Goal: Information Seeking & Learning: Learn about a topic

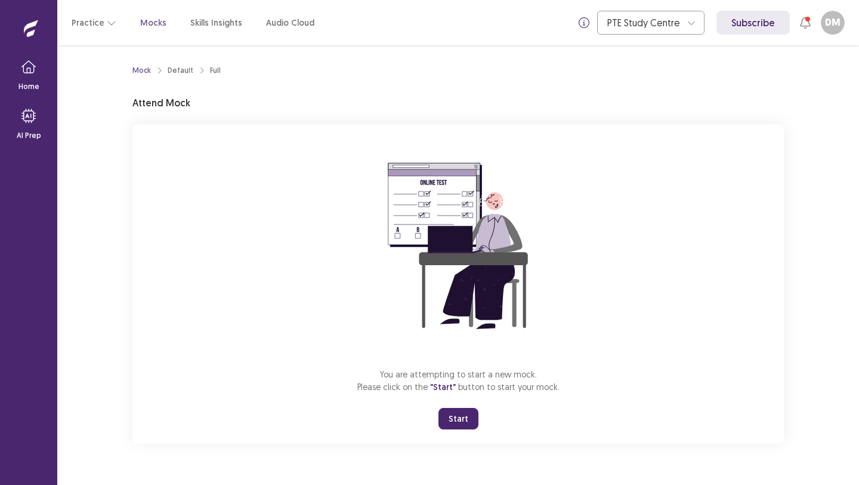
click at [457, 422] on button "Start" at bounding box center [459, 418] width 40 height 21
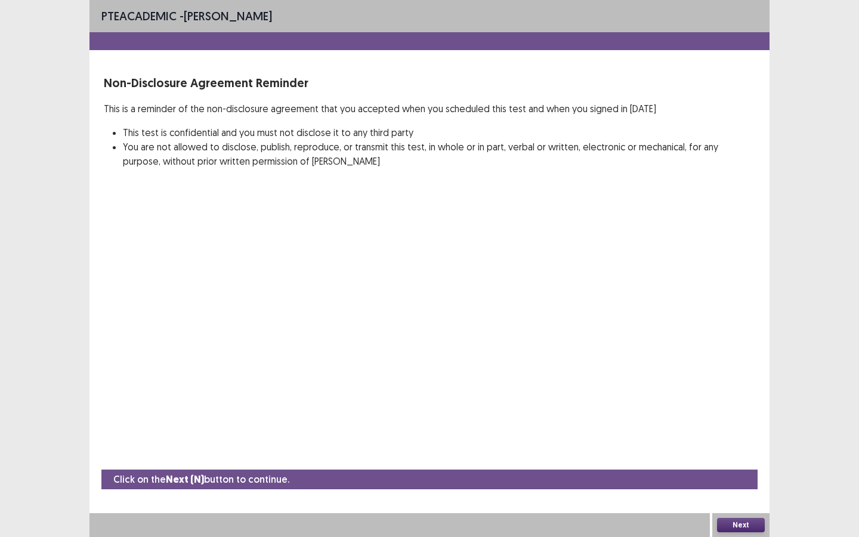
click at [725, 484] on button "Next" at bounding box center [741, 525] width 48 height 14
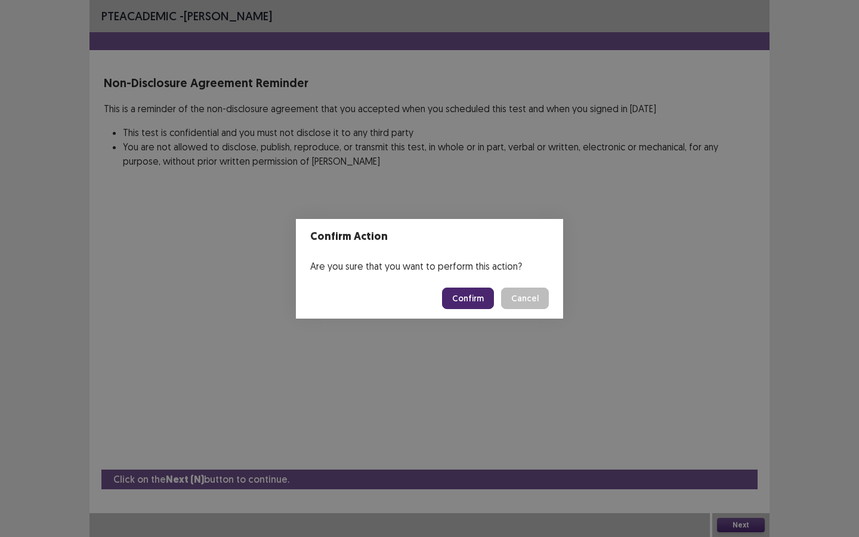
click at [463, 300] on button "Confirm" at bounding box center [468, 298] width 52 height 21
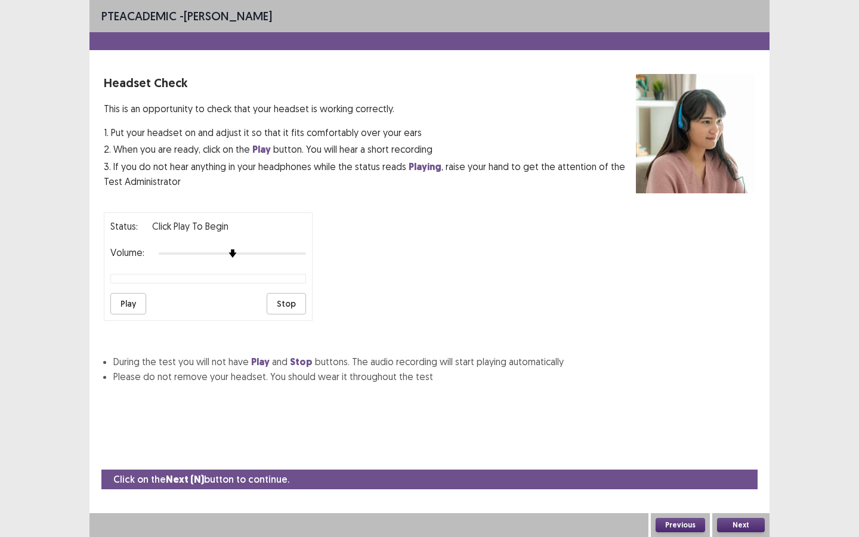
click at [125, 300] on button "Play" at bounding box center [128, 303] width 36 height 21
click at [730, 484] on button "Next" at bounding box center [741, 525] width 48 height 14
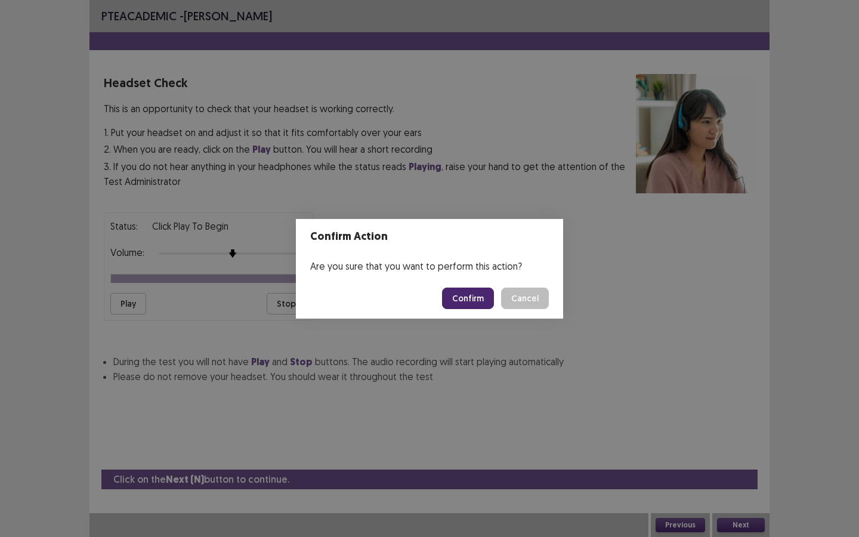
click at [518, 305] on button "Cancel" at bounding box center [525, 298] width 48 height 21
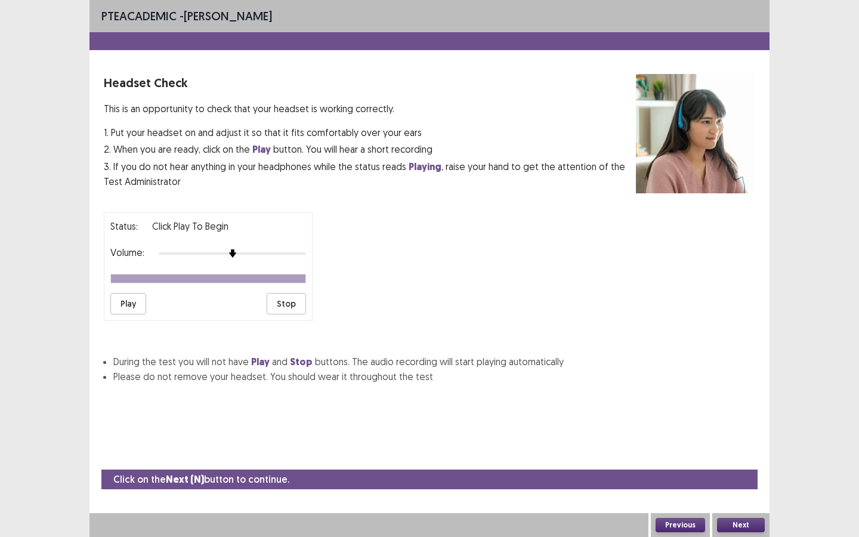
click at [244, 249] on div at bounding box center [232, 254] width 147 height 10
click at [132, 301] on button "Play" at bounding box center [128, 303] width 36 height 21
click at [730, 484] on button "Next" at bounding box center [741, 525] width 48 height 14
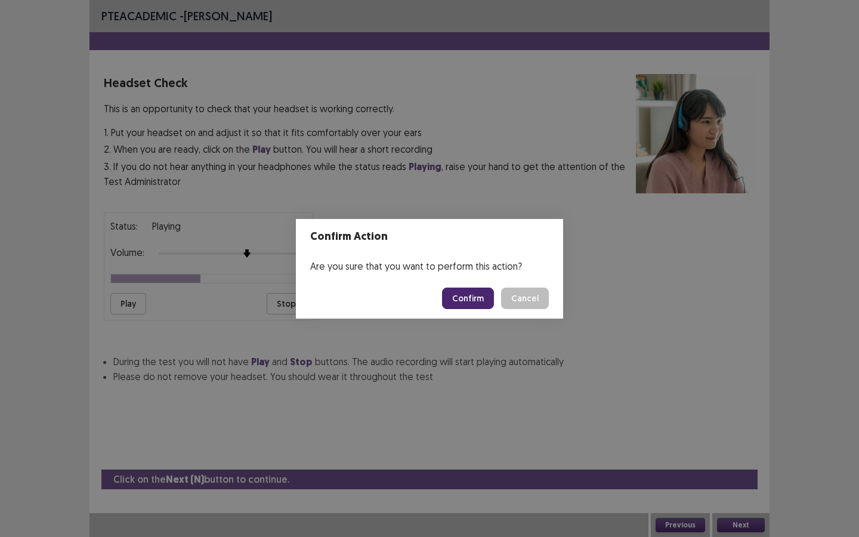
click at [477, 302] on button "Confirm" at bounding box center [468, 298] width 52 height 21
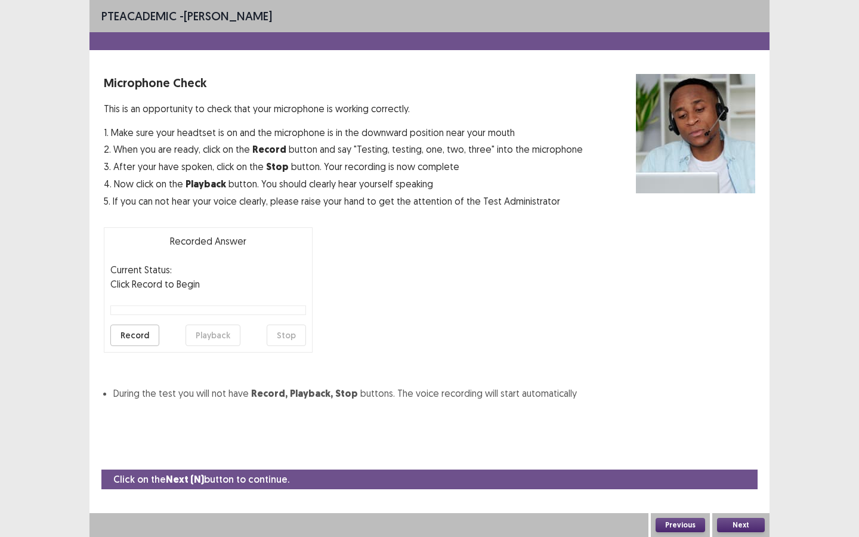
click at [731, 484] on button "Next" at bounding box center [741, 525] width 48 height 14
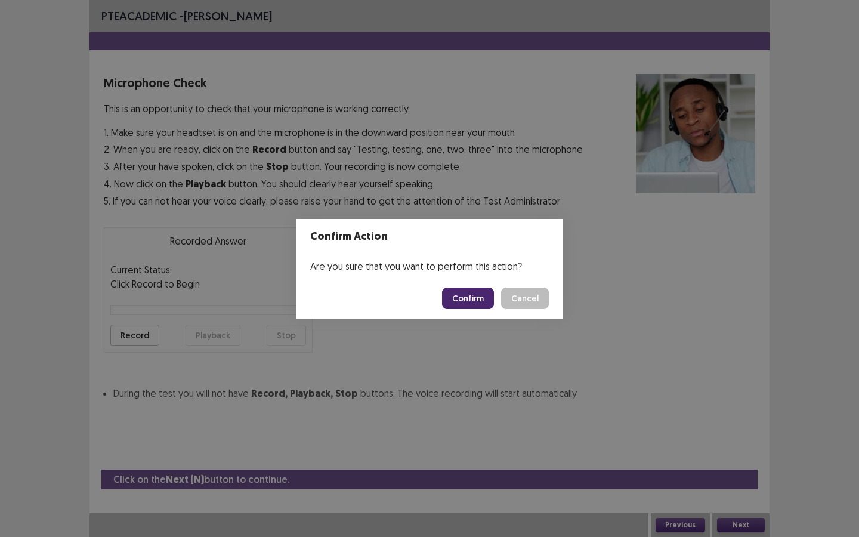
click at [480, 296] on button "Confirm" at bounding box center [468, 298] width 52 height 21
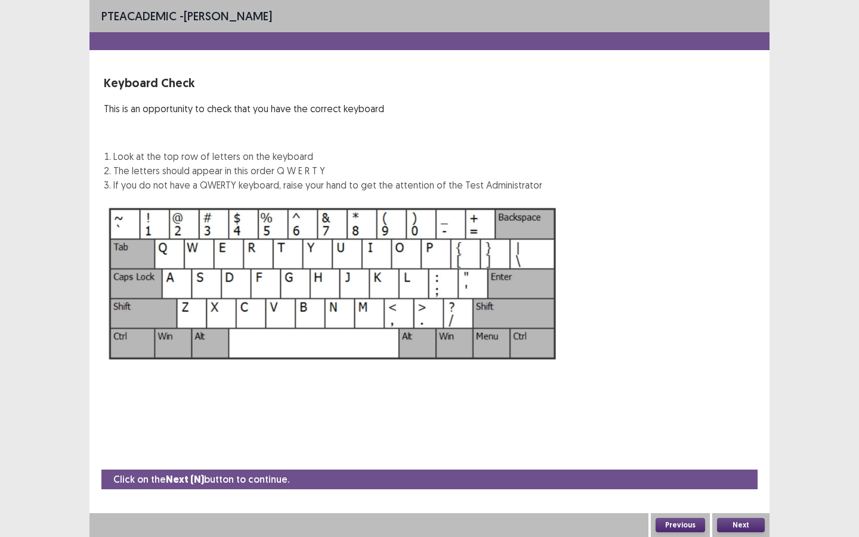
click at [740, 484] on button "Next" at bounding box center [741, 525] width 48 height 14
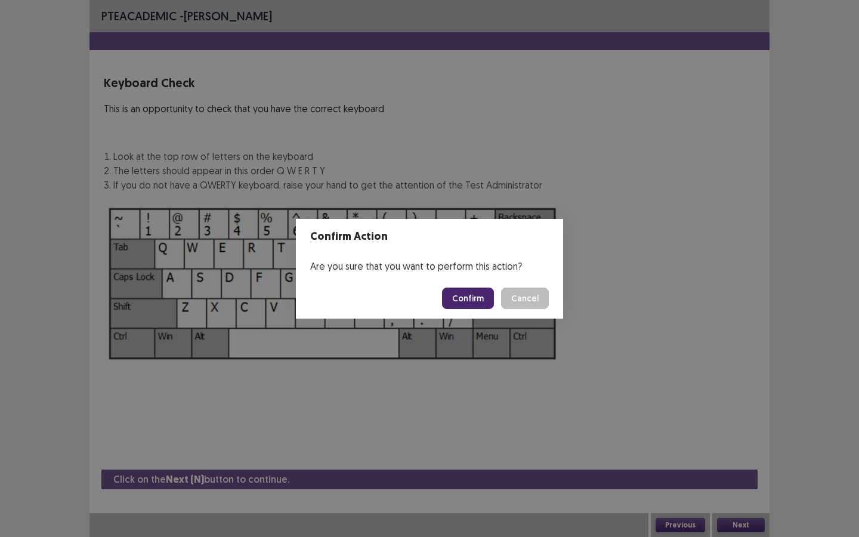
click at [477, 291] on button "Confirm" at bounding box center [468, 298] width 52 height 21
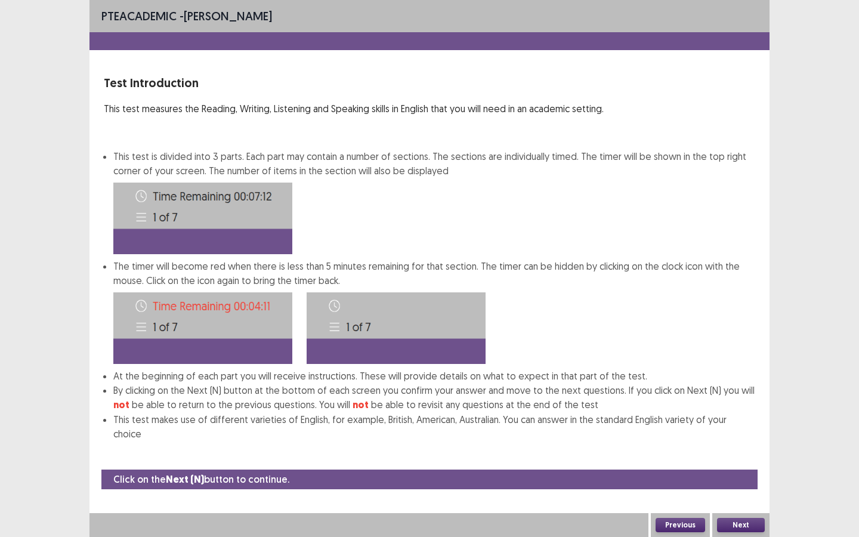
click at [728, 484] on button "Next" at bounding box center [741, 525] width 48 height 14
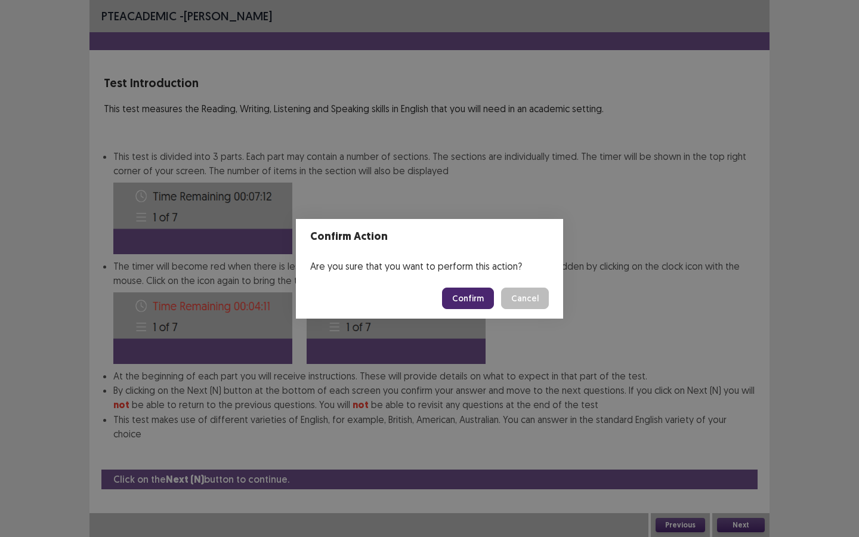
click at [457, 288] on button "Confirm" at bounding box center [468, 298] width 52 height 21
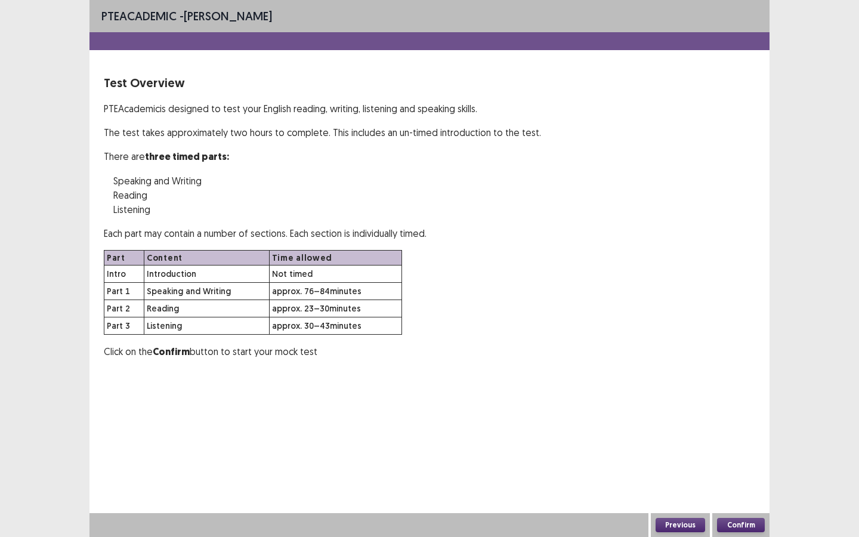
click at [748, 484] on button "Confirm" at bounding box center [741, 525] width 48 height 14
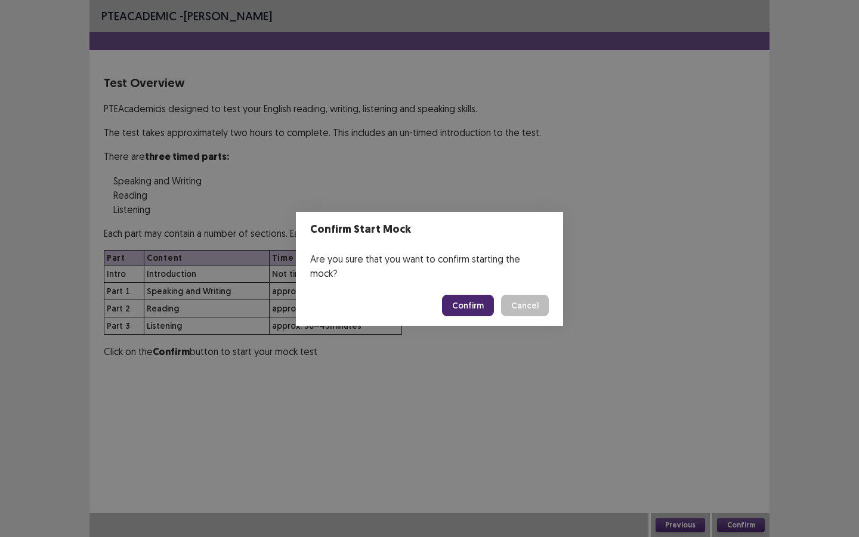
click at [477, 298] on button "Confirm" at bounding box center [468, 305] width 52 height 21
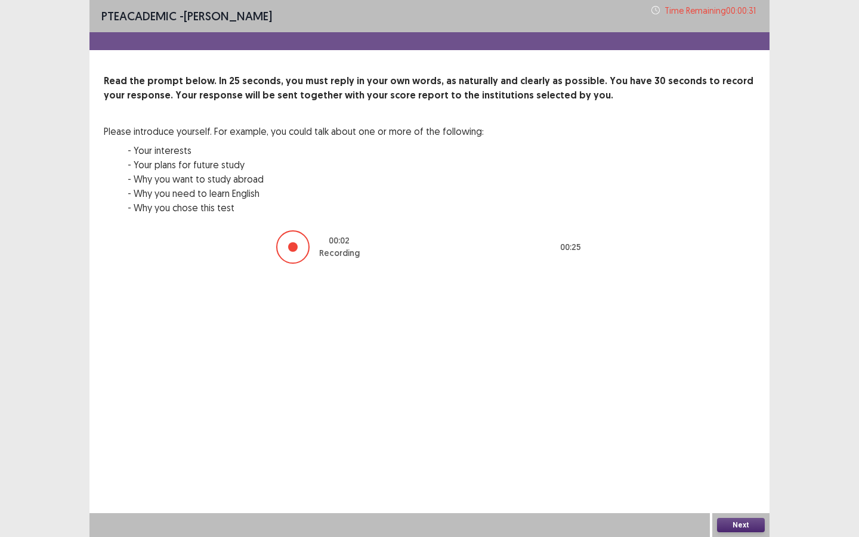
click at [745, 484] on div "Next" at bounding box center [741, 525] width 57 height 24
click at [745, 484] on button "Next" at bounding box center [741, 525] width 48 height 14
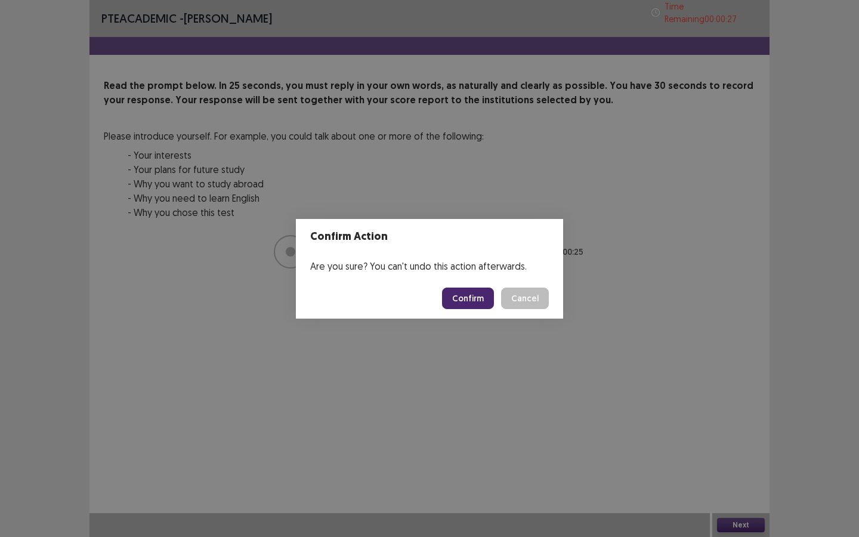
click at [509, 299] on button "Cancel" at bounding box center [525, 298] width 48 height 21
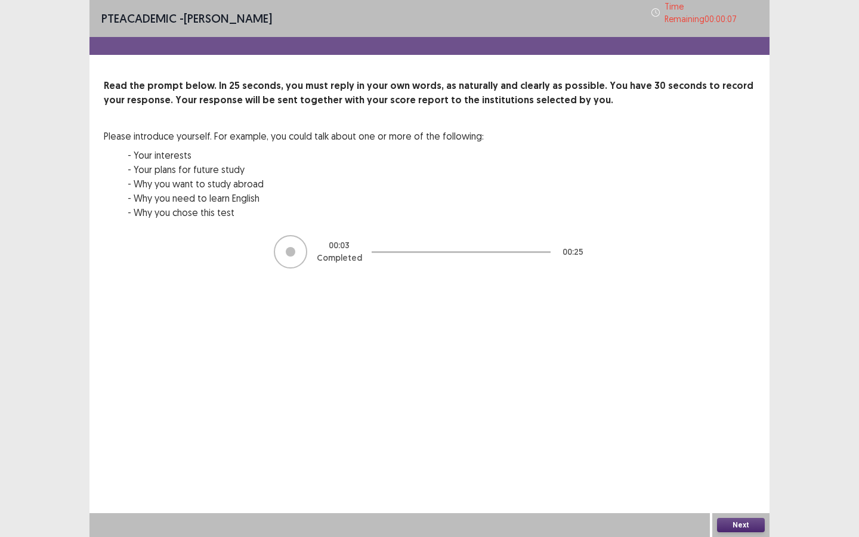
click at [747, 484] on button "Next" at bounding box center [741, 525] width 48 height 14
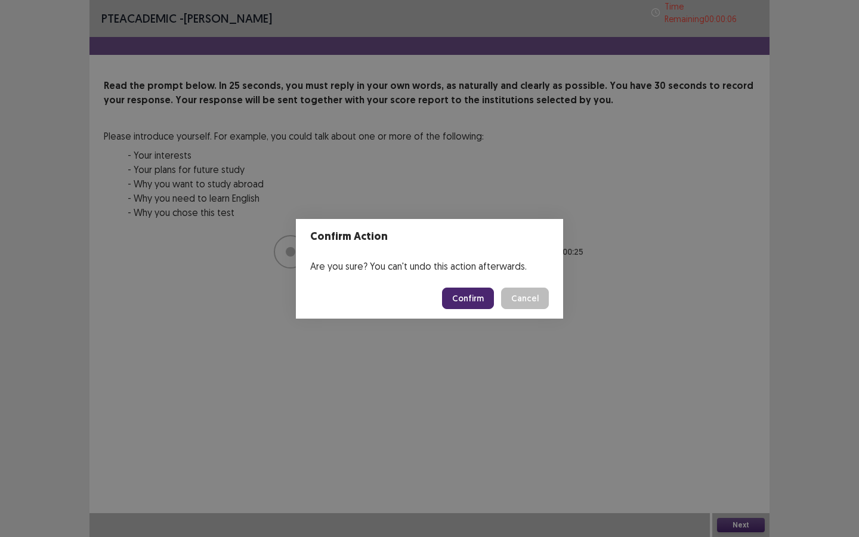
click at [480, 294] on button "Confirm" at bounding box center [468, 298] width 52 height 21
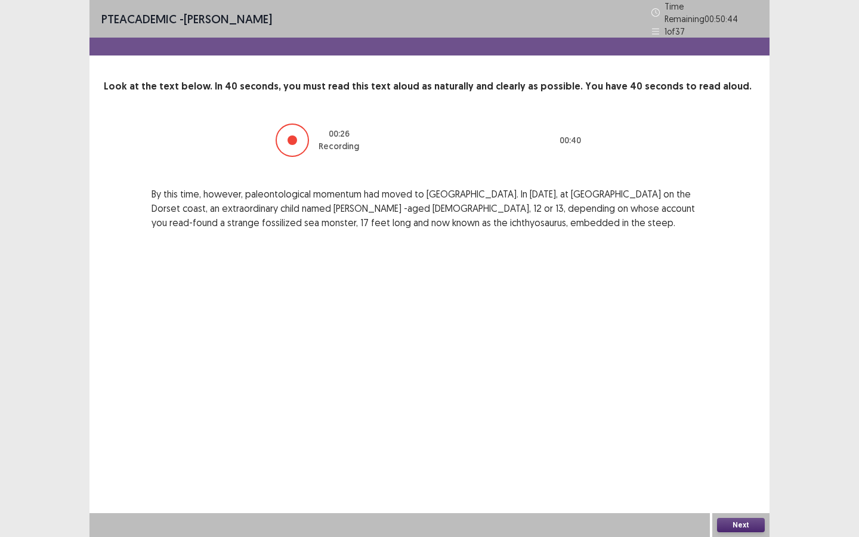
click at [740, 484] on button "Next" at bounding box center [741, 525] width 48 height 14
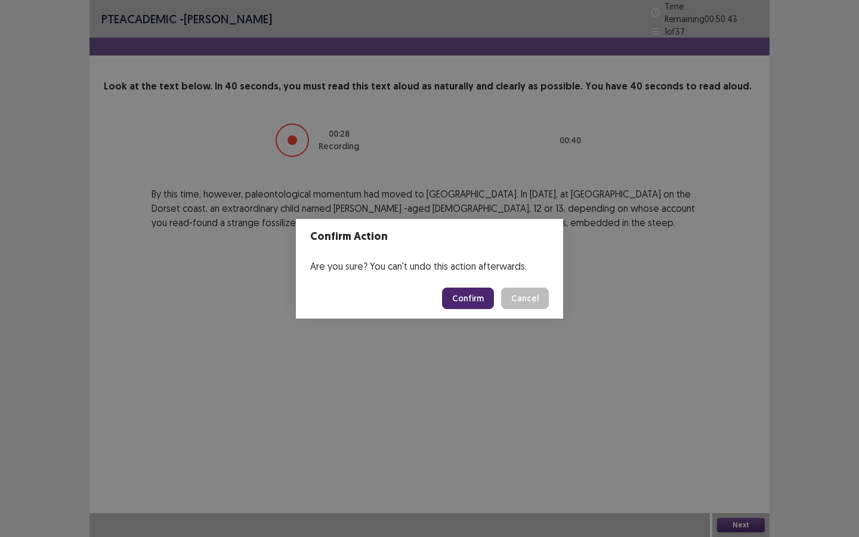
click at [476, 296] on button "Confirm" at bounding box center [468, 298] width 52 height 21
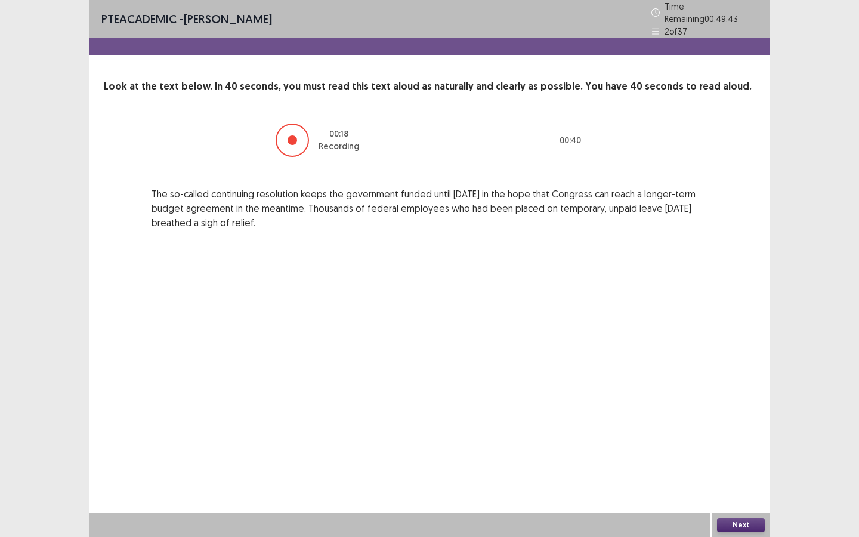
click at [729, 484] on button "Next" at bounding box center [741, 525] width 48 height 14
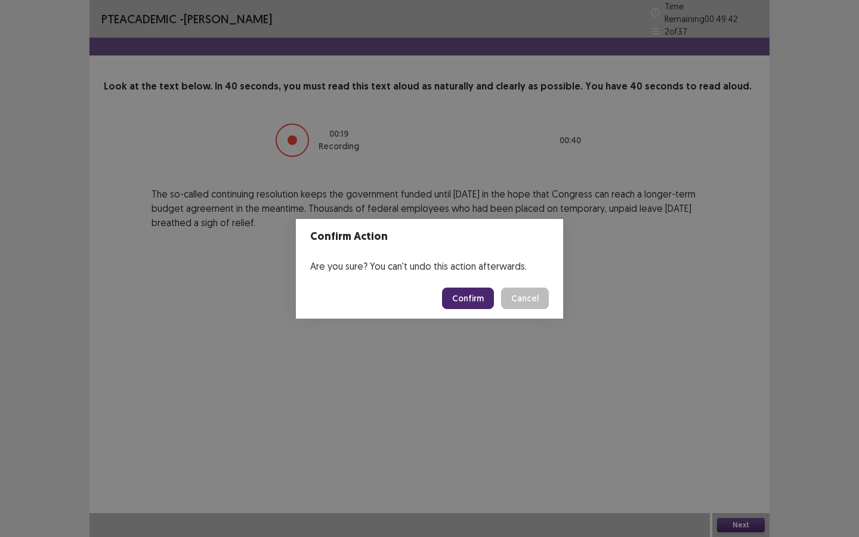
click at [469, 299] on button "Confirm" at bounding box center [468, 298] width 52 height 21
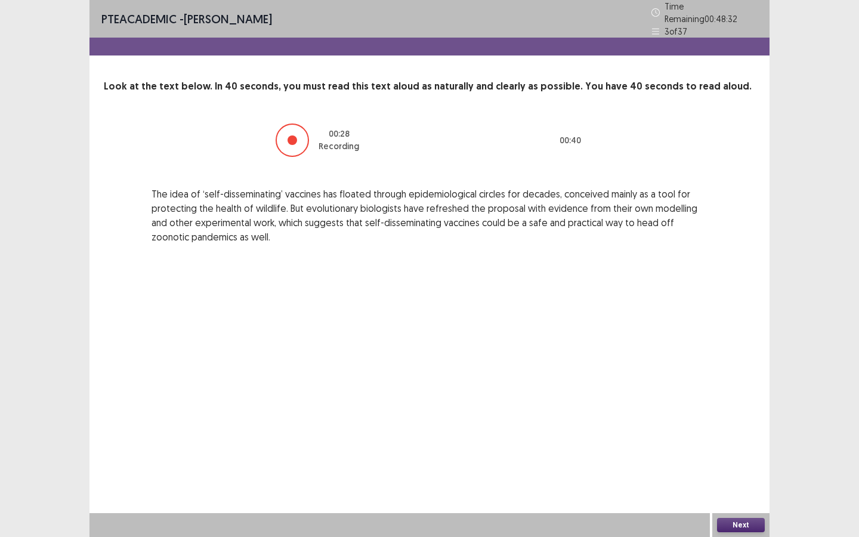
click at [744, 484] on button "Next" at bounding box center [741, 525] width 48 height 14
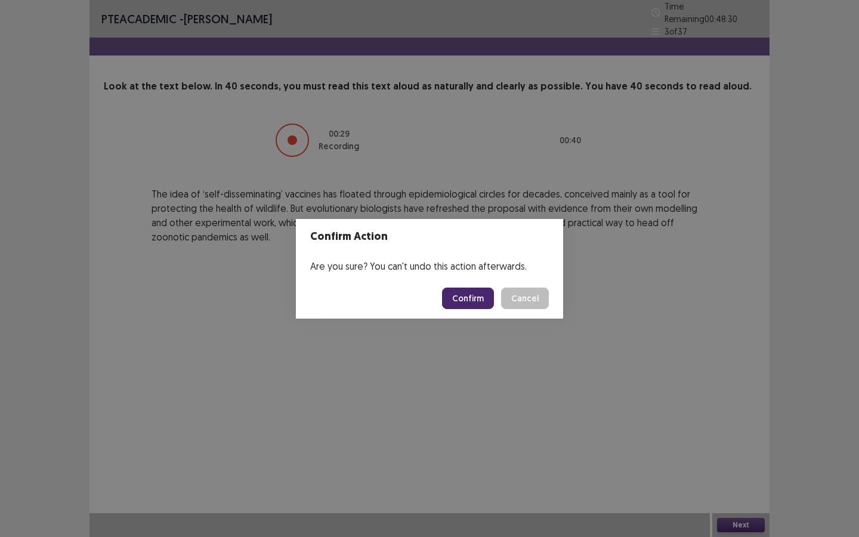
click at [483, 299] on button "Confirm" at bounding box center [468, 298] width 52 height 21
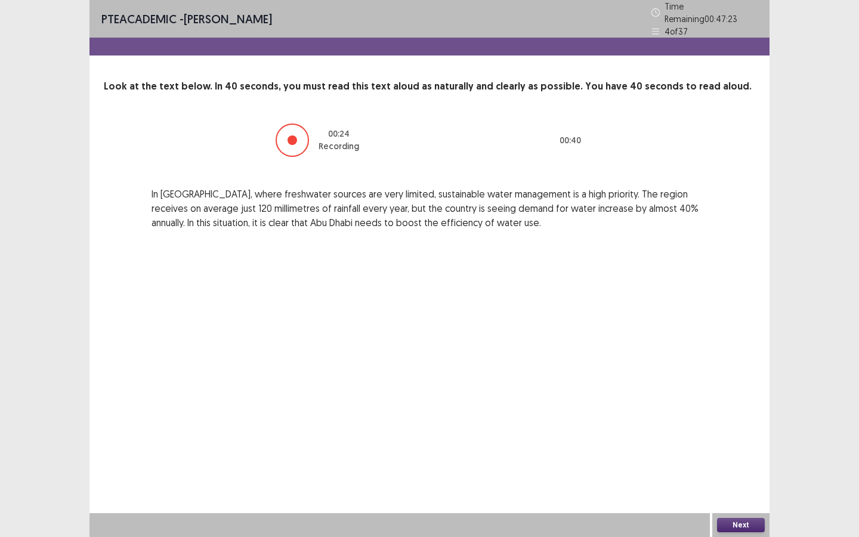
click at [741, 484] on button "Next" at bounding box center [741, 525] width 48 height 14
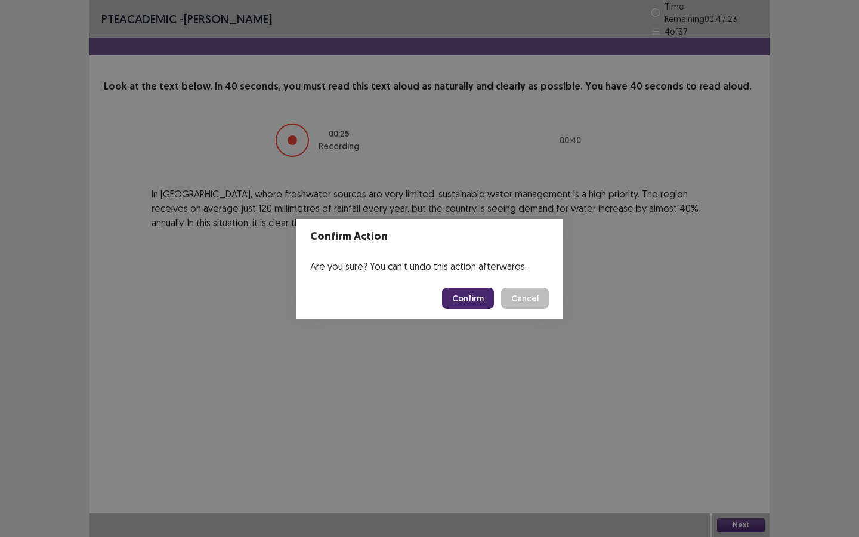
click at [490, 299] on button "Confirm" at bounding box center [468, 298] width 52 height 21
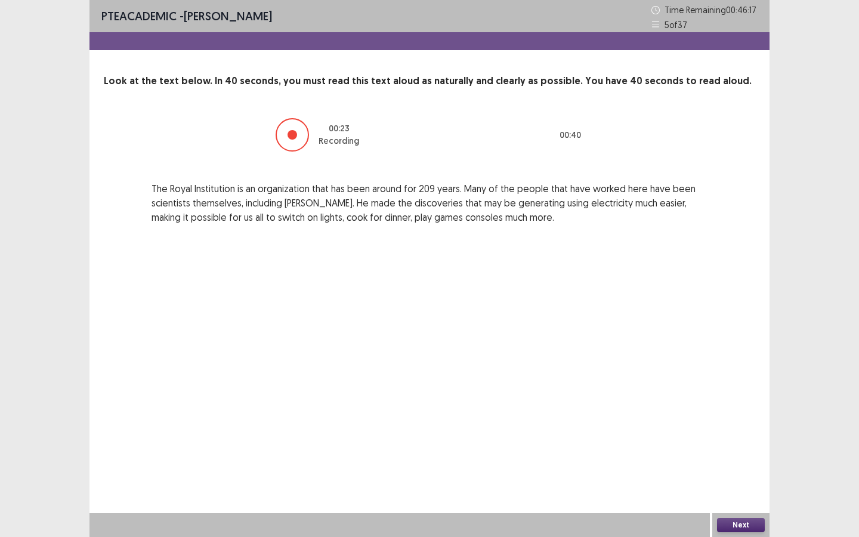
click at [734, 484] on button "Next" at bounding box center [741, 525] width 48 height 14
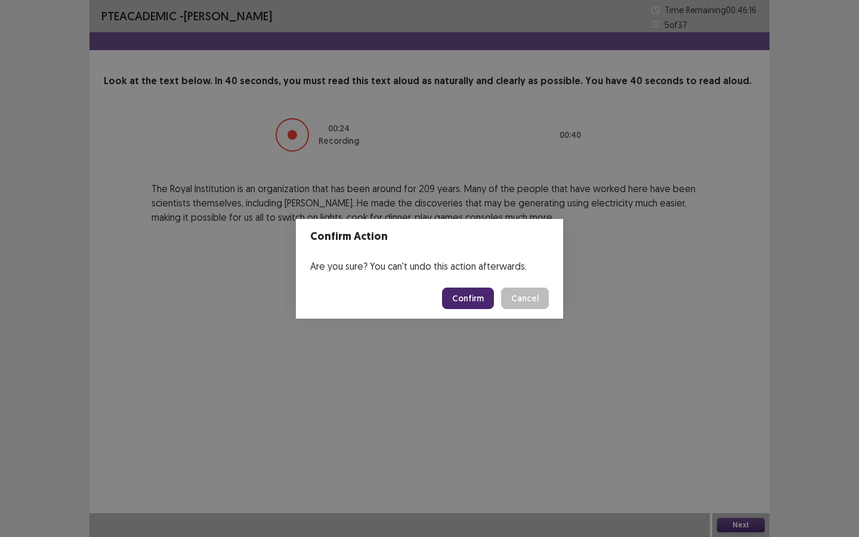
click at [473, 304] on button "Confirm" at bounding box center [468, 298] width 52 height 21
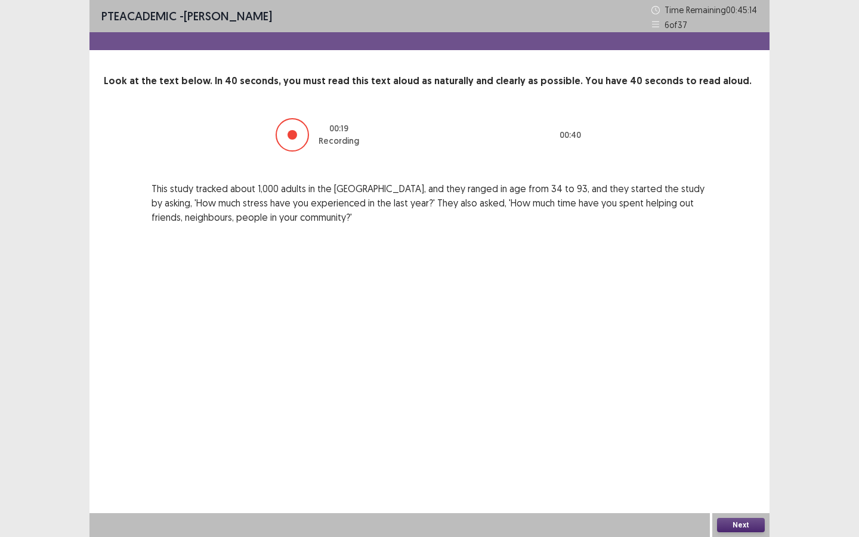
click at [728, 484] on button "Next" at bounding box center [741, 525] width 48 height 14
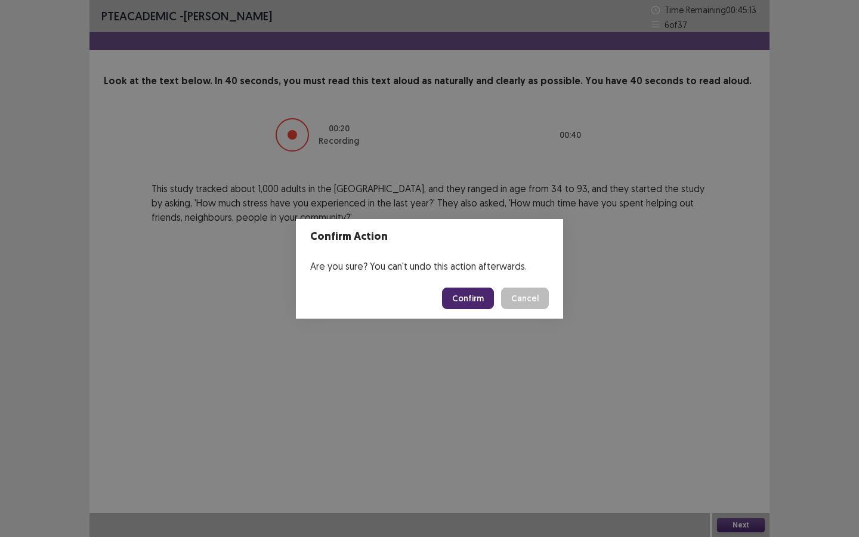
click at [467, 294] on button "Confirm" at bounding box center [468, 298] width 52 height 21
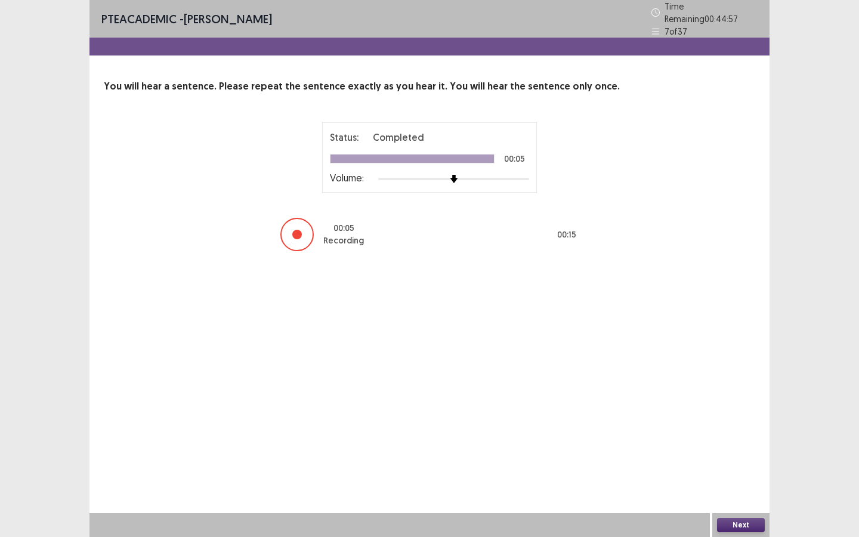
click at [736, 484] on button "Next" at bounding box center [741, 525] width 48 height 14
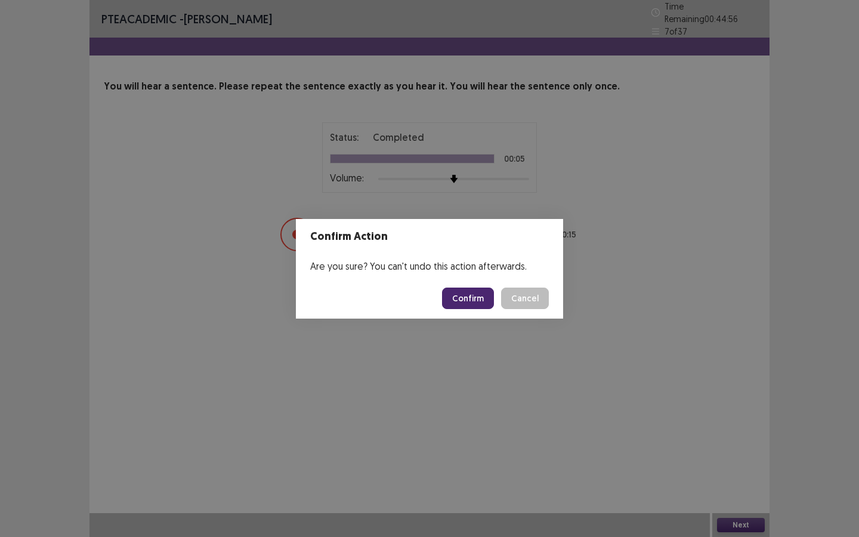
click at [461, 288] on button "Confirm" at bounding box center [468, 298] width 52 height 21
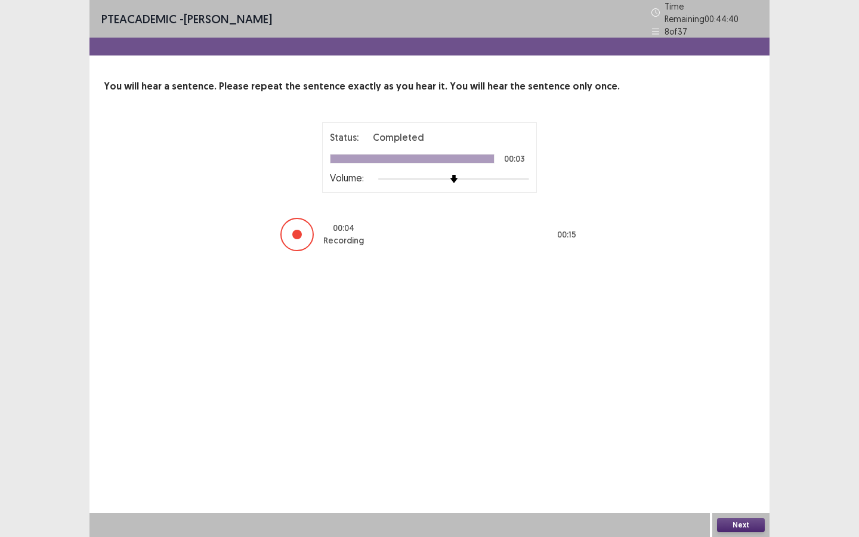
click at [750, 484] on button "Next" at bounding box center [741, 525] width 48 height 14
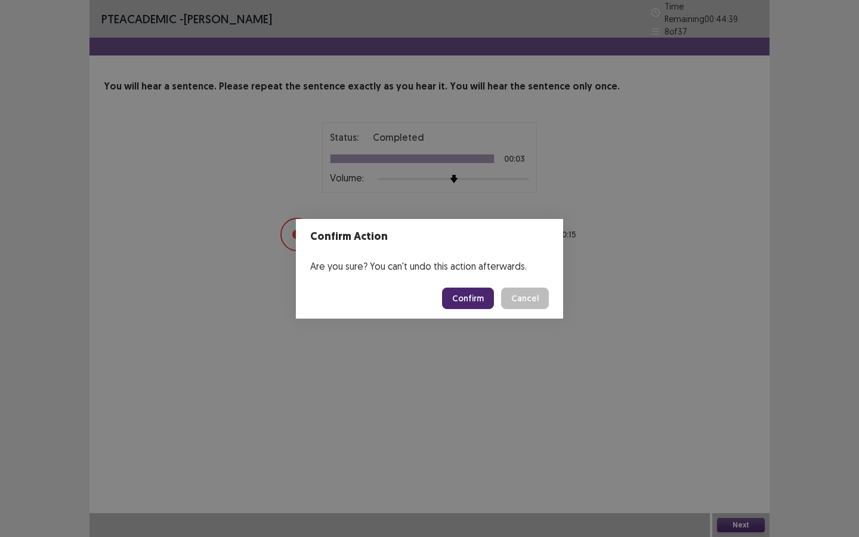
click at [475, 291] on button "Confirm" at bounding box center [468, 298] width 52 height 21
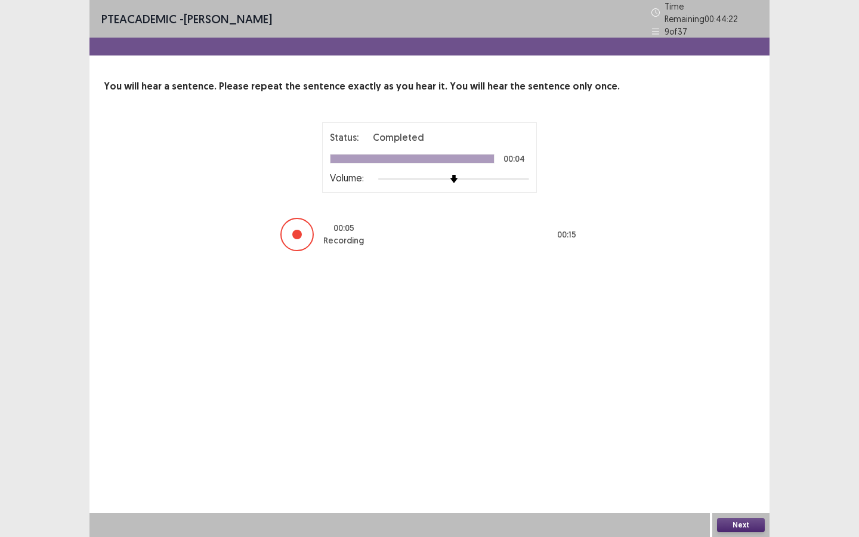
click at [734, 484] on button "Next" at bounding box center [741, 525] width 48 height 14
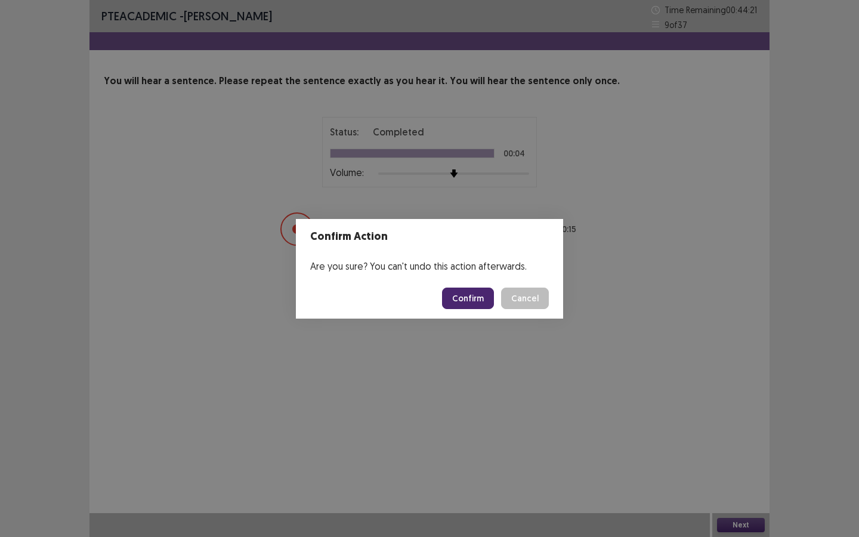
click at [479, 297] on button "Confirm" at bounding box center [468, 298] width 52 height 21
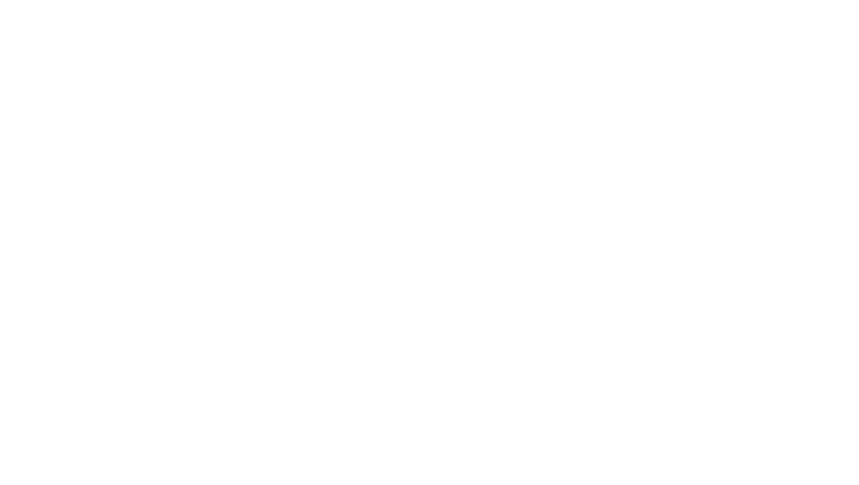
click at [649, 0] on html "PTE Academic Mock — Flowy by FastFlowUp" at bounding box center [429, 0] width 859 height 0
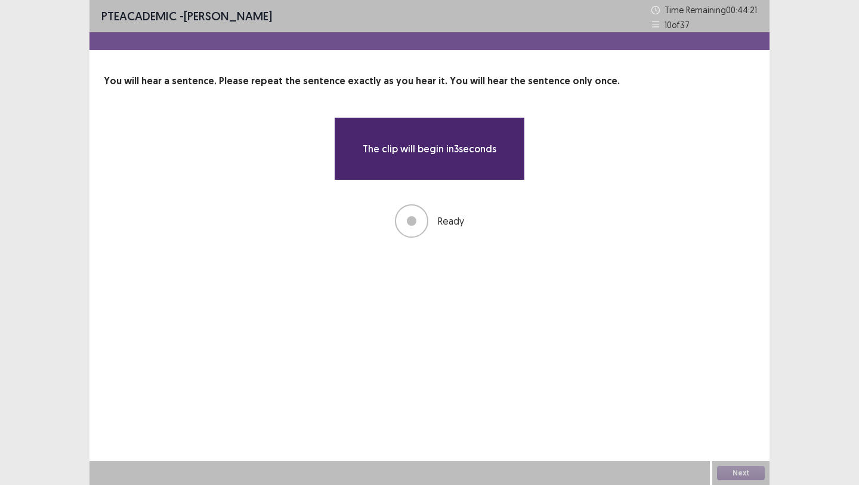
click at [380, 183] on div "The clip will begin in 3 seconds Ready" at bounding box center [429, 177] width 191 height 121
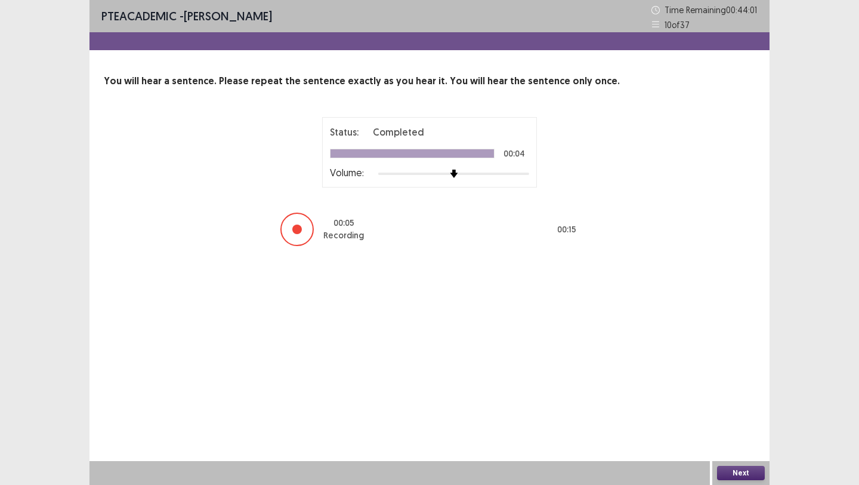
click at [739, 467] on button "Next" at bounding box center [741, 473] width 48 height 14
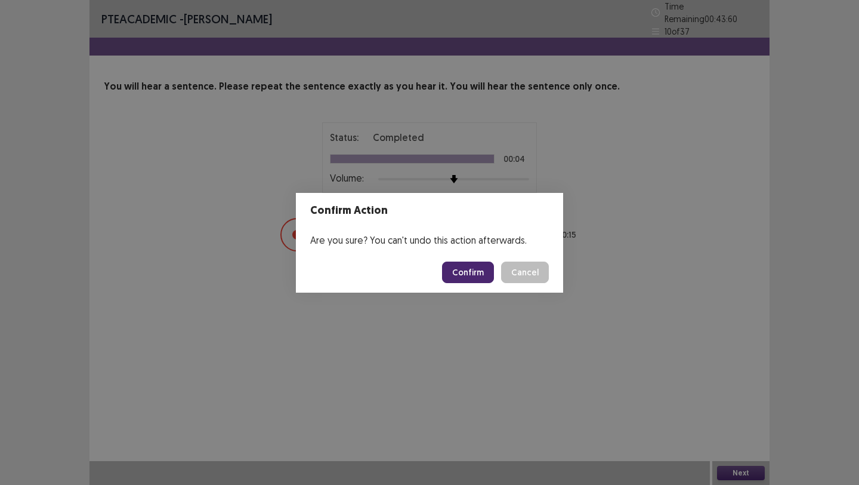
click at [463, 266] on button "Confirm" at bounding box center [468, 271] width 52 height 21
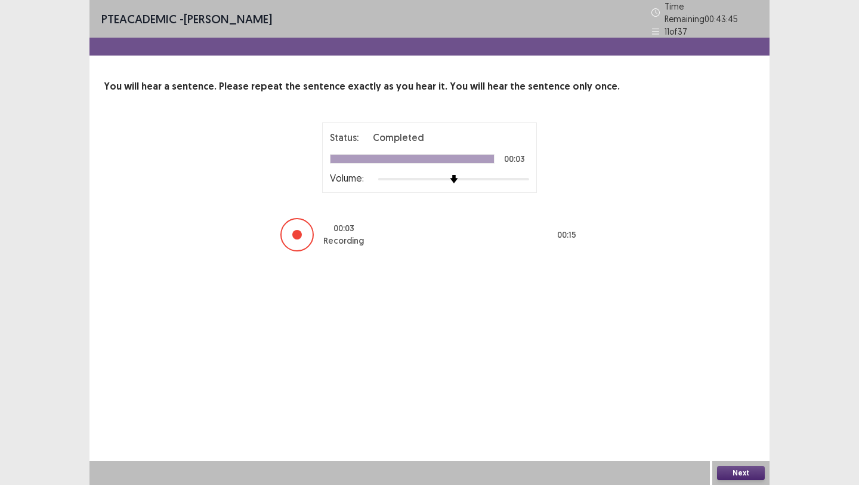
click at [734, 474] on button "Next" at bounding box center [741, 473] width 48 height 14
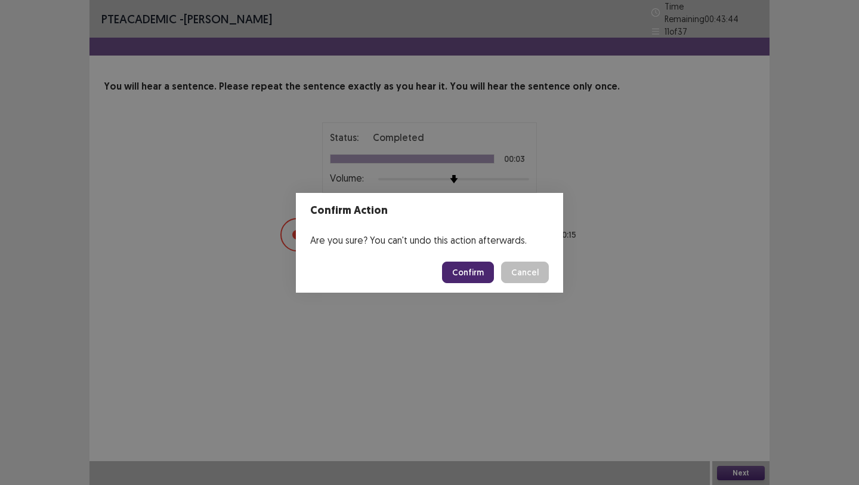
click at [479, 262] on button "Confirm" at bounding box center [468, 271] width 52 height 21
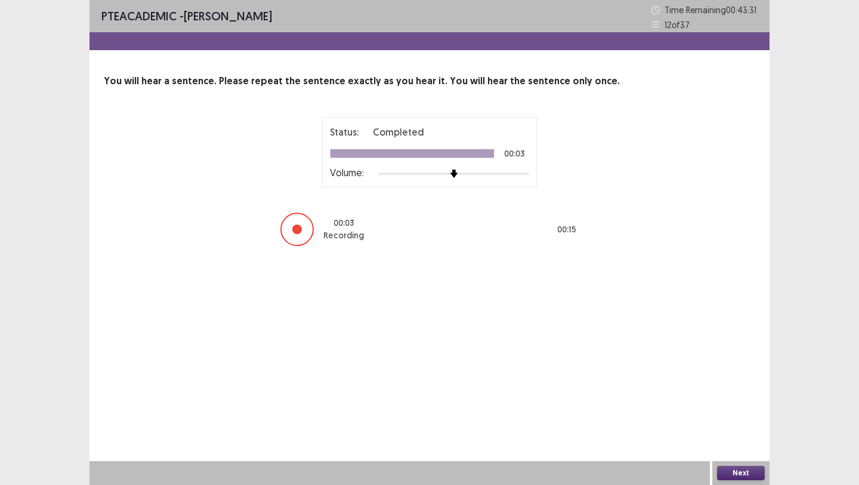
click at [742, 474] on button "Next" at bounding box center [741, 473] width 48 height 14
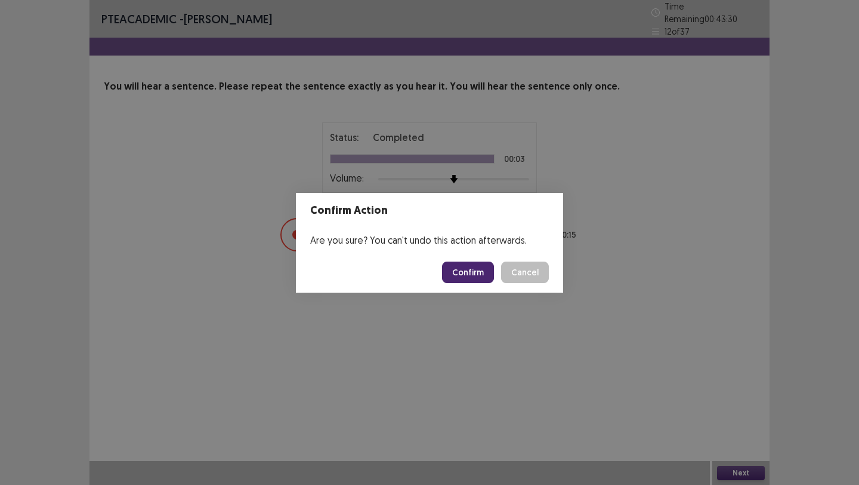
click at [477, 276] on button "Confirm" at bounding box center [468, 271] width 52 height 21
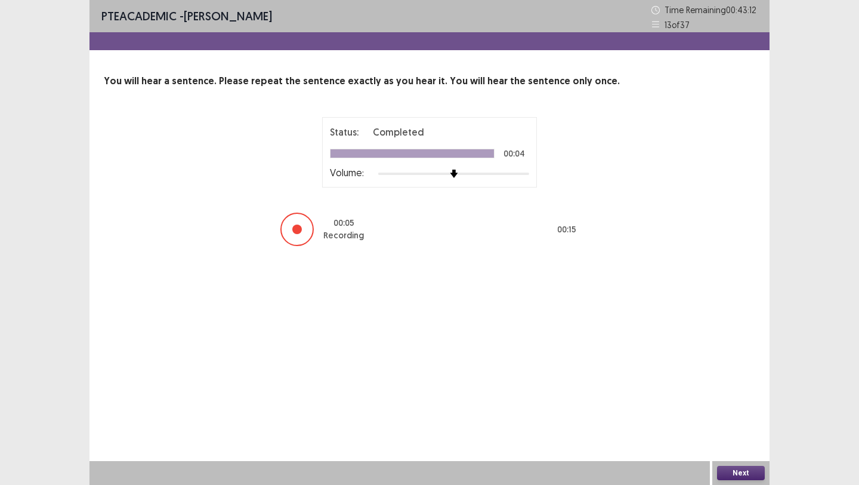
click at [737, 476] on button "Next" at bounding box center [741, 473] width 48 height 14
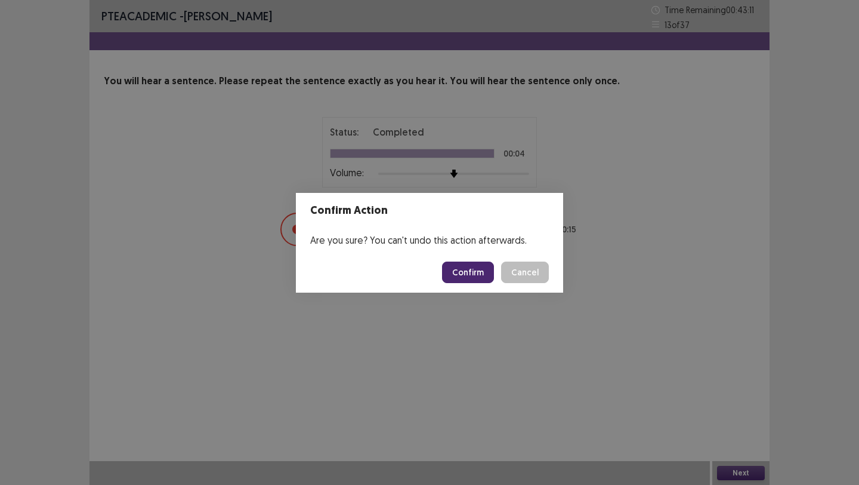
click at [472, 270] on button "Confirm" at bounding box center [468, 271] width 52 height 21
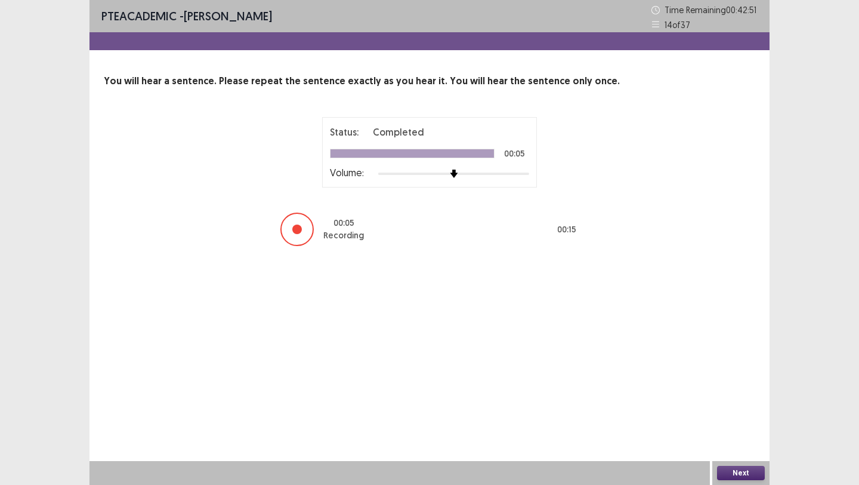
click at [740, 472] on button "Next" at bounding box center [741, 473] width 48 height 14
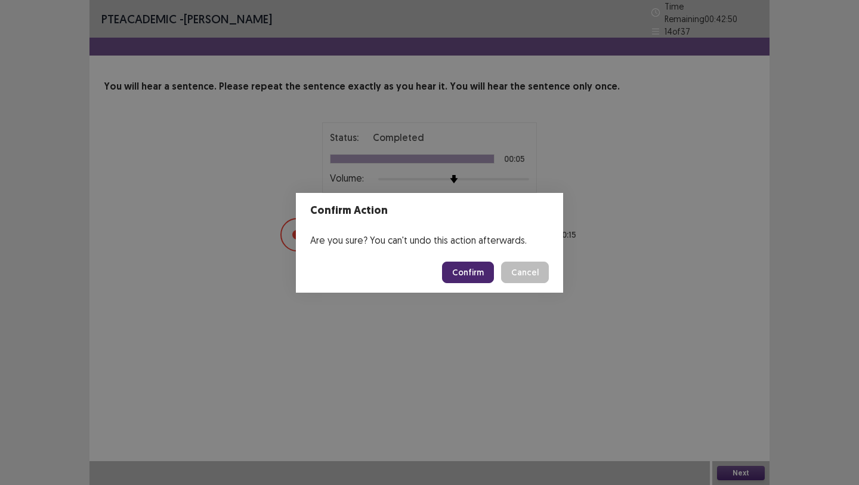
click at [475, 275] on button "Confirm" at bounding box center [468, 271] width 52 height 21
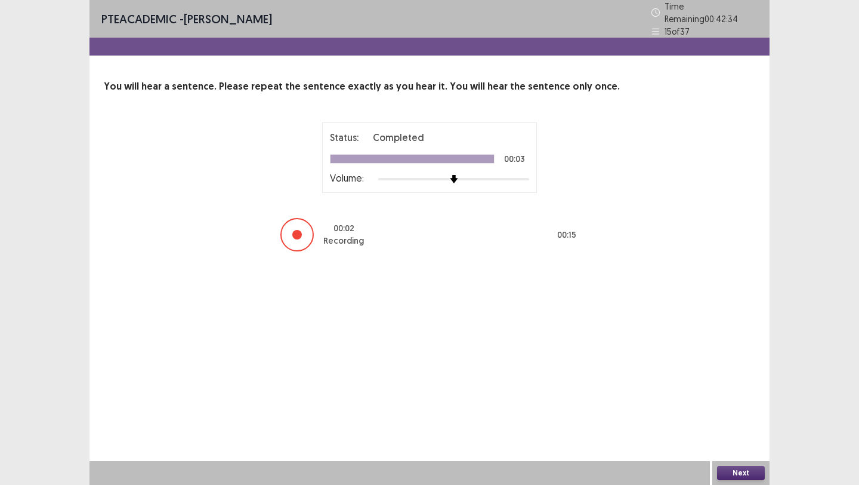
click at [736, 474] on button "Next" at bounding box center [741, 473] width 48 height 14
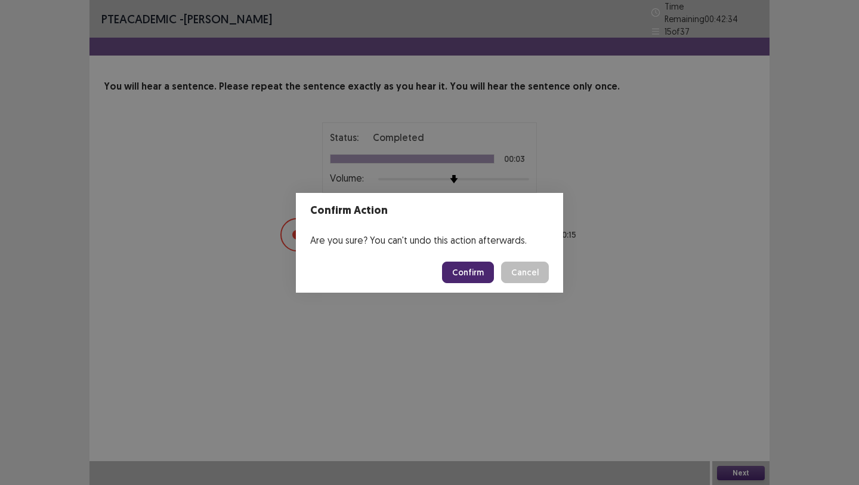
click at [478, 281] on button "Confirm" at bounding box center [468, 271] width 52 height 21
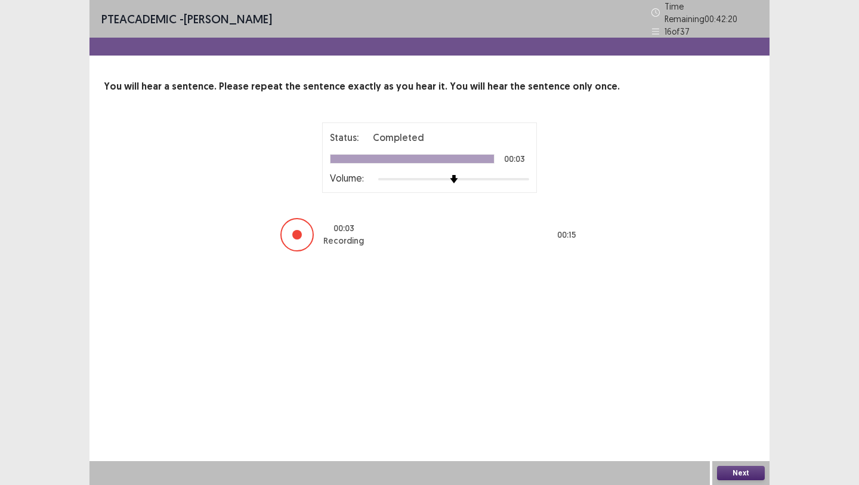
click at [741, 468] on button "Next" at bounding box center [741, 473] width 48 height 14
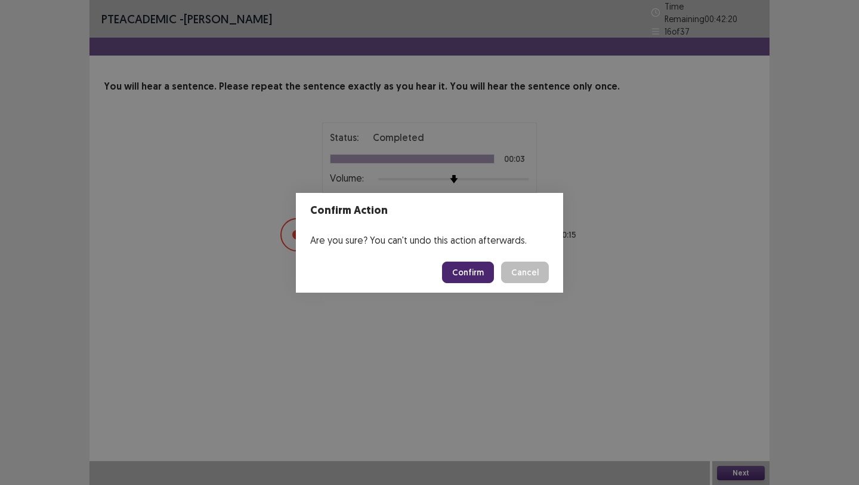
click at [482, 279] on button "Confirm" at bounding box center [468, 271] width 52 height 21
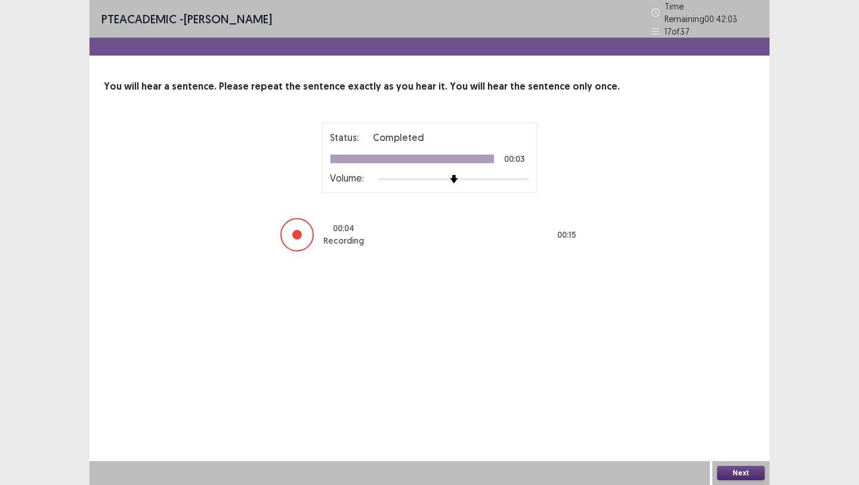
click at [752, 469] on button "Next" at bounding box center [741, 473] width 48 height 14
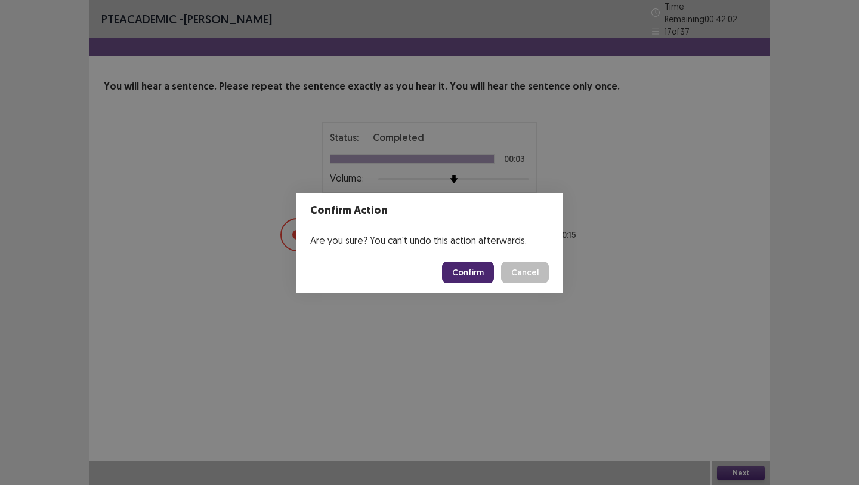
click at [472, 275] on button "Confirm" at bounding box center [468, 271] width 52 height 21
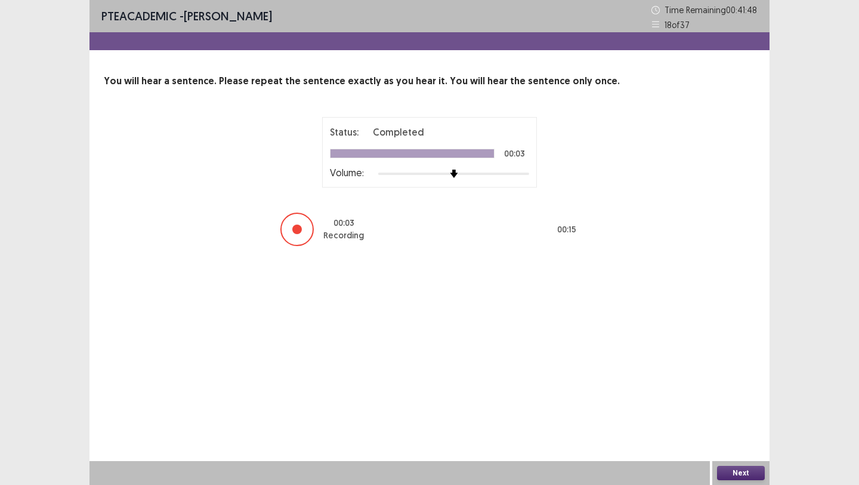
click at [736, 474] on button "Next" at bounding box center [741, 473] width 48 height 14
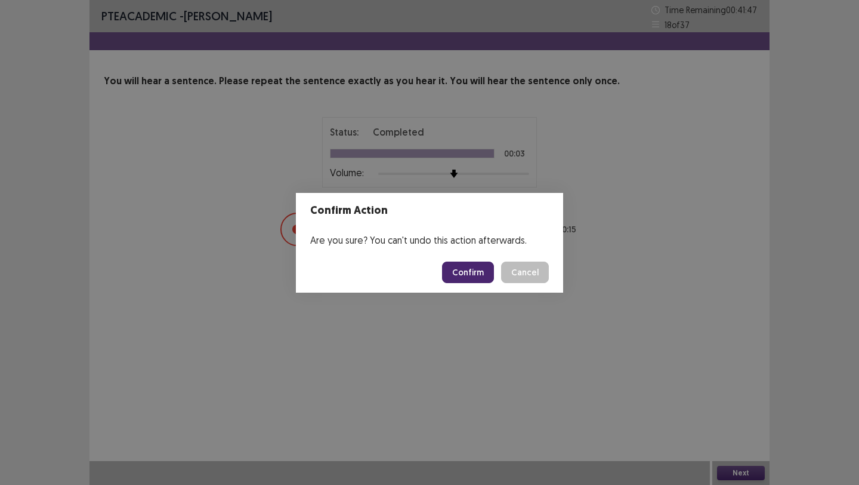
click at [477, 267] on button "Confirm" at bounding box center [468, 271] width 52 height 21
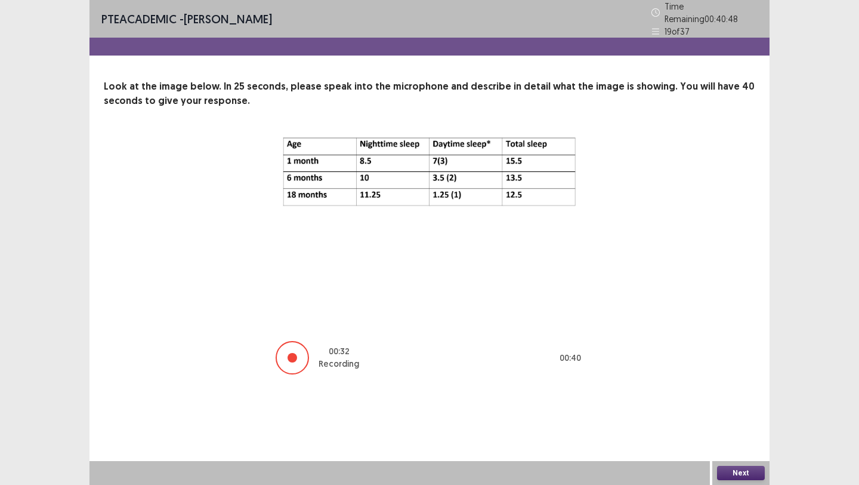
click at [745, 467] on button "Next" at bounding box center [741, 473] width 48 height 14
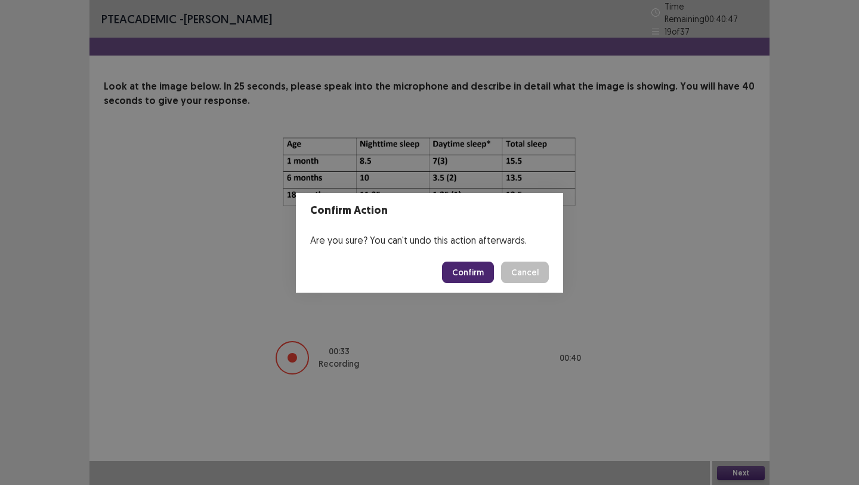
click at [473, 280] on button "Confirm" at bounding box center [468, 271] width 52 height 21
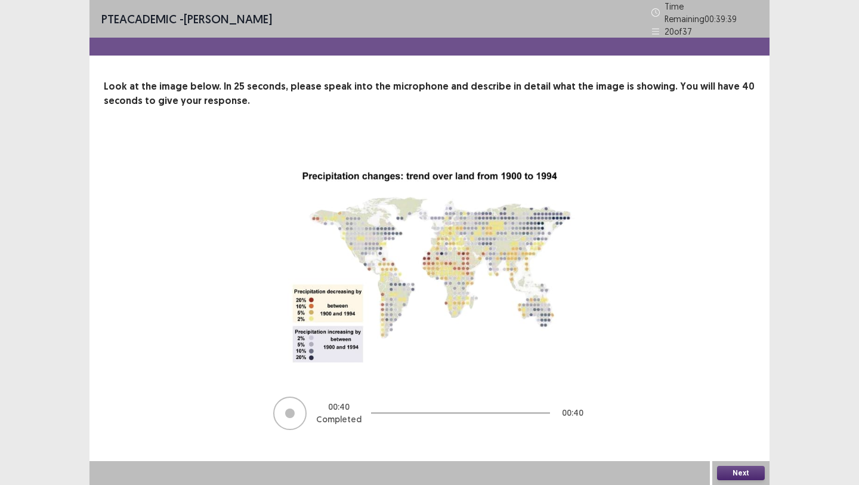
click at [733, 470] on button "Next" at bounding box center [741, 473] width 48 height 14
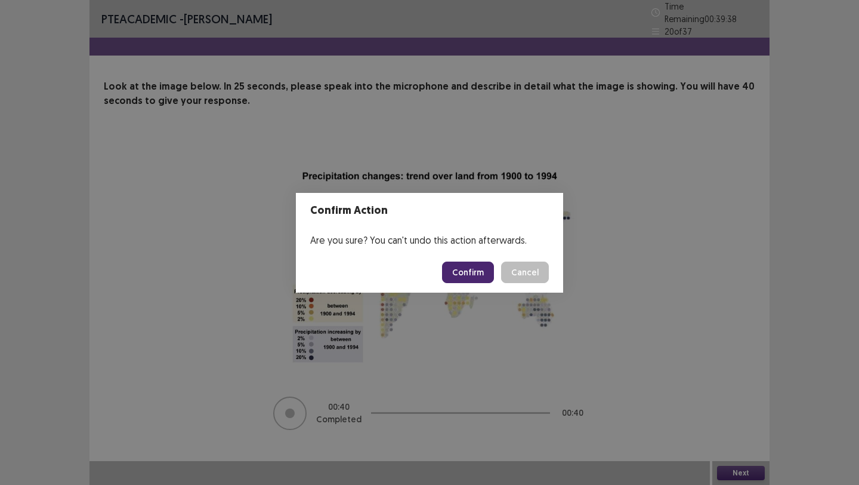
click at [489, 273] on button "Confirm" at bounding box center [468, 271] width 52 height 21
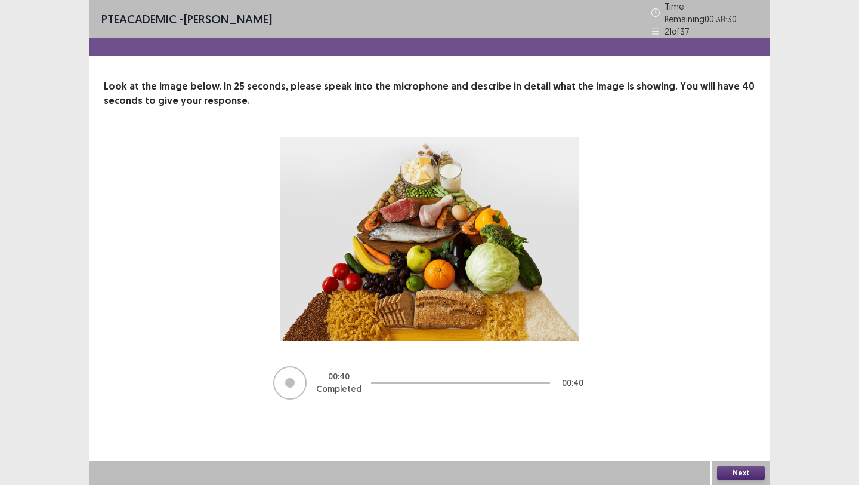
click at [727, 477] on button "Next" at bounding box center [741, 473] width 48 height 14
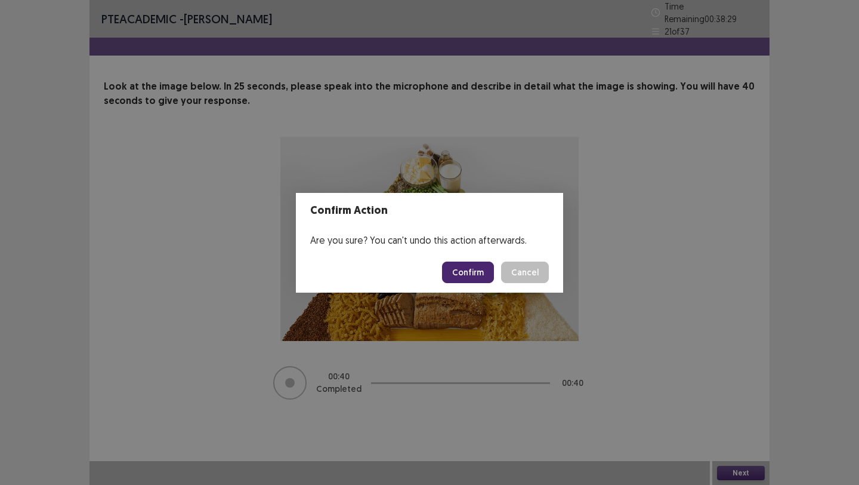
click at [470, 269] on button "Confirm" at bounding box center [468, 271] width 52 height 21
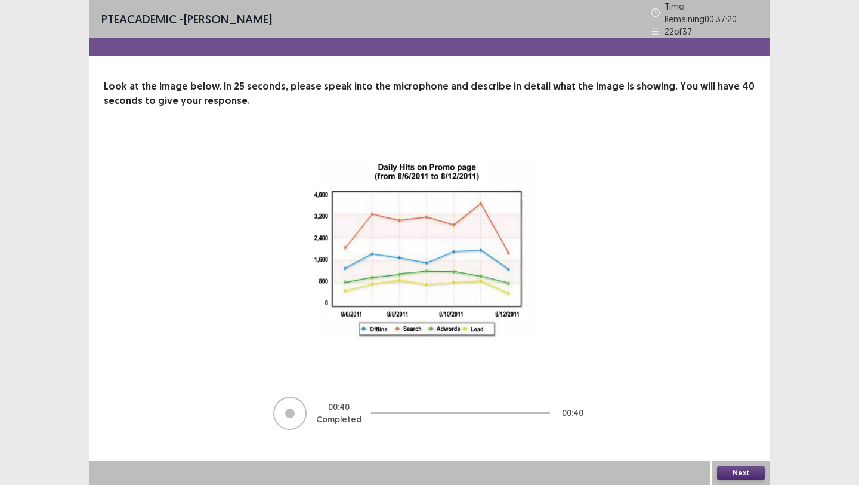
click at [748, 457] on div "PTE academic - [PERSON_NAME] Time Remaining 00 : 37 : 20 22 of 37 Look at the i…" at bounding box center [430, 242] width 680 height 485
click at [748, 467] on button "Next" at bounding box center [741, 473] width 48 height 14
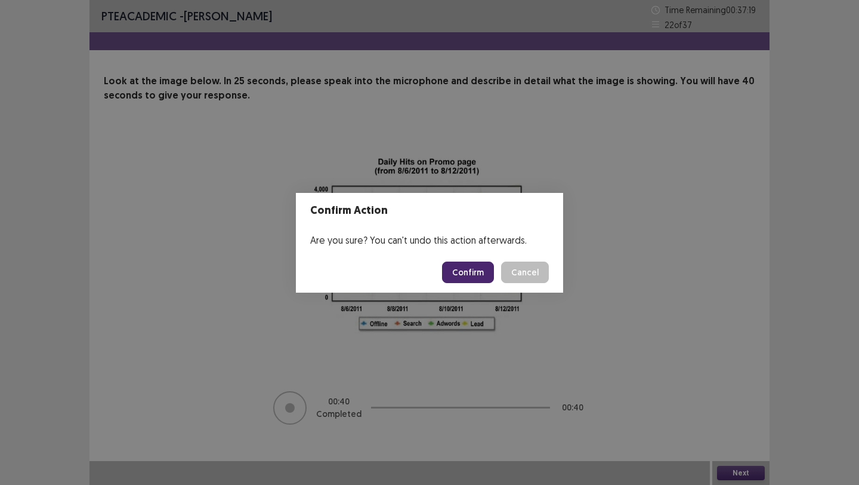
click at [469, 269] on button "Confirm" at bounding box center [468, 271] width 52 height 21
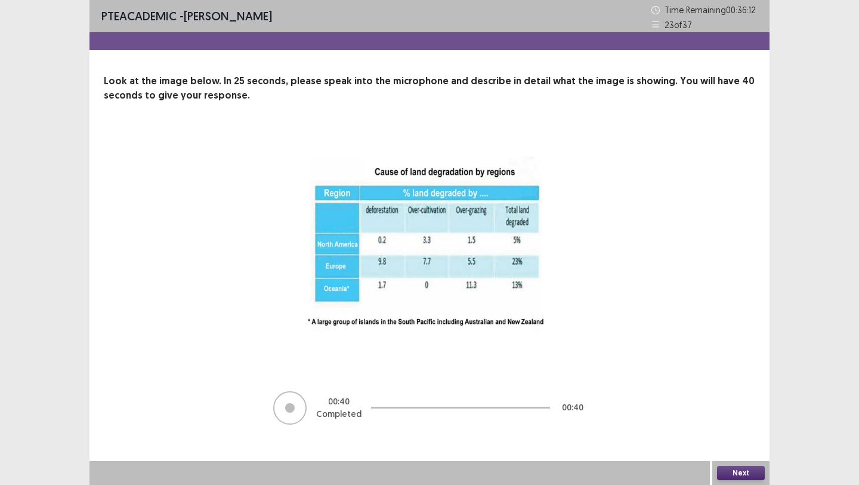
click at [753, 469] on button "Next" at bounding box center [741, 473] width 48 height 14
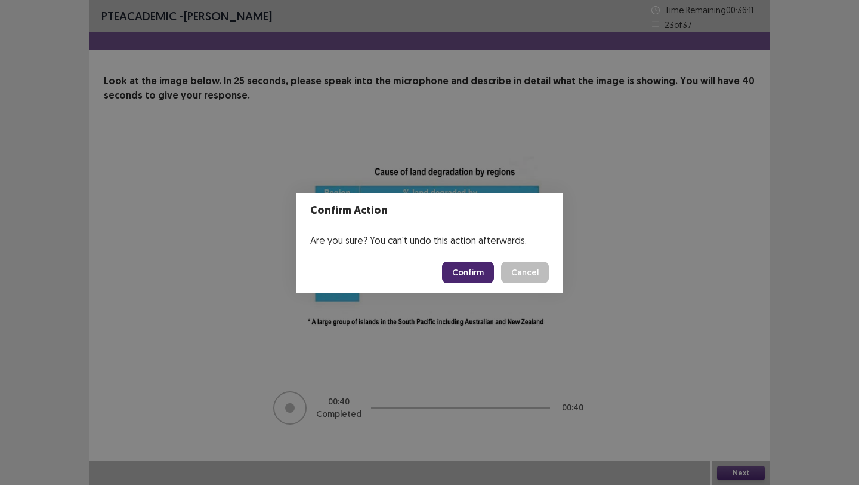
click at [480, 264] on button "Confirm" at bounding box center [468, 271] width 52 height 21
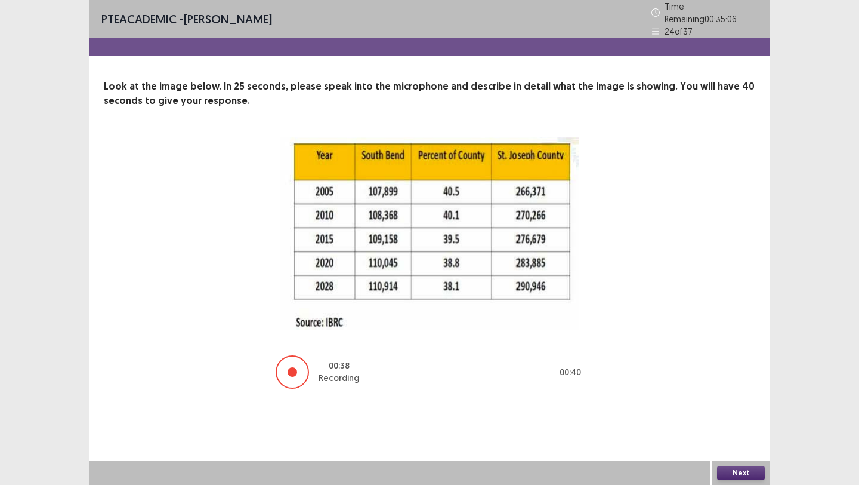
click at [732, 470] on button "Next" at bounding box center [741, 473] width 48 height 14
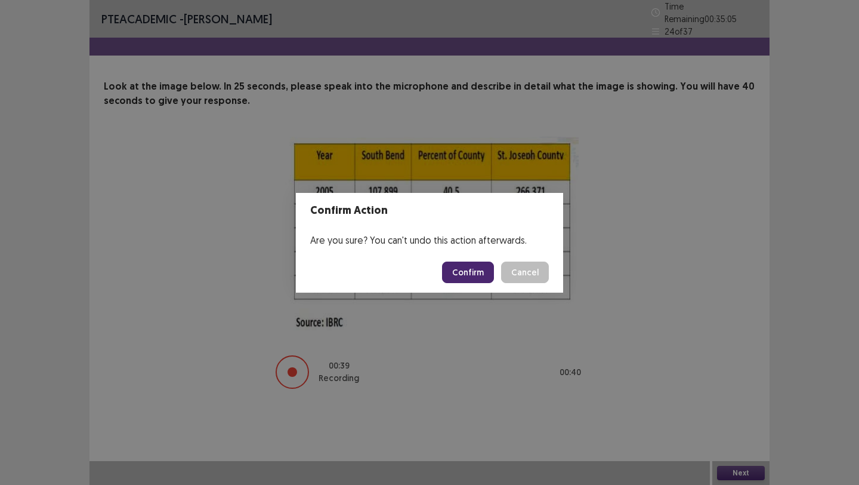
click at [477, 273] on button "Confirm" at bounding box center [468, 271] width 52 height 21
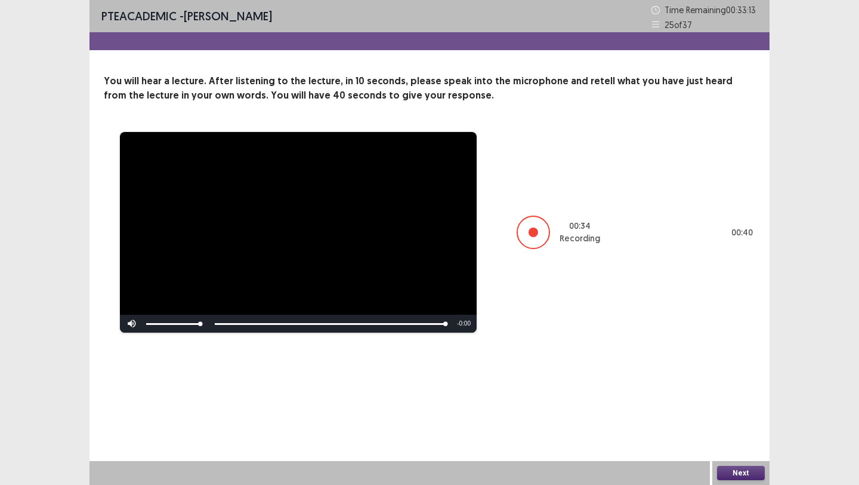
click at [741, 472] on button "Next" at bounding box center [741, 473] width 48 height 14
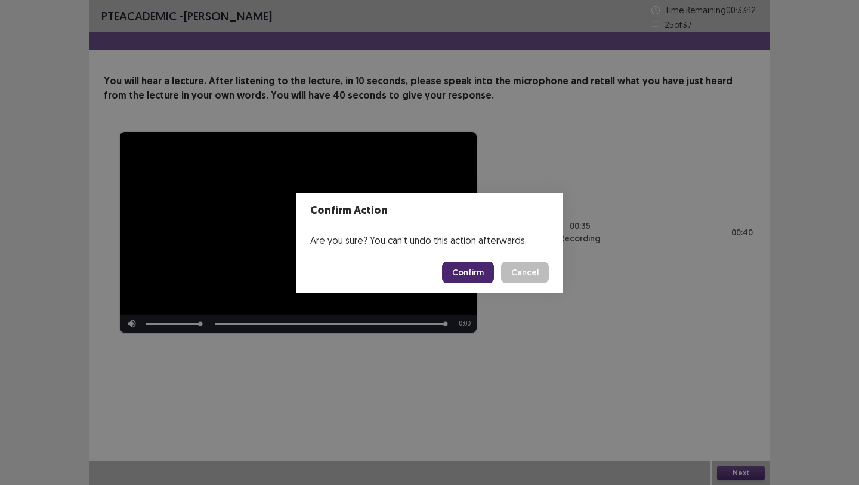
click at [466, 272] on button "Confirm" at bounding box center [468, 271] width 52 height 21
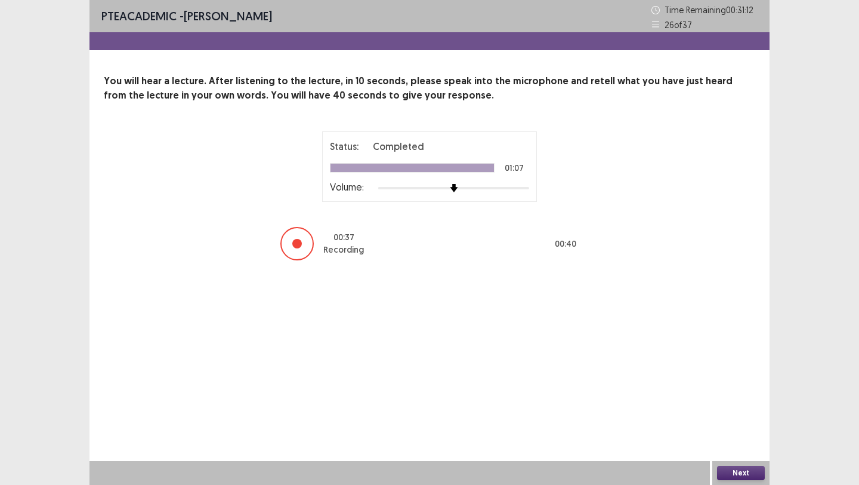
click at [732, 472] on button "Next" at bounding box center [741, 473] width 48 height 14
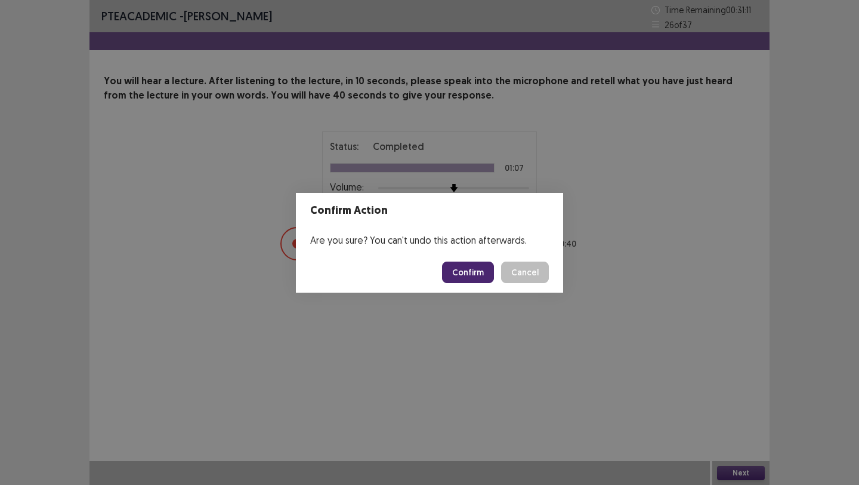
click at [486, 276] on button "Confirm" at bounding box center [468, 271] width 52 height 21
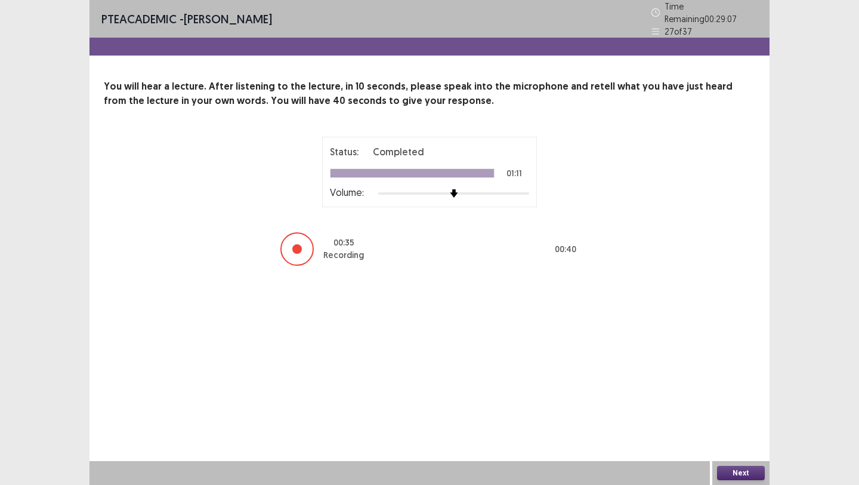
click at [735, 470] on button "Next" at bounding box center [741, 473] width 48 height 14
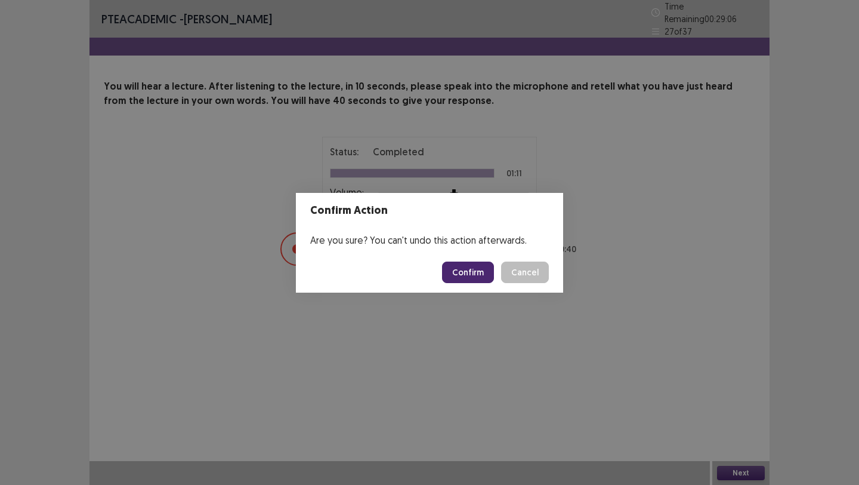
click at [476, 277] on button "Confirm" at bounding box center [468, 271] width 52 height 21
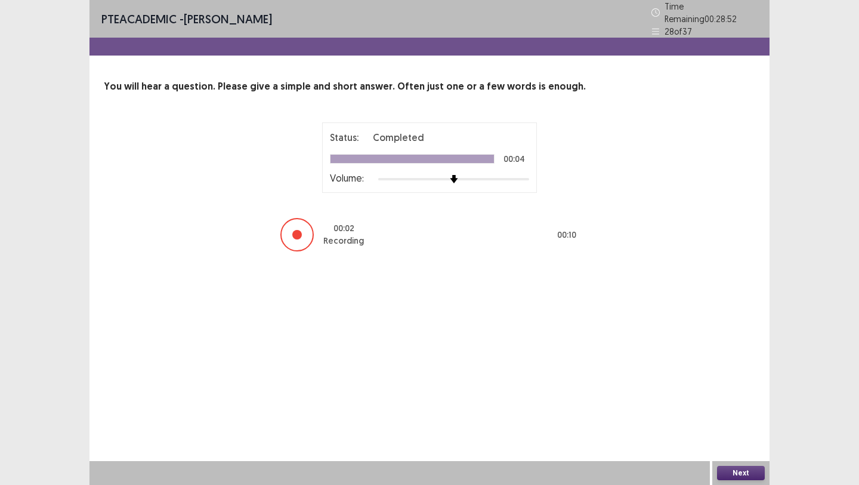
click at [731, 472] on button "Next" at bounding box center [741, 473] width 48 height 14
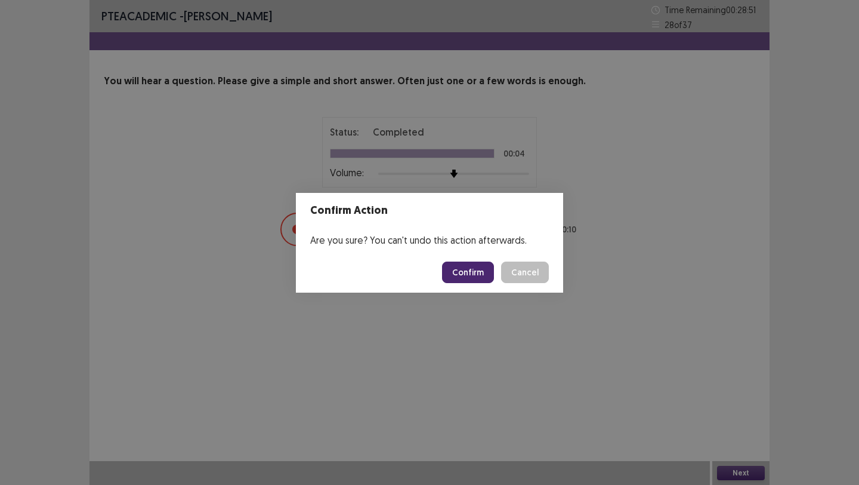
click at [455, 280] on button "Confirm" at bounding box center [468, 271] width 52 height 21
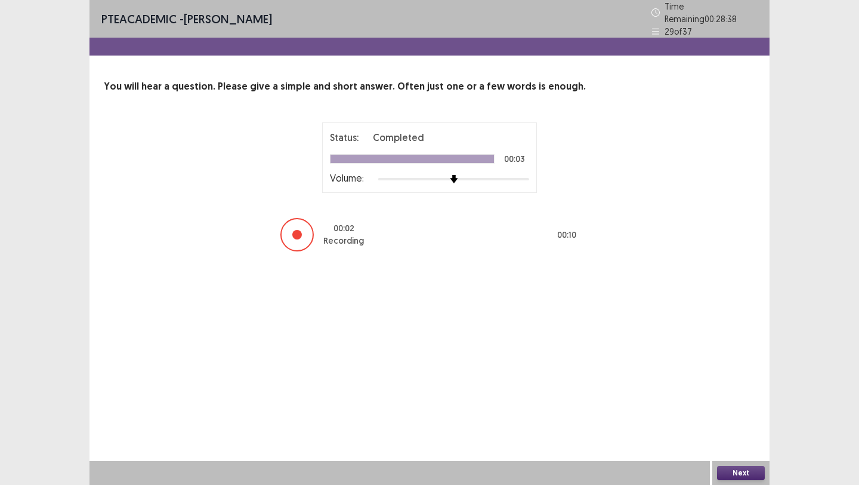
click at [732, 472] on button "Next" at bounding box center [741, 473] width 48 height 14
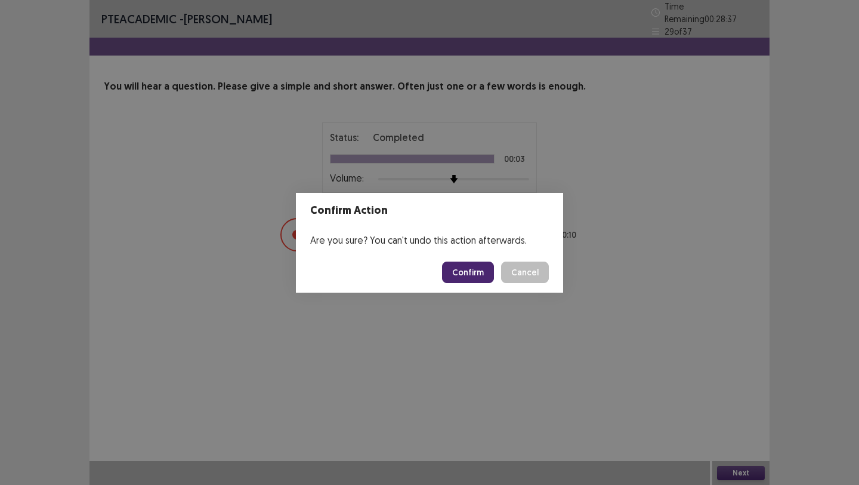
click at [488, 269] on button "Confirm" at bounding box center [468, 271] width 52 height 21
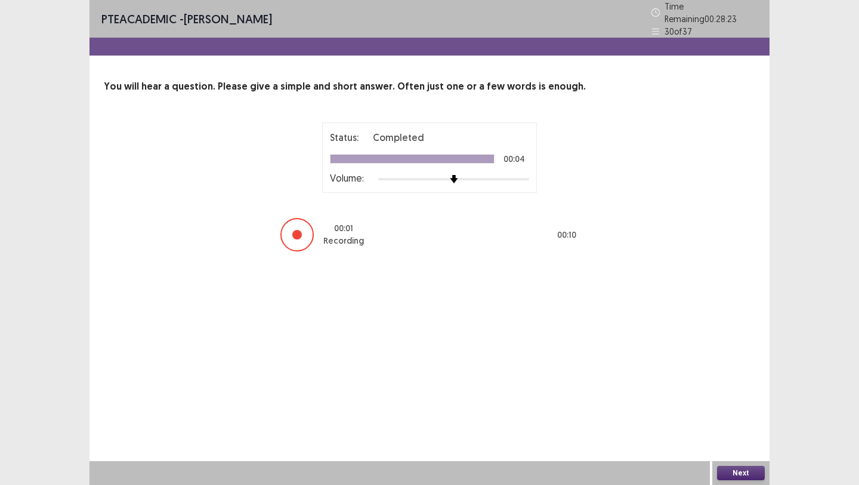
click at [735, 474] on button "Next" at bounding box center [741, 473] width 48 height 14
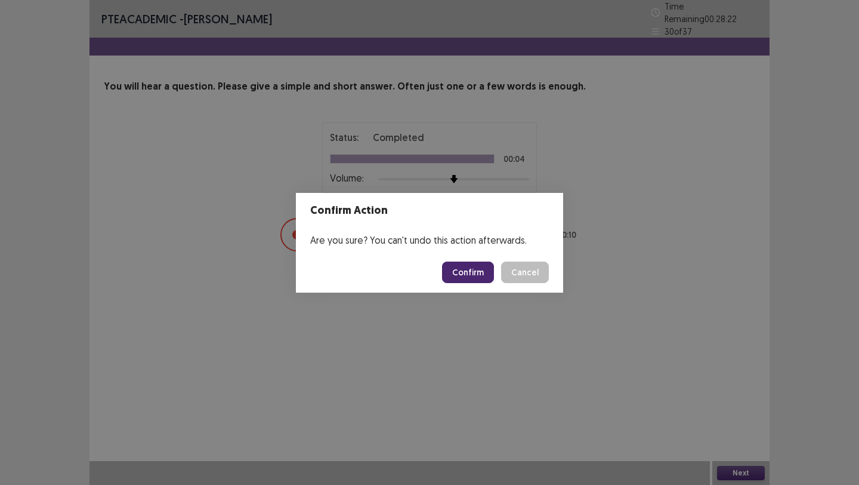
click at [463, 274] on button "Confirm" at bounding box center [468, 271] width 52 height 21
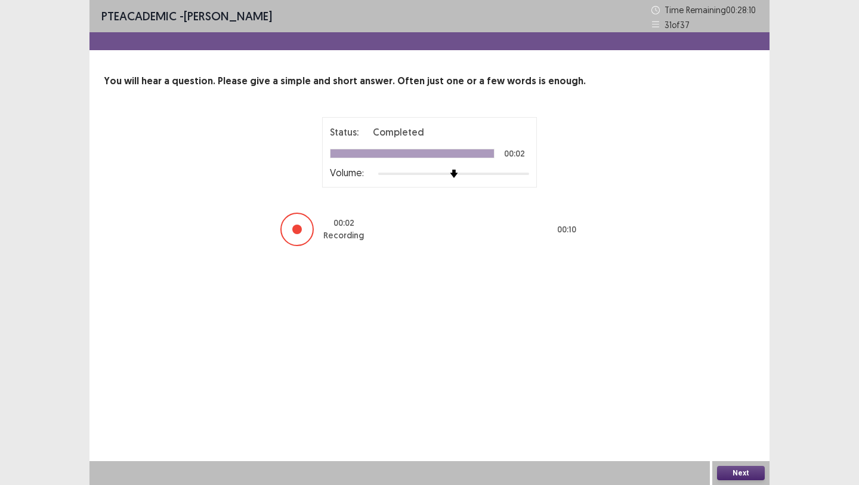
click at [740, 474] on button "Next" at bounding box center [741, 473] width 48 height 14
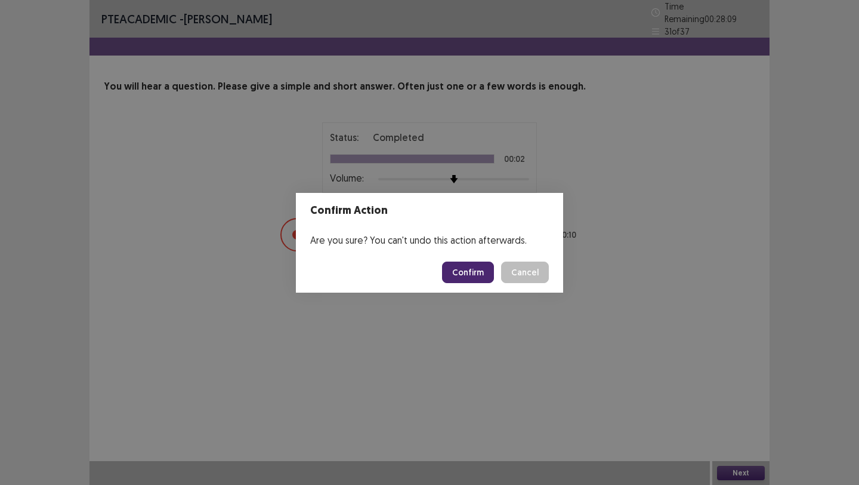
click at [485, 277] on button "Confirm" at bounding box center [468, 271] width 52 height 21
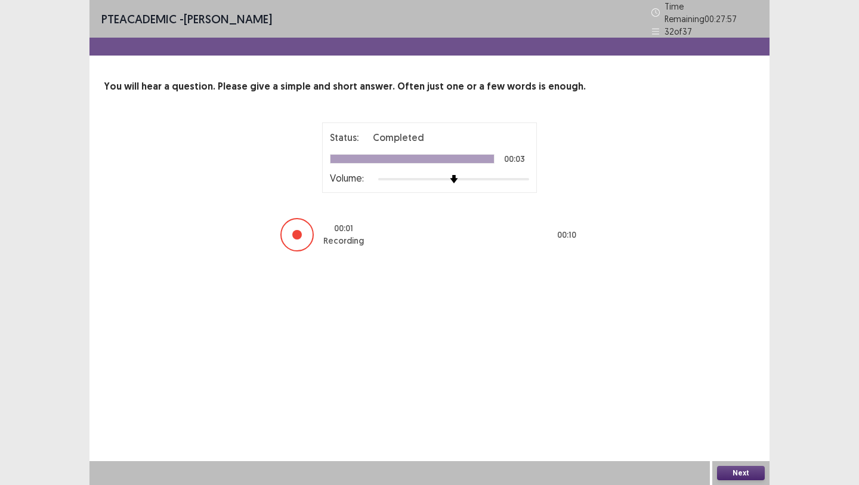
click at [719, 473] on button "Next" at bounding box center [741, 473] width 48 height 14
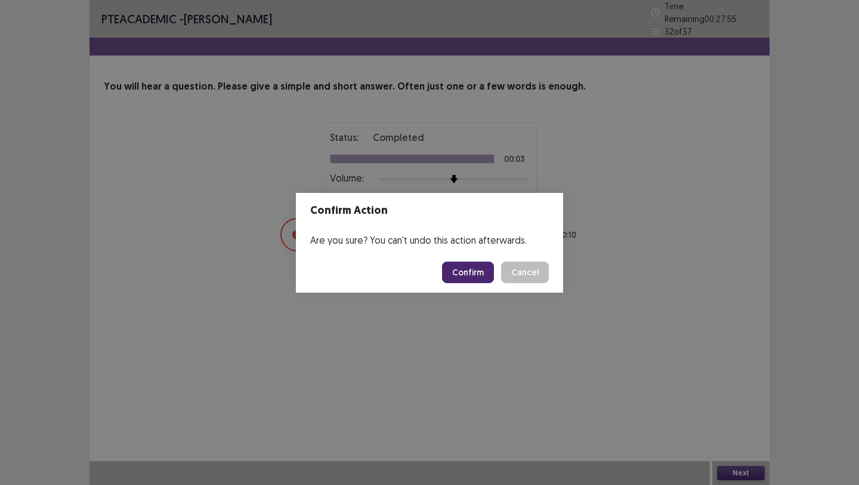
click at [461, 288] on footer "Confirm Cancel" at bounding box center [429, 272] width 267 height 41
click at [475, 279] on button "Confirm" at bounding box center [468, 271] width 52 height 21
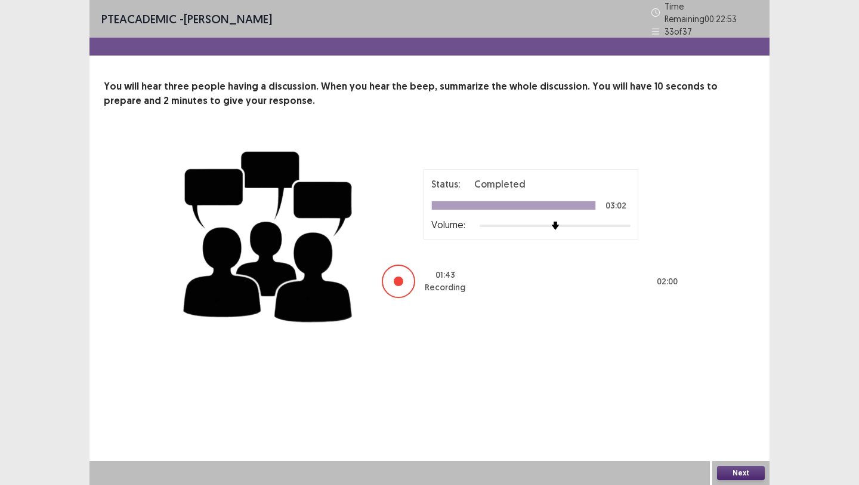
click at [748, 471] on button "Next" at bounding box center [741, 473] width 48 height 14
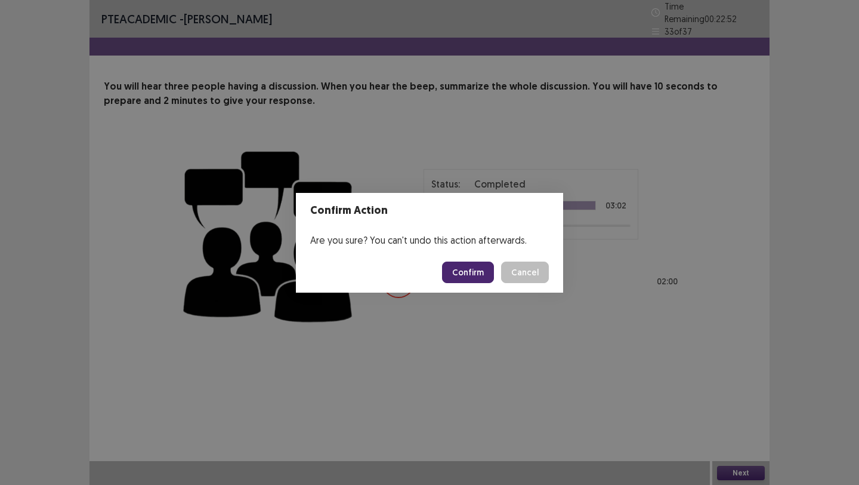
click at [473, 264] on button "Confirm" at bounding box center [468, 271] width 52 height 21
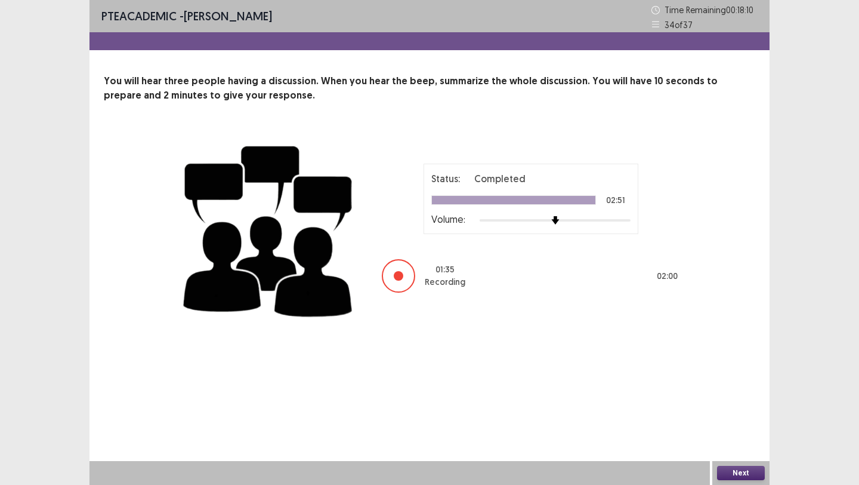
click at [734, 474] on button "Next" at bounding box center [741, 473] width 48 height 14
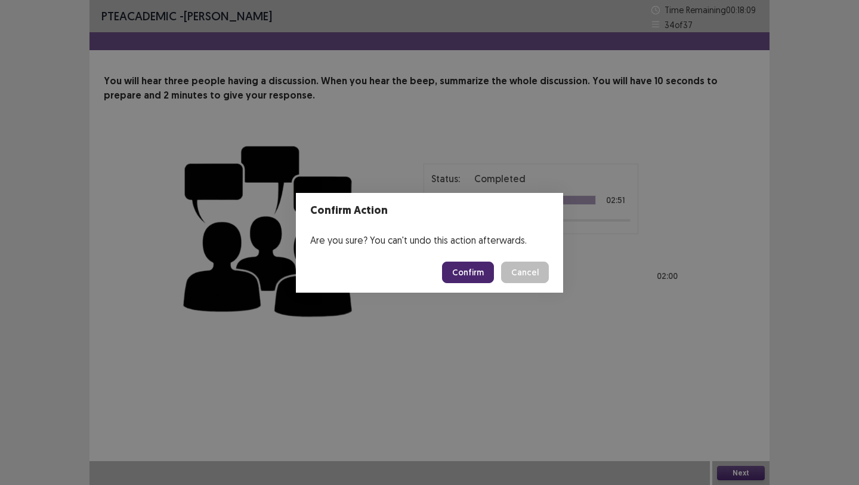
click at [485, 266] on button "Confirm" at bounding box center [468, 271] width 52 height 21
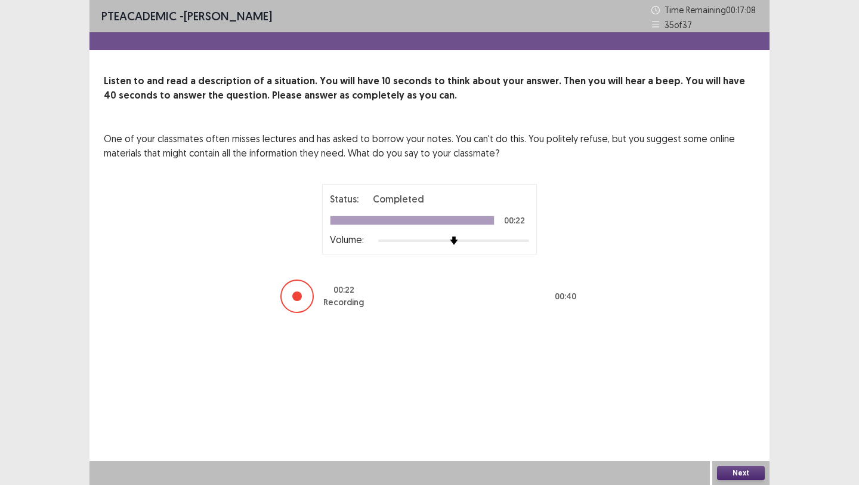
click at [722, 472] on button "Next" at bounding box center [741, 473] width 48 height 14
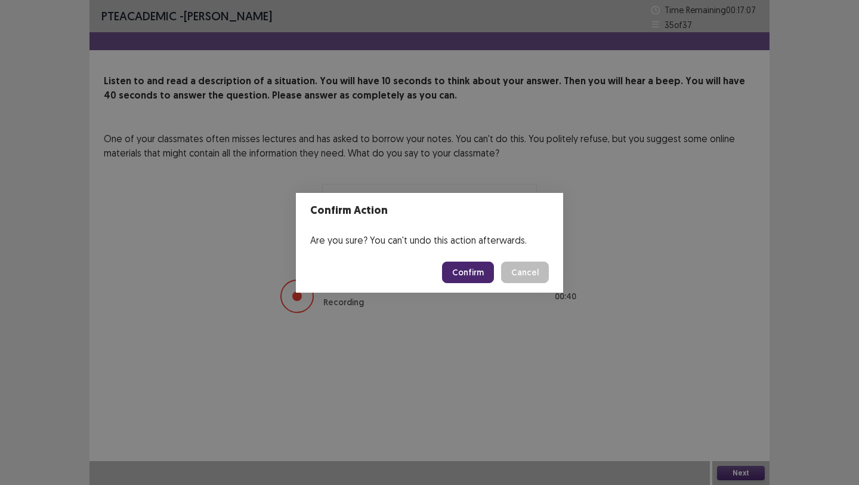
click at [464, 265] on button "Confirm" at bounding box center [468, 271] width 52 height 21
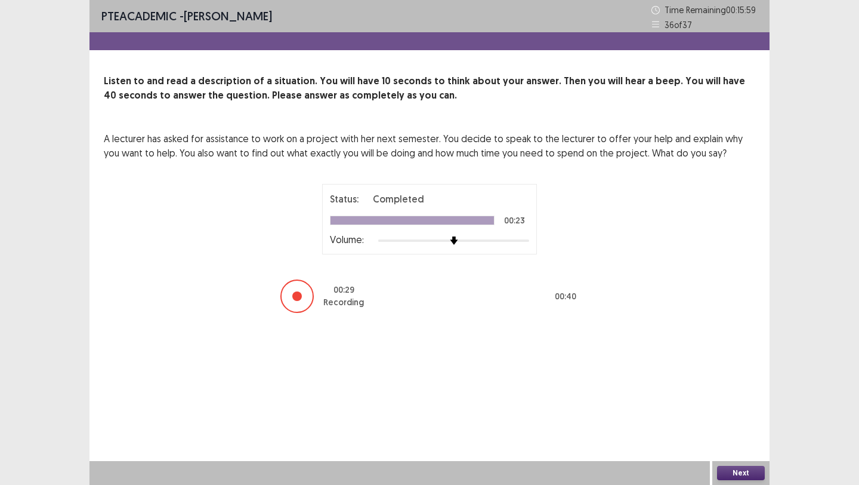
click at [742, 470] on button "Next" at bounding box center [741, 473] width 48 height 14
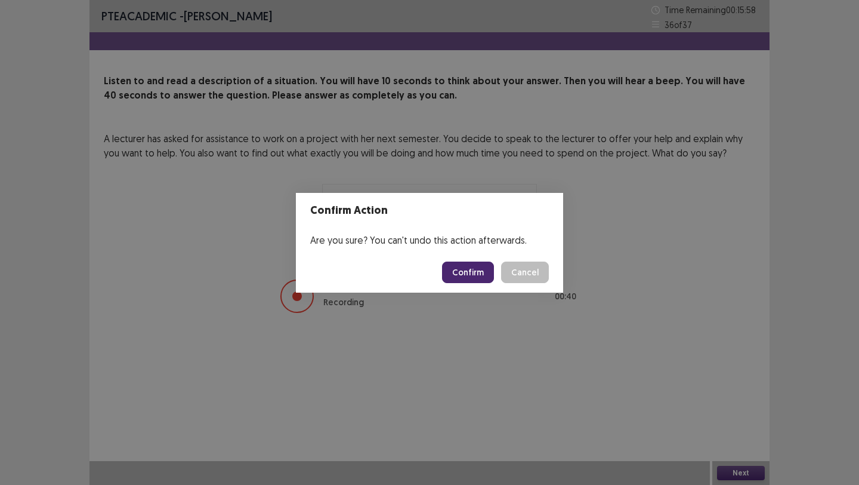
click at [482, 276] on button "Confirm" at bounding box center [468, 271] width 52 height 21
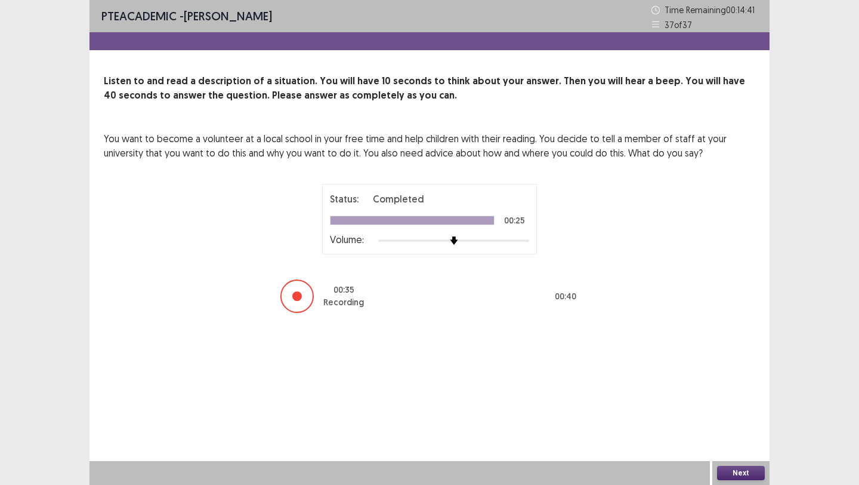
click at [727, 467] on button "Next" at bounding box center [741, 473] width 48 height 14
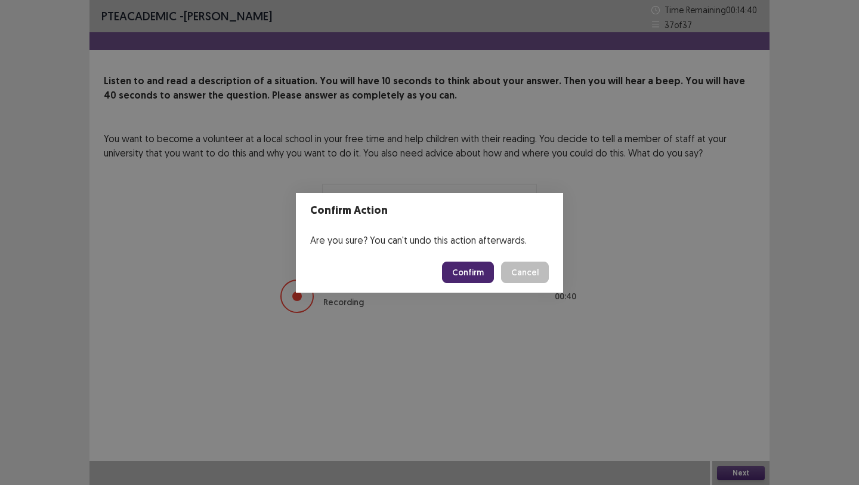
click at [482, 273] on button "Confirm" at bounding box center [468, 271] width 52 height 21
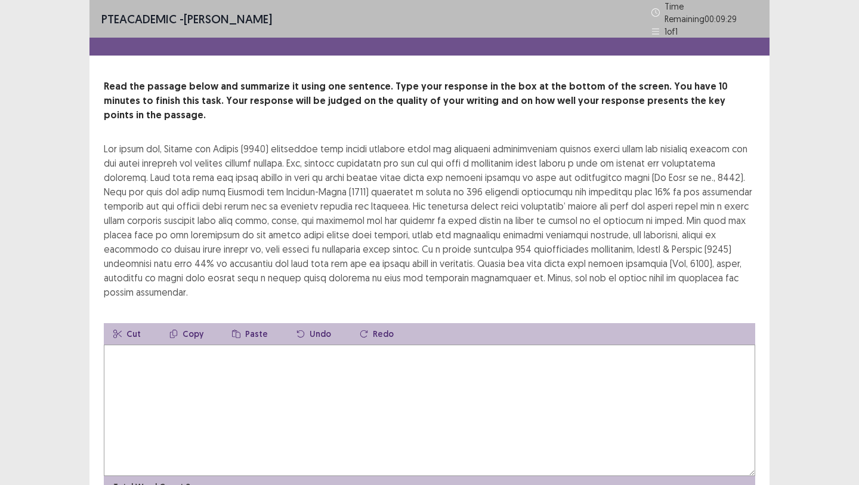
click at [406, 351] on textarea at bounding box center [430, 409] width 652 height 131
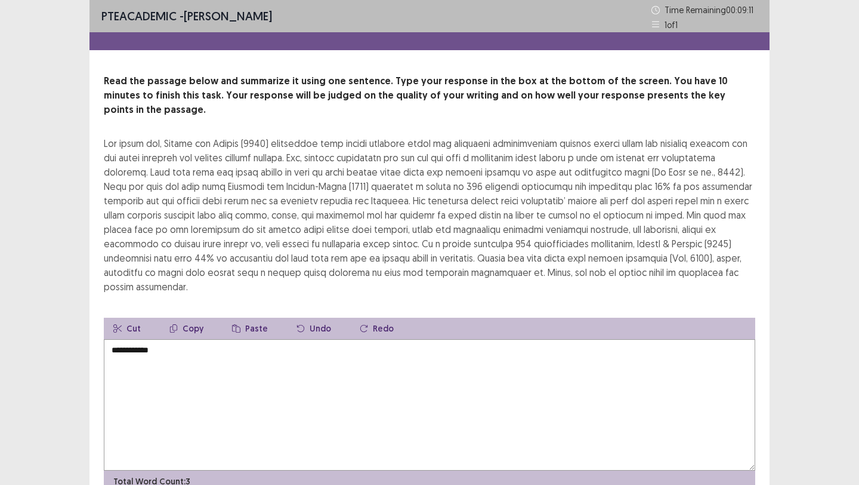
click at [114, 339] on textarea "**********" at bounding box center [430, 404] width 652 height 131
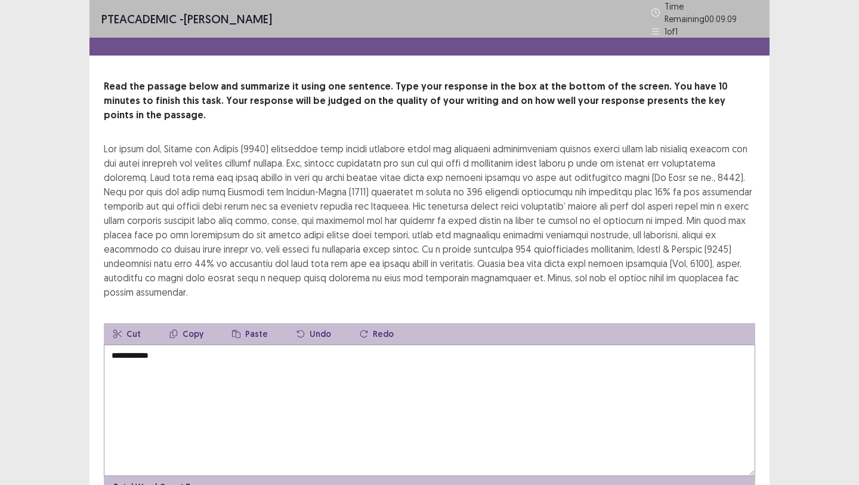
click at [181, 344] on textarea "**********" at bounding box center [430, 409] width 652 height 131
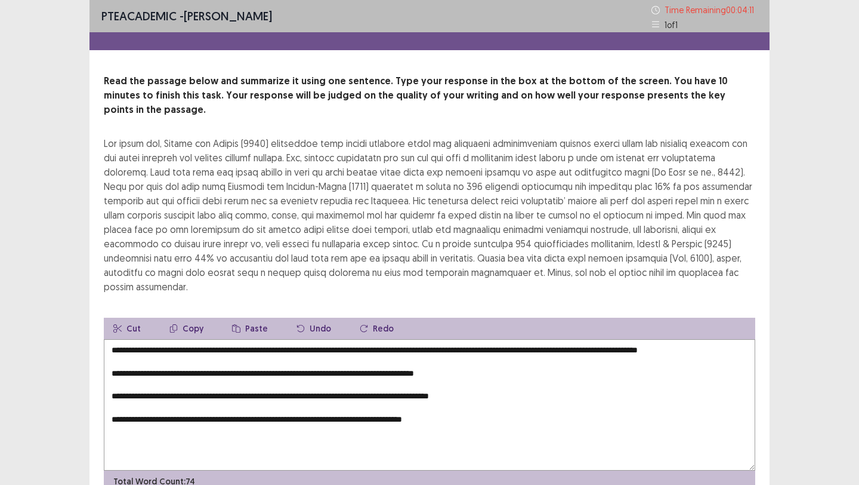
click at [110, 355] on textarea "**********" at bounding box center [430, 404] width 652 height 131
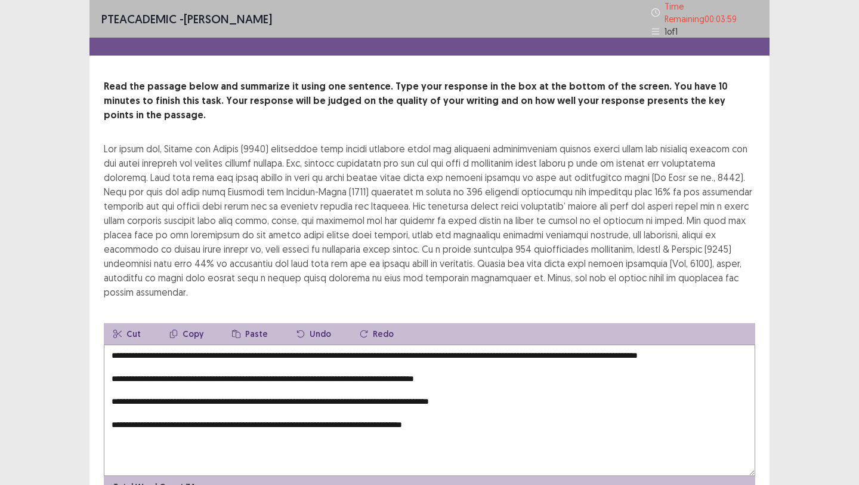
click at [110, 350] on textarea "**********" at bounding box center [430, 409] width 652 height 131
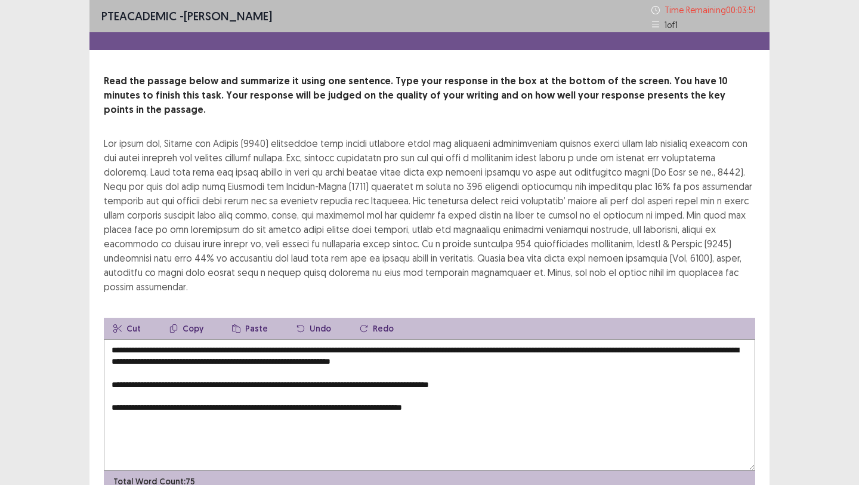
click at [110, 357] on textarea "**********" at bounding box center [430, 404] width 652 height 131
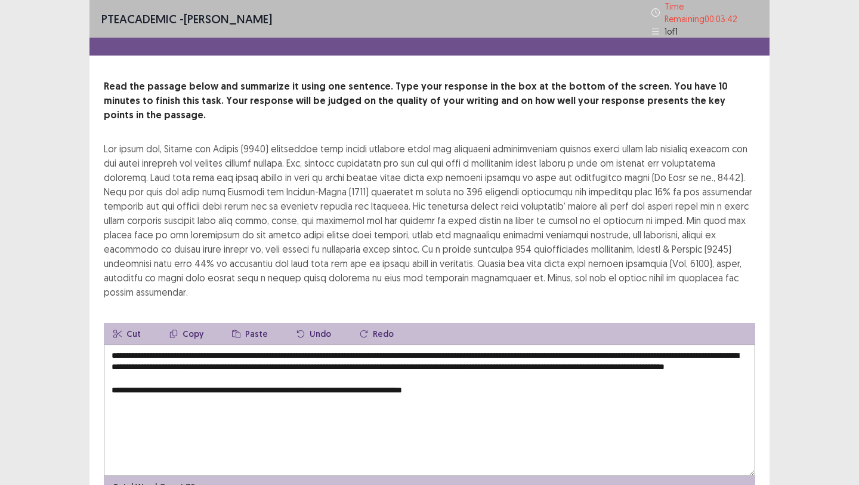
click at [109, 369] on textarea "**********" at bounding box center [430, 409] width 652 height 131
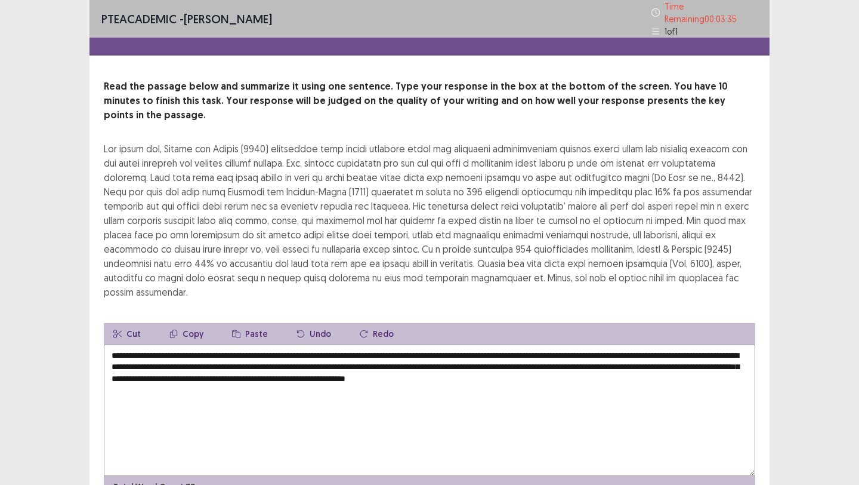
click at [697, 347] on textarea "**********" at bounding box center [430, 409] width 652 height 131
click at [450, 380] on textarea "**********" at bounding box center [430, 409] width 652 height 131
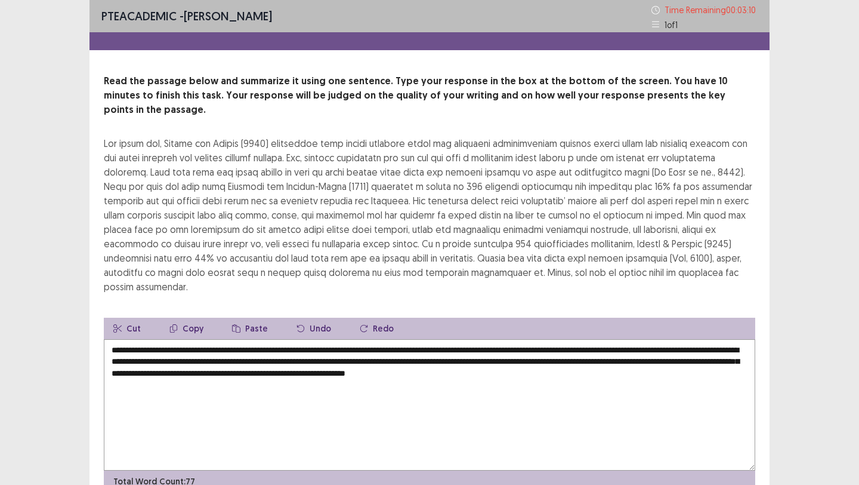
click at [562, 339] on textarea "**********" at bounding box center [430, 404] width 652 height 131
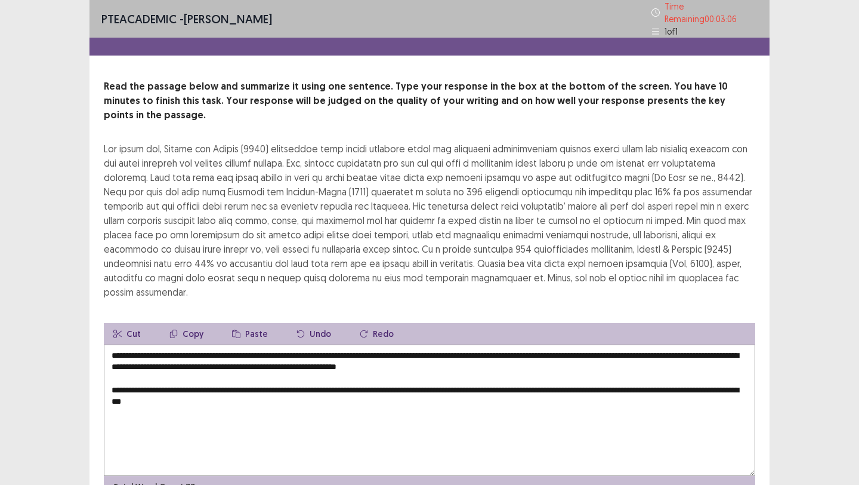
drag, startPoint x: 188, startPoint y: 332, endPoint x: 610, endPoint y: 333, distance: 422.0
click at [610, 344] on textarea "**********" at bounding box center [430, 409] width 652 height 131
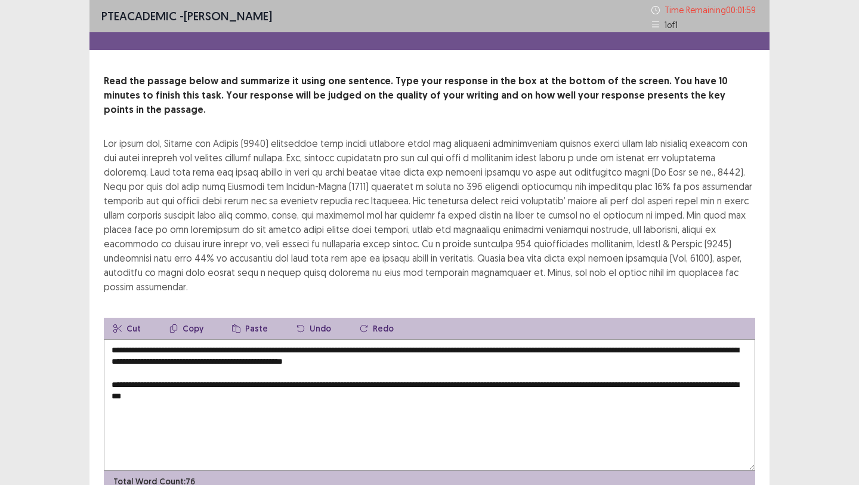
click at [110, 353] on textarea "**********" at bounding box center [430, 404] width 652 height 131
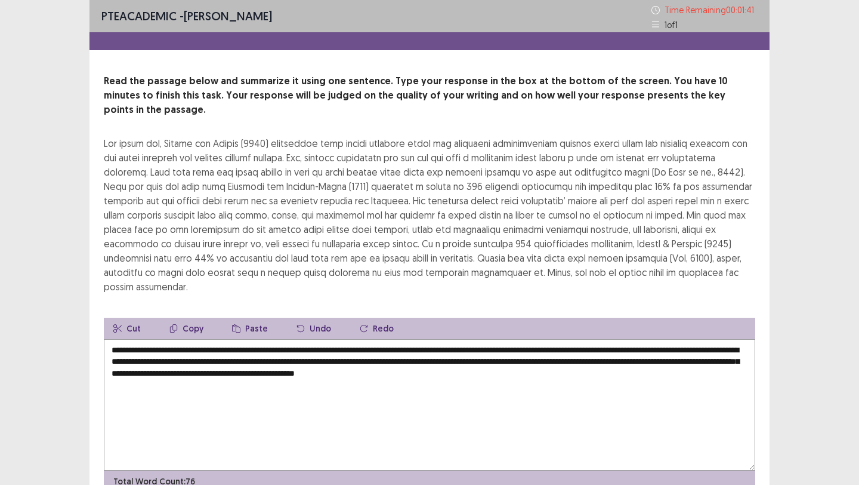
click at [181, 339] on textarea "**********" at bounding box center [430, 404] width 652 height 131
click at [623, 339] on textarea "**********" at bounding box center [430, 404] width 652 height 131
click at [401, 339] on textarea "**********" at bounding box center [430, 404] width 652 height 131
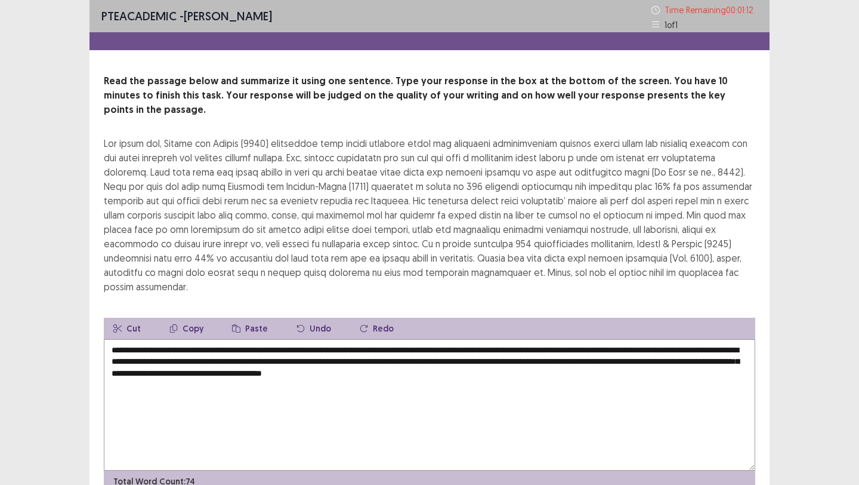
click at [678, 339] on textarea "**********" at bounding box center [430, 404] width 652 height 131
click at [199, 347] on textarea "**********" at bounding box center [430, 404] width 652 height 131
click at [537, 339] on textarea "**********" at bounding box center [430, 404] width 652 height 131
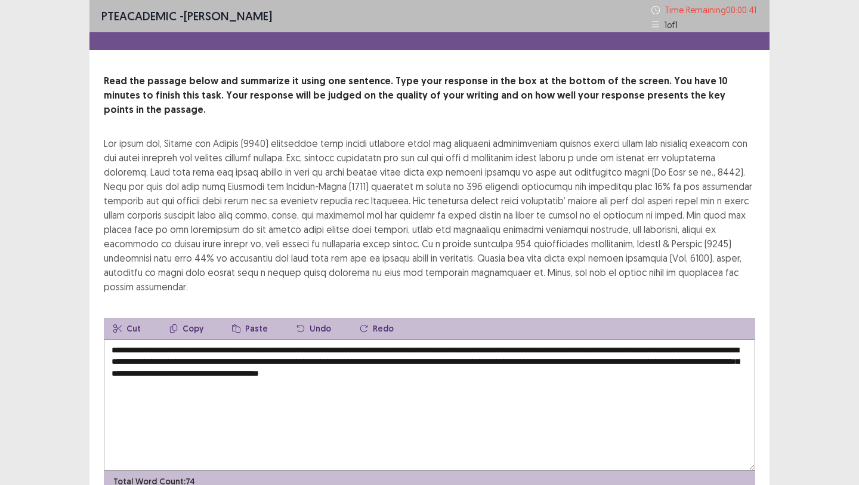
click at [537, 339] on textarea "**********" at bounding box center [430, 404] width 652 height 131
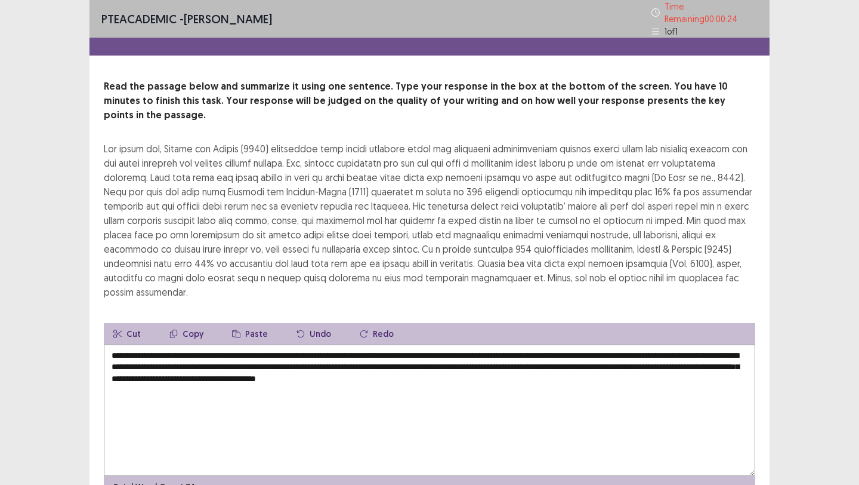
click at [130, 344] on textarea "**********" at bounding box center [430, 409] width 652 height 131
click at [111, 344] on textarea "**********" at bounding box center [430, 409] width 652 height 131
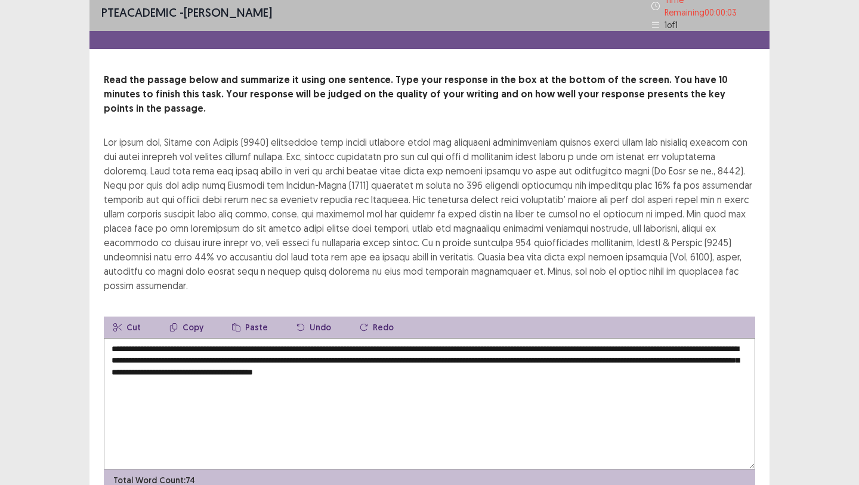
scroll to position [31, 0]
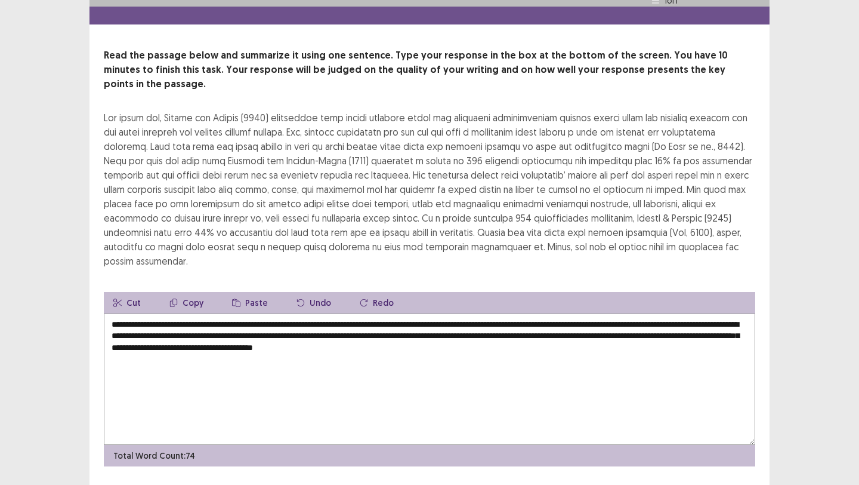
type textarea "**********"
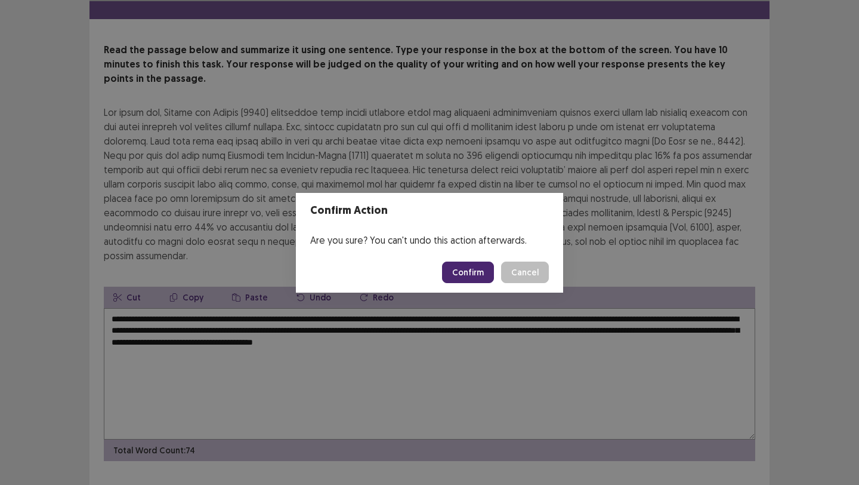
click at [473, 272] on button "Confirm" at bounding box center [468, 271] width 52 height 21
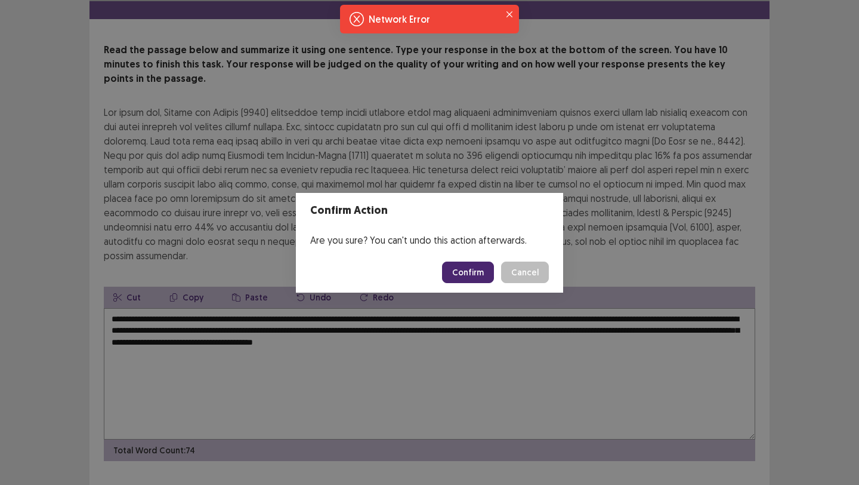
click at [473, 272] on footer "Okay" at bounding box center [429, 278] width 267 height 41
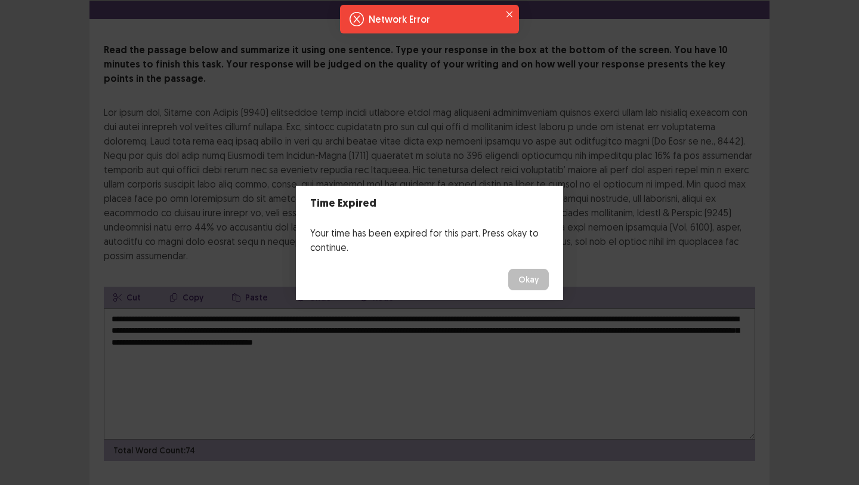
click at [517, 285] on button "Okay" at bounding box center [529, 279] width 41 height 21
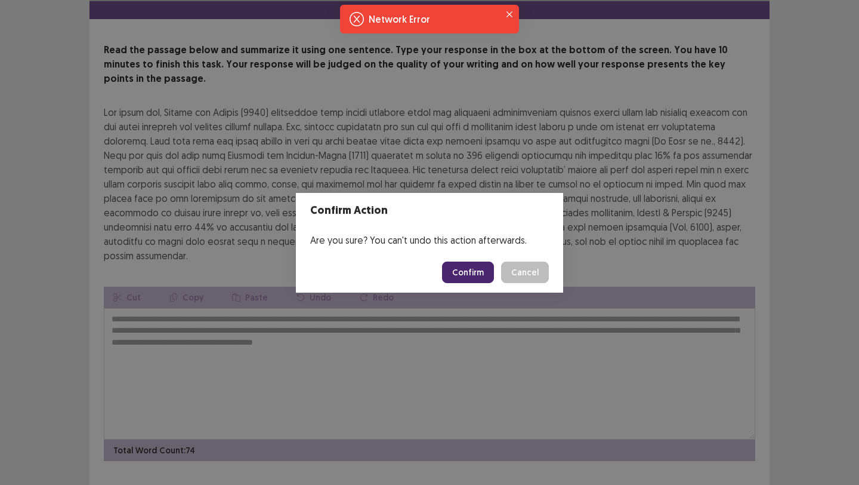
click at [472, 273] on button "Confirm" at bounding box center [468, 271] width 52 height 21
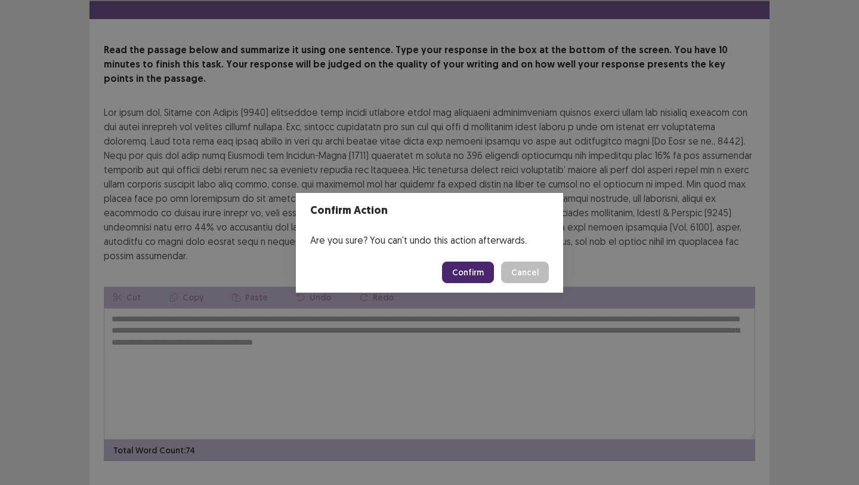
click at [470, 278] on button "Confirm" at bounding box center [468, 271] width 52 height 21
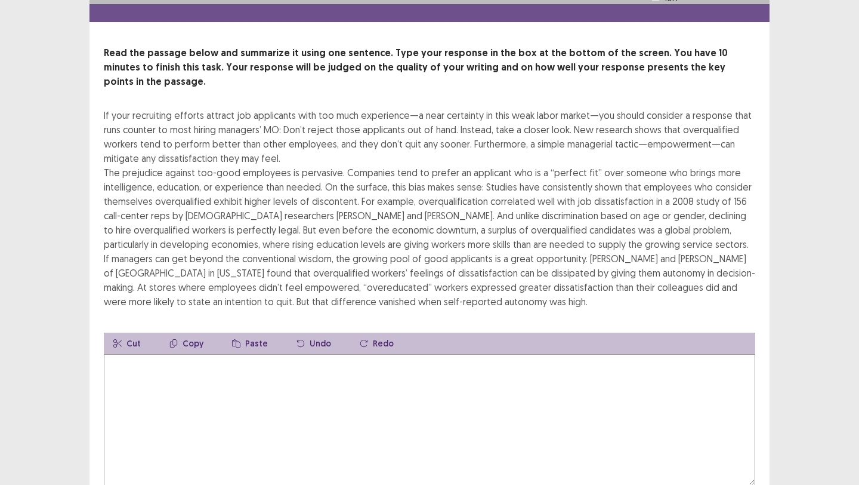
scroll to position [34, 0]
click at [273, 383] on textarea at bounding box center [430, 418] width 652 height 131
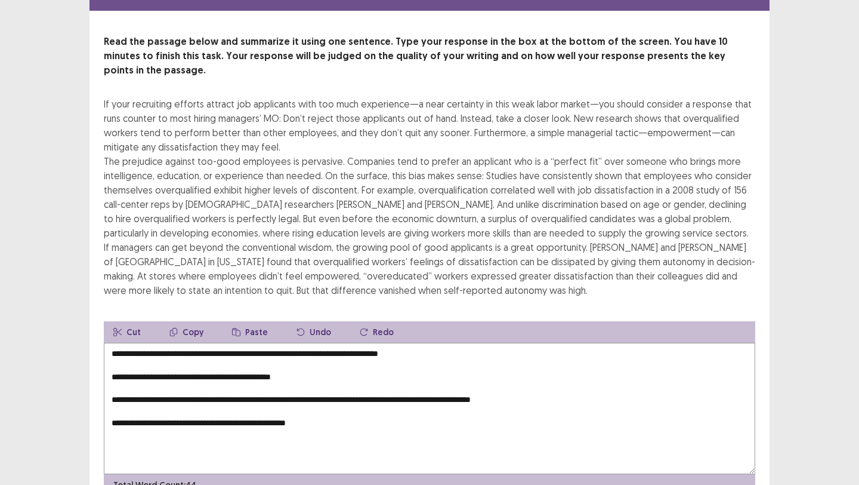
scroll to position [88, 0]
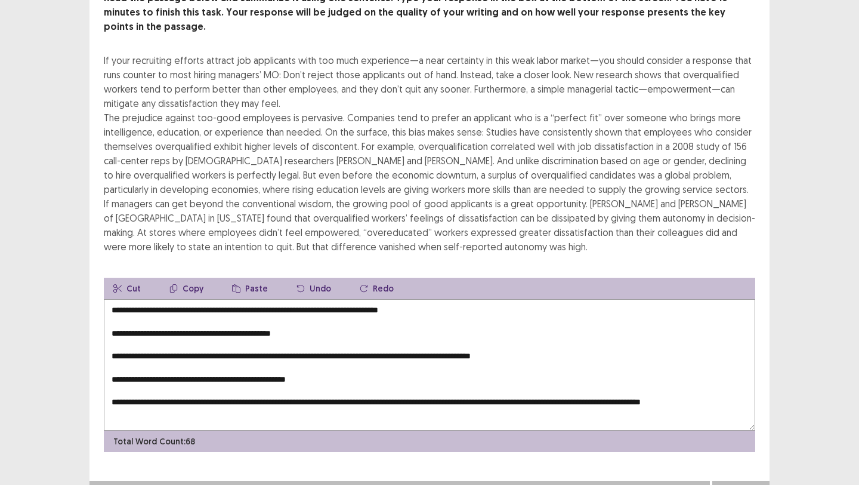
click at [110, 311] on textarea "**********" at bounding box center [430, 364] width 652 height 131
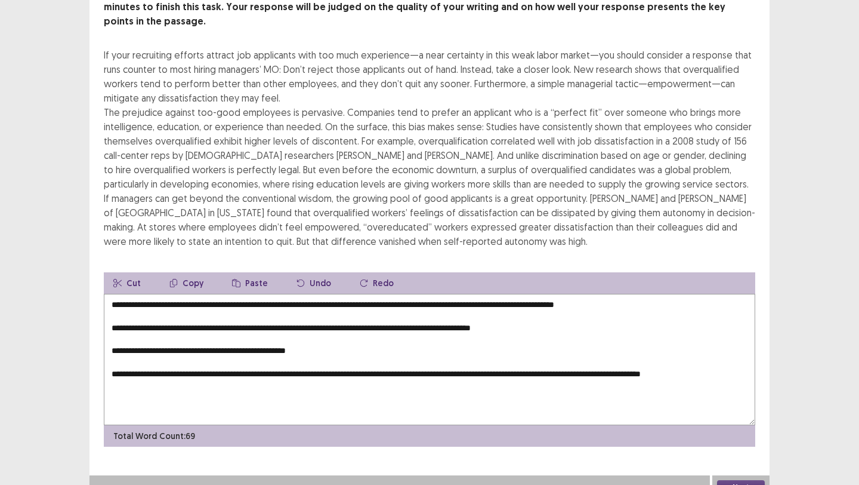
click at [112, 315] on textarea "**********" at bounding box center [430, 359] width 652 height 131
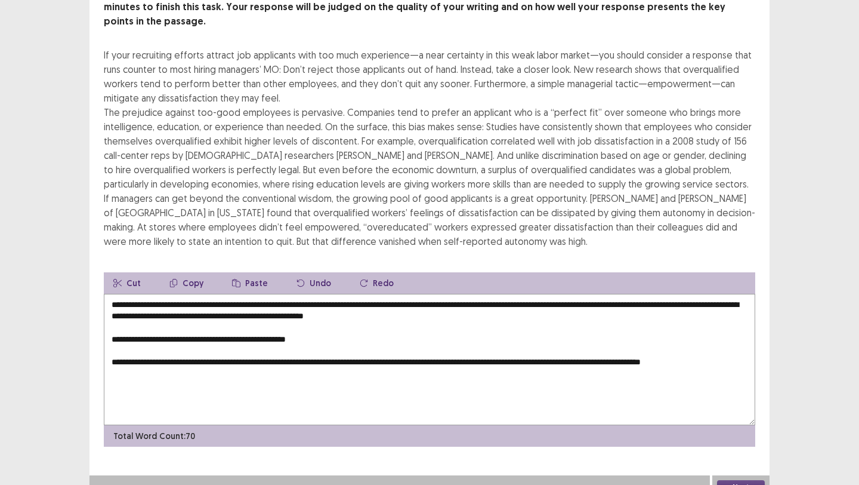
click at [111, 327] on textarea "**********" at bounding box center [430, 359] width 652 height 131
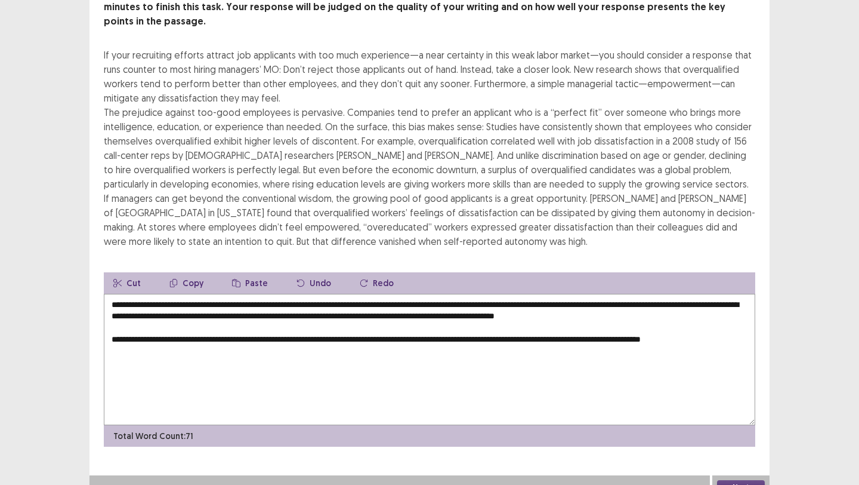
click at [108, 335] on textarea "**********" at bounding box center [430, 359] width 652 height 131
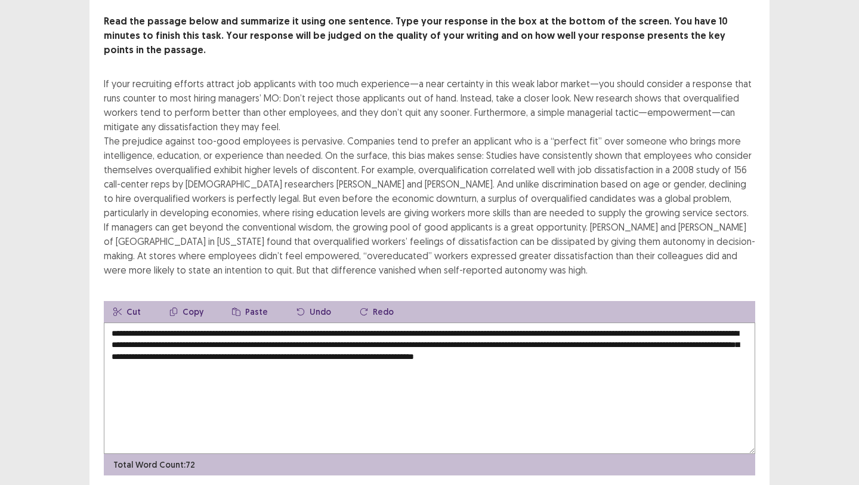
scroll to position [80, 0]
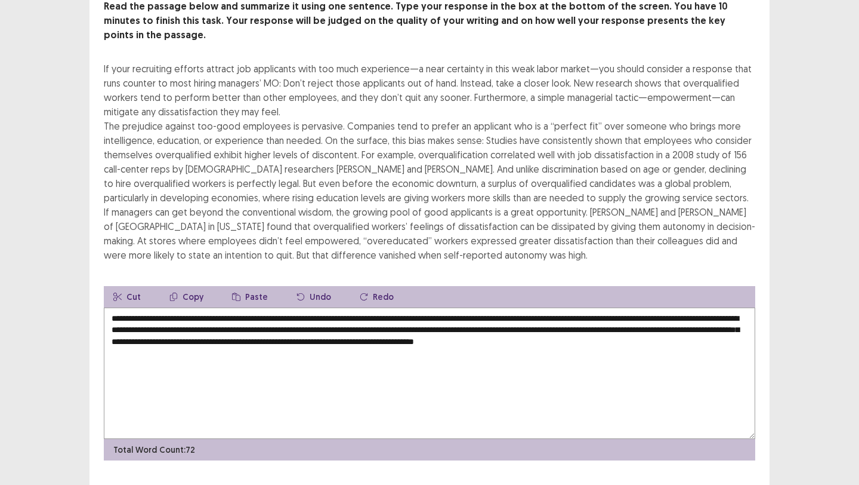
click at [299, 307] on textarea "**********" at bounding box center [430, 372] width 652 height 131
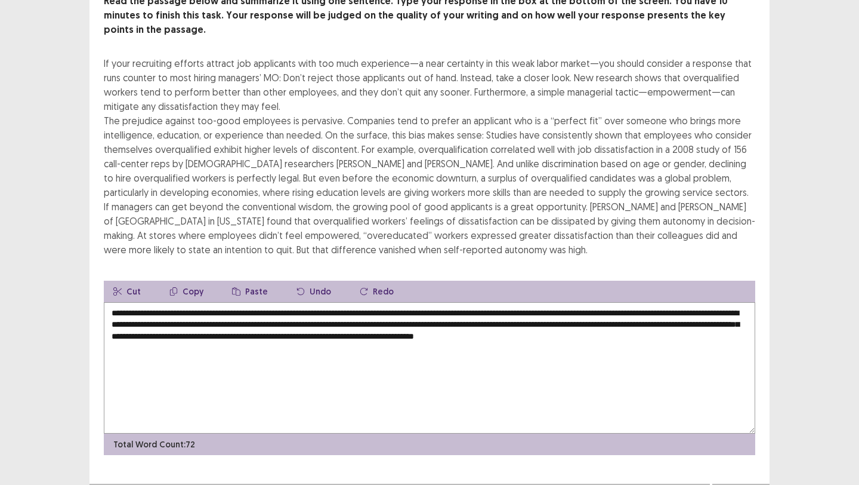
click at [355, 302] on textarea "**********" at bounding box center [430, 367] width 652 height 131
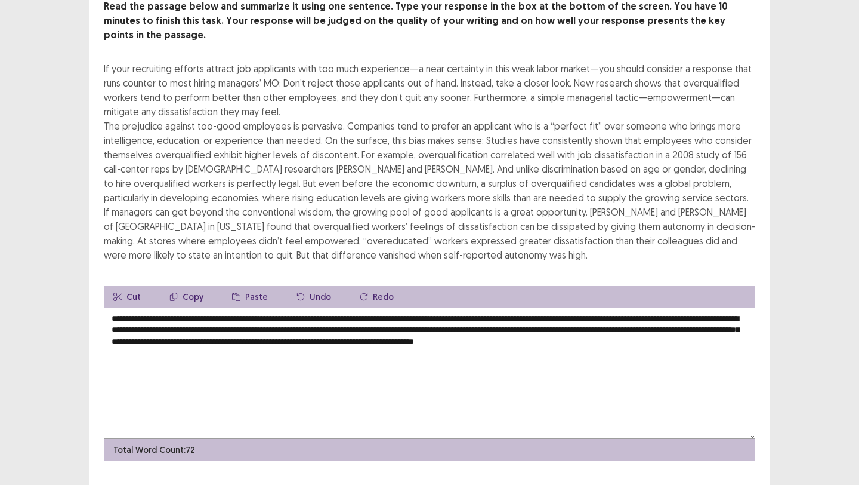
click at [300, 307] on textarea "**********" at bounding box center [430, 372] width 652 height 131
click at [356, 307] on textarea "**********" at bounding box center [430, 372] width 652 height 131
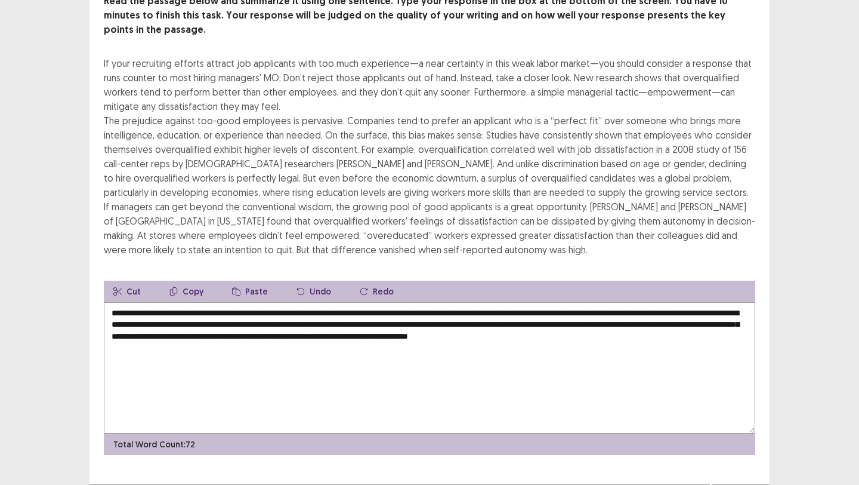
click at [702, 302] on textarea "**********" at bounding box center [430, 367] width 652 height 131
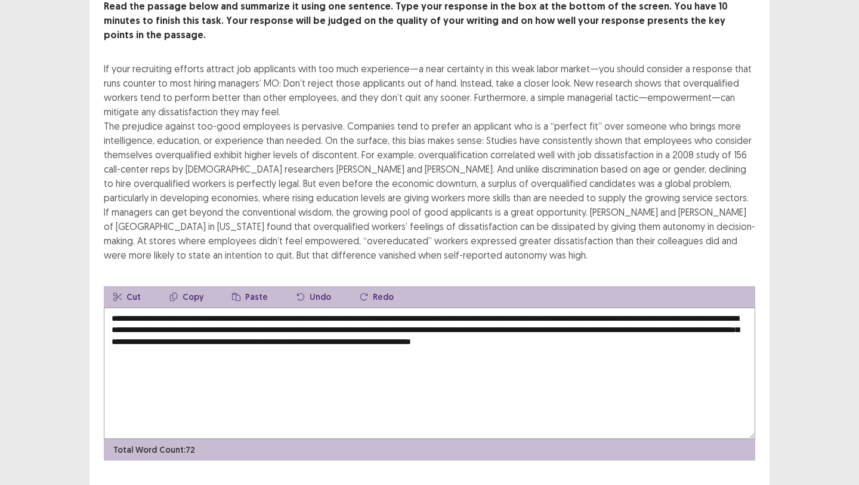
click at [227, 313] on textarea "**********" at bounding box center [430, 372] width 652 height 131
click at [426, 309] on textarea "**********" at bounding box center [430, 372] width 652 height 131
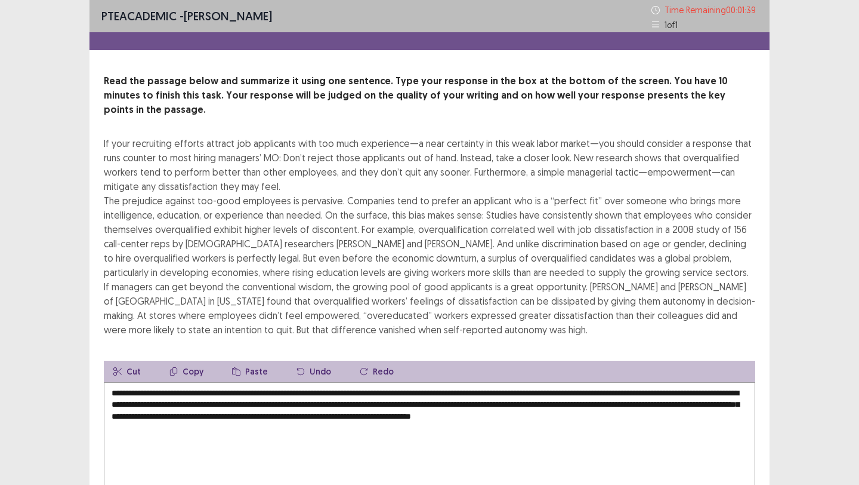
scroll to position [60, 0]
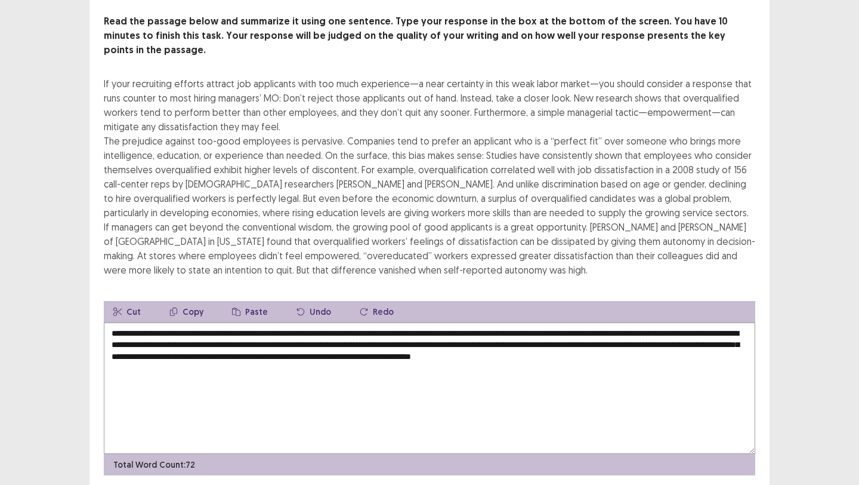
click at [408, 348] on textarea "**********" at bounding box center [430, 387] width 652 height 131
click at [397, 332] on textarea "**********" at bounding box center [430, 387] width 652 height 131
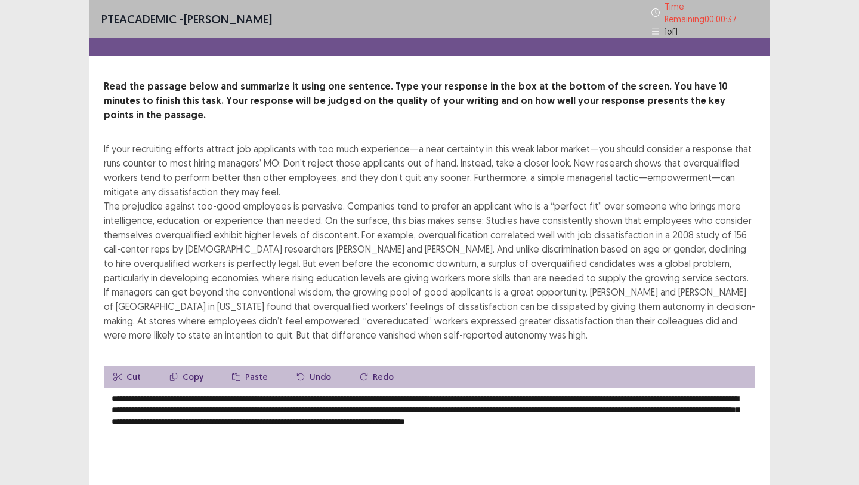
scroll to position [12, 0]
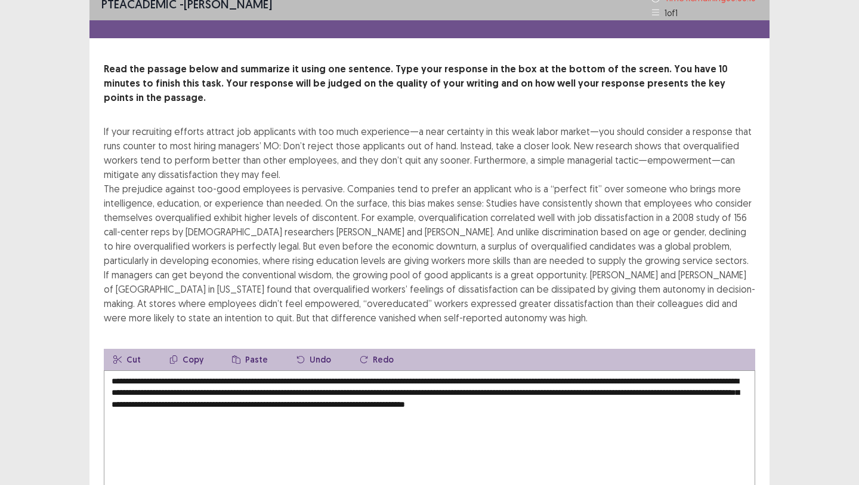
click at [333, 390] on textarea "**********" at bounding box center [430, 435] width 652 height 131
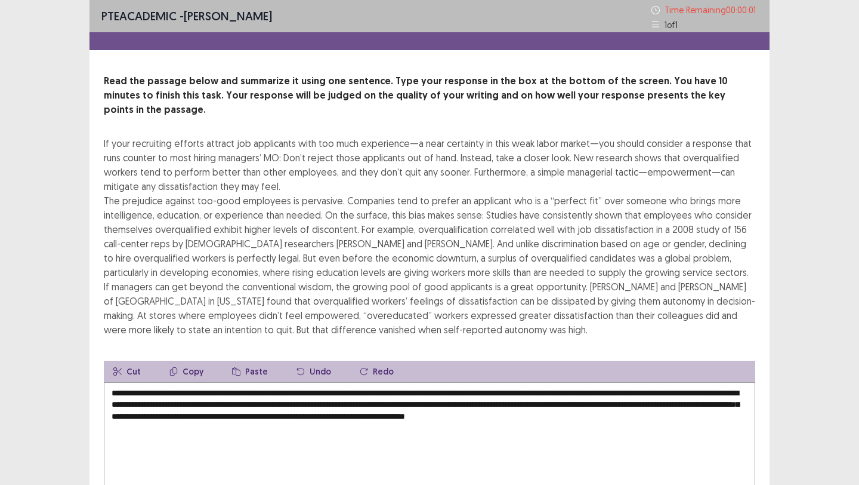
scroll to position [88, 0]
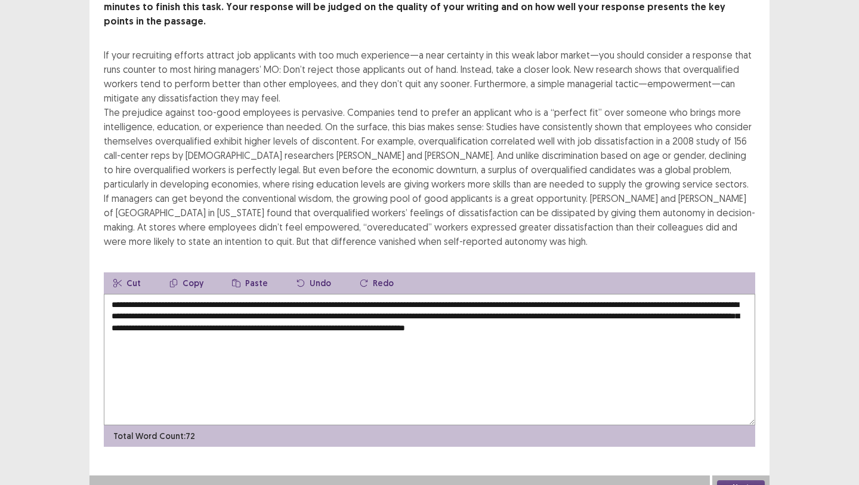
type textarea "**********"
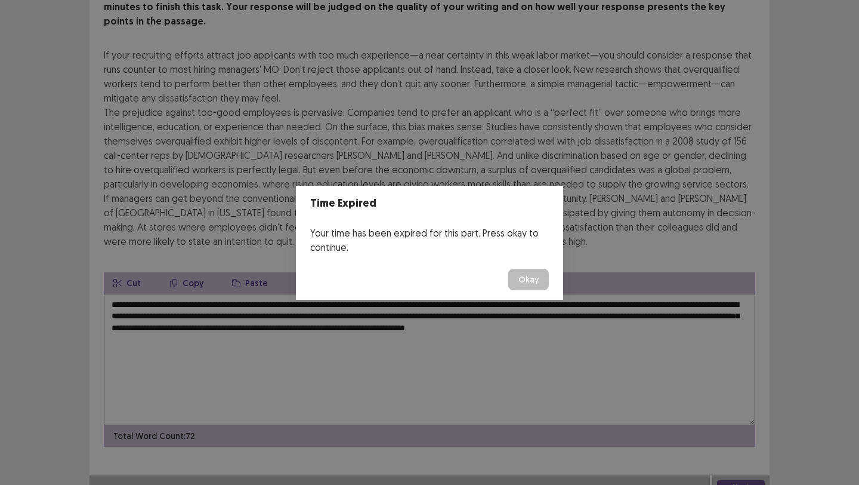
click at [528, 279] on button "Okay" at bounding box center [529, 279] width 41 height 21
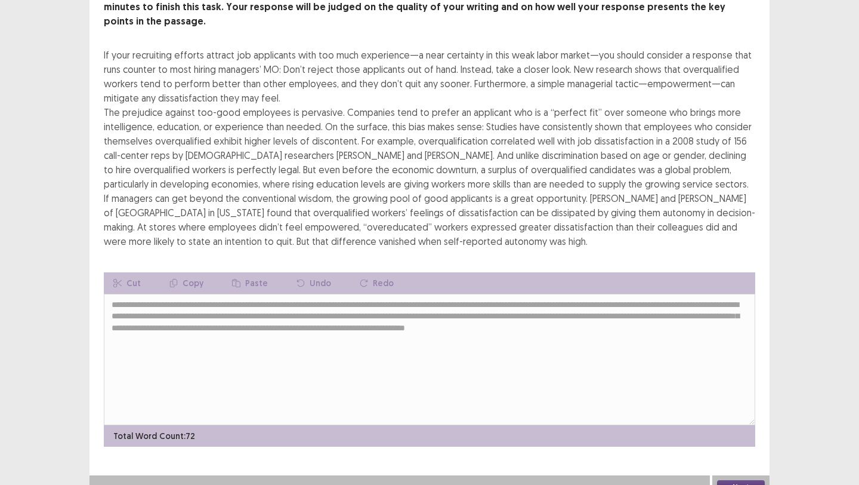
click at [726, 480] on button "Next" at bounding box center [741, 487] width 48 height 14
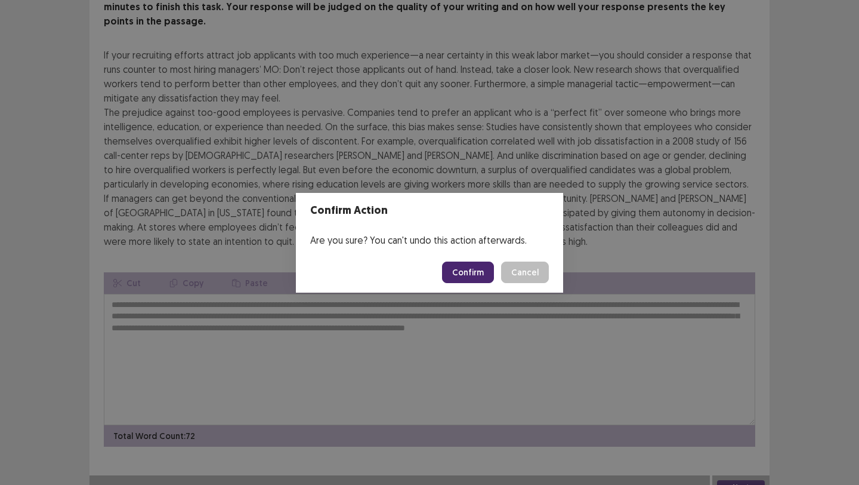
click at [482, 264] on button "Confirm" at bounding box center [468, 271] width 52 height 21
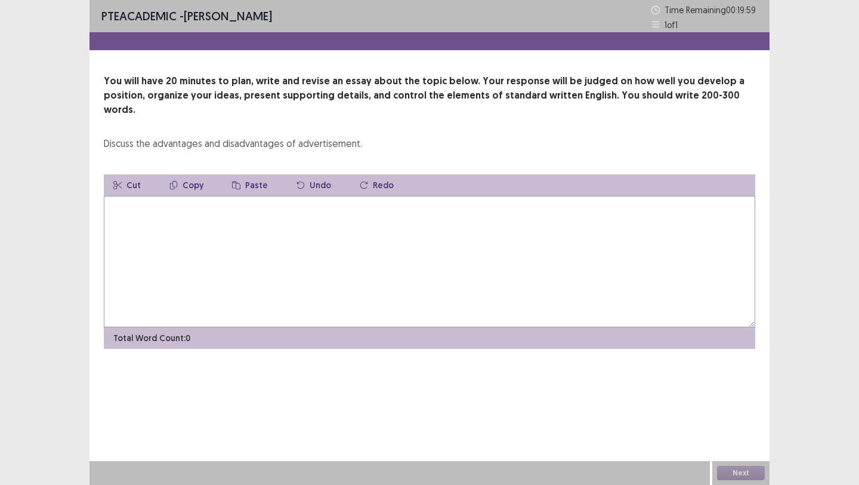
click at [433, 254] on textarea at bounding box center [430, 261] width 652 height 131
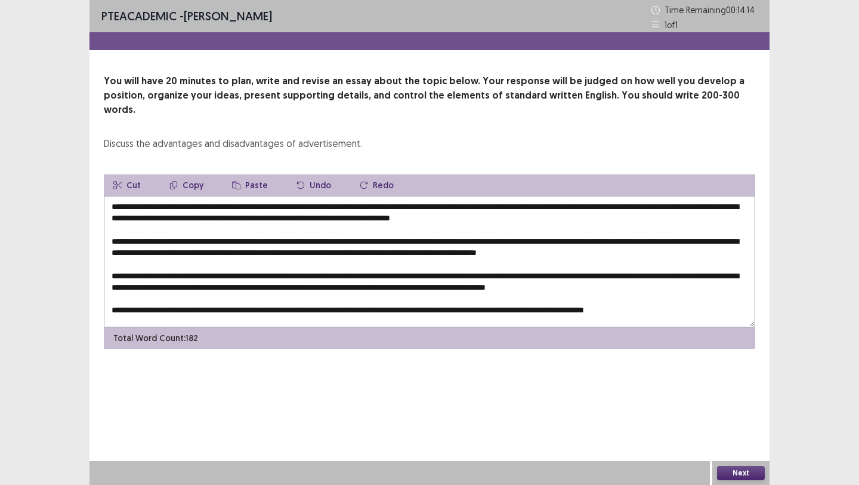
click at [156, 196] on textarea at bounding box center [430, 261] width 652 height 131
click at [167, 196] on textarea at bounding box center [430, 261] width 652 height 131
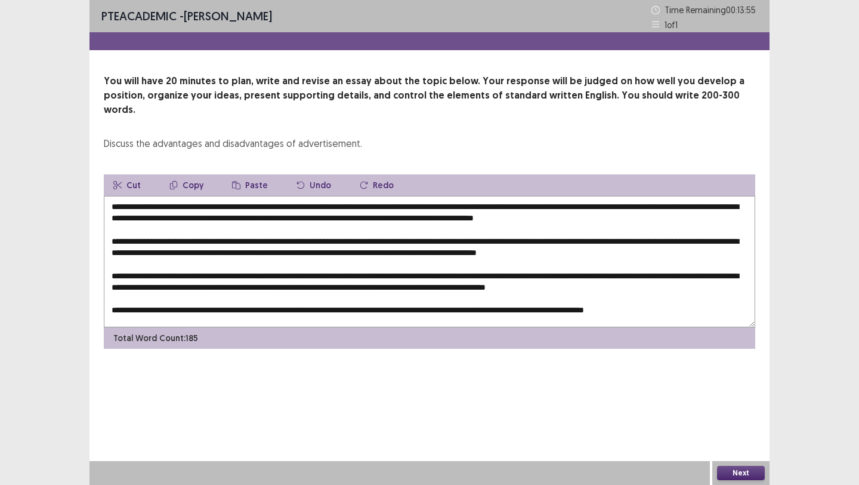
click at [386, 196] on textarea at bounding box center [430, 261] width 652 height 131
click at [632, 196] on textarea at bounding box center [430, 261] width 652 height 131
click at [500, 205] on textarea at bounding box center [430, 261] width 652 height 131
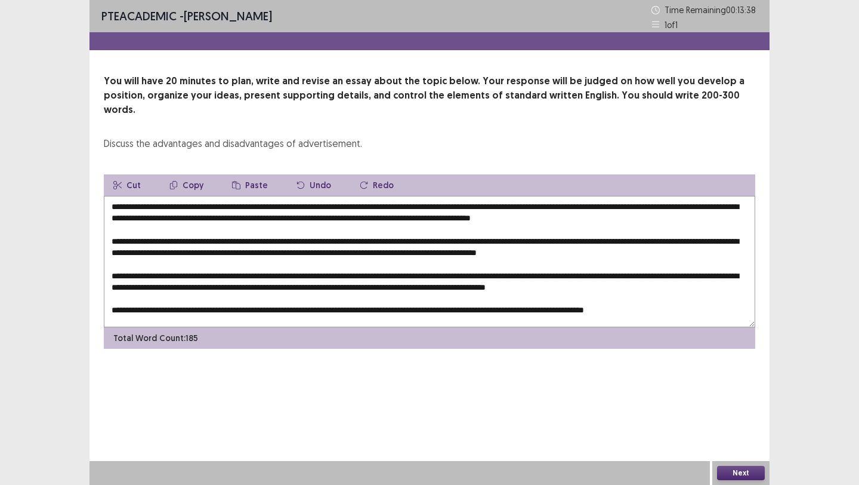
click at [500, 205] on textarea at bounding box center [430, 261] width 652 height 131
click at [671, 208] on textarea at bounding box center [430, 261] width 652 height 131
click at [641, 204] on textarea at bounding box center [430, 261] width 652 height 131
click at [172, 217] on textarea at bounding box center [430, 261] width 652 height 131
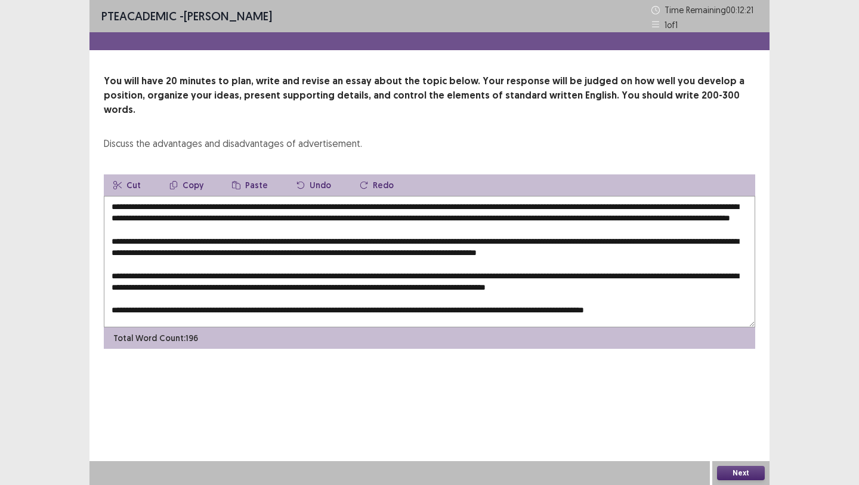
drag, startPoint x: 161, startPoint y: 193, endPoint x: 261, endPoint y: 196, distance: 99.7
click at [261, 196] on textarea at bounding box center [430, 261] width 652 height 131
click at [263, 243] on textarea at bounding box center [430, 261] width 652 height 131
drag, startPoint x: 161, startPoint y: 189, endPoint x: 338, endPoint y: 189, distance: 177.3
click at [338, 196] on textarea at bounding box center [430, 261] width 652 height 131
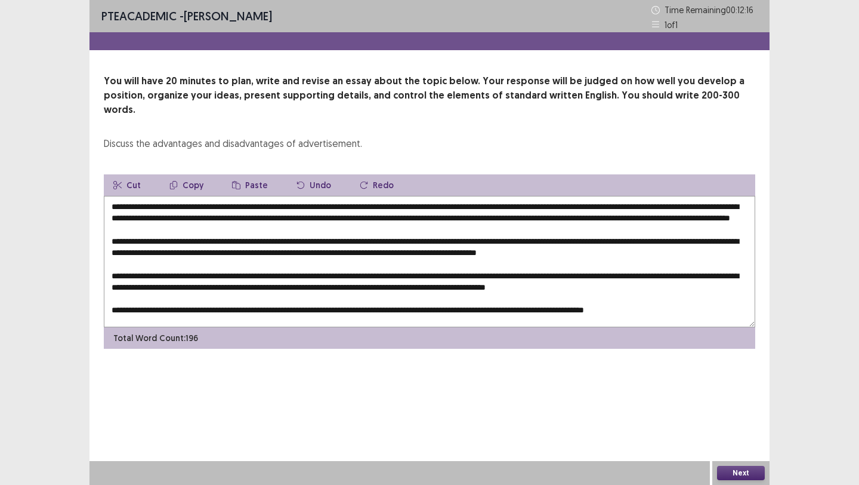
click at [179, 174] on button "Copy" at bounding box center [186, 184] width 53 height 21
drag, startPoint x: 275, startPoint y: 239, endPoint x: 316, endPoint y: 239, distance: 41.8
click at [316, 239] on textarea at bounding box center [430, 261] width 652 height 131
click at [245, 174] on button "Paste" at bounding box center [250, 184] width 55 height 21
click at [472, 238] on textarea at bounding box center [430, 261] width 652 height 131
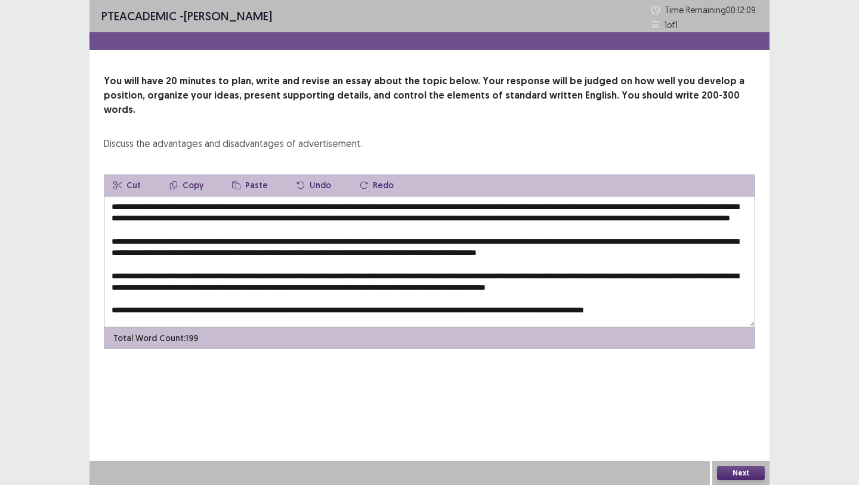
click at [470, 238] on textarea at bounding box center [430, 261] width 652 height 131
drag, startPoint x: 727, startPoint y: 238, endPoint x: 750, endPoint y: 238, distance: 22.7
click at [750, 238] on textarea at bounding box center [430, 261] width 652 height 131
drag, startPoint x: 548, startPoint y: 206, endPoint x: 642, endPoint y: 208, distance: 93.1
click at [642, 209] on textarea at bounding box center [430, 261] width 652 height 131
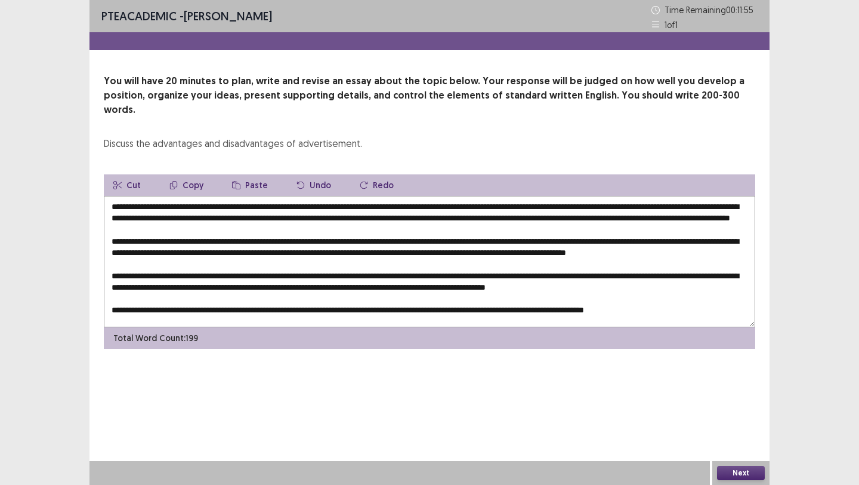
click at [192, 174] on button "Copy" at bounding box center [186, 184] width 53 height 21
drag, startPoint x: 726, startPoint y: 236, endPoint x: 745, endPoint y: 237, distance: 19.7
click at [745, 237] on textarea at bounding box center [430, 261] width 652 height 131
click at [249, 174] on button "Paste" at bounding box center [250, 184] width 55 height 21
click at [727, 240] on textarea at bounding box center [430, 261] width 652 height 131
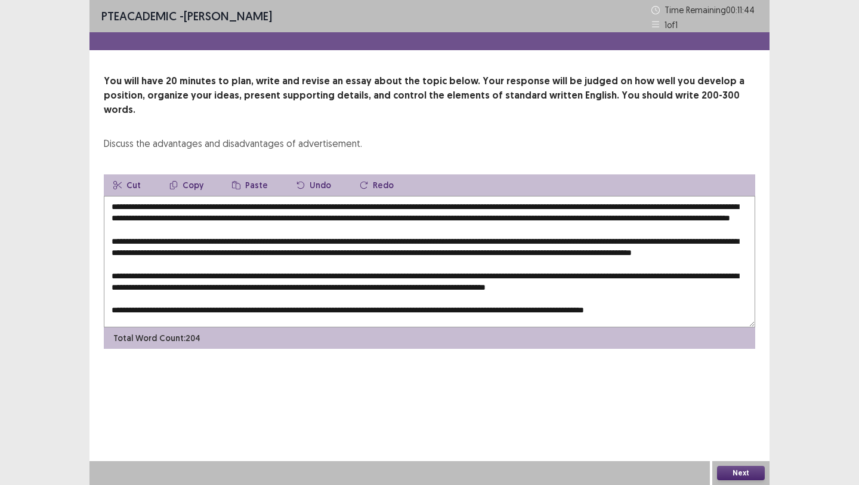
click at [190, 250] on textarea at bounding box center [430, 261] width 652 height 131
click at [275, 242] on textarea at bounding box center [430, 261] width 652 height 131
click at [251, 242] on textarea at bounding box center [430, 261] width 652 height 131
drag, startPoint x: 400, startPoint y: 239, endPoint x: 281, endPoint y: 240, distance: 120.0
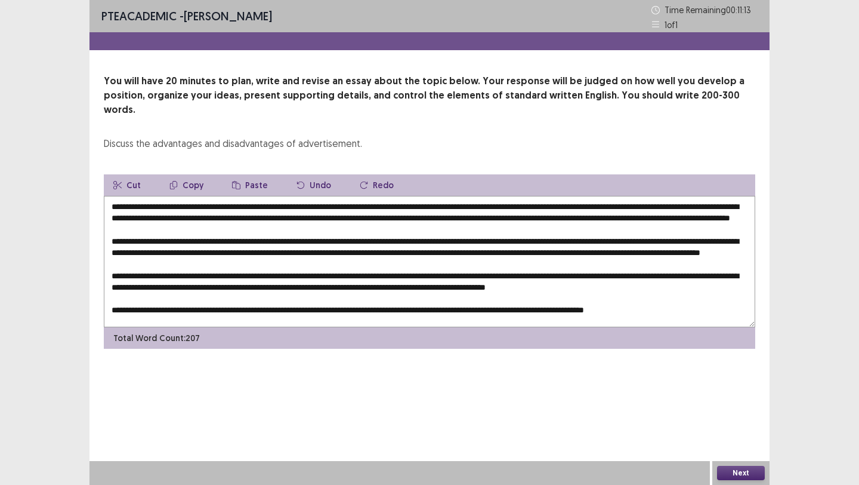
click at [281, 241] on textarea at bounding box center [430, 261] width 652 height 131
click at [335, 239] on textarea at bounding box center [430, 261] width 652 height 131
click at [316, 251] on textarea at bounding box center [430, 261] width 652 height 131
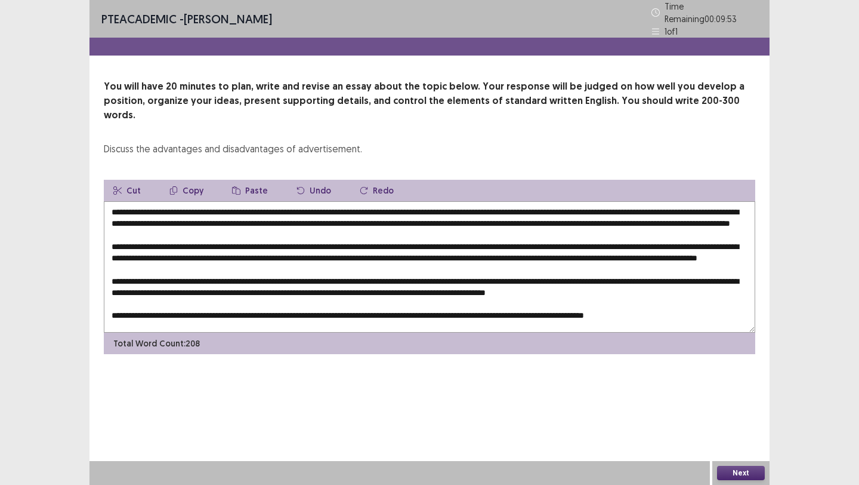
click at [672, 249] on textarea at bounding box center [430, 266] width 652 height 131
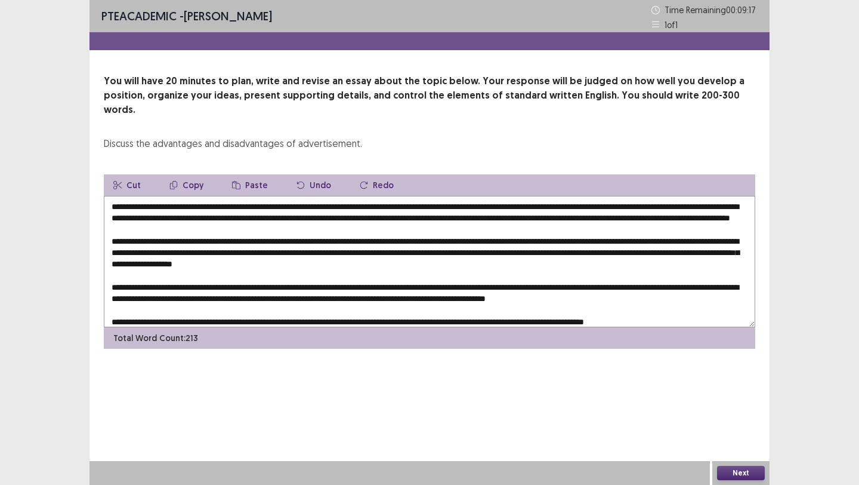
drag, startPoint x: 176, startPoint y: 263, endPoint x: 112, endPoint y: 261, distance: 64.5
click at [112, 261] on textarea at bounding box center [430, 261] width 652 height 131
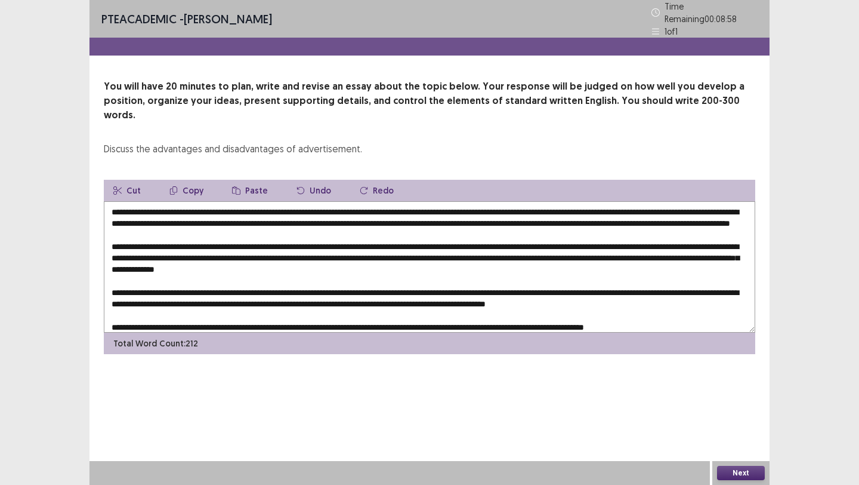
click at [695, 257] on textarea at bounding box center [430, 266] width 652 height 131
click at [695, 251] on textarea at bounding box center [430, 266] width 652 height 131
click at [192, 263] on textarea at bounding box center [430, 266] width 652 height 131
click at [428, 263] on textarea at bounding box center [430, 266] width 652 height 131
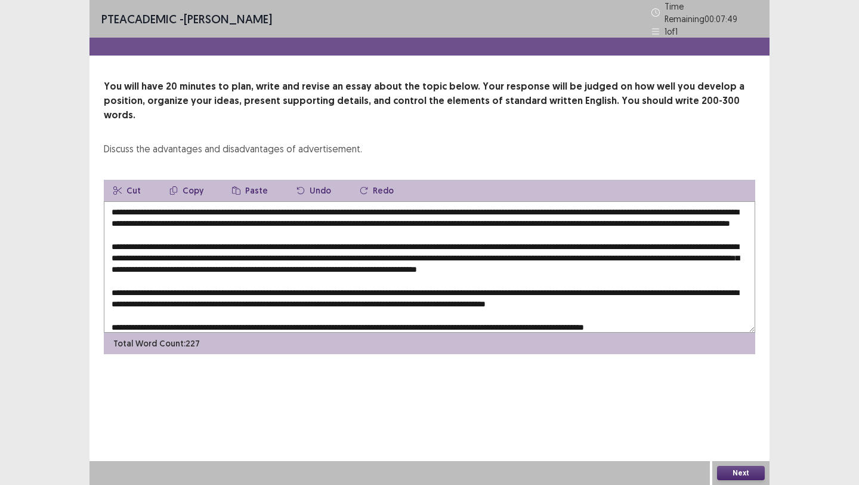
drag, startPoint x: 284, startPoint y: 195, endPoint x: 333, endPoint y: 193, distance: 49.0
click at [333, 201] on textarea at bounding box center [430, 266] width 652 height 131
drag, startPoint x: 336, startPoint y: 194, endPoint x: 284, endPoint y: 193, distance: 51.9
click at [284, 201] on textarea at bounding box center [430, 266] width 652 height 131
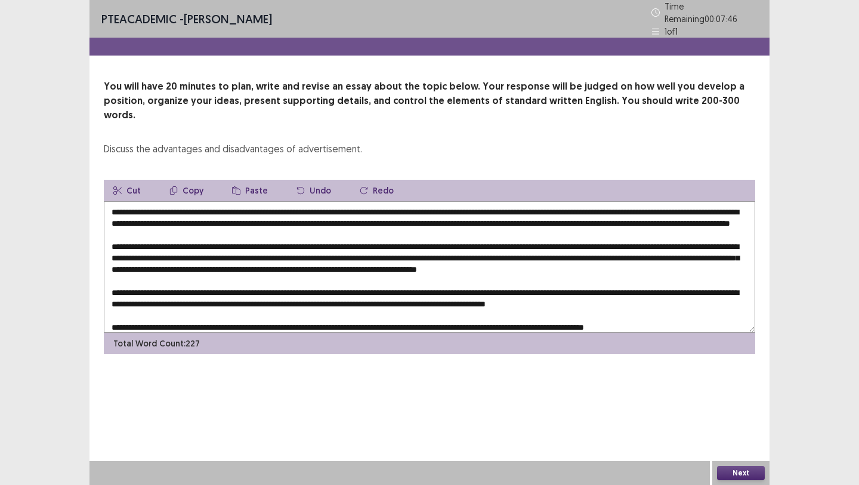
click at [241, 180] on button "Paste" at bounding box center [250, 190] width 55 height 21
click at [611, 264] on textarea at bounding box center [430, 266] width 652 height 131
click at [252, 180] on button "Paste" at bounding box center [250, 190] width 55 height 21
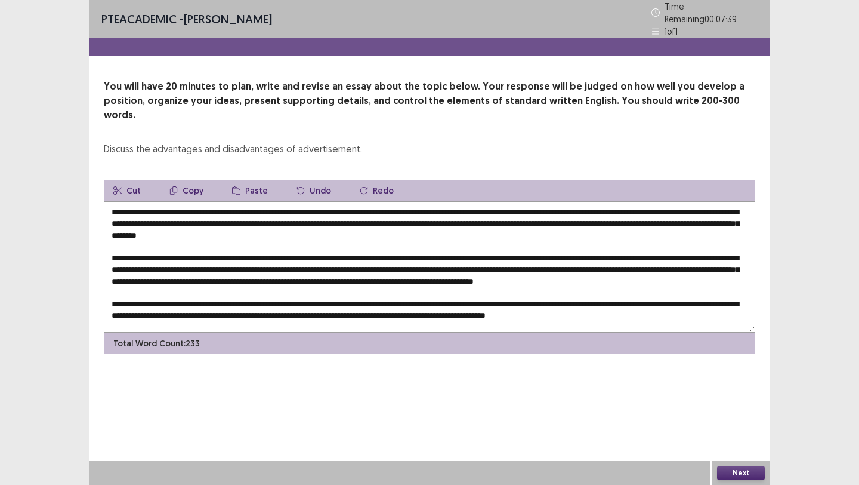
click at [313, 180] on button "Undo" at bounding box center [314, 190] width 54 height 21
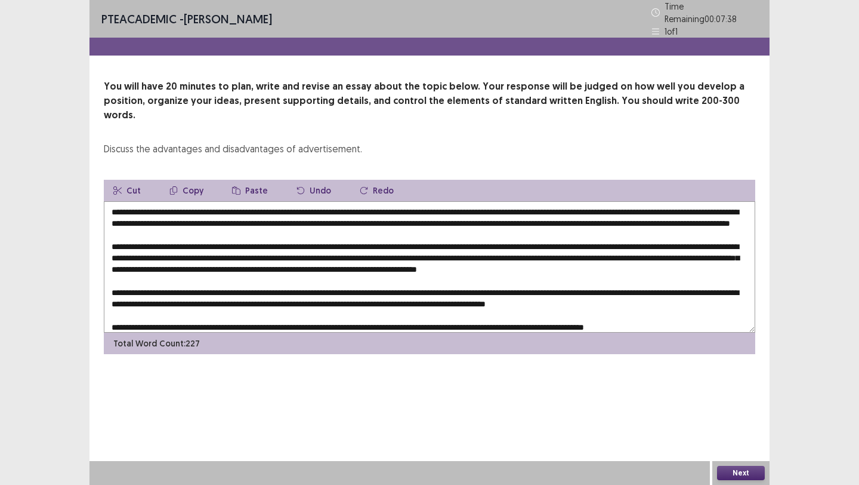
click at [299, 201] on textarea at bounding box center [430, 266] width 652 height 131
drag, startPoint x: 284, startPoint y: 193, endPoint x: 337, endPoint y: 197, distance: 52.6
click at [337, 201] on textarea at bounding box center [430, 266] width 652 height 131
click at [190, 180] on button "Copy" at bounding box center [186, 190] width 53 height 21
click at [622, 264] on textarea at bounding box center [430, 266] width 652 height 131
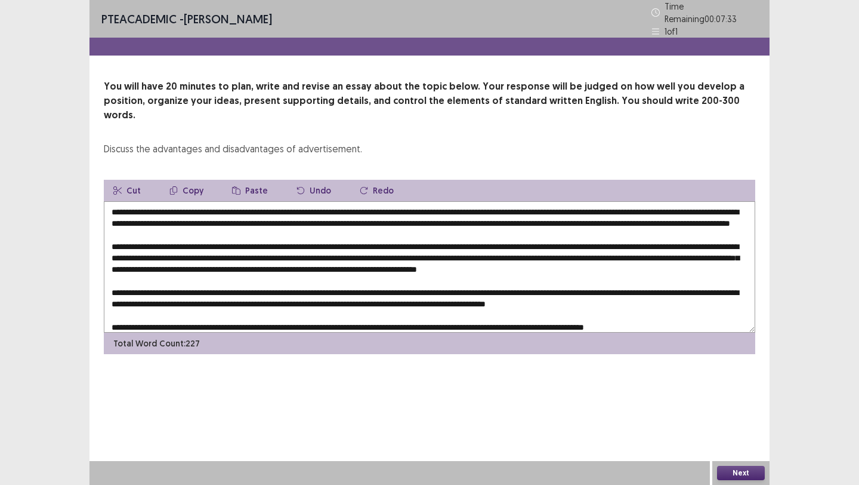
click at [608, 261] on textarea at bounding box center [430, 266] width 652 height 131
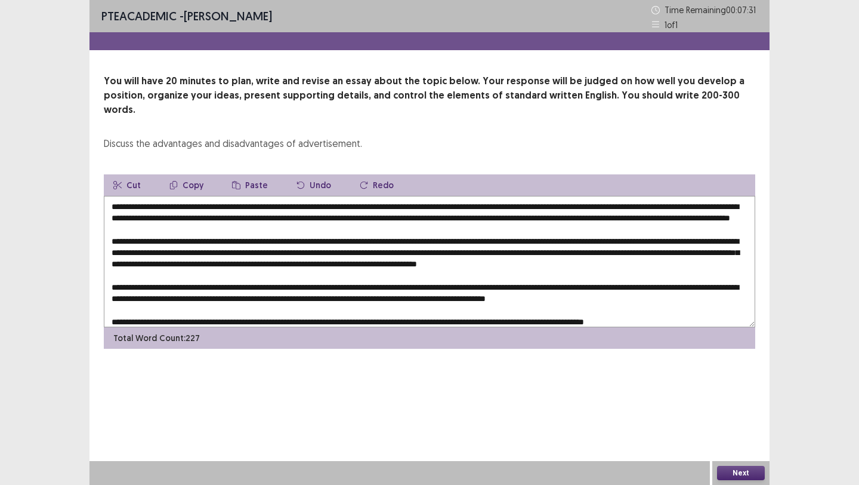
click at [255, 175] on button "Paste" at bounding box center [250, 184] width 55 height 21
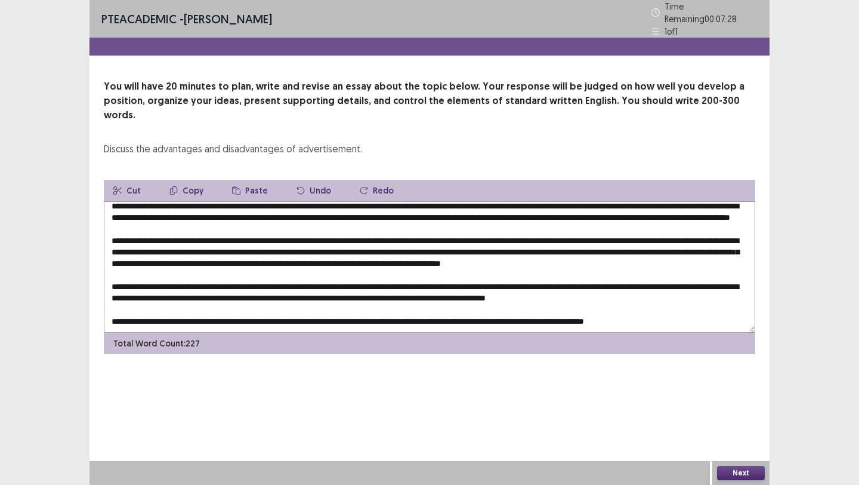
scroll to position [17, 0]
click at [294, 269] on textarea at bounding box center [430, 266] width 652 height 131
click at [251, 180] on button "Paste" at bounding box center [250, 190] width 55 height 21
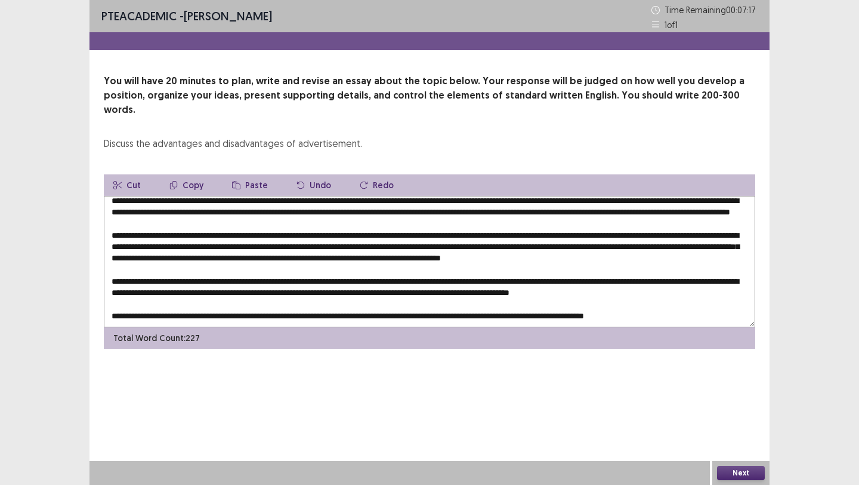
click at [138, 281] on textarea at bounding box center [430, 261] width 652 height 131
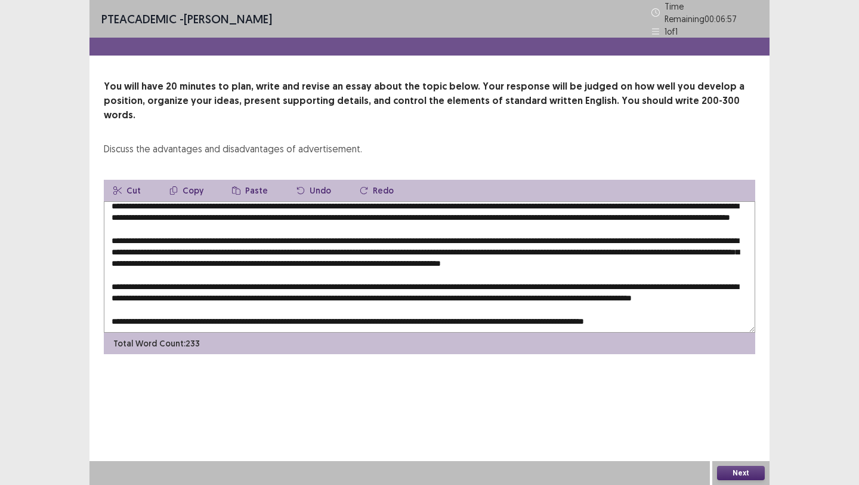
click at [514, 282] on textarea at bounding box center [430, 266] width 652 height 131
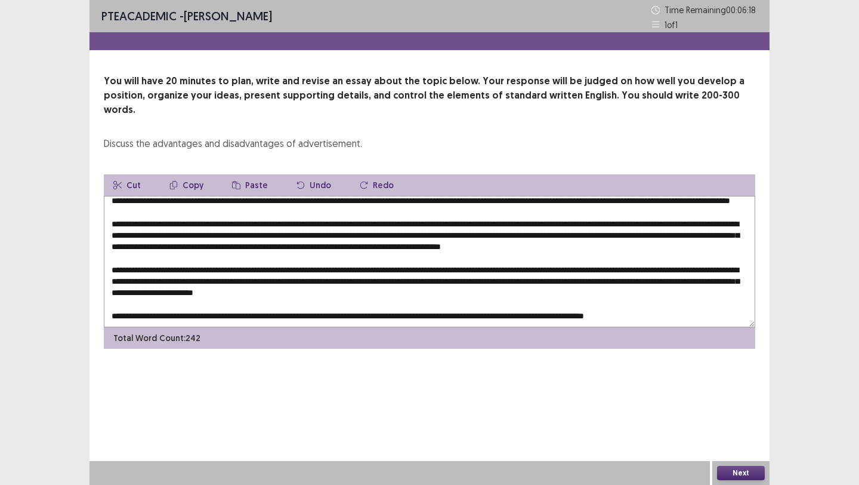
click at [717, 276] on textarea at bounding box center [430, 261] width 652 height 131
click at [720, 281] on textarea at bounding box center [430, 261] width 652 height 131
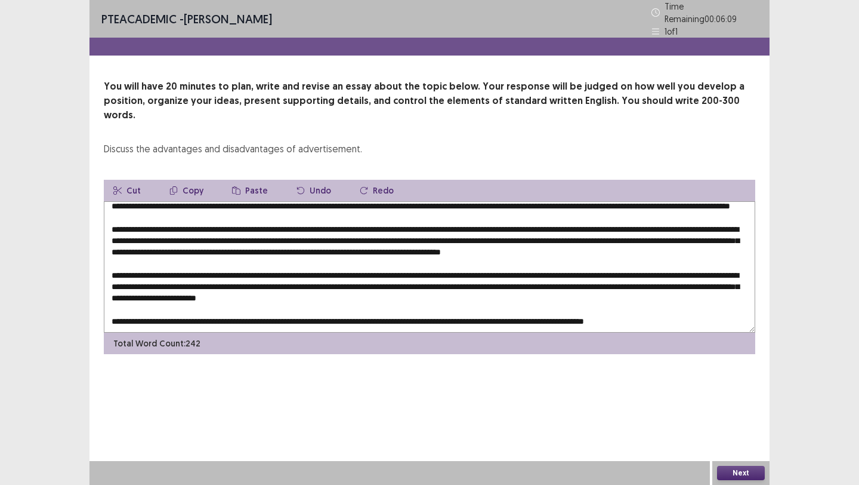
click at [720, 281] on textarea at bounding box center [430, 266] width 652 height 131
click at [199, 291] on textarea at bounding box center [430, 266] width 652 height 131
click at [217, 281] on textarea at bounding box center [430, 266] width 652 height 131
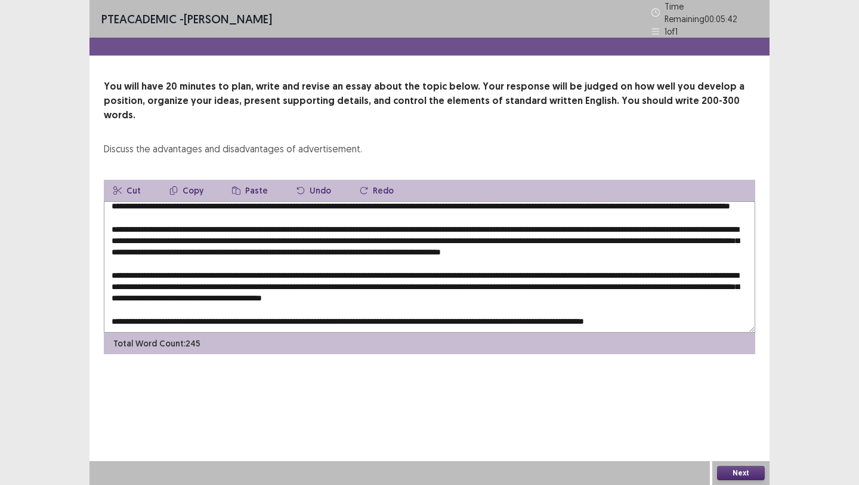
click at [217, 281] on textarea at bounding box center [430, 266] width 652 height 131
click at [578, 270] on textarea at bounding box center [430, 266] width 652 height 131
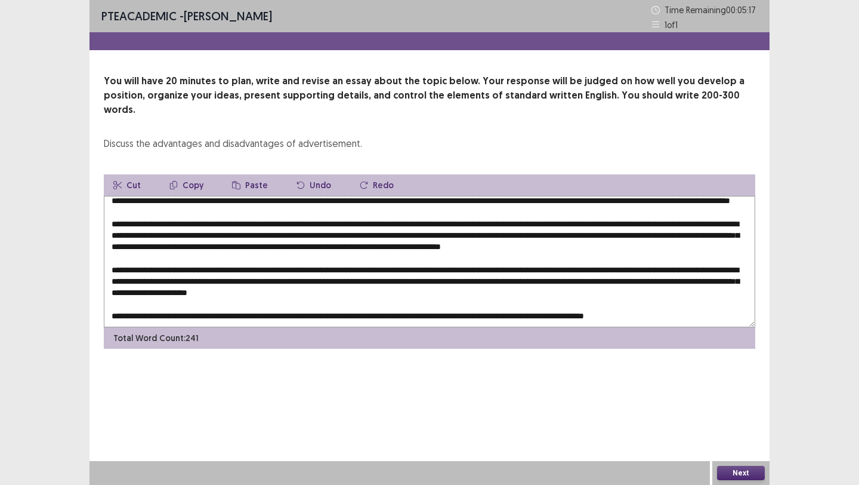
click at [154, 282] on textarea at bounding box center [430, 261] width 652 height 131
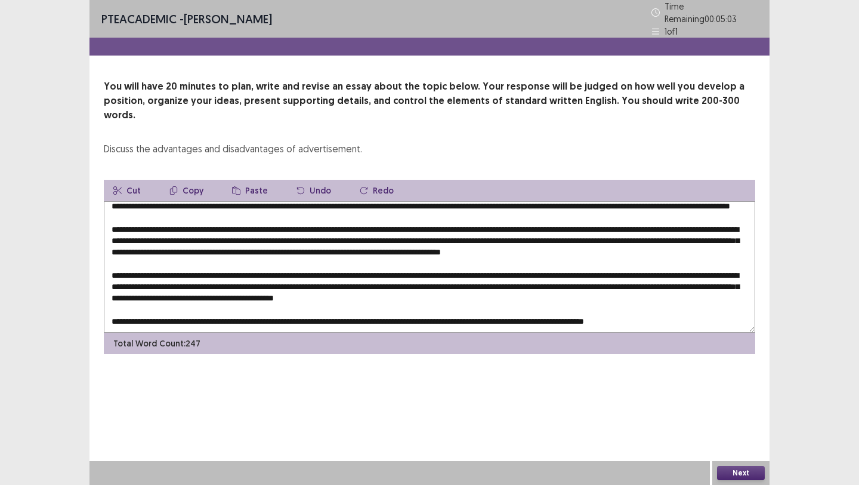
click at [157, 281] on textarea at bounding box center [430, 266] width 652 height 131
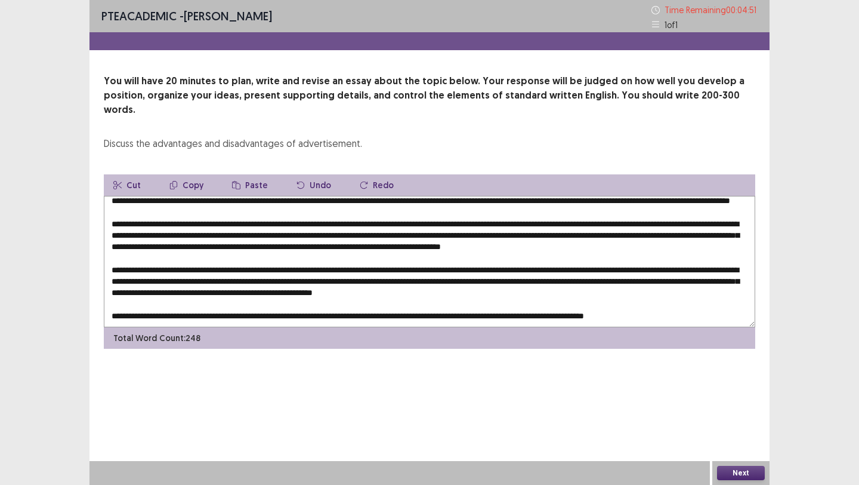
click at [225, 281] on textarea at bounding box center [430, 261] width 652 height 131
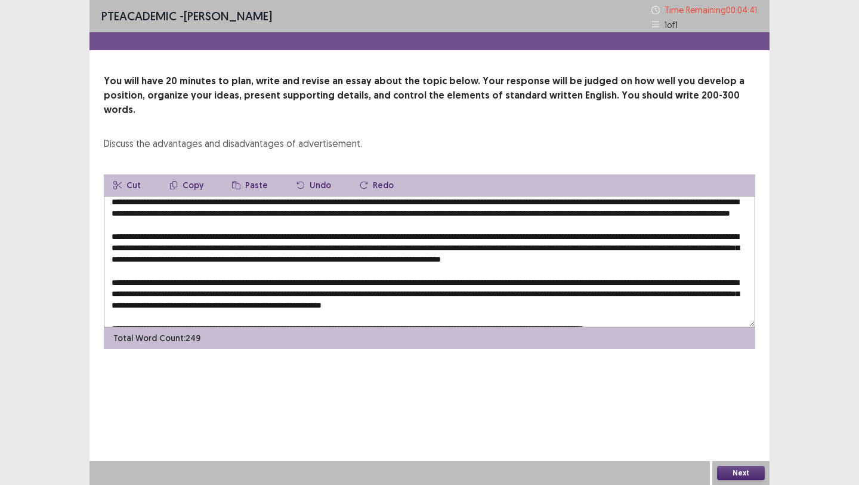
scroll to position [0, 0]
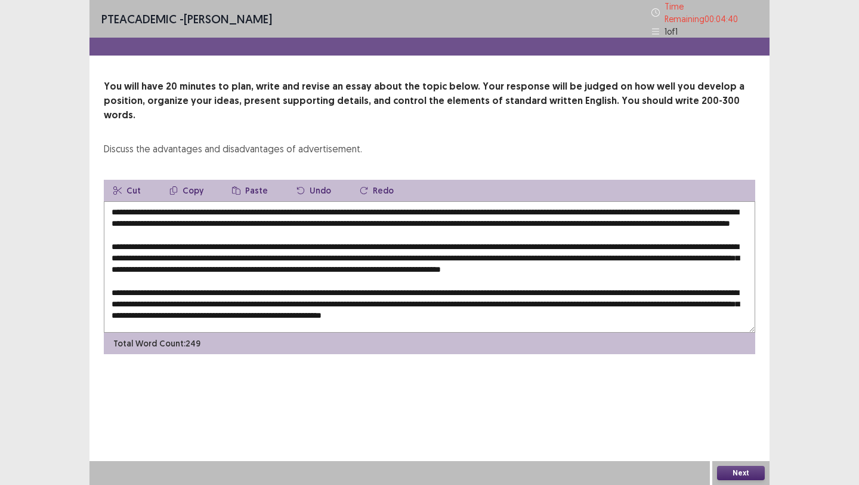
click at [304, 201] on textarea at bounding box center [430, 266] width 652 height 131
click at [198, 180] on button "Copy" at bounding box center [186, 190] width 53 height 21
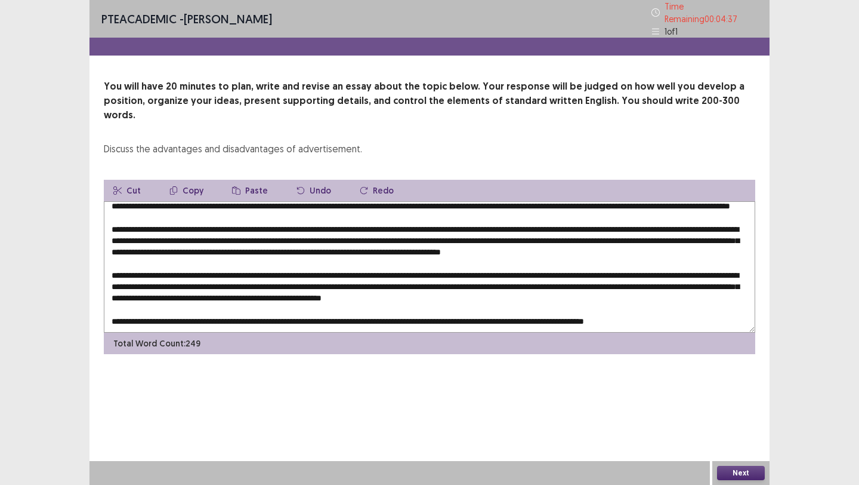
scroll to position [29, 0]
click at [619, 279] on textarea at bounding box center [430, 266] width 652 height 131
click at [253, 180] on button "Paste" at bounding box center [250, 190] width 55 height 21
click at [365, 305] on textarea at bounding box center [430, 266] width 652 height 131
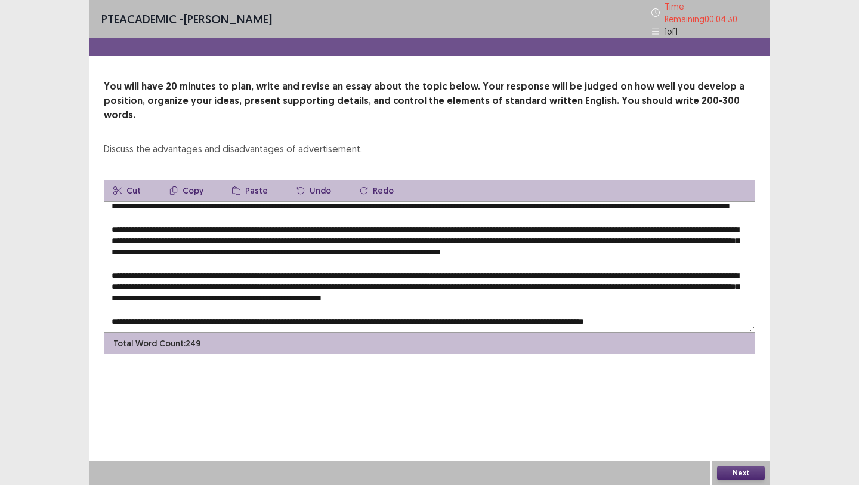
click at [365, 305] on textarea at bounding box center [430, 266] width 652 height 131
click at [251, 180] on button "Paste" at bounding box center [250, 190] width 55 height 21
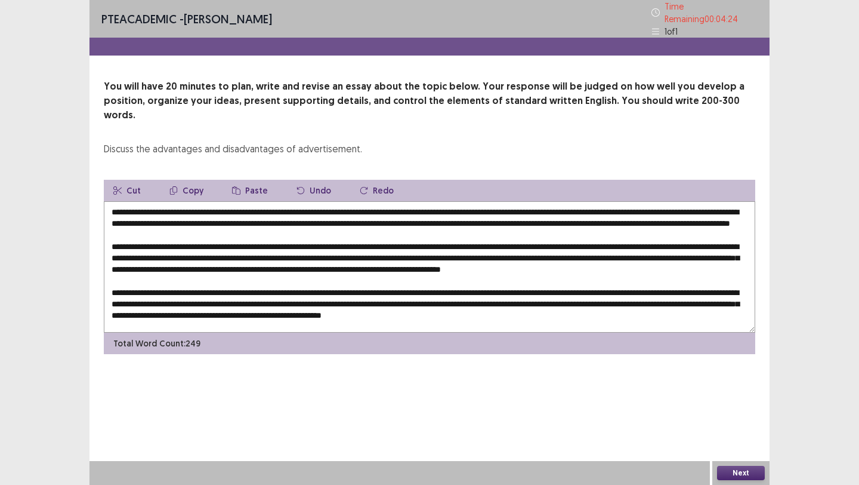
scroll to position [1, 0]
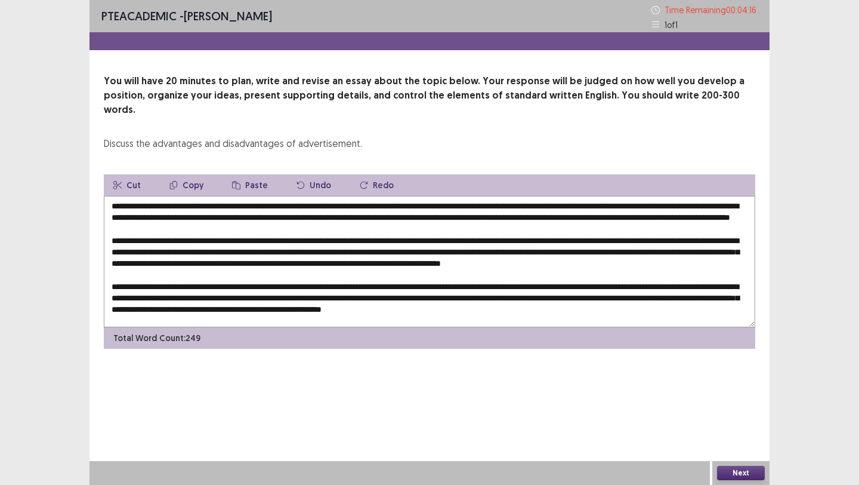
drag, startPoint x: 494, startPoint y: 207, endPoint x: 642, endPoint y: 207, distance: 148.0
click at [642, 207] on textarea at bounding box center [430, 261] width 652 height 131
click at [192, 174] on button "Copy" at bounding box center [186, 184] width 53 height 21
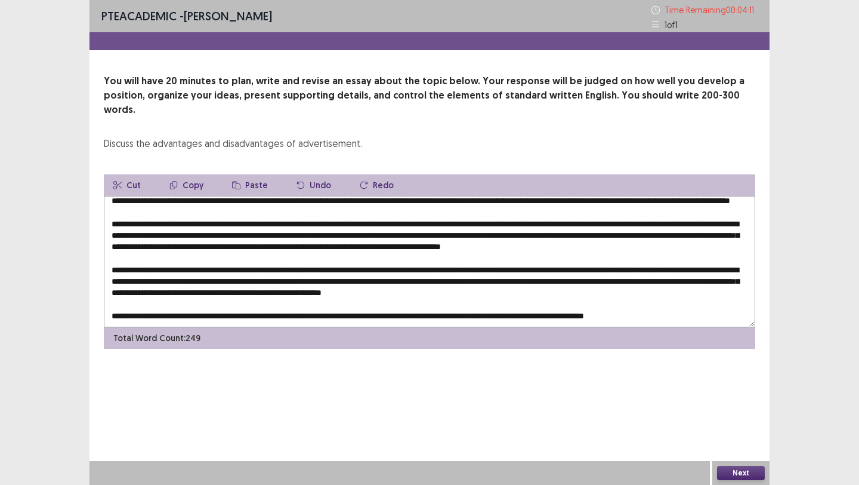
drag, startPoint x: 530, startPoint y: 304, endPoint x: 617, endPoint y: 305, distance: 86.5
click at [617, 305] on textarea at bounding box center [430, 261] width 652 height 131
click at [238, 174] on button "Paste" at bounding box center [250, 184] width 55 height 21
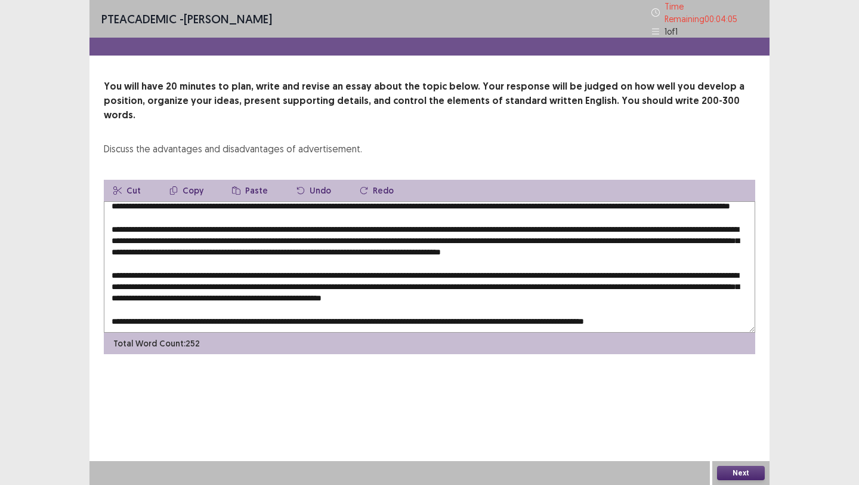
click at [517, 303] on textarea at bounding box center [430, 266] width 652 height 131
click at [529, 304] on textarea at bounding box center [430, 266] width 652 height 131
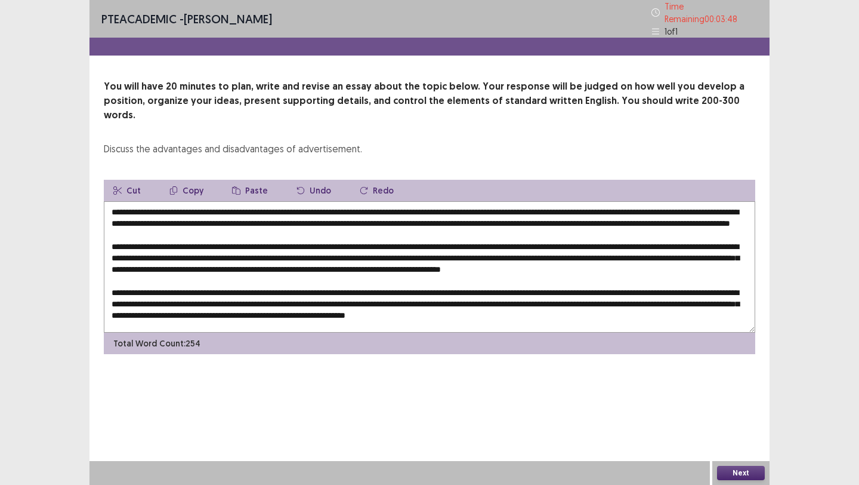
click at [184, 201] on textarea at bounding box center [430, 266] width 652 height 131
click at [268, 201] on textarea at bounding box center [430, 266] width 652 height 131
click at [593, 201] on textarea at bounding box center [430, 266] width 652 height 131
click at [398, 205] on textarea at bounding box center [430, 266] width 652 height 131
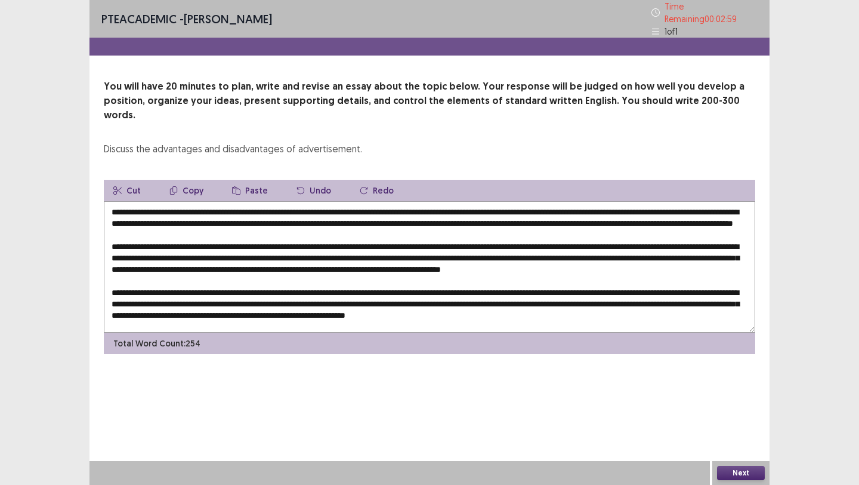
click at [546, 206] on textarea at bounding box center [430, 266] width 652 height 131
click at [364, 218] on textarea at bounding box center [430, 266] width 652 height 131
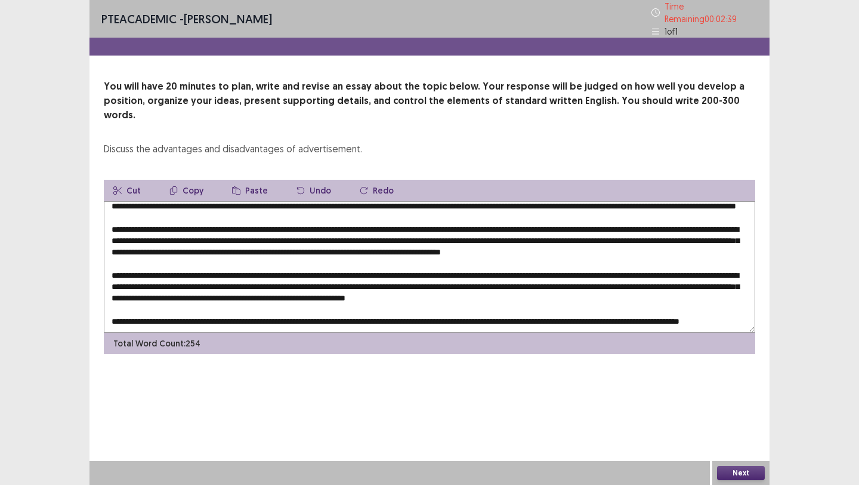
scroll to position [40, 0]
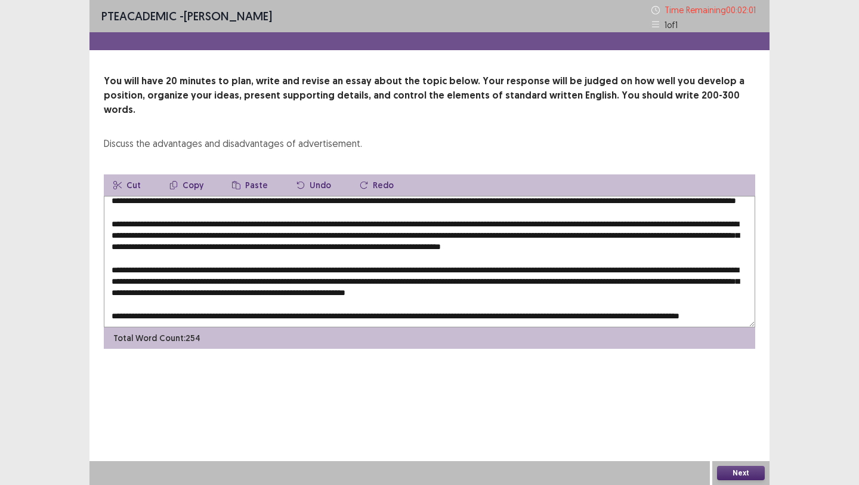
click at [215, 272] on textarea at bounding box center [430, 261] width 652 height 131
click at [340, 266] on textarea at bounding box center [430, 261] width 652 height 131
click at [232, 268] on textarea at bounding box center [430, 261] width 652 height 131
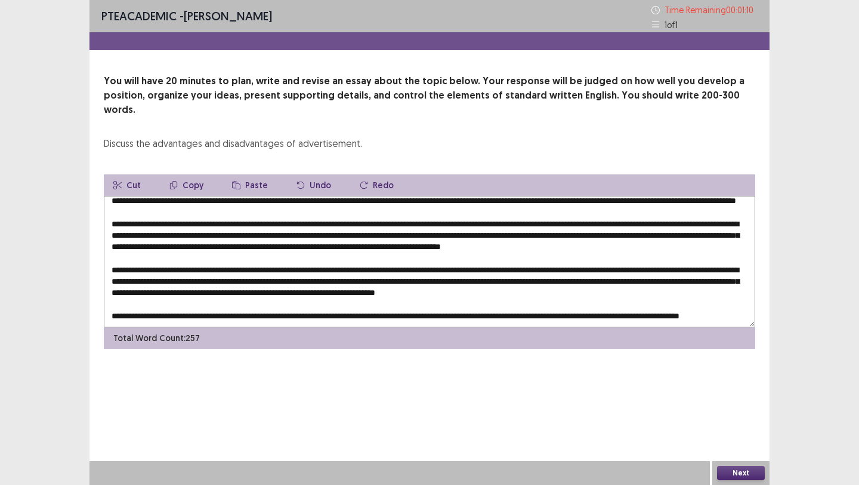
type textarea "**********"
click at [731, 469] on button "Next" at bounding box center [741, 473] width 48 height 14
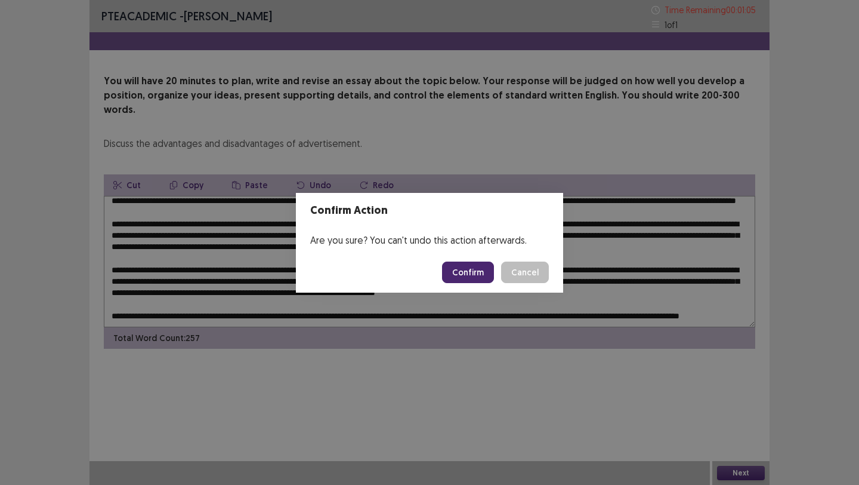
click at [479, 275] on button "Confirm" at bounding box center [468, 271] width 52 height 21
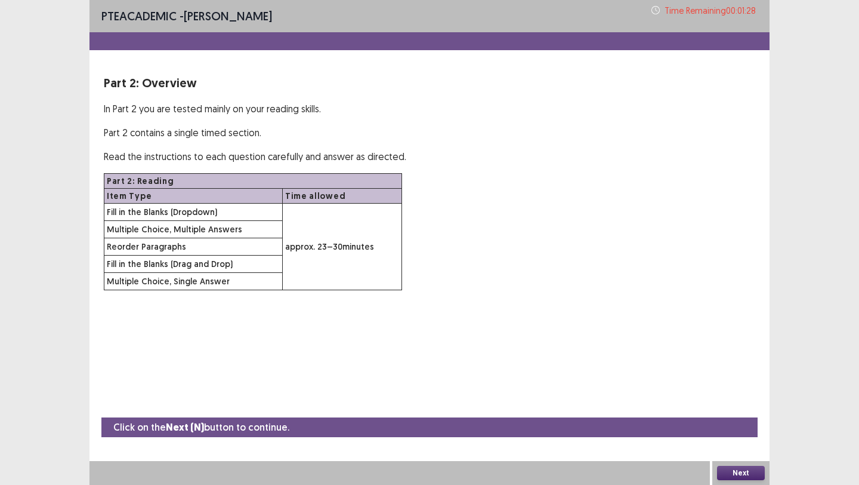
click at [738, 476] on button "Next" at bounding box center [741, 473] width 48 height 14
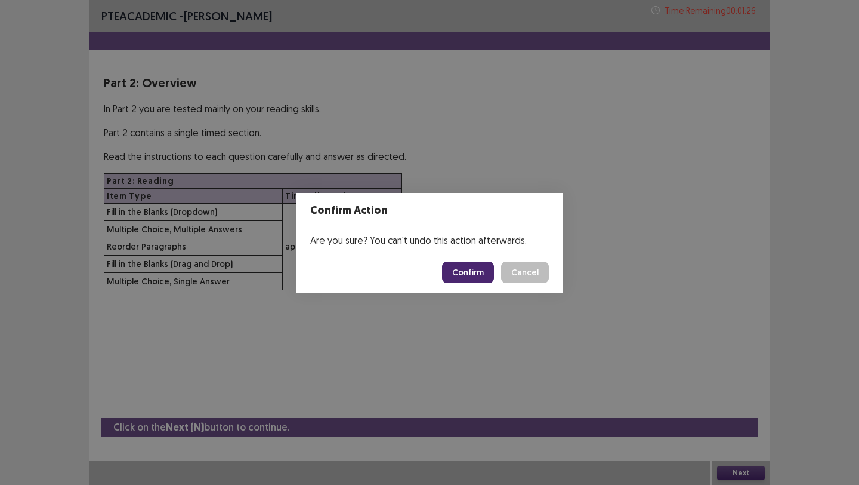
click at [477, 275] on button "Confirm" at bounding box center [468, 271] width 52 height 21
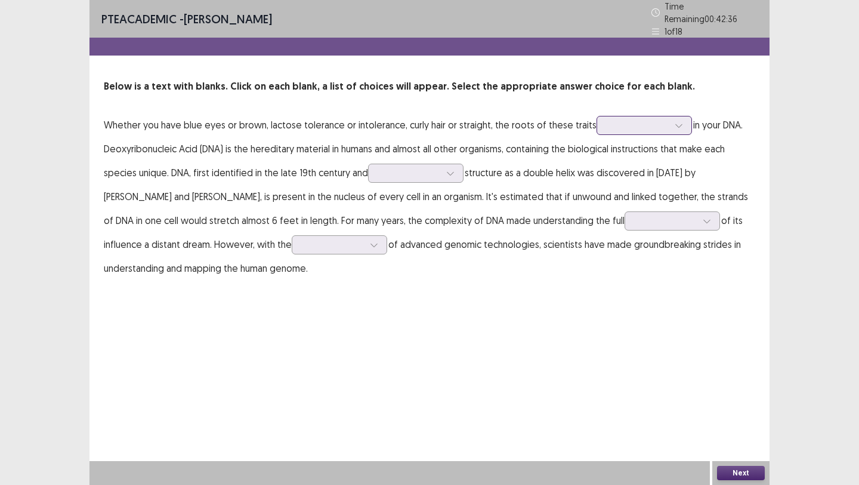
click at [648, 119] on div at bounding box center [638, 124] width 62 height 11
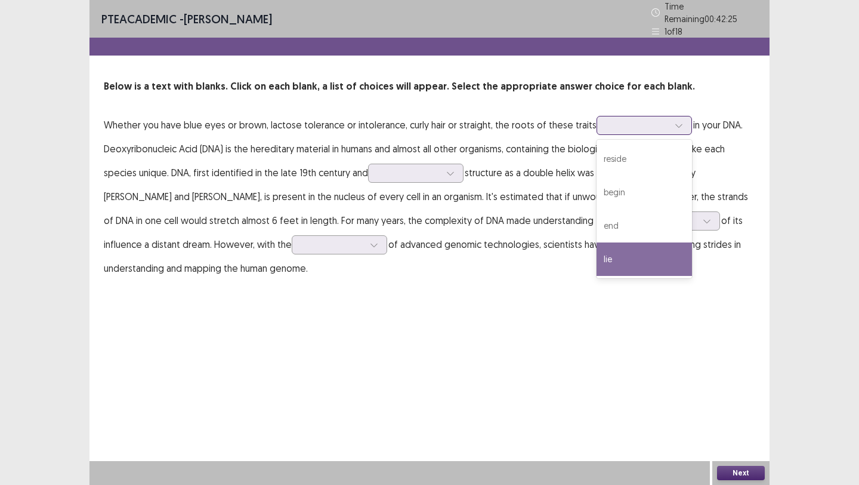
click at [627, 262] on div "lie" at bounding box center [644, 258] width 95 height 33
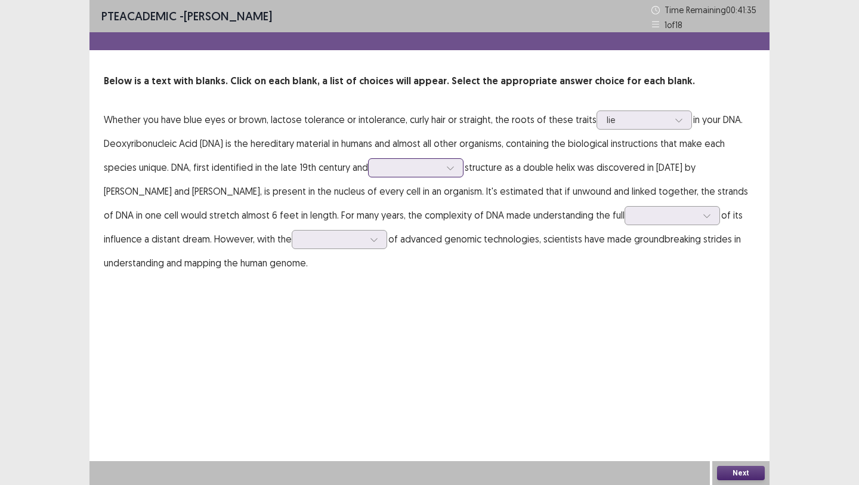
click at [411, 171] on div at bounding box center [409, 167] width 62 height 11
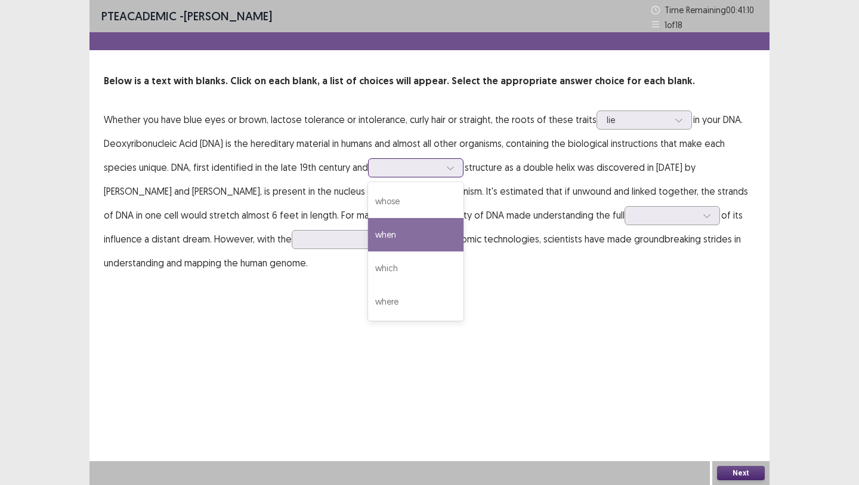
click at [422, 241] on div "when" at bounding box center [415, 234] width 95 height 33
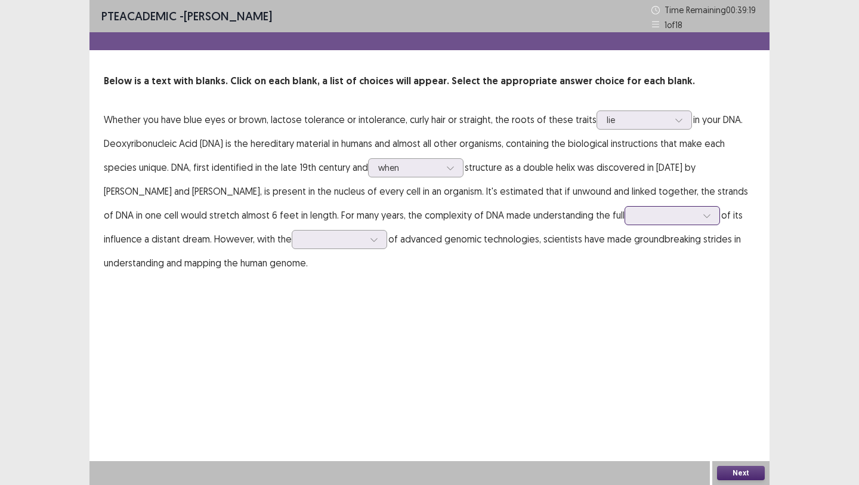
click at [635, 212] on div at bounding box center [666, 214] width 62 height 11
click at [625, 255] on div "width" at bounding box center [672, 248] width 95 height 33
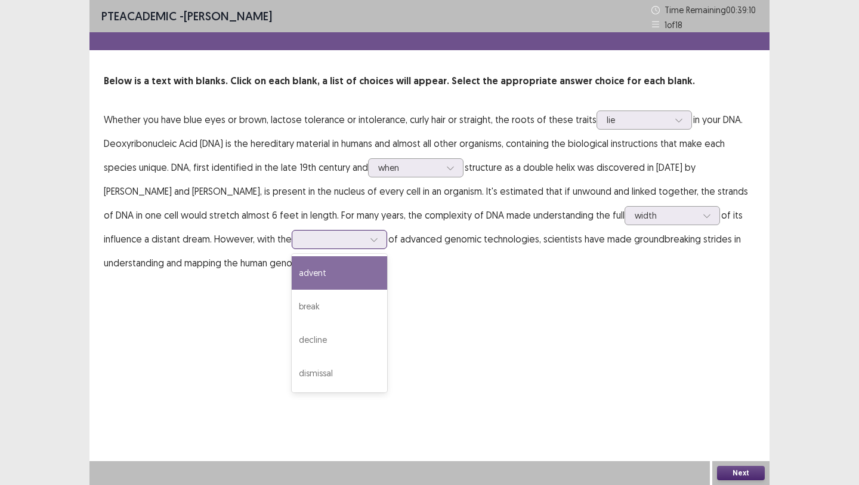
click at [365, 244] on div at bounding box center [374, 239] width 18 height 18
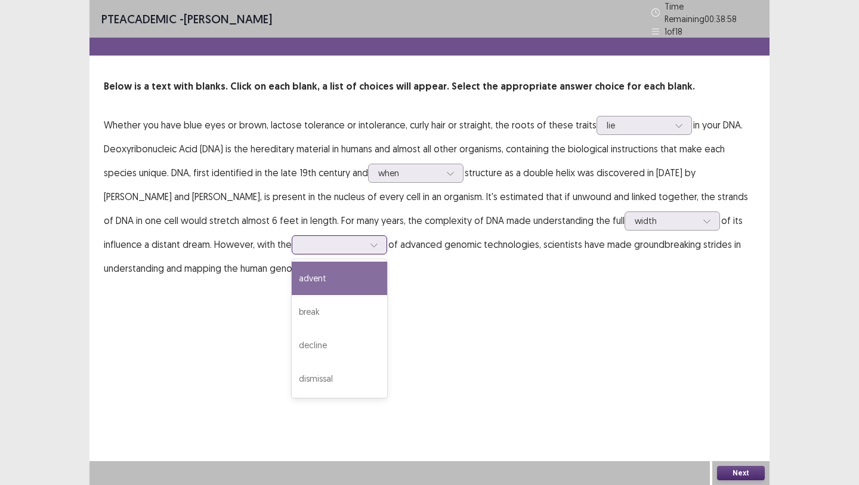
click at [292, 273] on div "advent" at bounding box center [339, 277] width 95 height 33
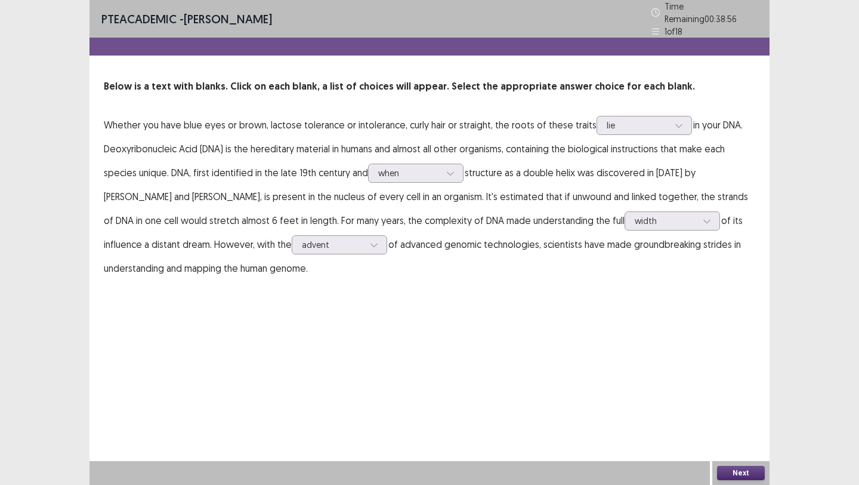
click at [745, 474] on button "Next" at bounding box center [741, 473] width 48 height 14
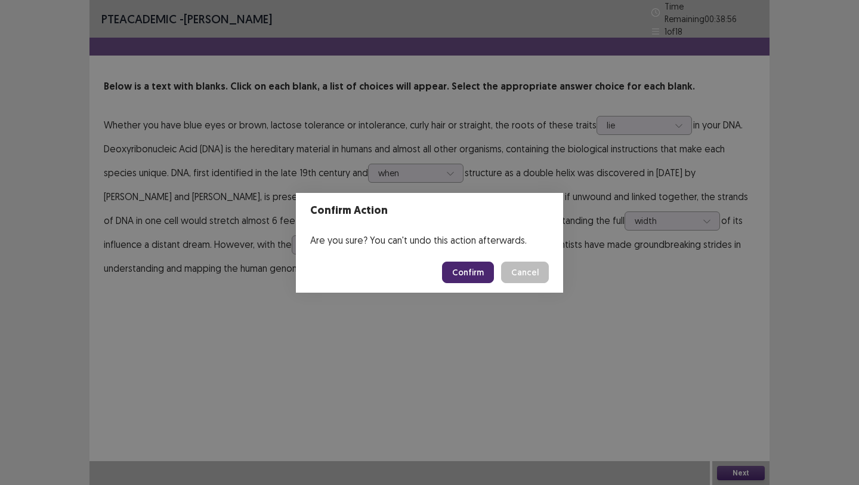
click at [482, 276] on button "Confirm" at bounding box center [468, 271] width 52 height 21
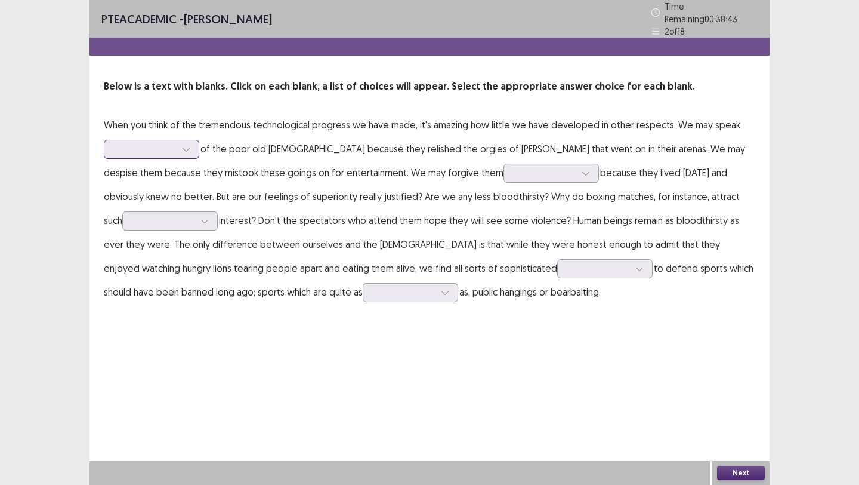
click at [184, 147] on icon at bounding box center [186, 149] width 8 height 8
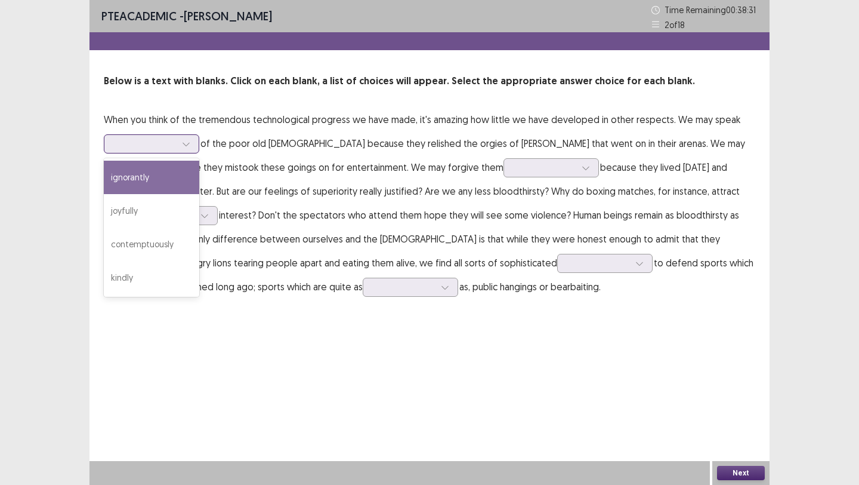
click at [167, 184] on div "ignorantly" at bounding box center [151, 177] width 95 height 33
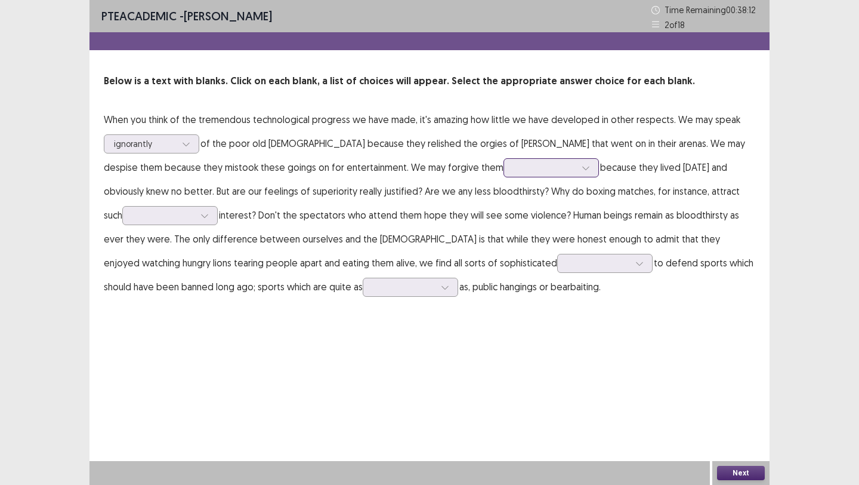
click at [514, 162] on div at bounding box center [545, 167] width 62 height 11
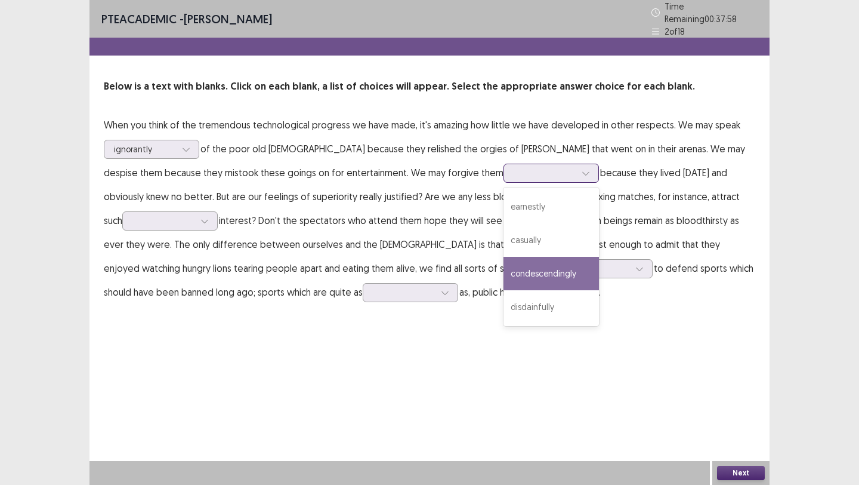
click at [504, 273] on div "condescendingly" at bounding box center [551, 273] width 95 height 33
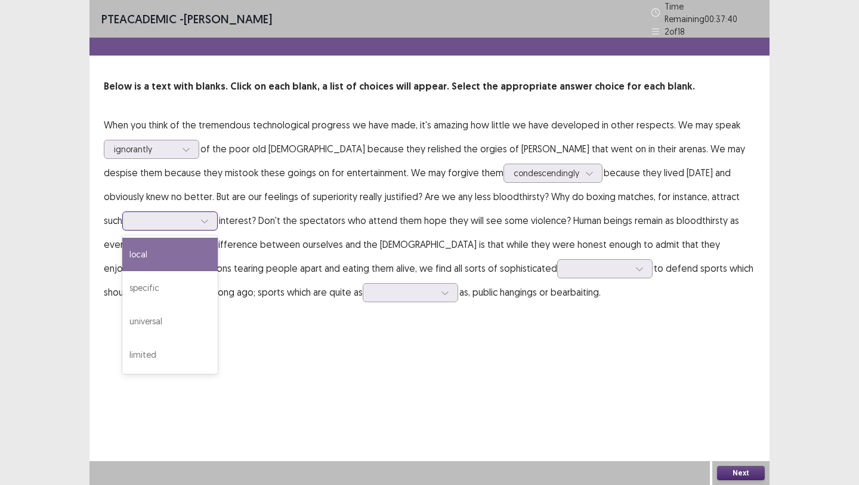
click at [161, 215] on div at bounding box center [163, 220] width 62 height 11
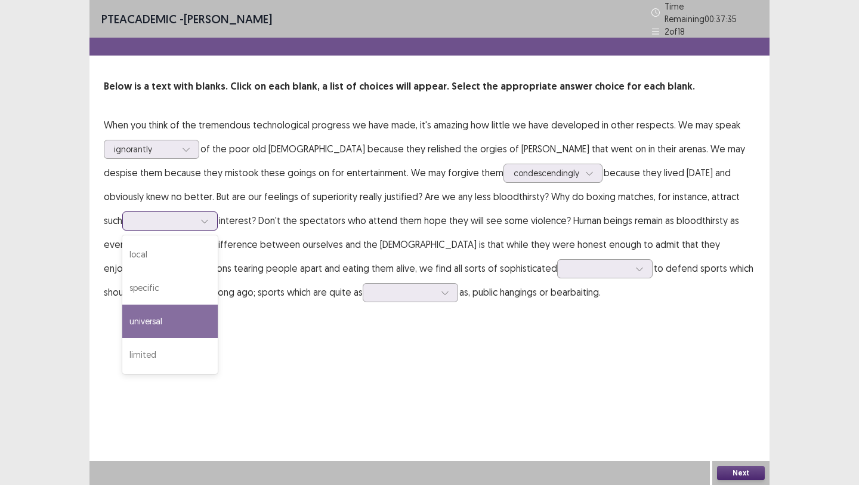
click at [160, 306] on div "universal" at bounding box center [169, 320] width 95 height 33
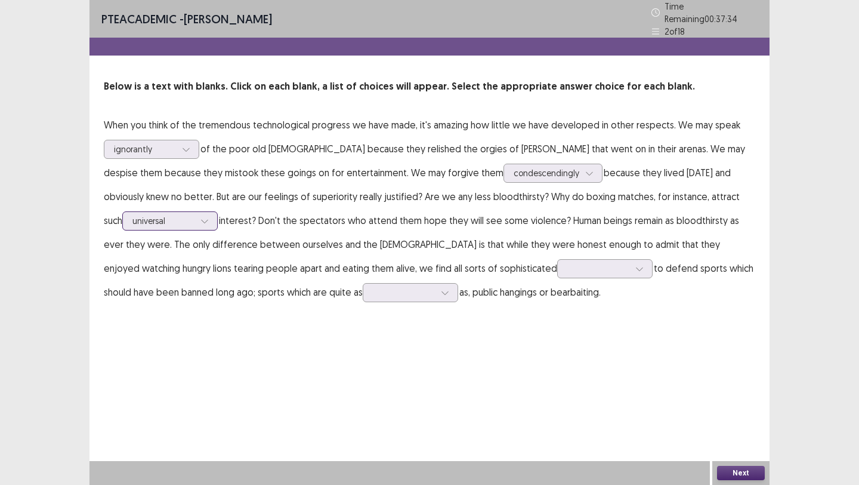
click at [171, 215] on div at bounding box center [163, 220] width 62 height 11
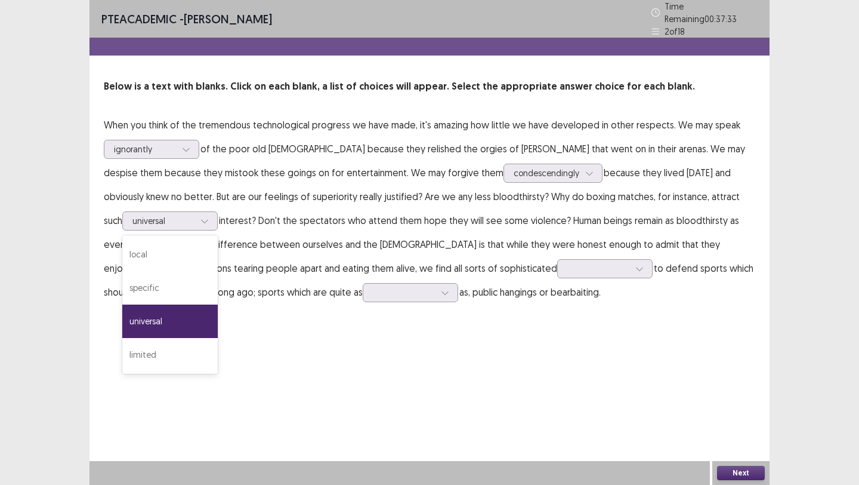
click at [261, 233] on p "When you think of the tremendous technological progress we have made, it's amaz…" at bounding box center [430, 208] width 652 height 191
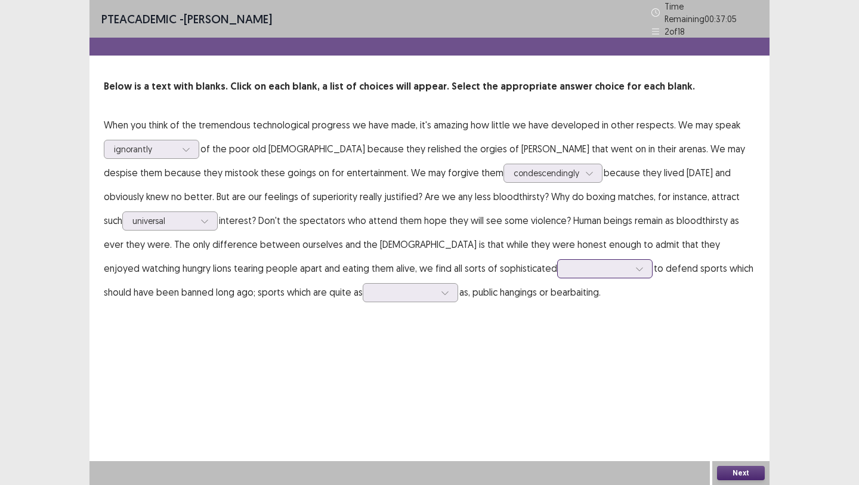
click at [568, 267] on div at bounding box center [599, 268] width 62 height 11
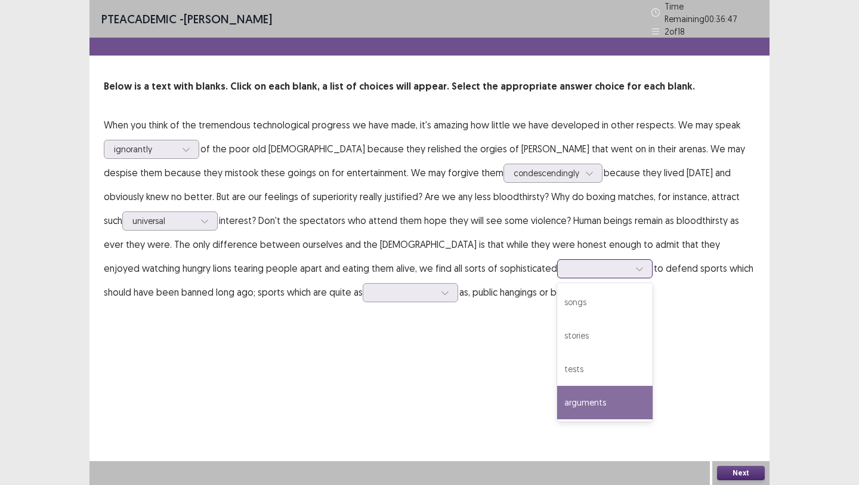
click at [557, 392] on div "arguments" at bounding box center [604, 402] width 95 height 33
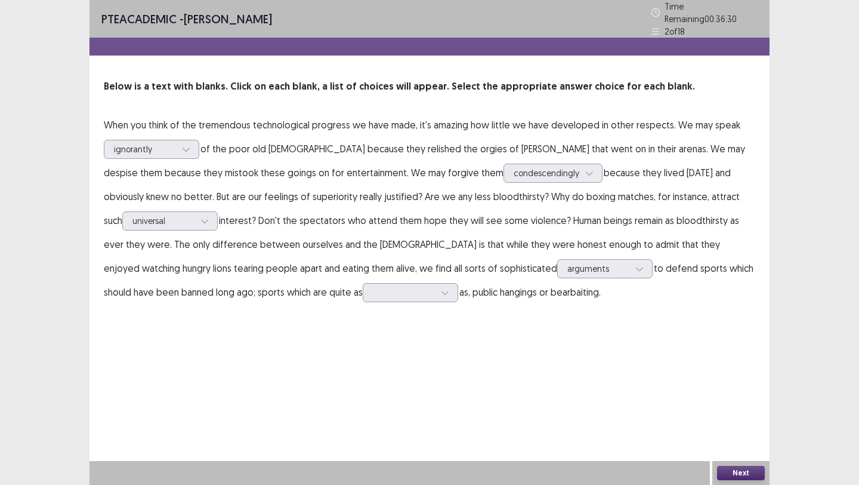
click at [292, 297] on p "When you think of the tremendous technological progress we have made, it's amaz…" at bounding box center [430, 208] width 652 height 191
click at [373, 288] on div at bounding box center [404, 291] width 62 height 11
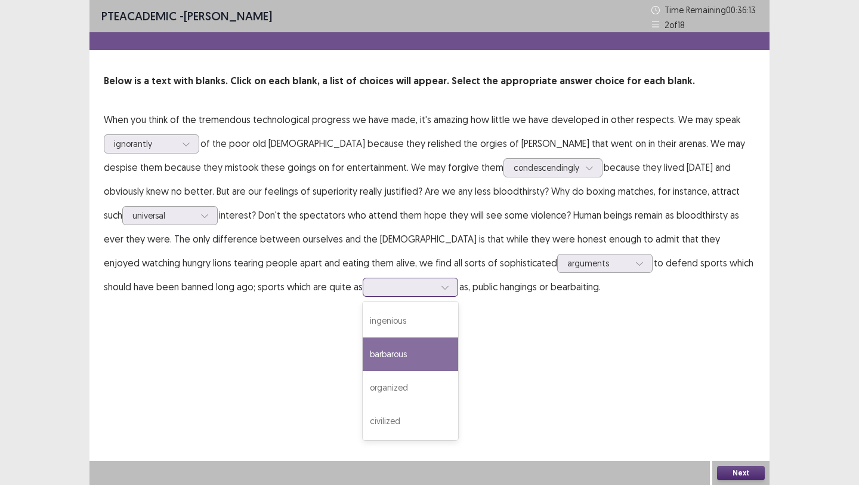
click at [363, 349] on div "barbarous" at bounding box center [410, 353] width 95 height 33
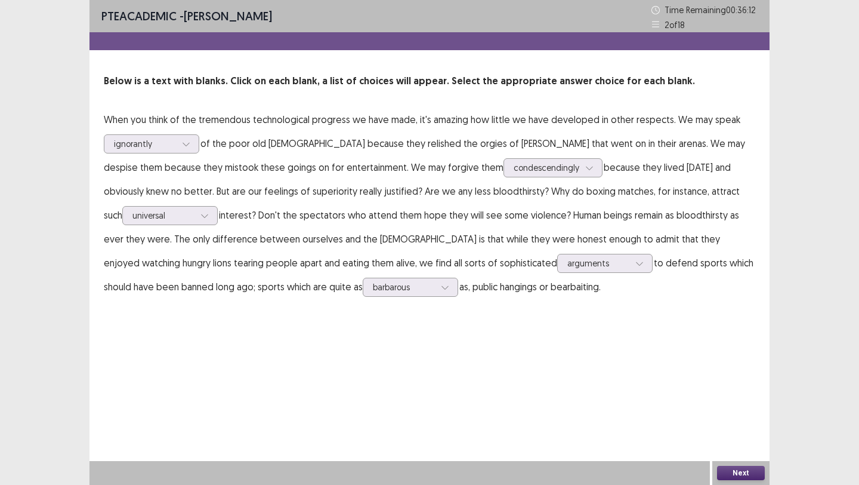
click at [729, 472] on button "Next" at bounding box center [741, 473] width 48 height 14
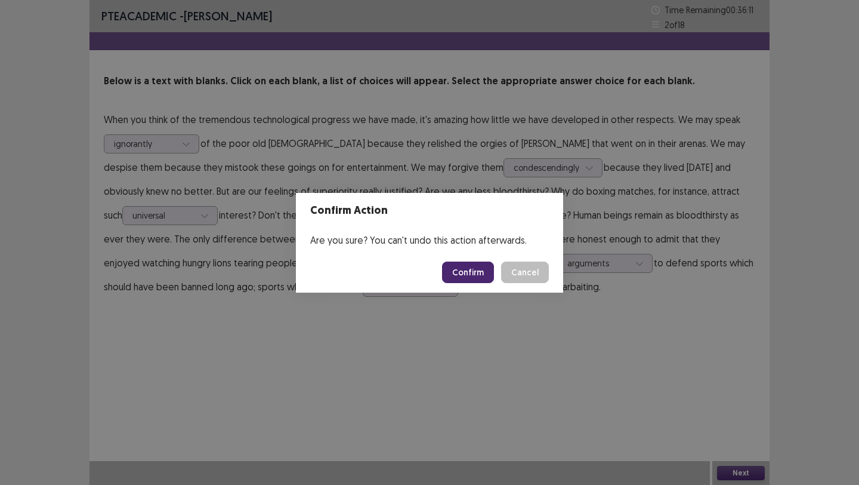
click at [470, 267] on button "Confirm" at bounding box center [468, 271] width 52 height 21
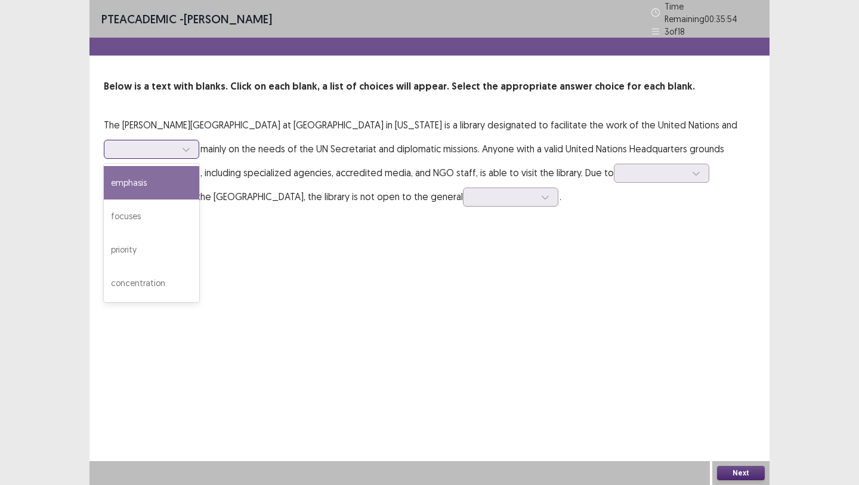
click at [169, 148] on div at bounding box center [145, 148] width 62 height 11
click at [168, 175] on div "emphasis" at bounding box center [151, 182] width 95 height 33
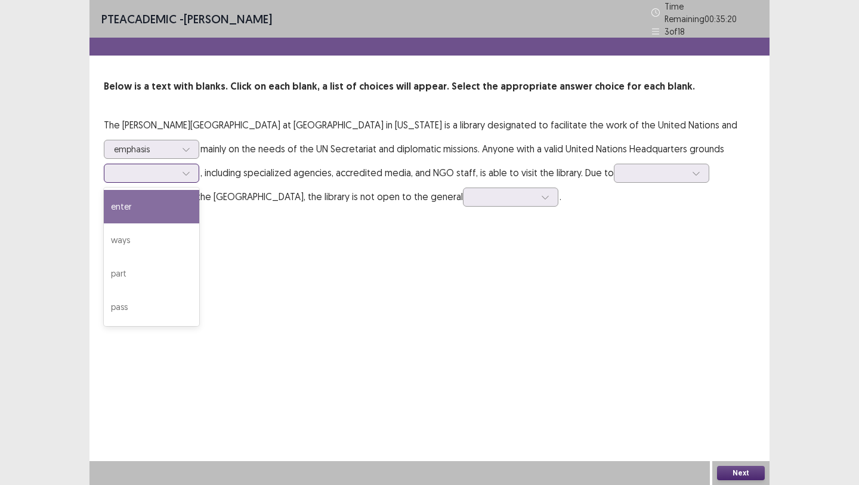
click at [141, 173] on div at bounding box center [145, 172] width 62 height 11
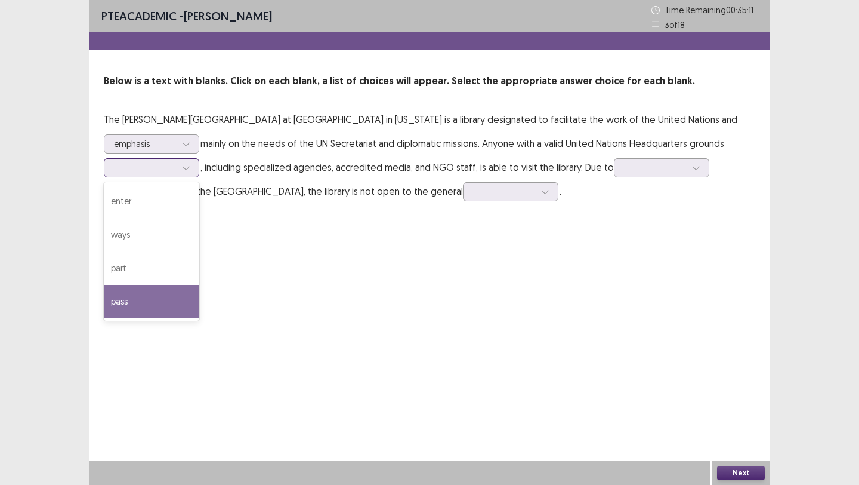
click at [124, 298] on div "pass" at bounding box center [151, 301] width 95 height 33
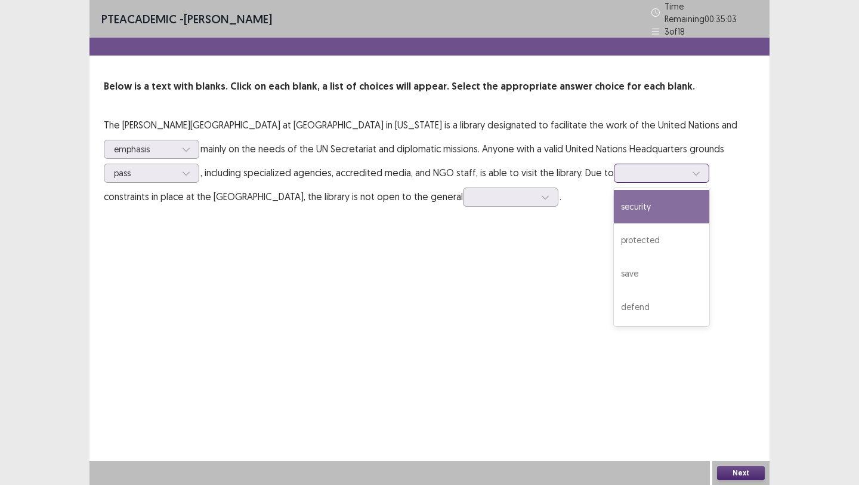
click at [651, 169] on div at bounding box center [655, 172] width 62 height 11
click at [652, 203] on div "security" at bounding box center [661, 206] width 95 height 33
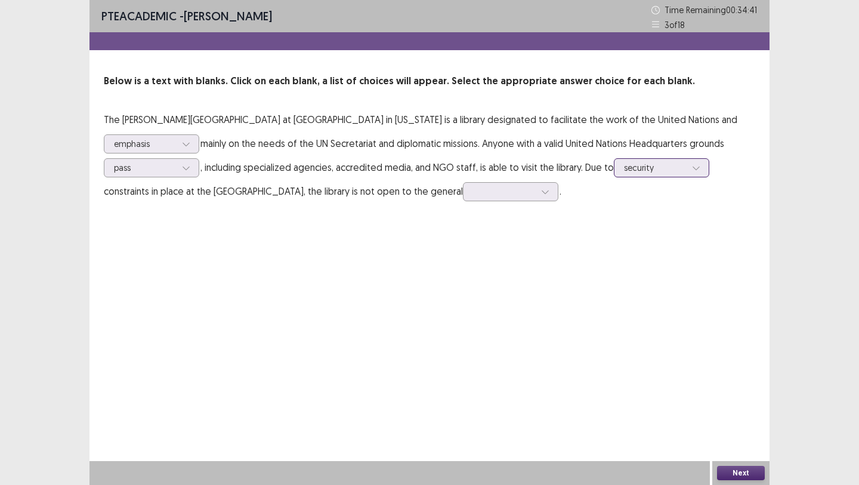
click at [652, 168] on div at bounding box center [655, 167] width 62 height 11
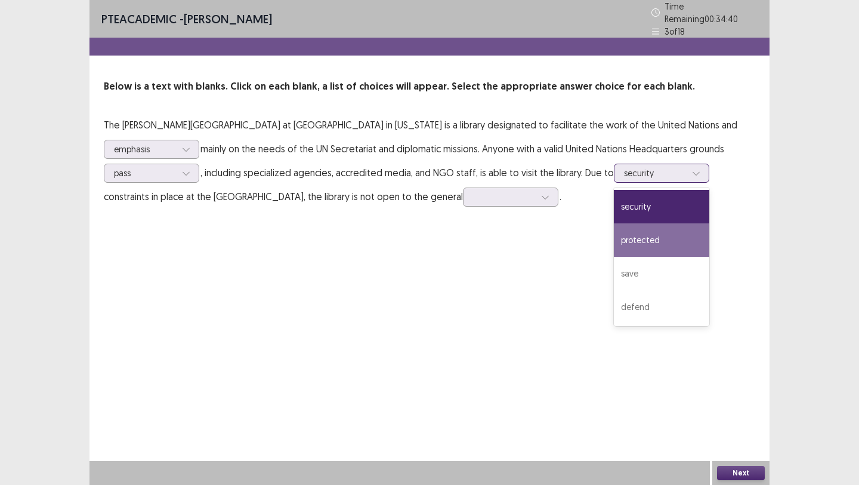
click at [641, 224] on div "protected" at bounding box center [661, 239] width 95 height 33
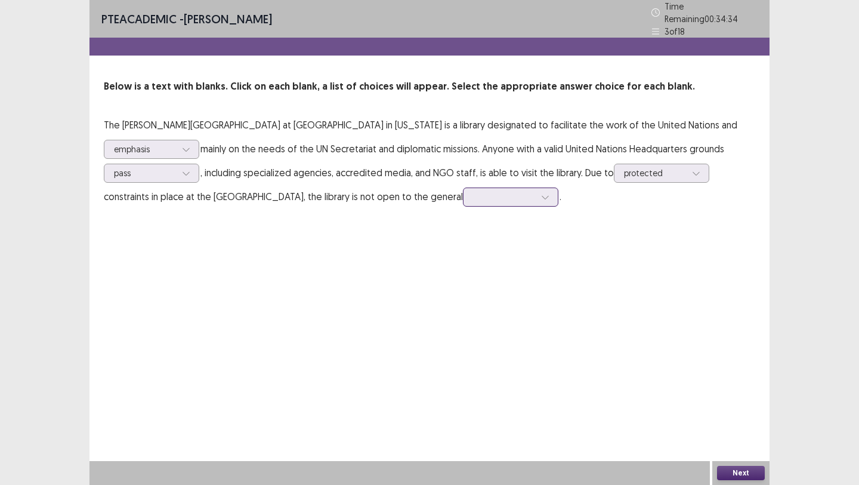
click at [535, 191] on div at bounding box center [504, 196] width 62 height 11
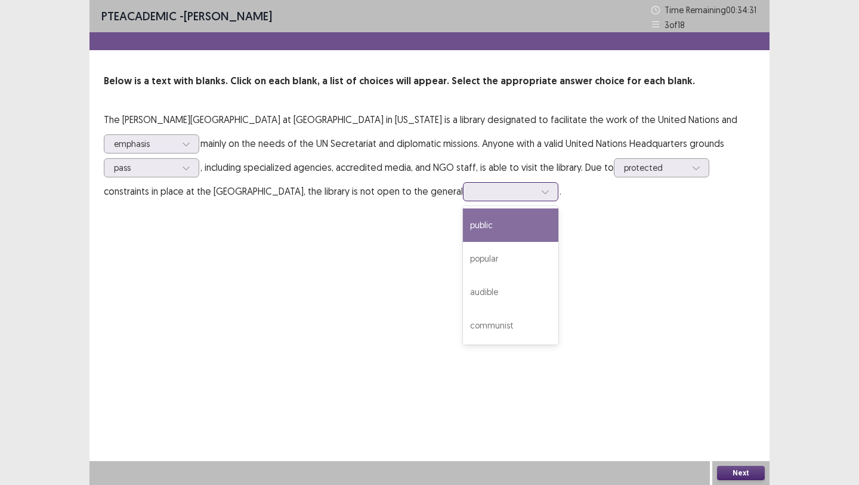
click at [559, 229] on div "public" at bounding box center [510, 224] width 95 height 33
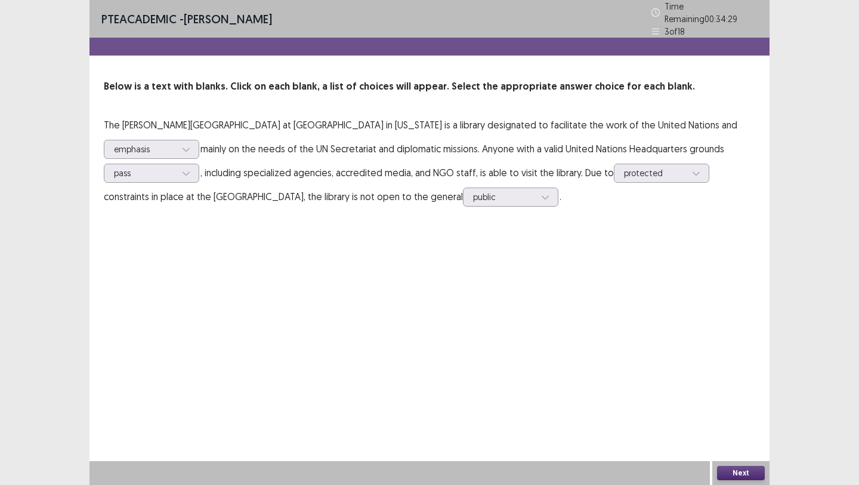
click at [729, 472] on button "Next" at bounding box center [741, 473] width 48 height 14
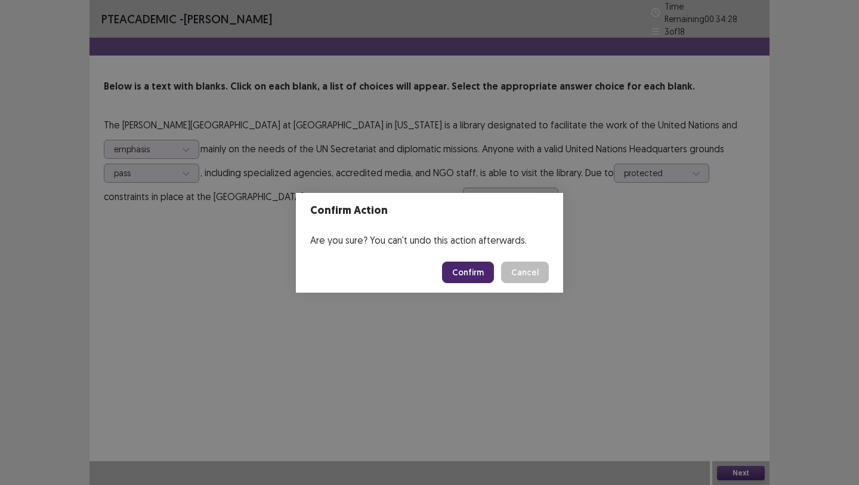
click at [460, 277] on button "Confirm" at bounding box center [468, 271] width 52 height 21
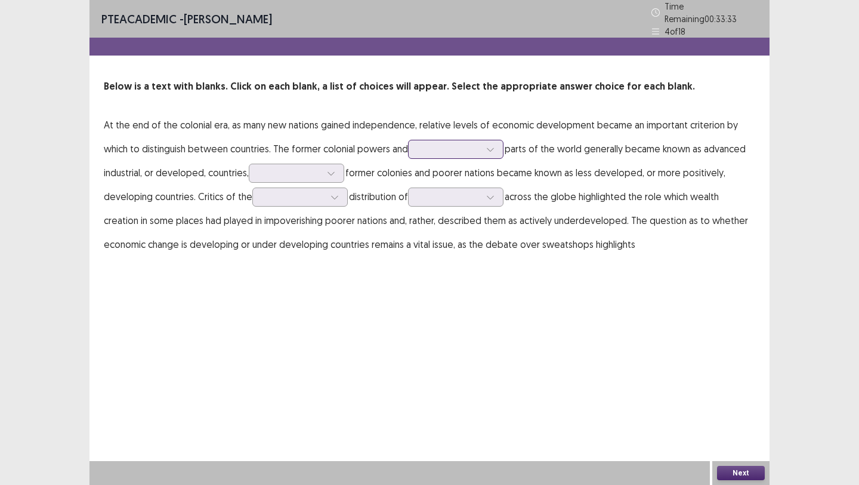
click at [460, 144] on div at bounding box center [449, 148] width 62 height 11
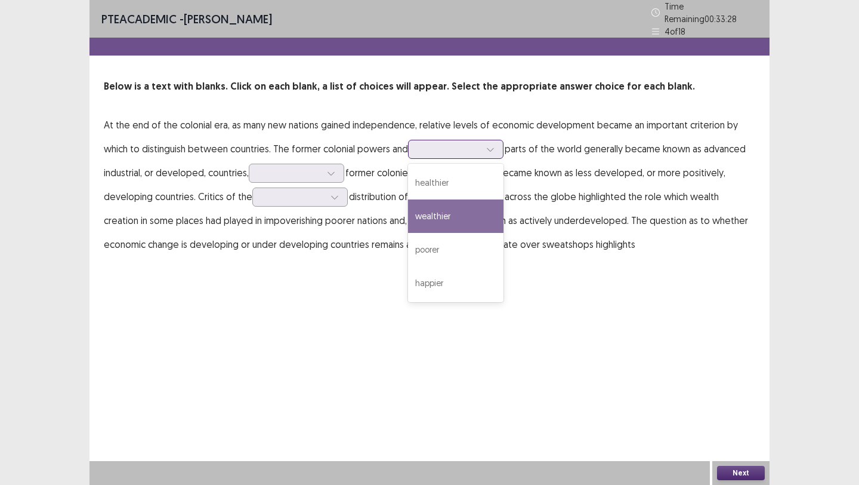
click at [440, 205] on div "wealthier" at bounding box center [455, 215] width 95 height 33
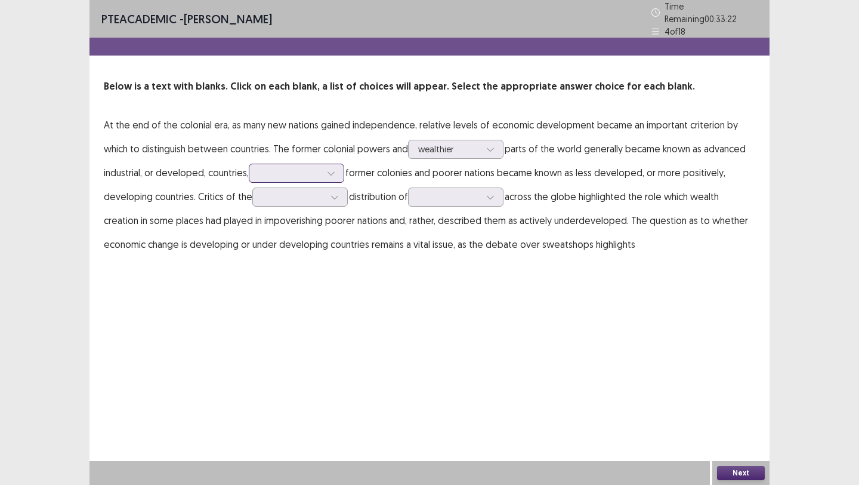
click at [303, 171] on div at bounding box center [290, 172] width 62 height 11
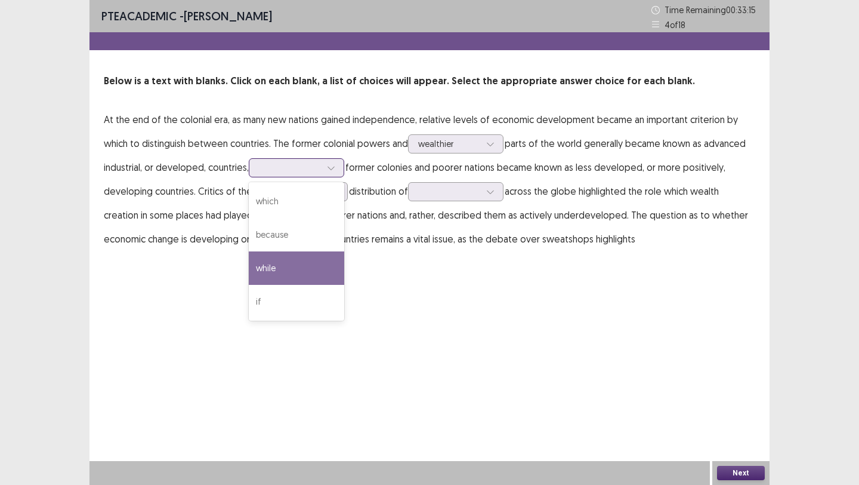
click at [266, 261] on div "while" at bounding box center [296, 267] width 95 height 33
click at [313, 168] on div at bounding box center [290, 167] width 62 height 11
click at [289, 272] on div "while" at bounding box center [296, 267] width 95 height 33
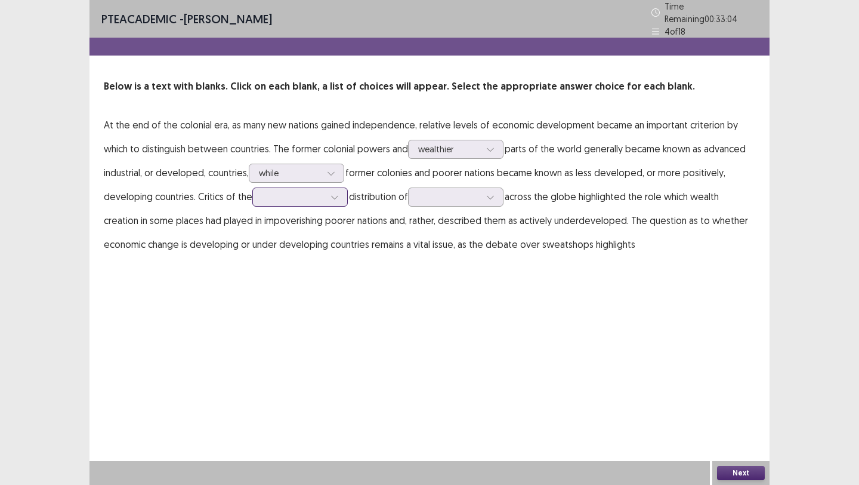
click at [298, 191] on div at bounding box center [294, 196] width 62 height 11
click at [508, 275] on div "PTE academic - [PERSON_NAME] Time Remaining 00 : 32 : 58 4 of 18 Below is a tex…" at bounding box center [430, 242] width 680 height 485
click at [316, 196] on div at bounding box center [294, 196] width 62 height 11
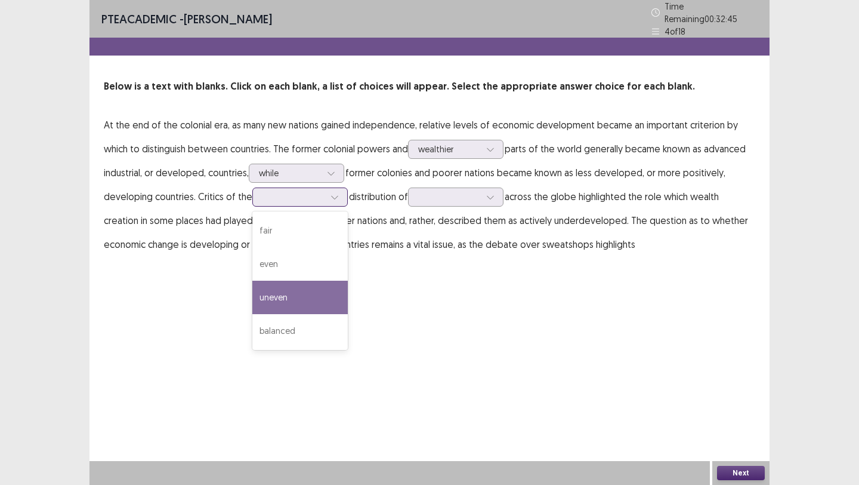
click at [281, 288] on div "uneven" at bounding box center [299, 297] width 95 height 33
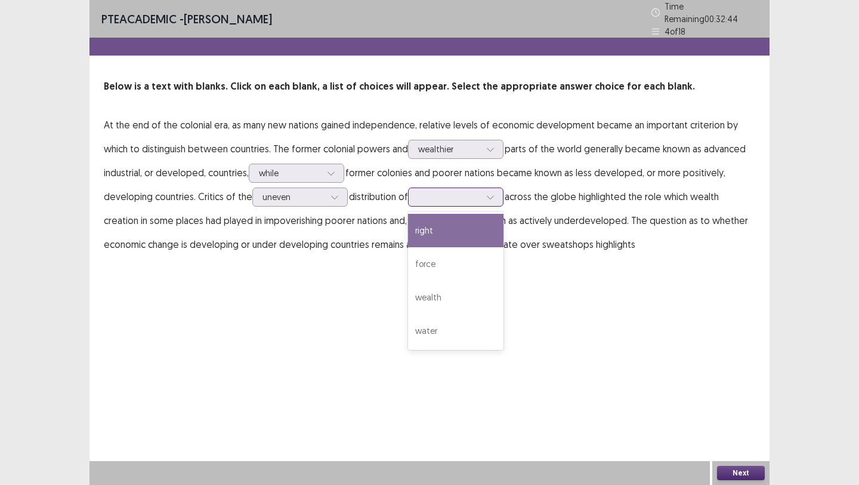
click at [436, 198] on div at bounding box center [449, 197] width 64 height 14
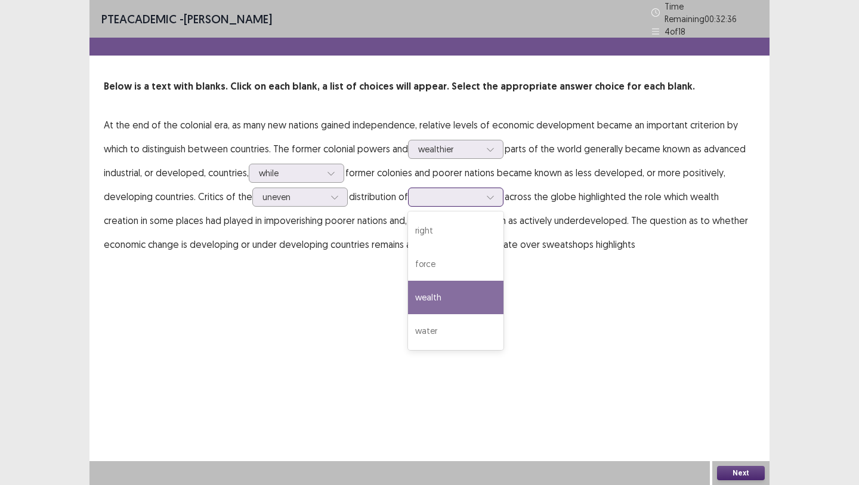
click at [462, 291] on div "wealth" at bounding box center [455, 297] width 95 height 33
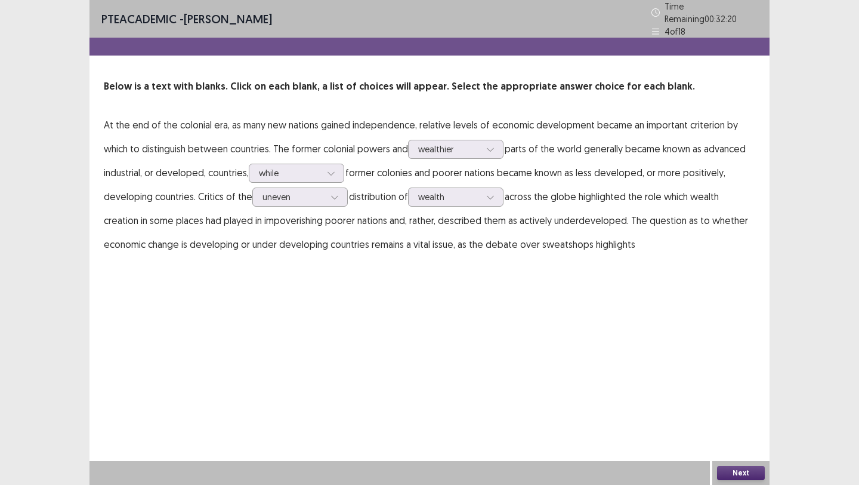
click at [726, 467] on button "Next" at bounding box center [741, 473] width 48 height 14
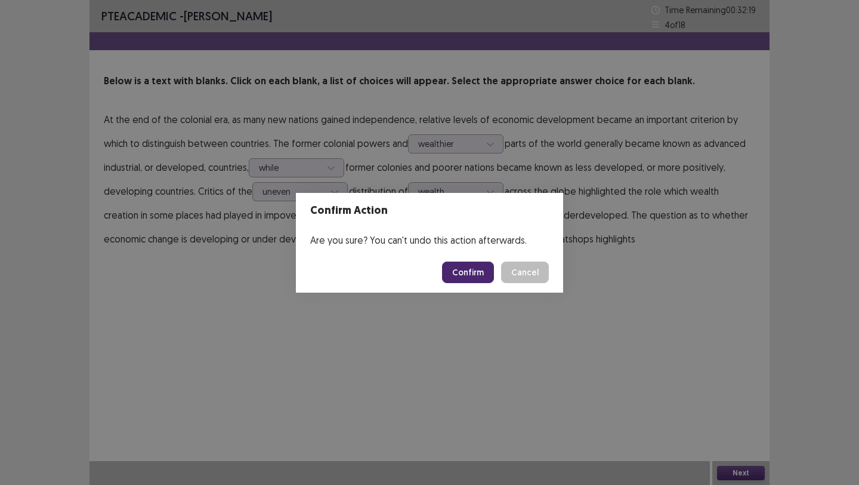
click at [479, 272] on button "Confirm" at bounding box center [468, 271] width 52 height 21
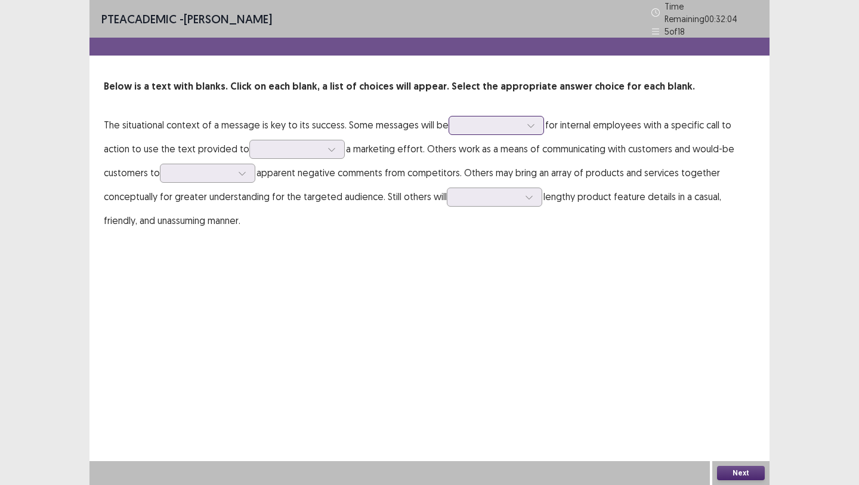
click at [507, 121] on div at bounding box center [490, 124] width 62 height 11
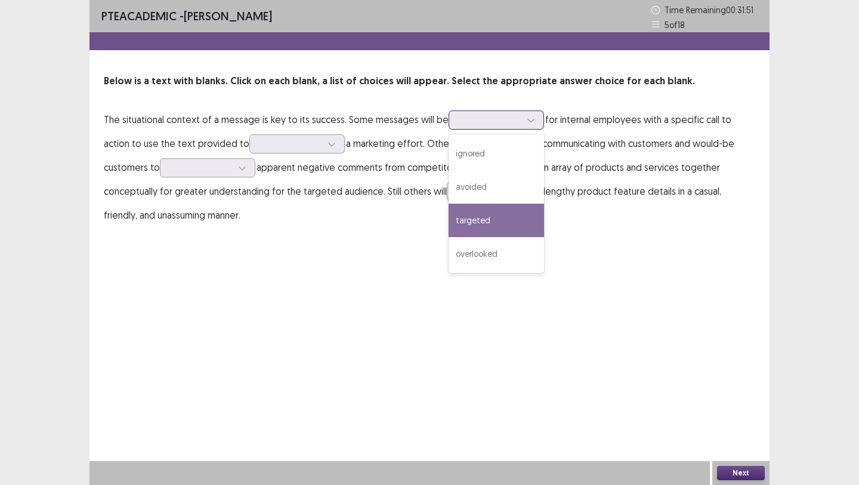
click at [489, 226] on div "targeted" at bounding box center [496, 220] width 95 height 33
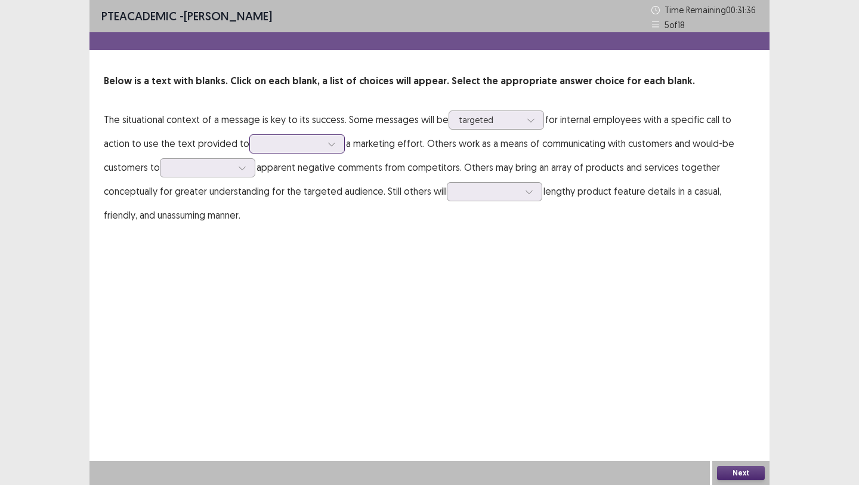
click at [260, 147] on div at bounding box center [291, 143] width 62 height 11
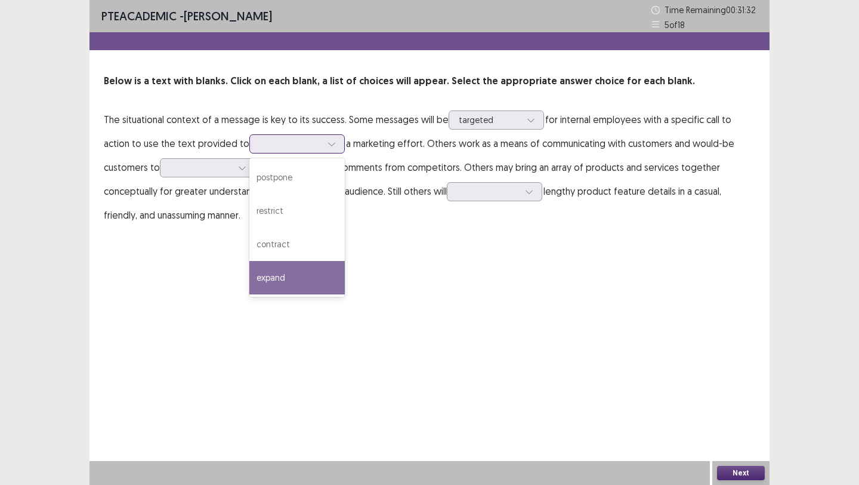
click at [252, 272] on div "expand" at bounding box center [296, 277] width 95 height 33
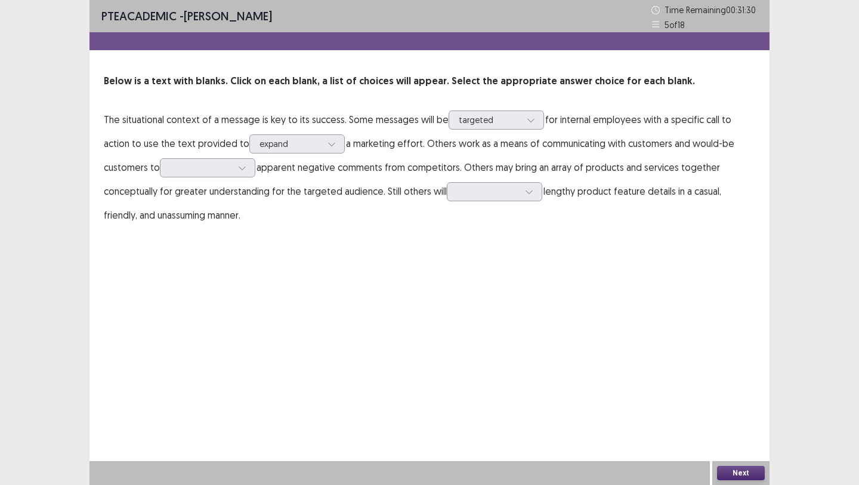
click at [299, 155] on p "The situational context of a message is key to its success. Some messages will …" at bounding box center [430, 166] width 652 height 119
click at [291, 146] on div "expand" at bounding box center [290, 144] width 64 height 18
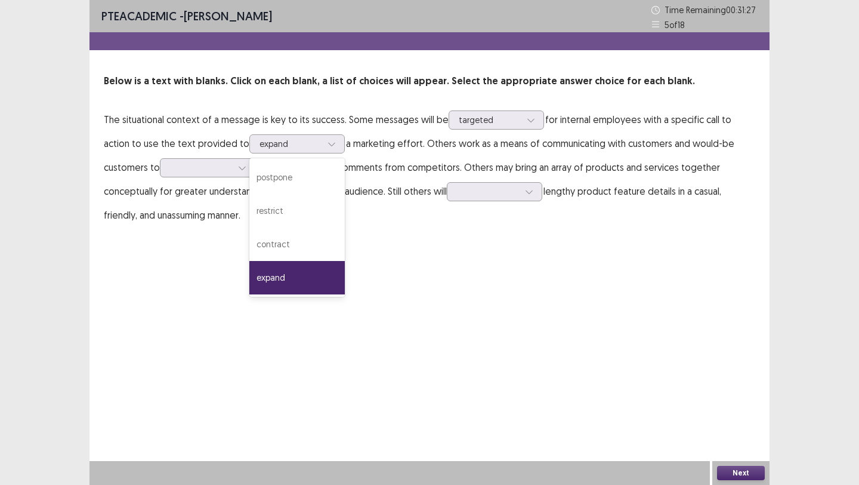
click at [362, 164] on p "The situational context of a message is key to its success. Some messages will …" at bounding box center [430, 166] width 652 height 119
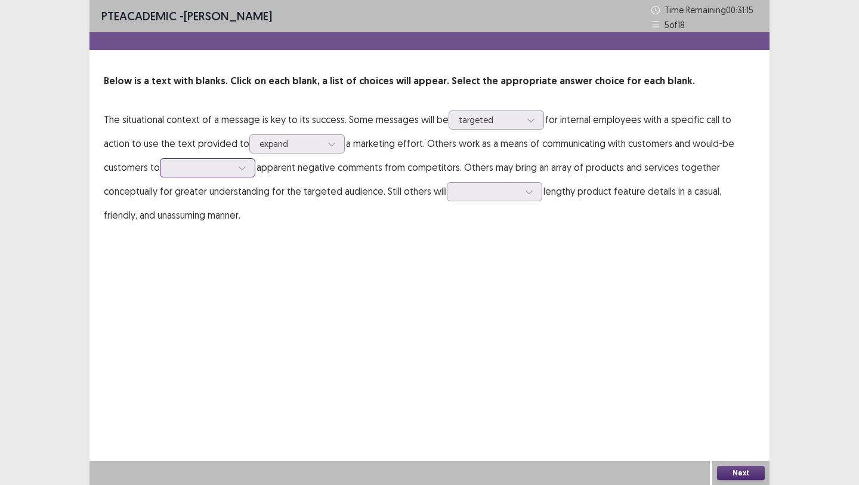
click at [170, 173] on div at bounding box center [201, 167] width 62 height 11
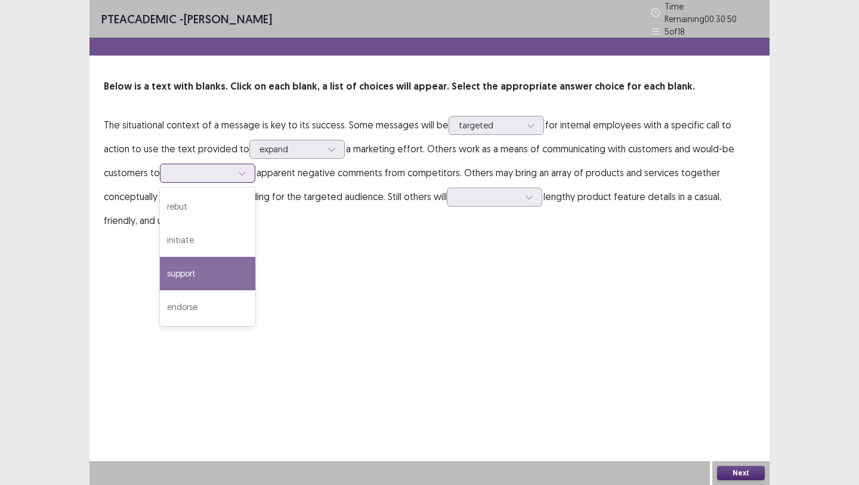
click at [162, 274] on div "support" at bounding box center [207, 273] width 95 height 33
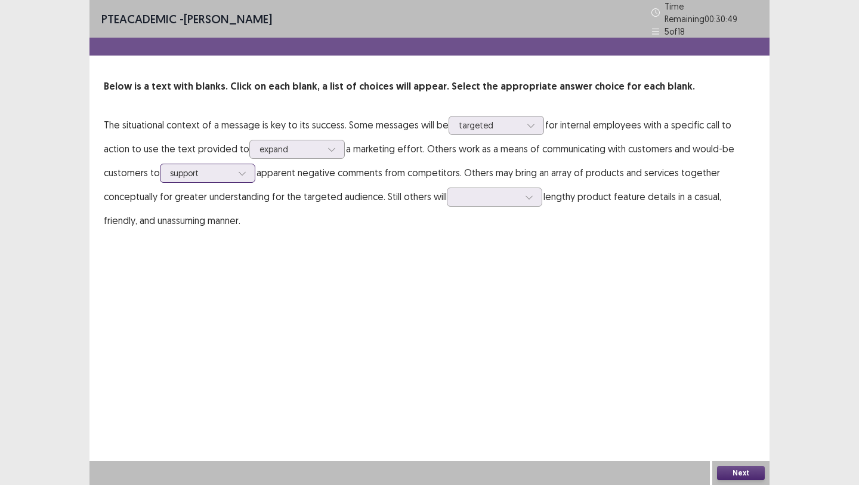
click at [175, 172] on div at bounding box center [201, 172] width 62 height 11
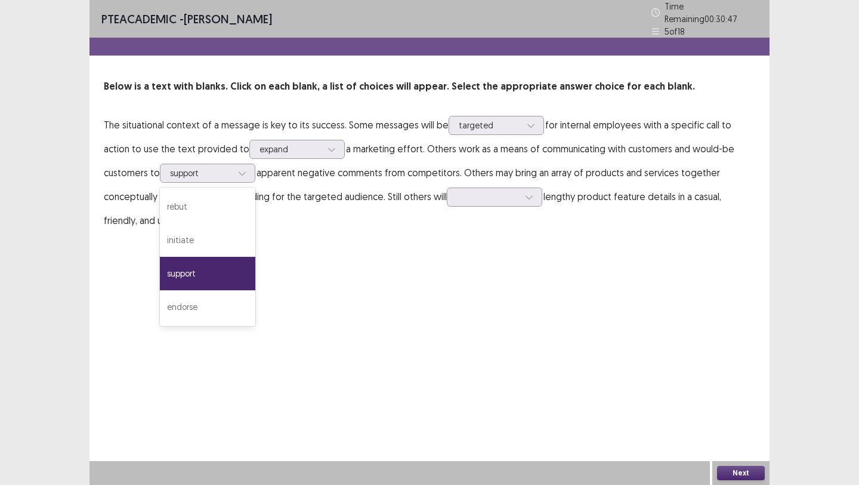
click at [247, 180] on p "The situational context of a message is key to its success. Some messages will …" at bounding box center [430, 172] width 652 height 119
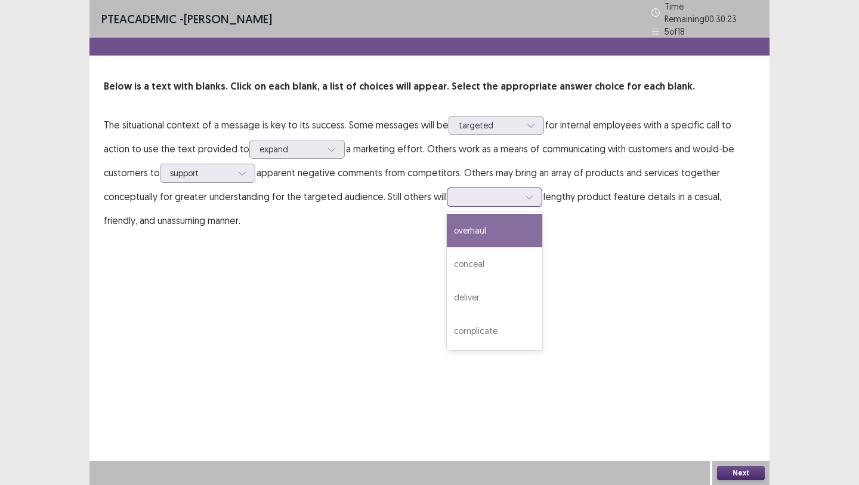
click at [457, 193] on div at bounding box center [488, 196] width 62 height 11
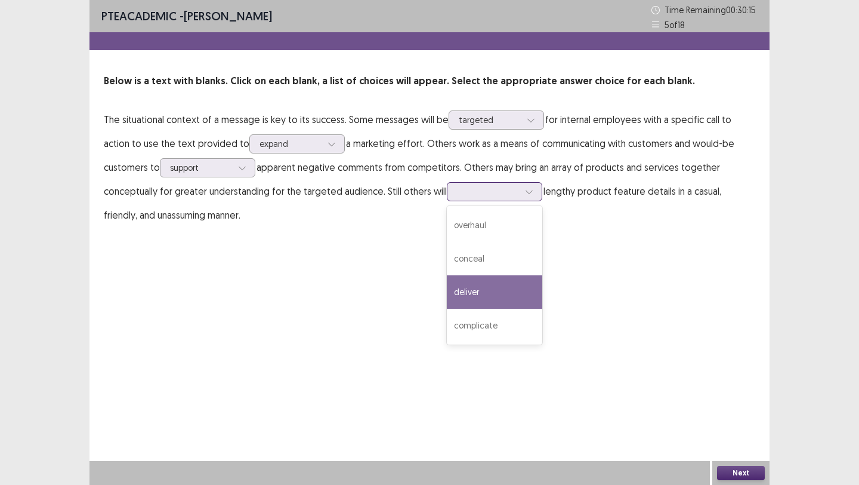
click at [447, 289] on div "deliver" at bounding box center [494, 291] width 95 height 33
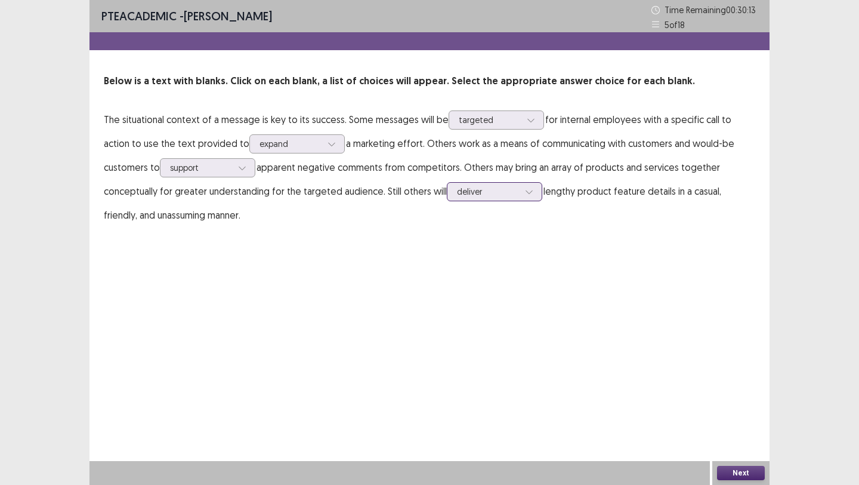
click at [520, 192] on div at bounding box center [529, 192] width 18 height 18
click at [603, 327] on div "PTE academic - [PERSON_NAME] Time Remaining 00 : 30 : 10 5 of 18 Below is a tex…" at bounding box center [430, 242] width 680 height 485
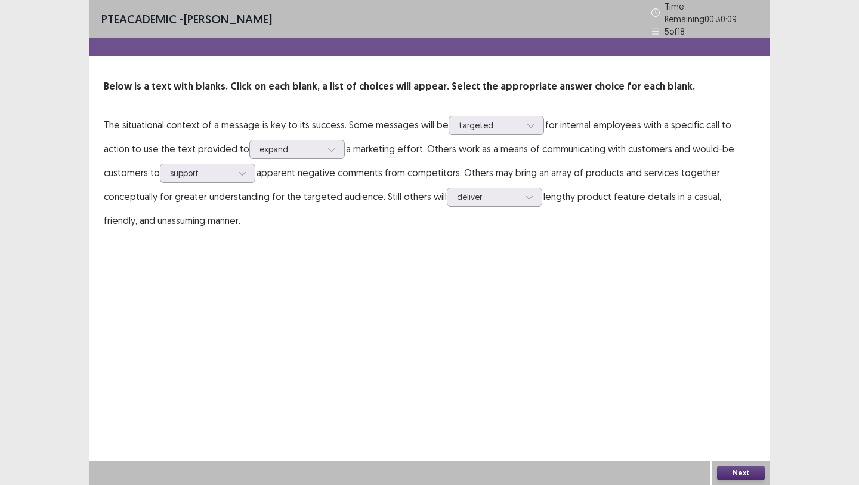
click at [751, 482] on div "Next" at bounding box center [741, 473] width 57 height 24
click at [750, 474] on button "Next" at bounding box center [741, 473] width 48 height 14
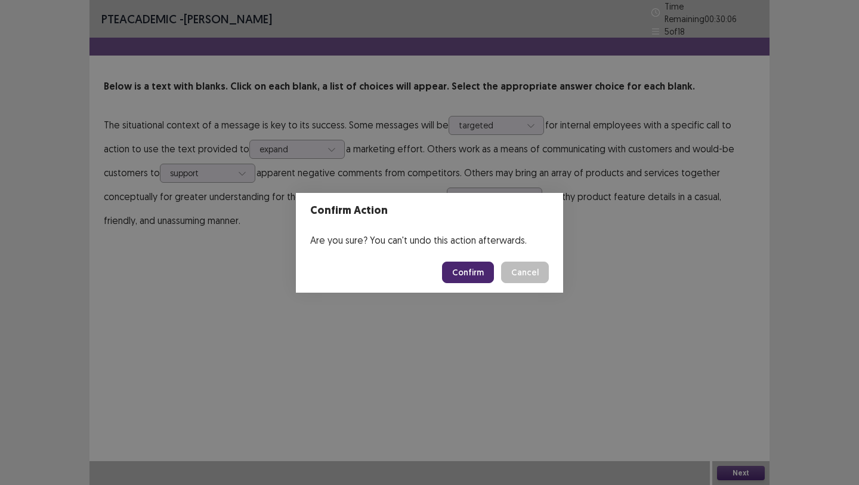
click at [479, 268] on button "Confirm" at bounding box center [468, 271] width 52 height 21
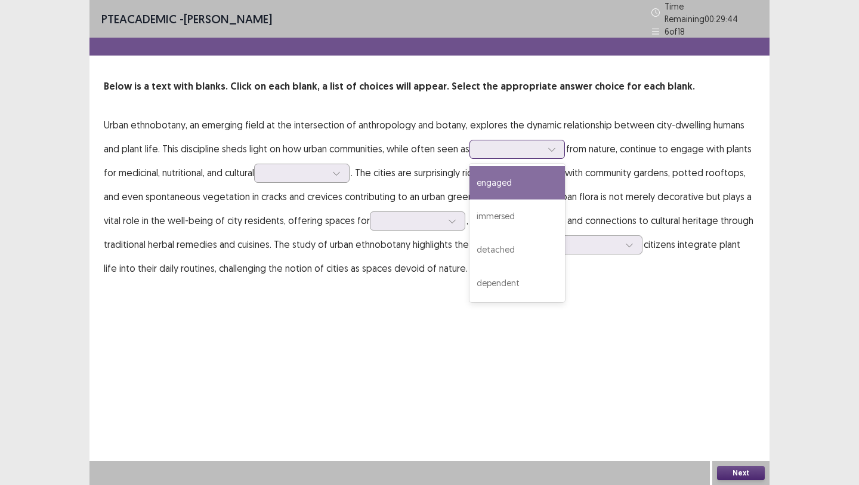
click at [523, 145] on div at bounding box center [511, 148] width 62 height 11
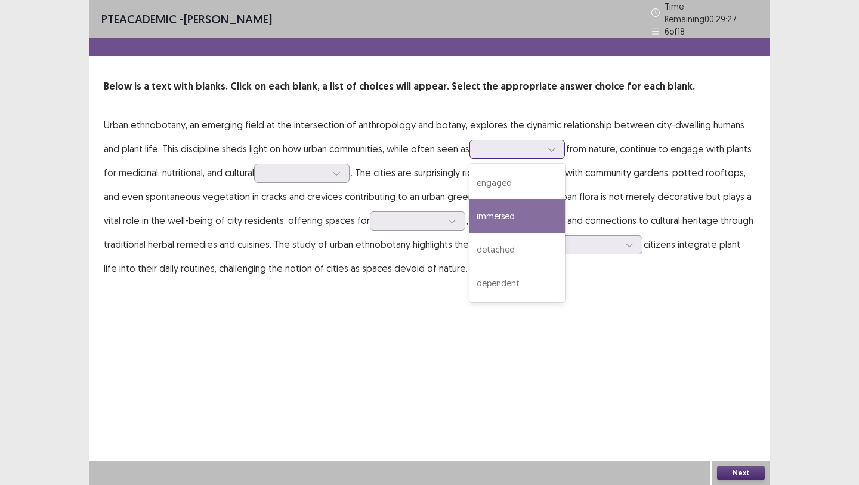
click at [504, 212] on div "immersed" at bounding box center [517, 215] width 95 height 33
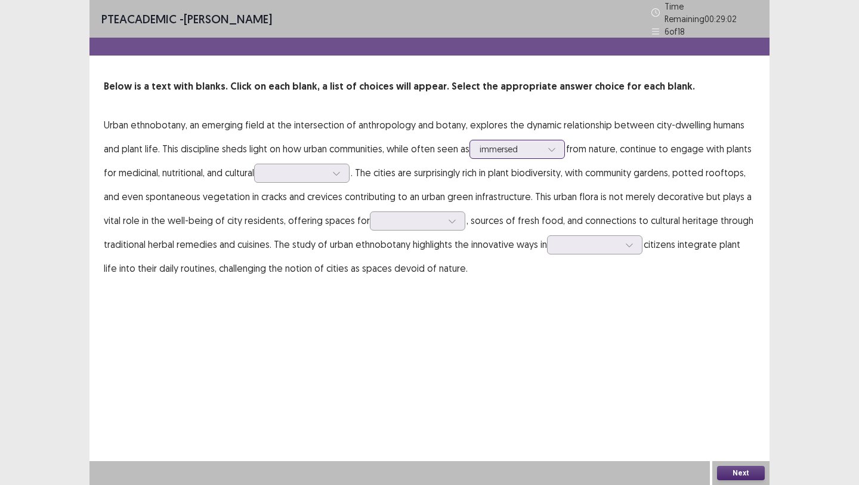
click at [546, 140] on div at bounding box center [552, 149] width 18 height 18
click at [631, 155] on p "Urban ethnobotany, an emerging field at the intersection of anthropology and bo…" at bounding box center [430, 196] width 652 height 167
click at [293, 168] on div at bounding box center [295, 172] width 62 height 11
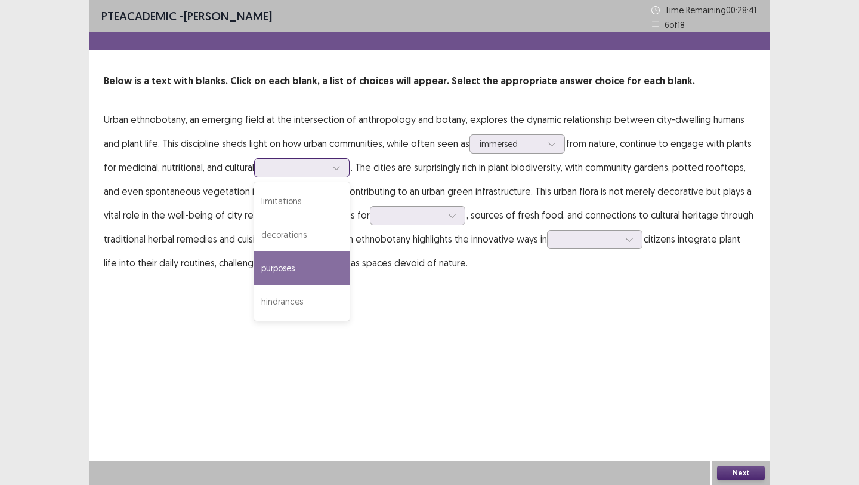
click at [296, 260] on div "purposes" at bounding box center [301, 267] width 95 height 33
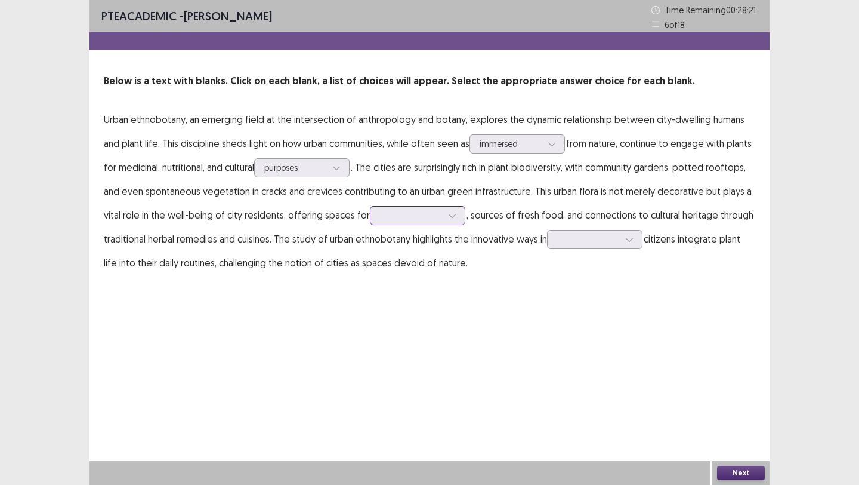
click at [445, 222] on div at bounding box center [452, 216] width 18 height 18
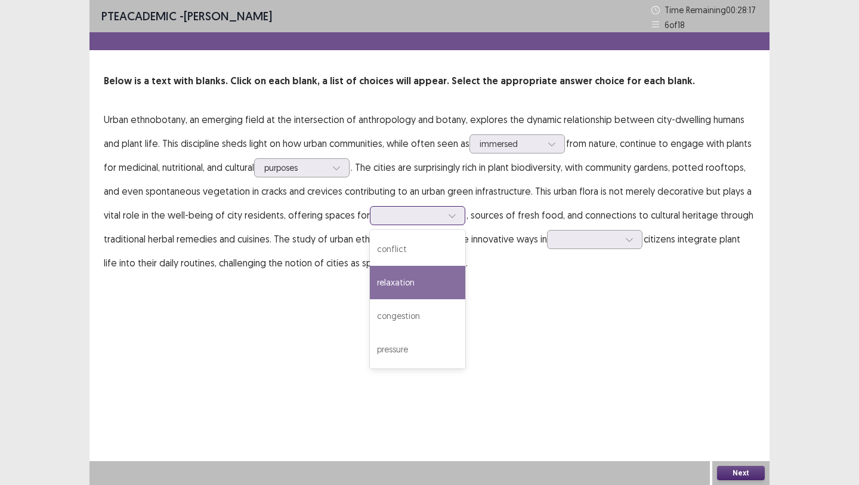
click at [415, 271] on div "relaxation" at bounding box center [417, 282] width 95 height 33
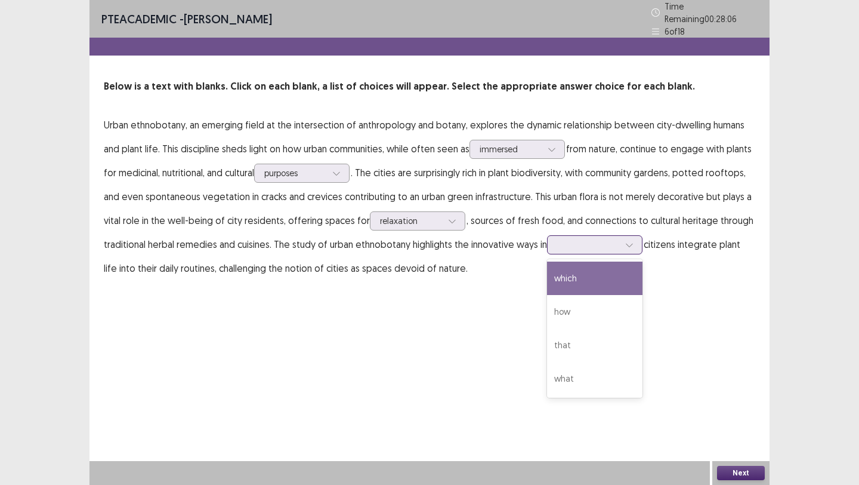
click at [621, 238] on div at bounding box center [588, 245] width 64 height 14
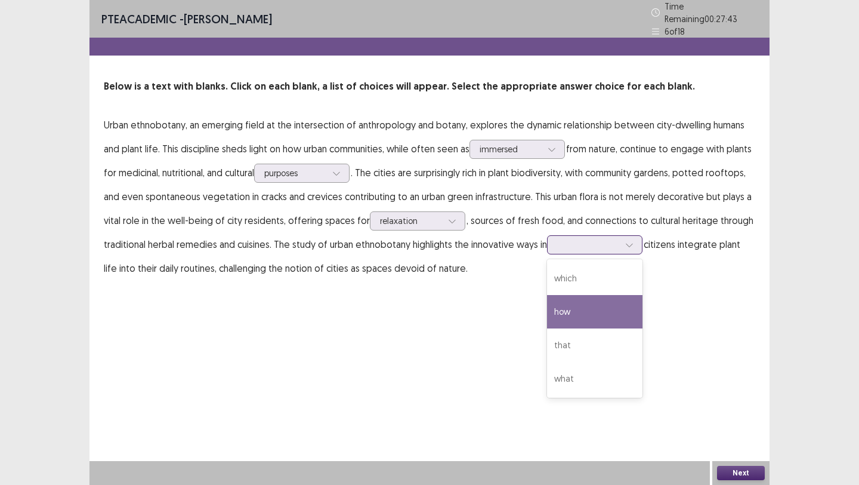
click at [585, 296] on div "how" at bounding box center [594, 311] width 95 height 33
click at [736, 470] on button "Next" at bounding box center [741, 473] width 48 height 14
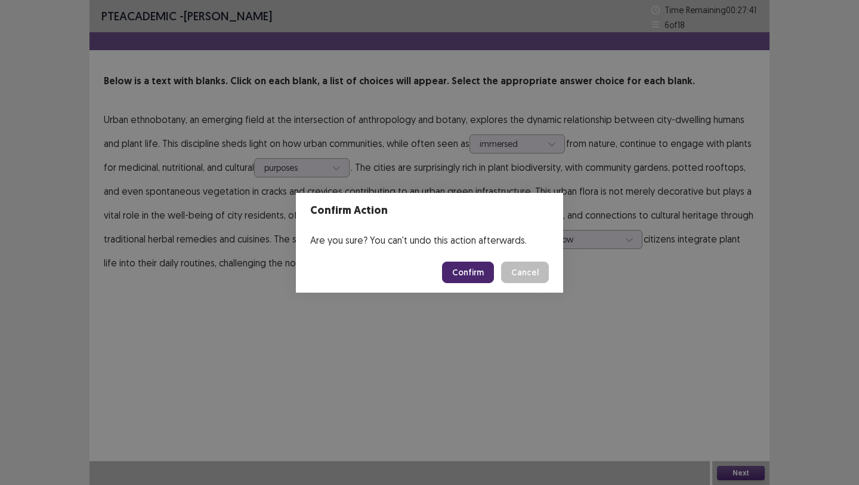
click at [459, 271] on button "Confirm" at bounding box center [468, 271] width 52 height 21
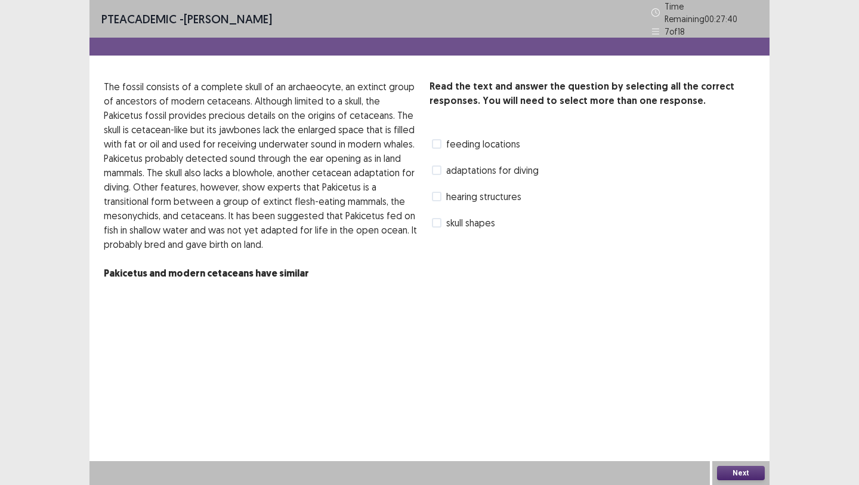
click at [437, 139] on span at bounding box center [437, 144] width 10 height 10
click at [732, 471] on button "Next" at bounding box center [741, 473] width 48 height 14
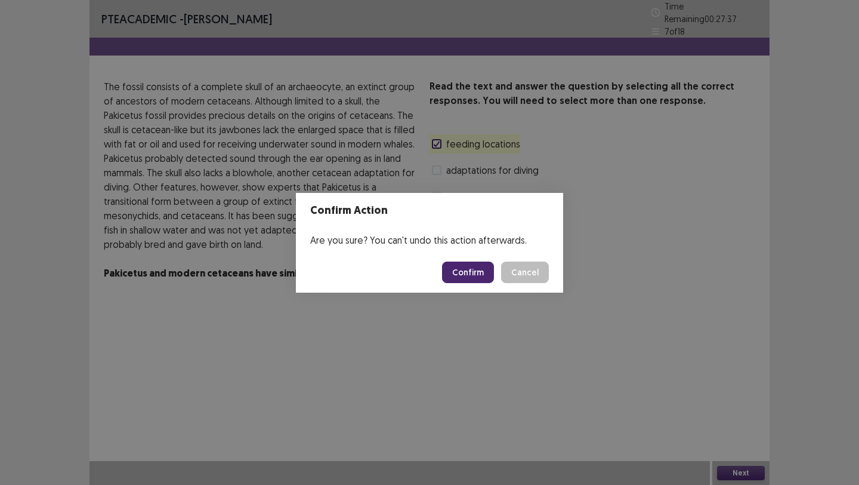
click at [472, 275] on button "Confirm" at bounding box center [468, 271] width 52 height 21
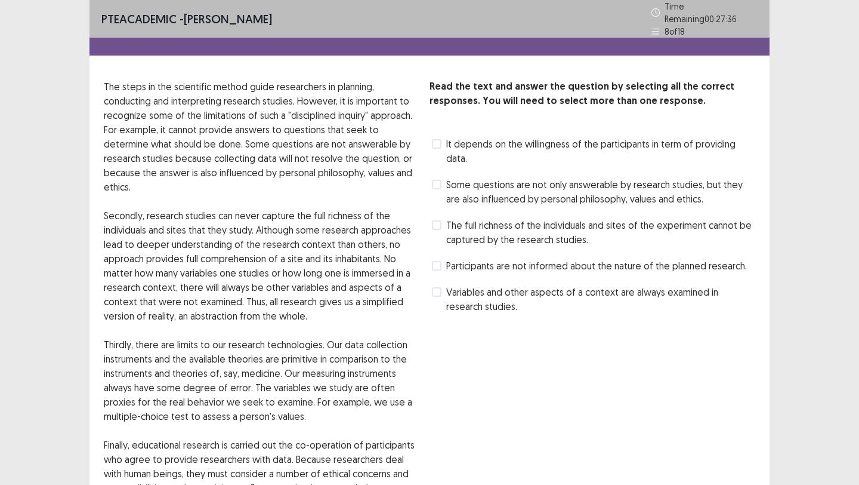
click at [445, 177] on label "Some questions are not only answerable by research studies, but they are also i…" at bounding box center [593, 191] width 323 height 29
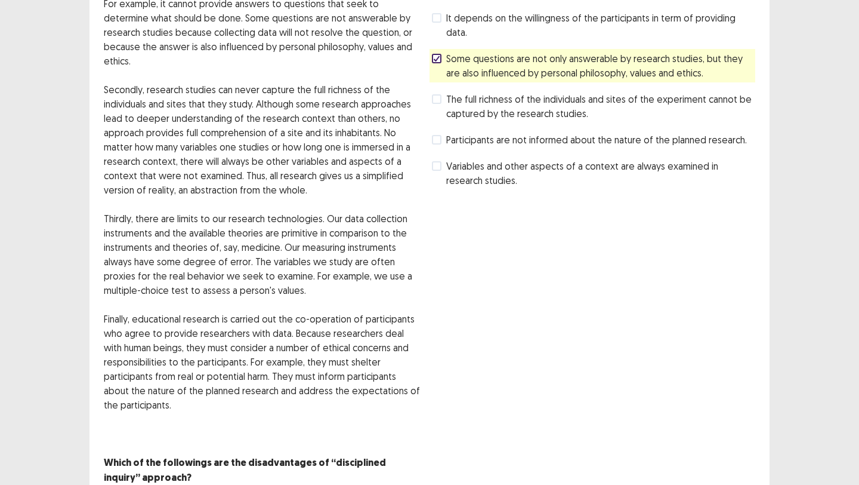
scroll to position [158, 0]
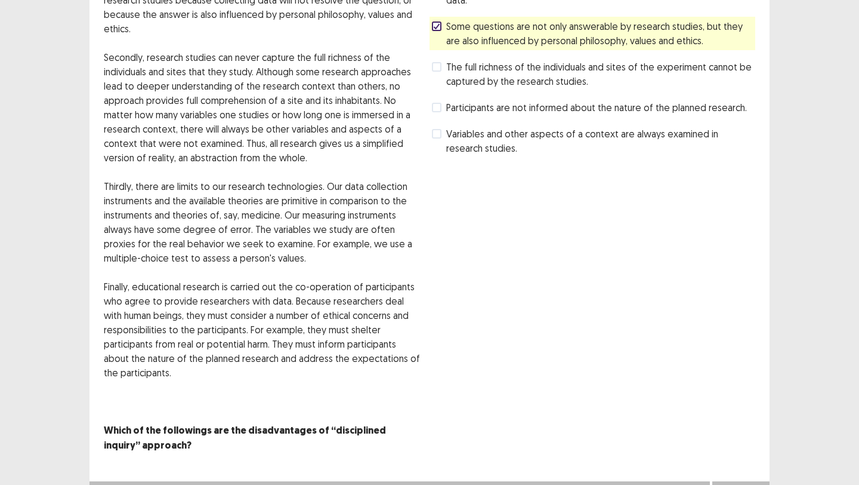
click at [735, 484] on button "Next" at bounding box center [741, 493] width 48 height 14
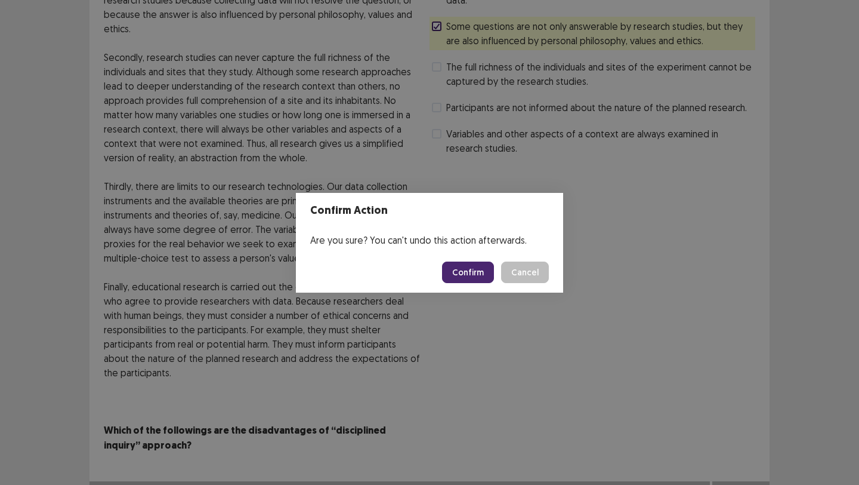
click at [466, 276] on button "Confirm" at bounding box center [468, 271] width 52 height 21
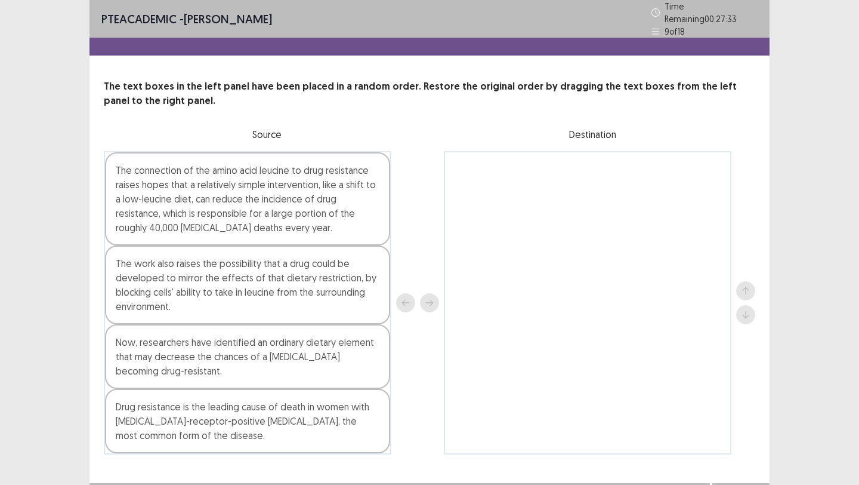
drag, startPoint x: 281, startPoint y: 134, endPoint x: 550, endPoint y: 159, distance: 270.3
click at [550, 159] on div "The text boxes in the left panel have been placed in a random order. Restore th…" at bounding box center [430, 266] width 680 height 375
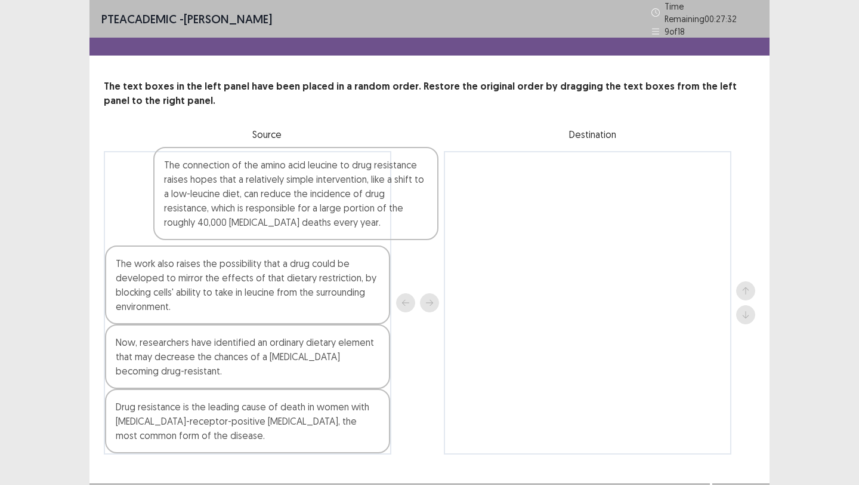
drag, startPoint x: 310, startPoint y: 186, endPoint x: 668, endPoint y: 188, distance: 358.1
click at [668, 188] on div "The connection of the amino acid leucine to drug resistance raises hopes that a…" at bounding box center [430, 302] width 652 height 303
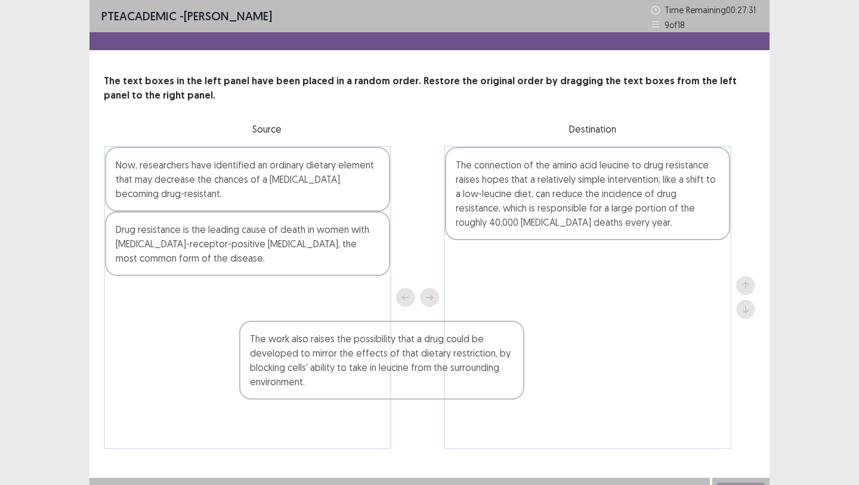
drag, startPoint x: 365, startPoint y: 167, endPoint x: 658, endPoint y: 288, distance: 317.7
click at [657, 296] on div "The work also raises the possibility that a drug could be developed to mirror t…" at bounding box center [430, 297] width 652 height 303
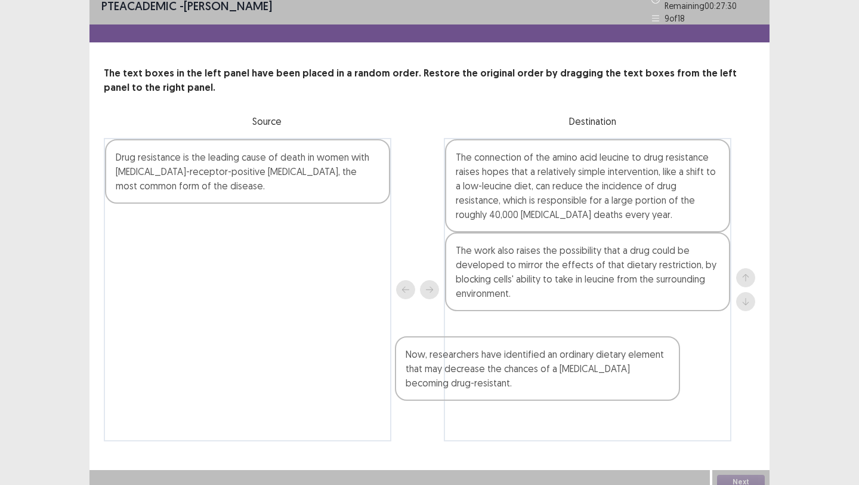
scroll to position [17, 0]
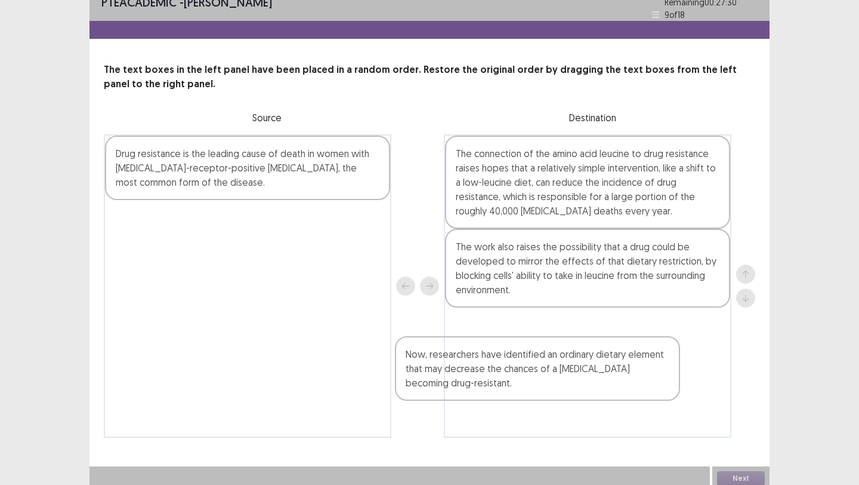
drag, startPoint x: 334, startPoint y: 187, endPoint x: 650, endPoint y: 348, distance: 355.0
click at [647, 353] on div "Now, researchers have identified an ordinary dietary element that may decrease …" at bounding box center [430, 285] width 652 height 303
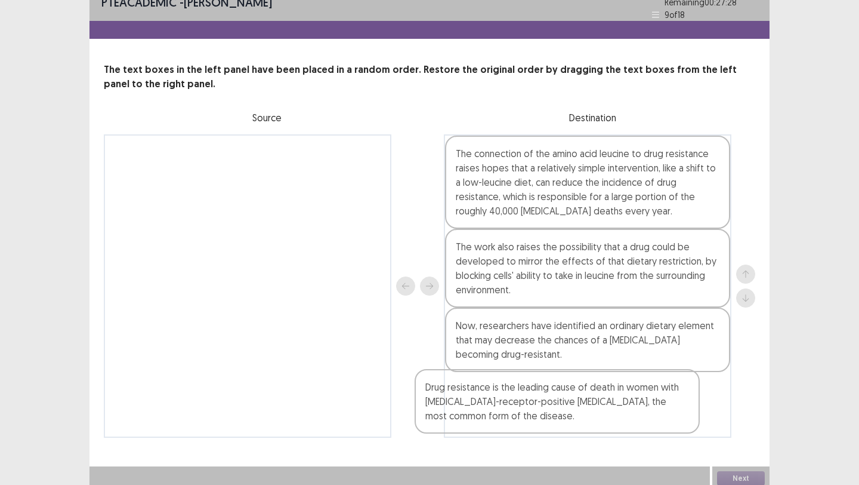
drag, startPoint x: 309, startPoint y: 176, endPoint x: 637, endPoint y: 412, distance: 404.1
click at [637, 412] on div "Drug resistance is the leading cause of death in women with [MEDICAL_DATA]-rece…" at bounding box center [430, 285] width 652 height 303
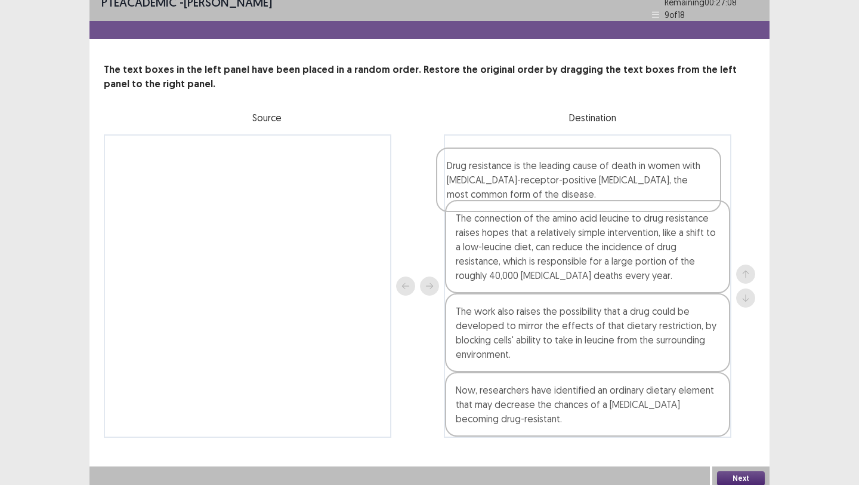
drag, startPoint x: 637, startPoint y: 412, endPoint x: 628, endPoint y: 183, distance: 229.4
click at [628, 183] on div "The connection of the amino acid leucine to drug resistance raises hopes that a…" at bounding box center [588, 285] width 288 height 303
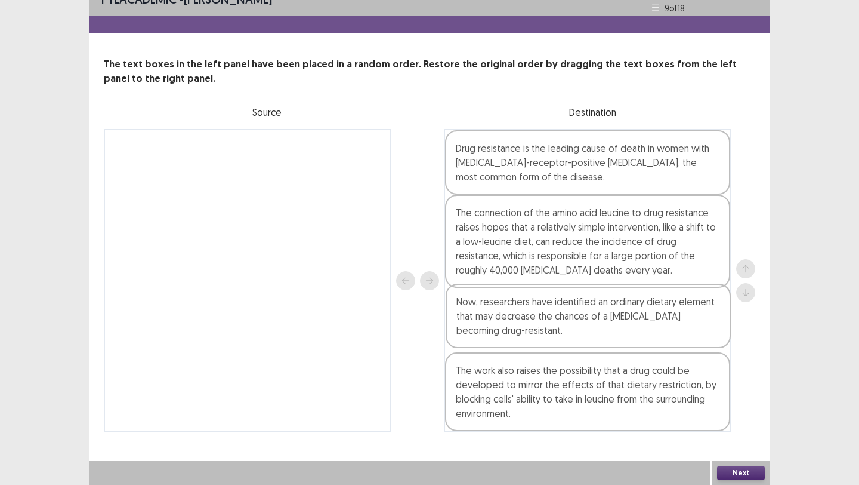
drag, startPoint x: 548, startPoint y: 397, endPoint x: 548, endPoint y: 311, distance: 85.9
click at [548, 311] on div "Drug resistance is the leading cause of death in women with [MEDICAL_DATA]-rece…" at bounding box center [588, 280] width 288 height 303
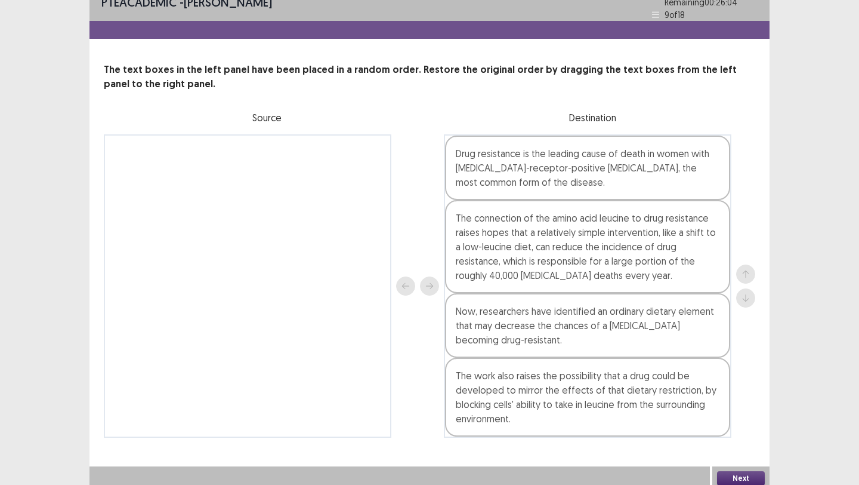
click at [728, 471] on button "Next" at bounding box center [741, 478] width 48 height 14
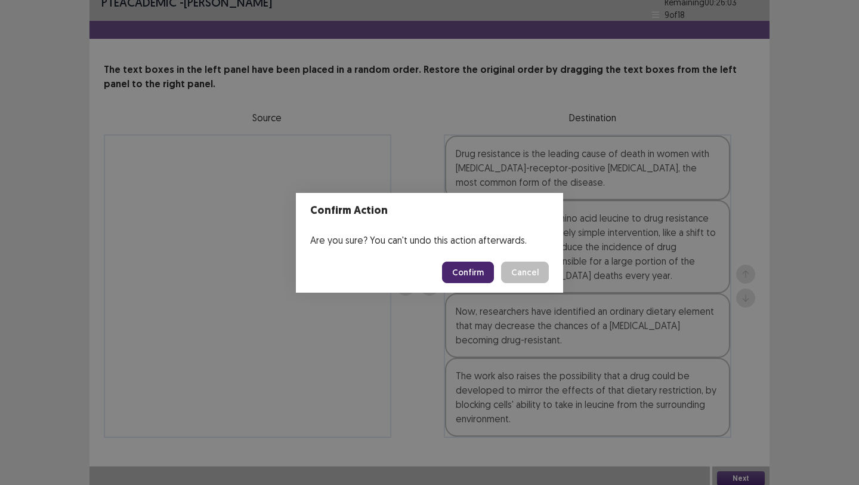
click at [460, 275] on button "Confirm" at bounding box center [468, 271] width 52 height 21
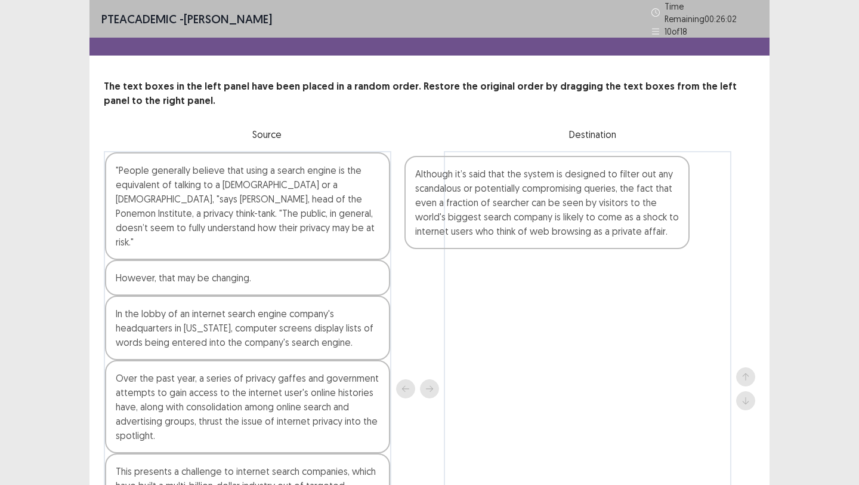
drag, startPoint x: 307, startPoint y: 198, endPoint x: 611, endPoint y: 205, distance: 304.5
click at [611, 207] on div "Although it’s said that the system is designed to filter out any scandalous or …" at bounding box center [430, 388] width 652 height 475
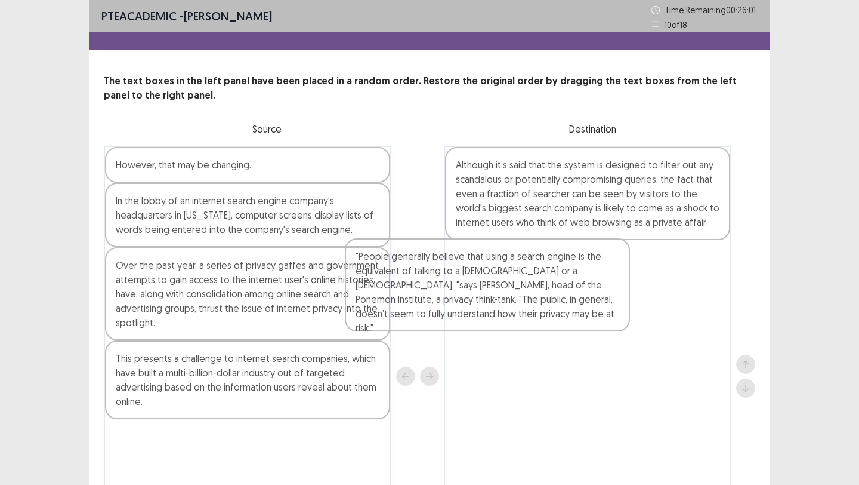
drag, startPoint x: 317, startPoint y: 190, endPoint x: 563, endPoint y: 282, distance: 263.3
click at [562, 283] on div ""People generally believe that using a search engine is the equivalent of talki…" at bounding box center [430, 376] width 652 height 461
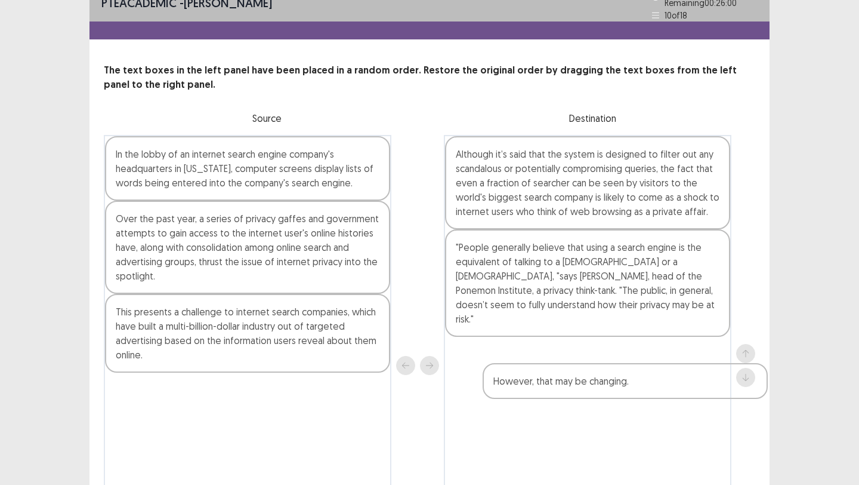
scroll to position [20, 0]
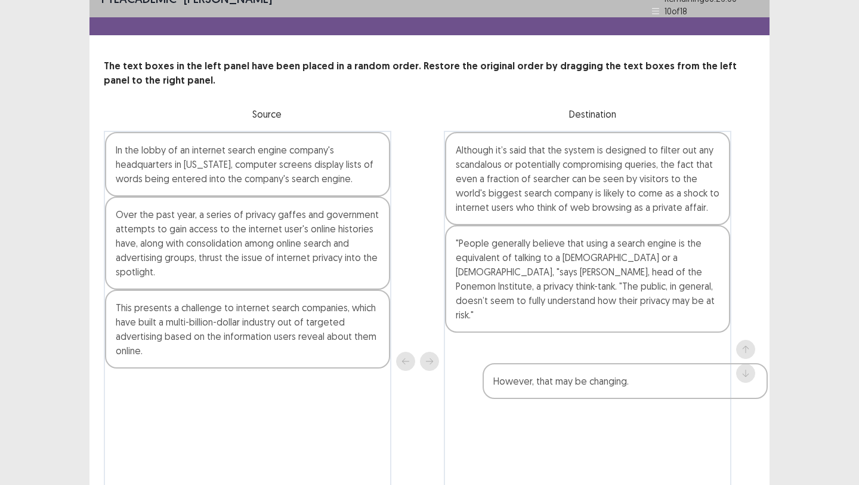
drag, startPoint x: 279, startPoint y: 167, endPoint x: 672, endPoint y: 371, distance: 443.1
click at [672, 371] on div "However, that may be changing. In the lobby of an internet search engine compan…" at bounding box center [430, 361] width 652 height 461
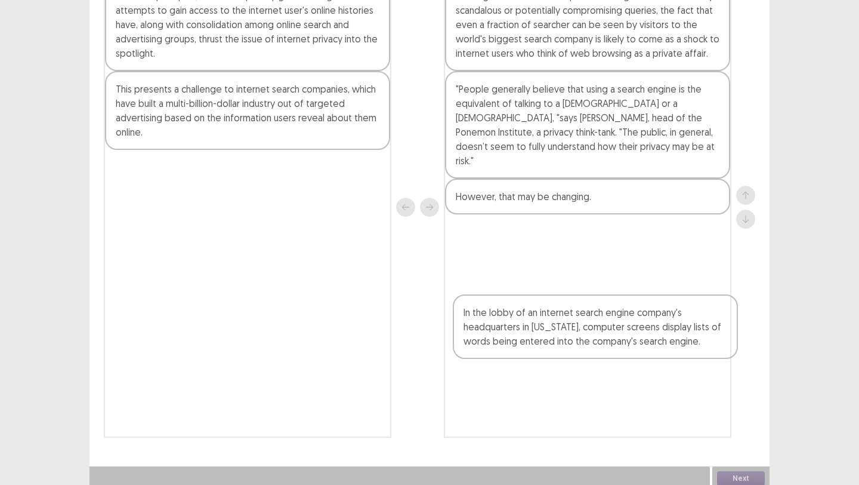
drag, startPoint x: 270, startPoint y: 163, endPoint x: 614, endPoint y: 303, distance: 370.7
click at [614, 306] on div "In the lobby of an internet search engine company's headquarters in [US_STATE],…" at bounding box center [430, 207] width 652 height 461
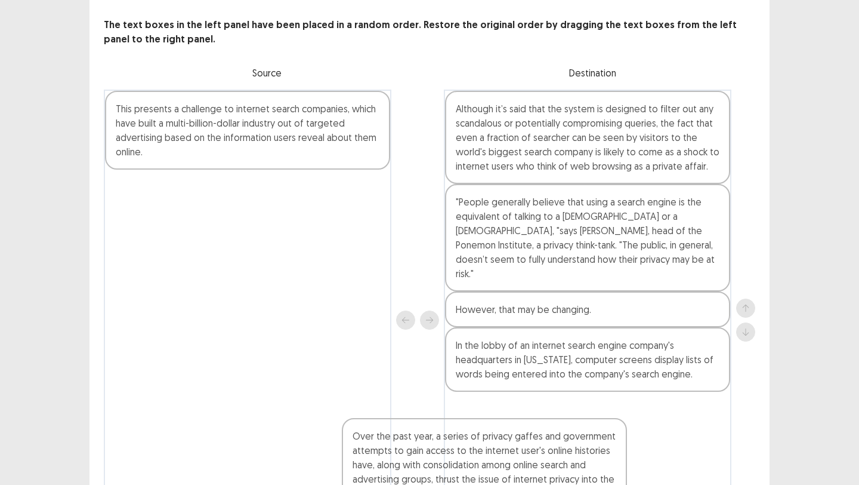
scroll to position [174, 0]
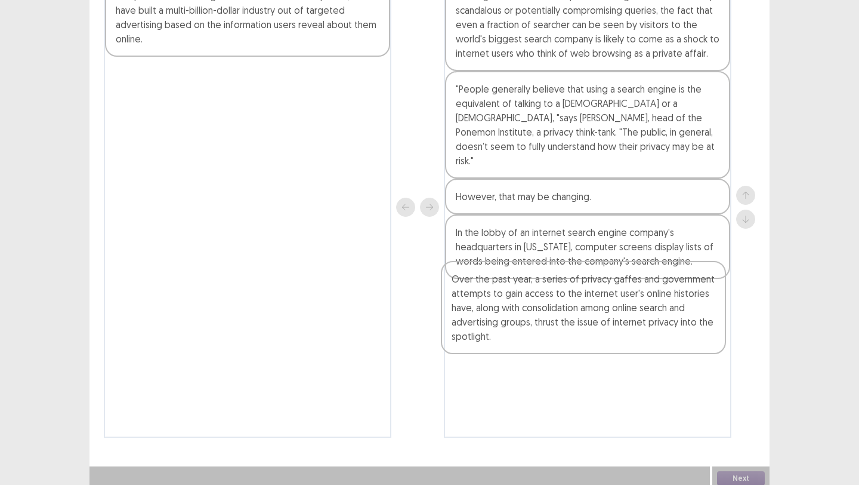
drag, startPoint x: 291, startPoint y: 146, endPoint x: 623, endPoint y: 300, distance: 365.3
click at [624, 300] on div "Over the past year, a series of privacy gaffes and government attempts to gain …" at bounding box center [430, 207] width 652 height 461
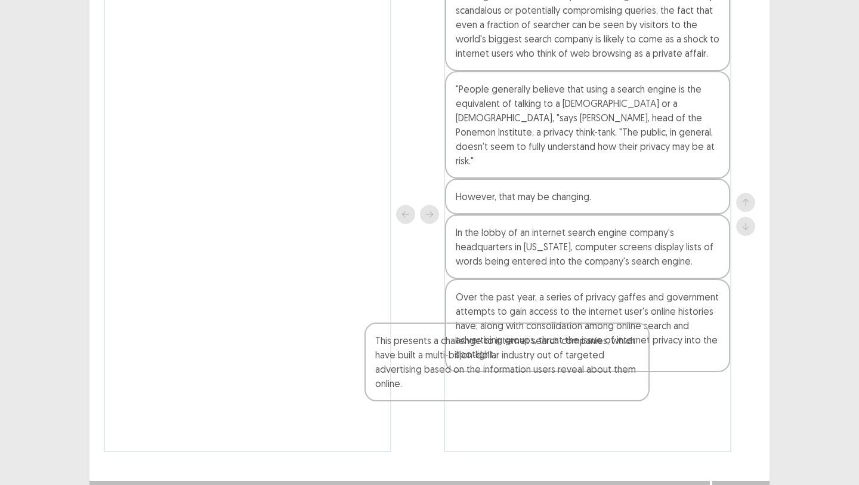
drag, startPoint x: 294, startPoint y: 191, endPoint x: 613, endPoint y: 397, distance: 379.4
click at [611, 395] on div "This presents a challenge to internet search companies, which have built a mult…" at bounding box center [430, 214] width 652 height 475
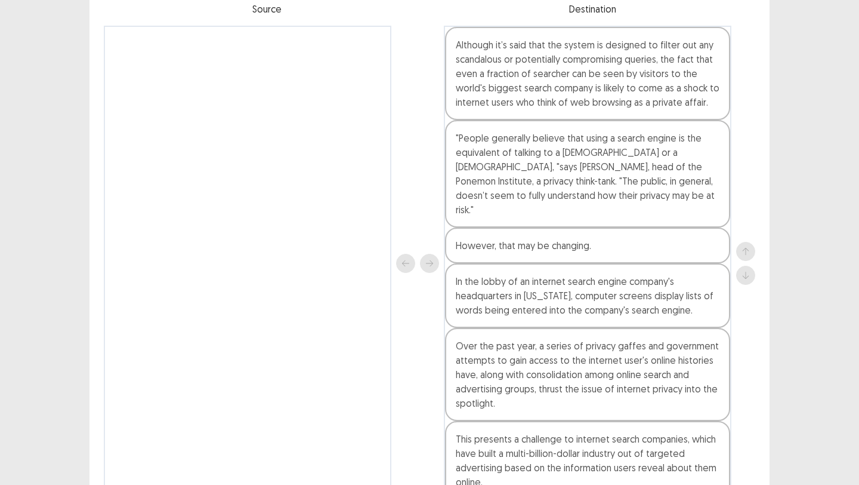
scroll to position [134, 0]
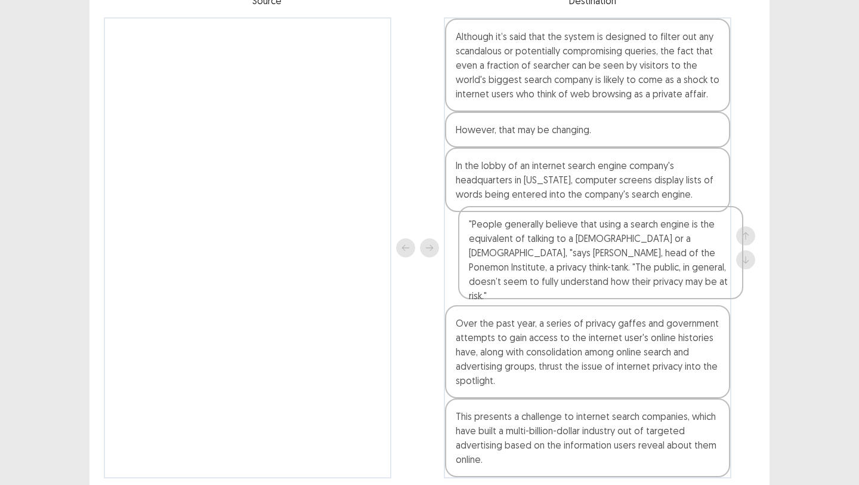
drag, startPoint x: 530, startPoint y: 169, endPoint x: 535, endPoint y: 279, distance: 109.9
click at [535, 279] on div "Although it’s said that the system is designed to filter out any scandalous or …" at bounding box center [588, 247] width 288 height 461
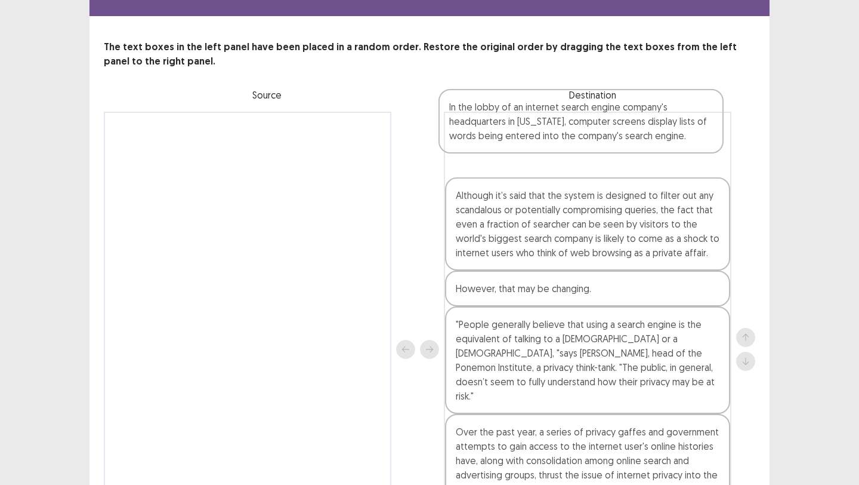
scroll to position [31, 0]
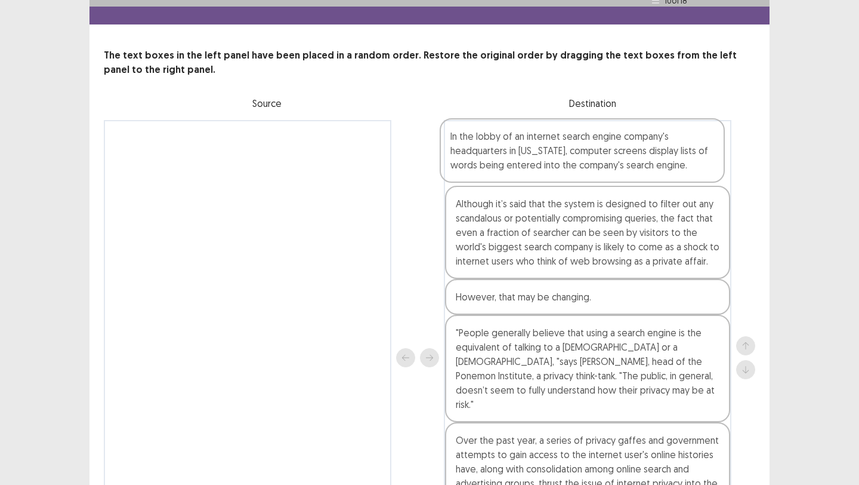
drag, startPoint x: 583, startPoint y: 180, endPoint x: 578, endPoint y: 147, distance: 33.3
click at [578, 147] on div "Although it’s said that the system is designed to filter out any scandalous or …" at bounding box center [588, 357] width 288 height 475
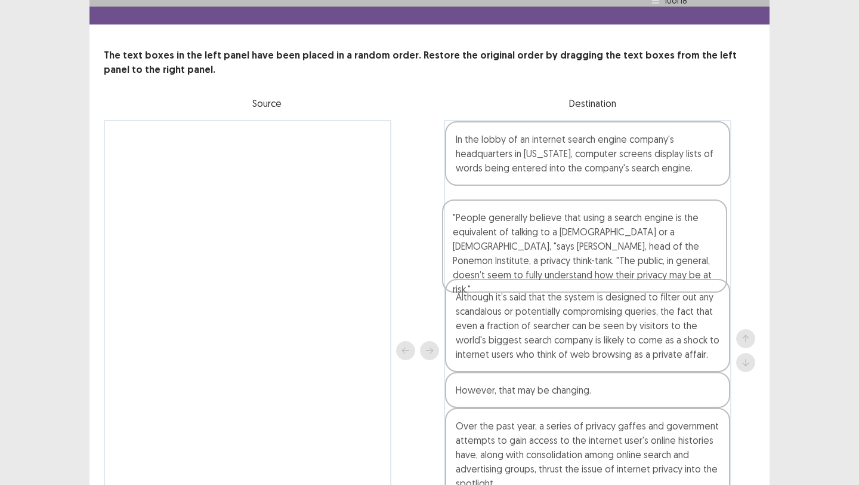
drag, startPoint x: 543, startPoint y: 360, endPoint x: 540, endPoint y: 241, distance: 118.8
click at [540, 241] on div "In the lobby of an internet search engine company's headquarters in [US_STATE],…" at bounding box center [588, 350] width 288 height 461
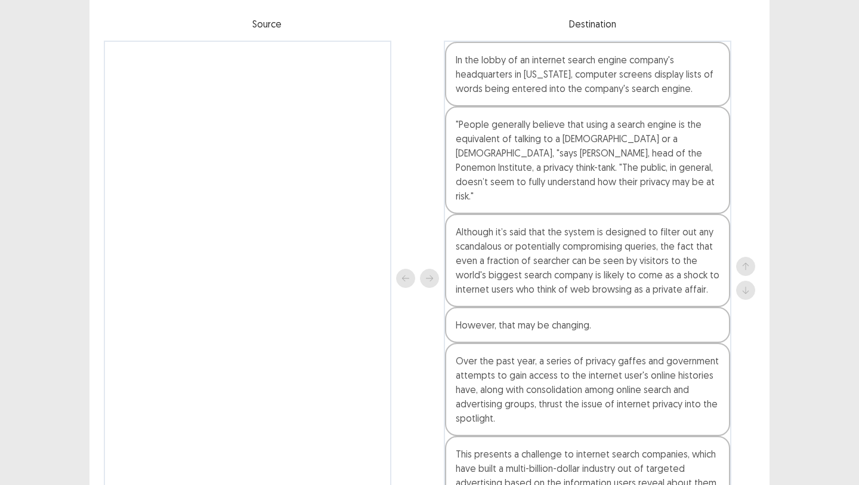
scroll to position [123, 0]
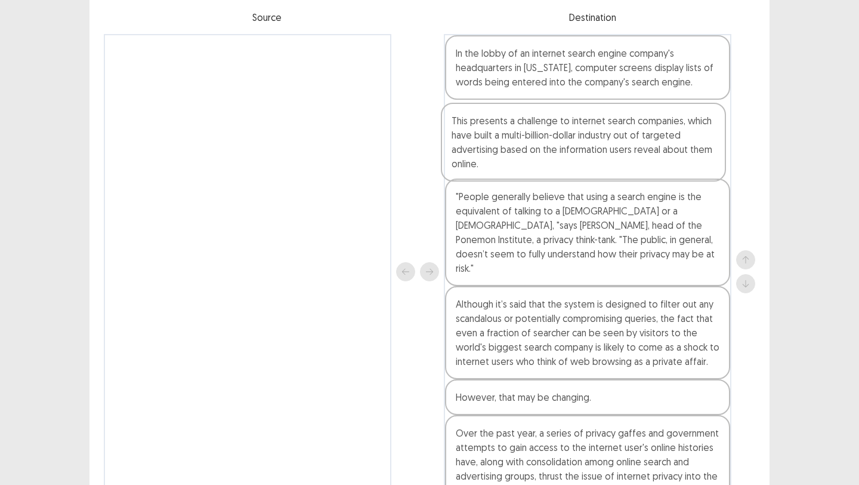
drag, startPoint x: 488, startPoint y: 442, endPoint x: 485, endPoint y: 138, distance: 304.4
click at [485, 138] on div "In the lobby of an internet search engine company's headquarters in [US_STATE],…" at bounding box center [588, 271] width 288 height 475
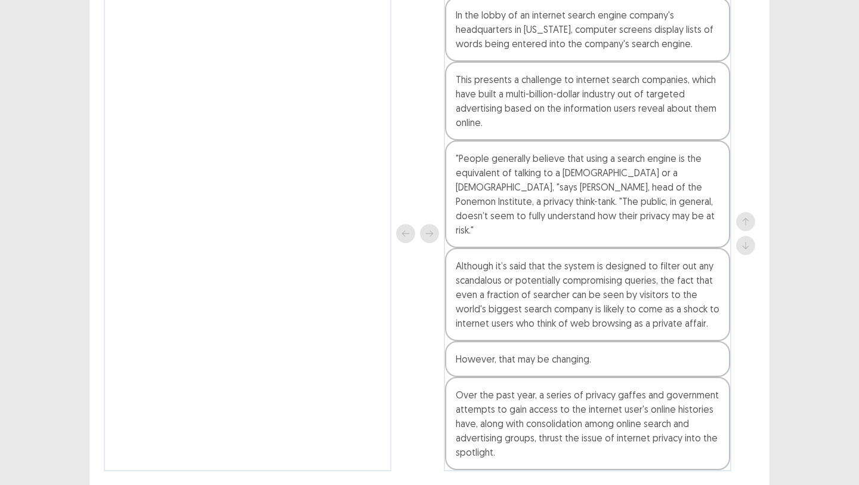
scroll to position [174, 0]
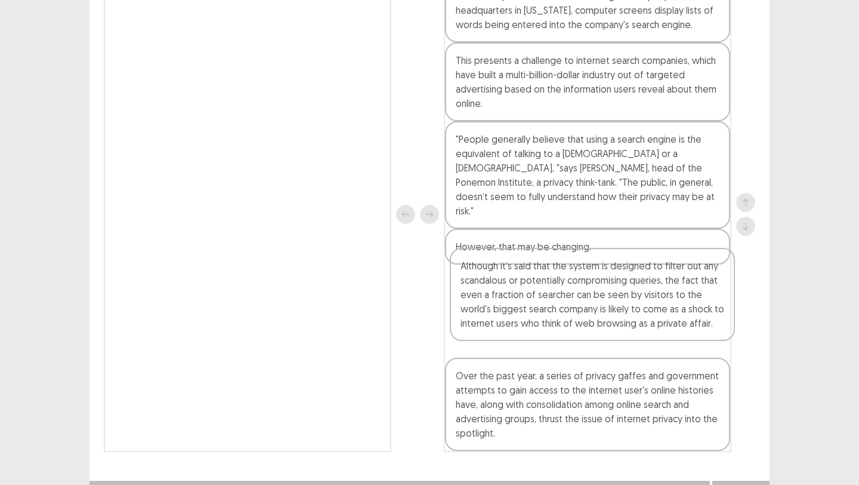
drag, startPoint x: 494, startPoint y: 261, endPoint x: 498, endPoint y: 300, distance: 38.5
click at [498, 300] on div "In the lobby of an internet search engine company's headquarters in [US_STATE],…" at bounding box center [588, 214] width 288 height 475
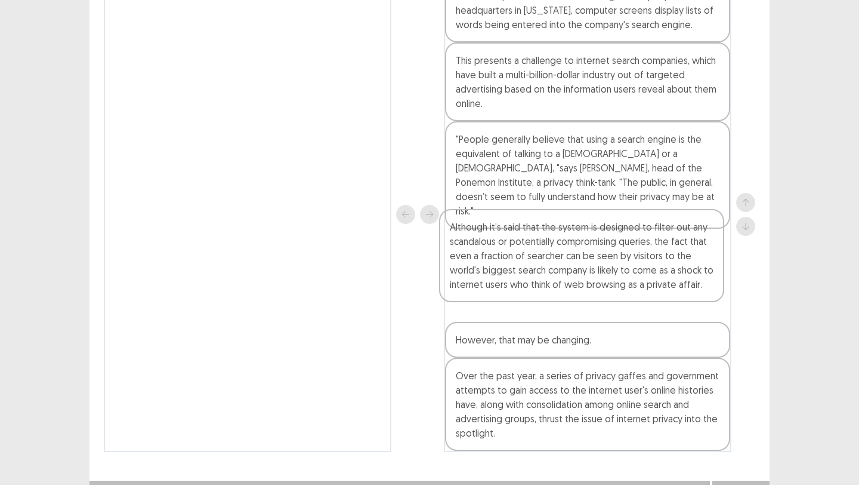
drag, startPoint x: 590, startPoint y: 315, endPoint x: 584, endPoint y: 276, distance: 39.8
click at [584, 275] on div "In the lobby of an internet search engine company's headquarters in [US_STATE],…" at bounding box center [588, 214] width 288 height 475
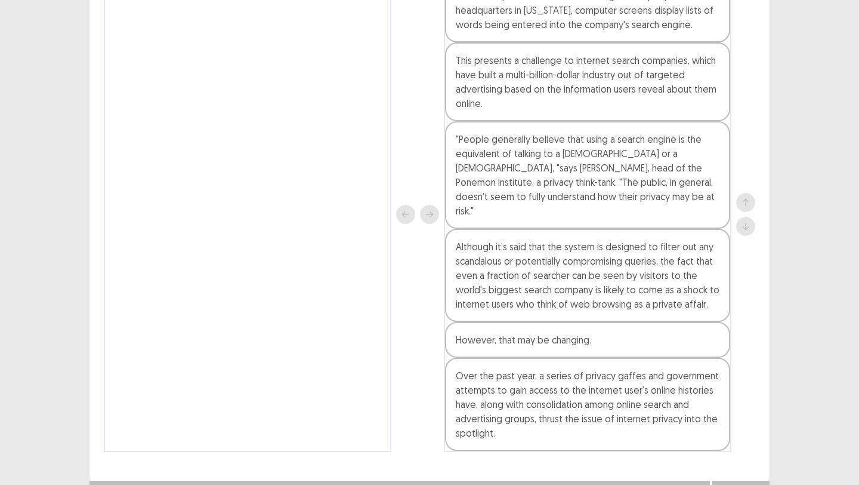
click at [734, 484] on button "Next" at bounding box center [741, 492] width 48 height 14
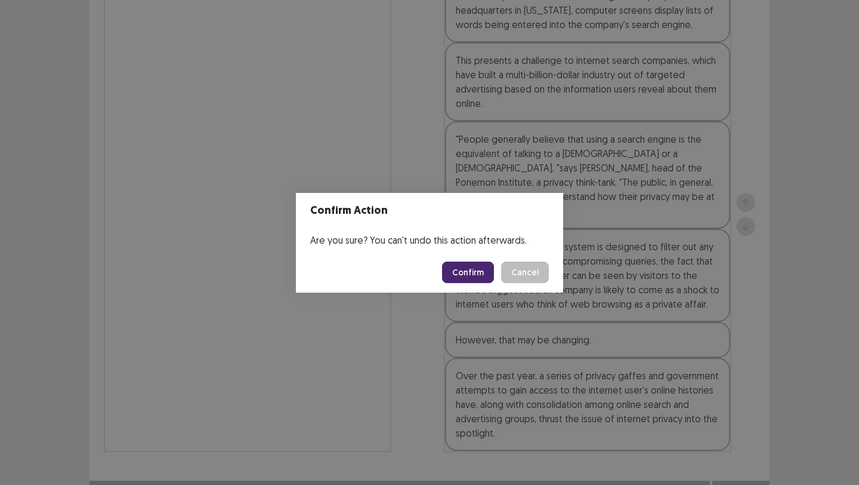
click at [476, 277] on button "Confirm" at bounding box center [468, 271] width 52 height 21
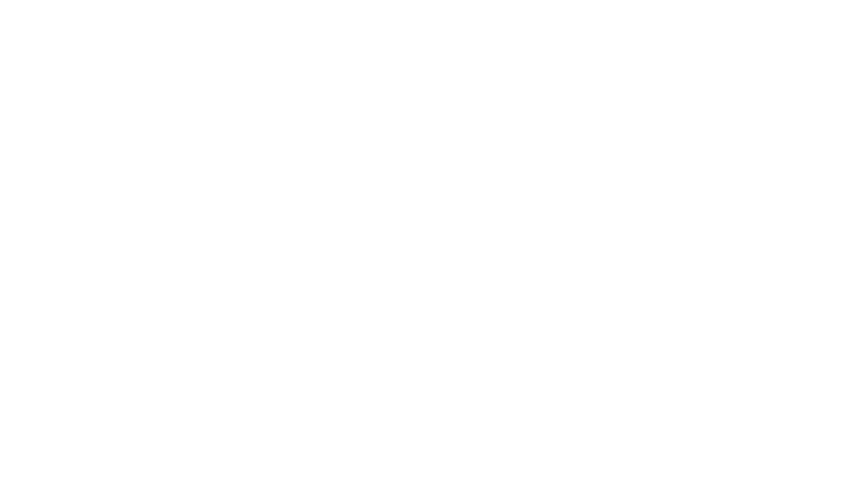
scroll to position [0, 0]
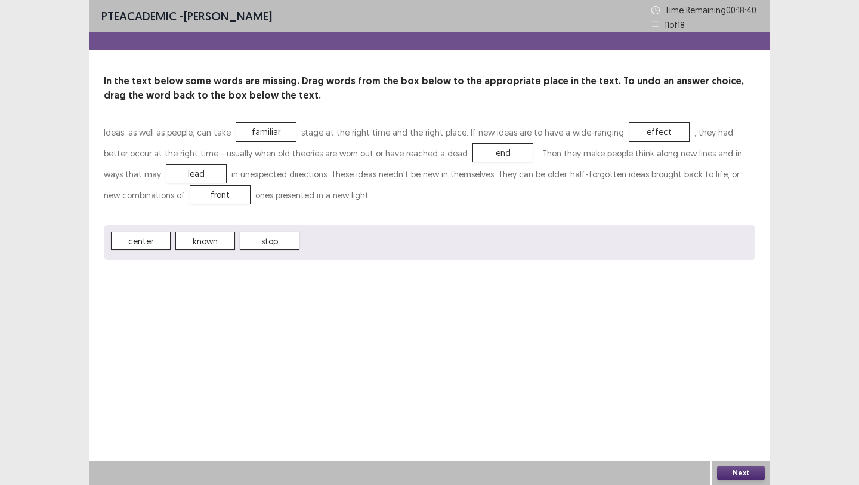
click at [729, 469] on button "Next" at bounding box center [741, 473] width 48 height 14
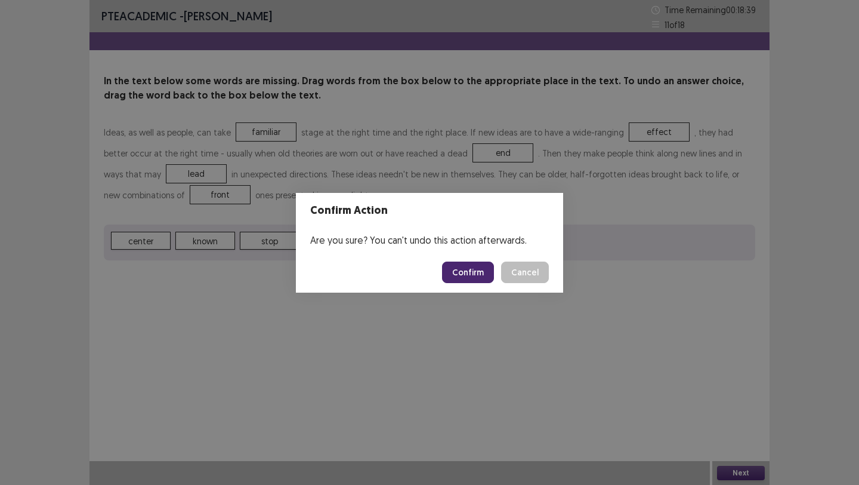
click at [460, 266] on button "Confirm" at bounding box center [468, 271] width 52 height 21
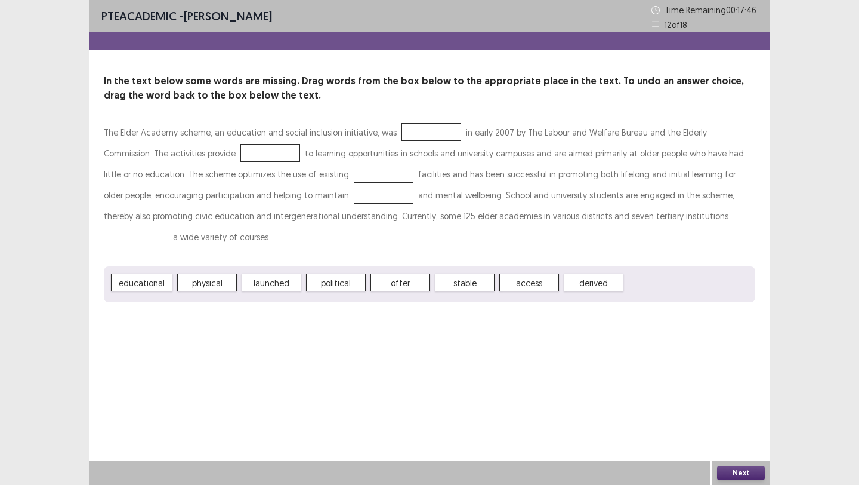
drag, startPoint x: 596, startPoint y: 265, endPoint x: 605, endPoint y: 262, distance: 10.0
click at [608, 266] on div "The Elder Academy scheme, an education and social inclusion initiative, was in …" at bounding box center [430, 212] width 652 height 180
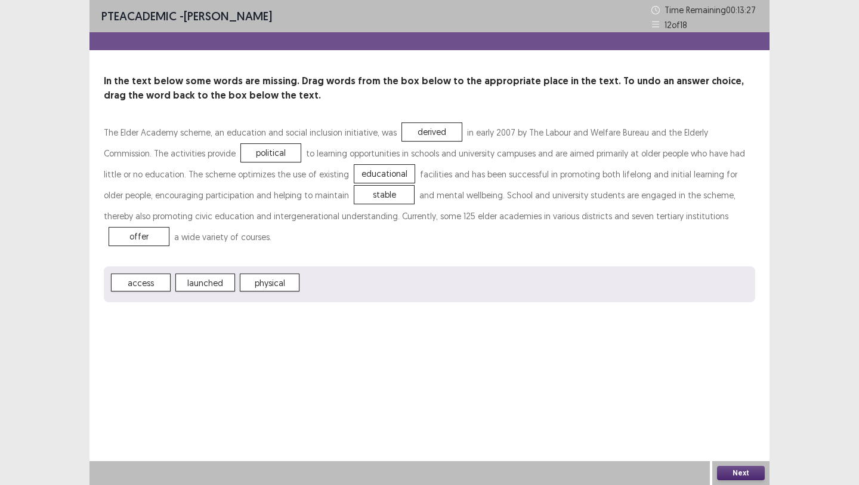
click at [748, 472] on button "Next" at bounding box center [741, 473] width 48 height 14
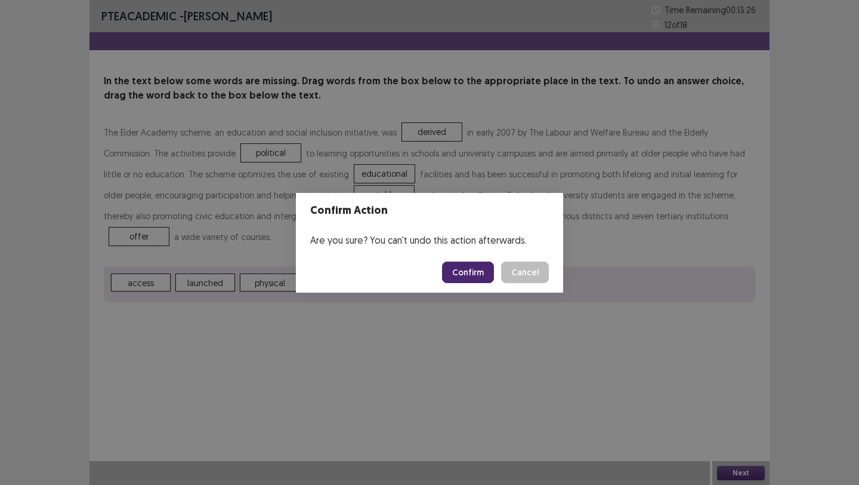
click at [479, 277] on button "Confirm" at bounding box center [468, 271] width 52 height 21
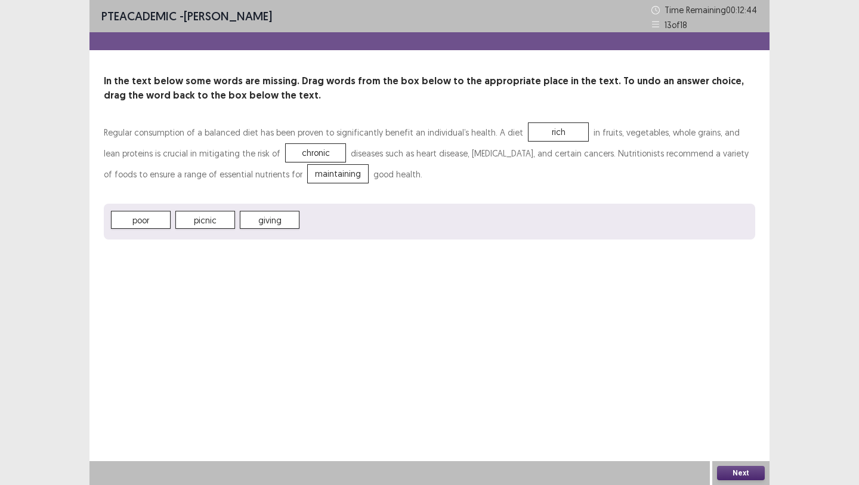
click at [721, 473] on button "Next" at bounding box center [741, 473] width 48 height 14
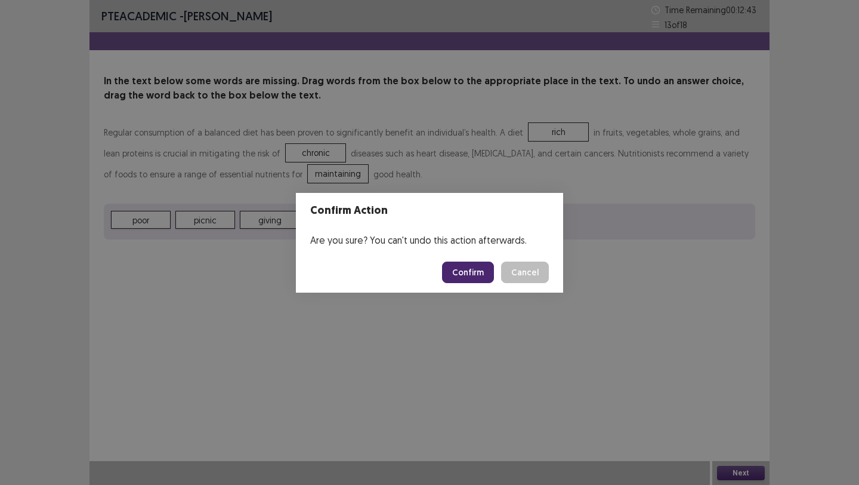
click at [497, 274] on div "Confirm Cancel" at bounding box center [495, 271] width 107 height 21
click at [494, 274] on button "Confirm" at bounding box center [468, 271] width 52 height 21
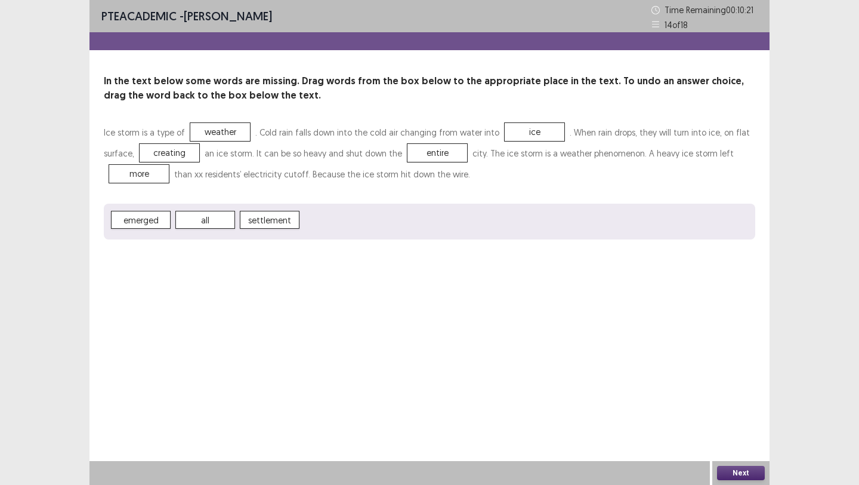
click at [734, 474] on button "Next" at bounding box center [741, 473] width 48 height 14
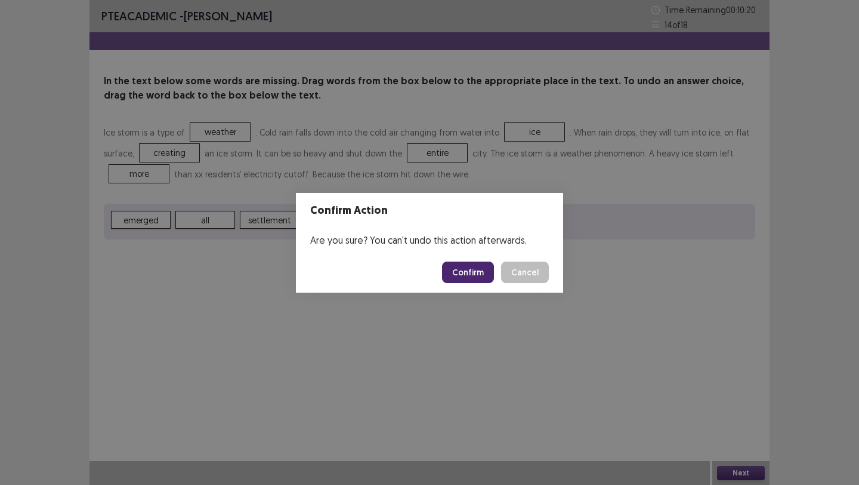
click at [479, 275] on button "Confirm" at bounding box center [468, 271] width 52 height 21
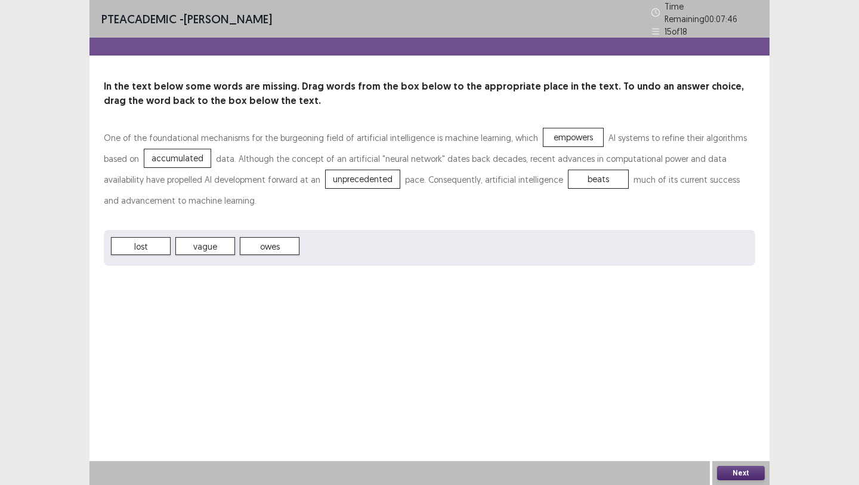
click at [739, 473] on button "Next" at bounding box center [741, 473] width 48 height 14
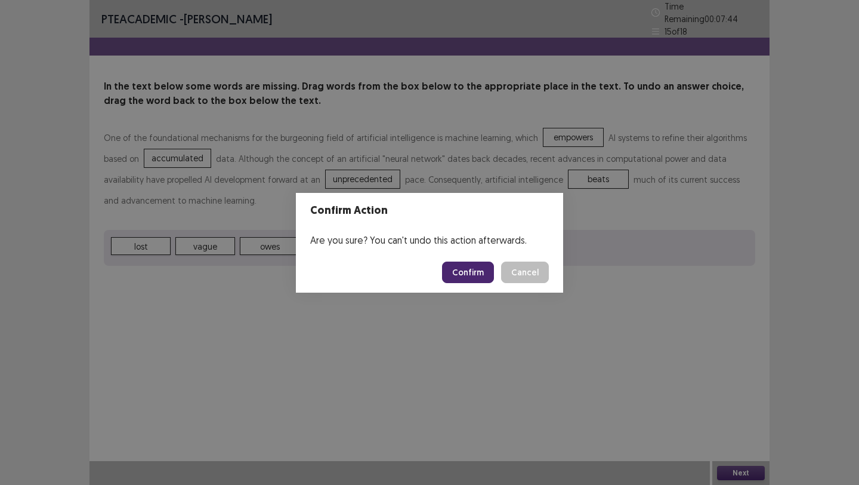
click at [464, 278] on button "Confirm" at bounding box center [468, 271] width 52 height 21
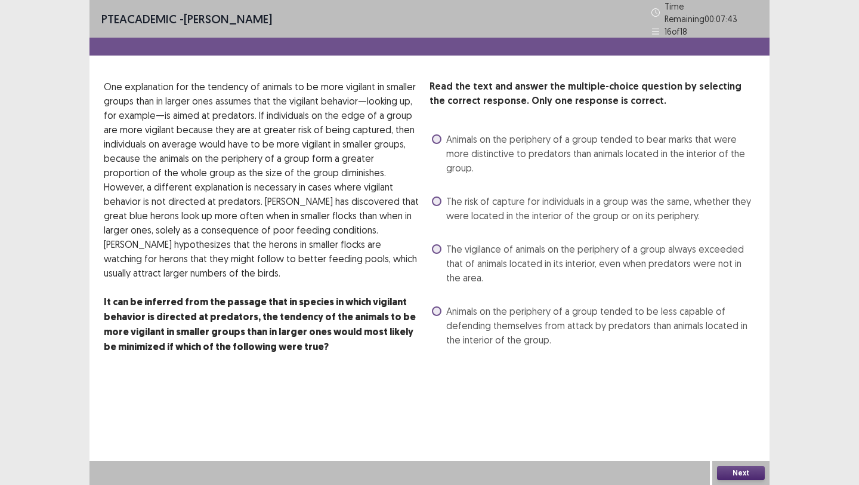
click at [438, 194] on label "The risk of capture for individuals in a group was the same, whether they were …" at bounding box center [593, 208] width 323 height 29
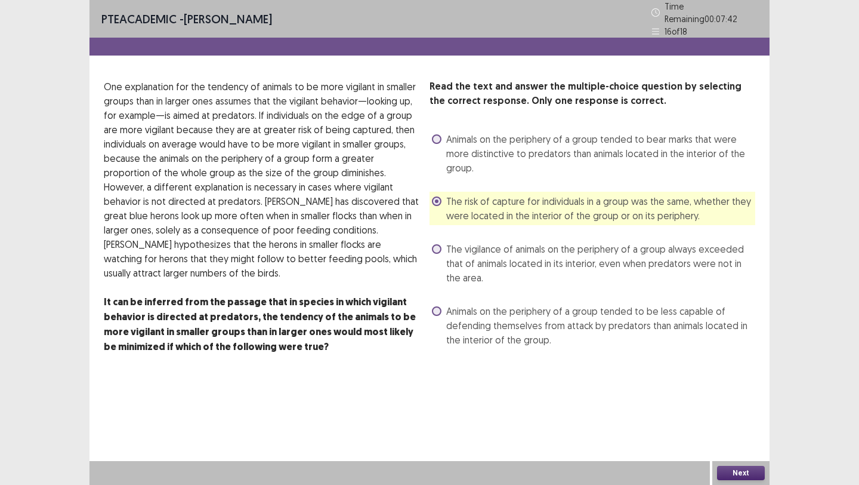
click at [744, 471] on button "Next" at bounding box center [741, 473] width 48 height 14
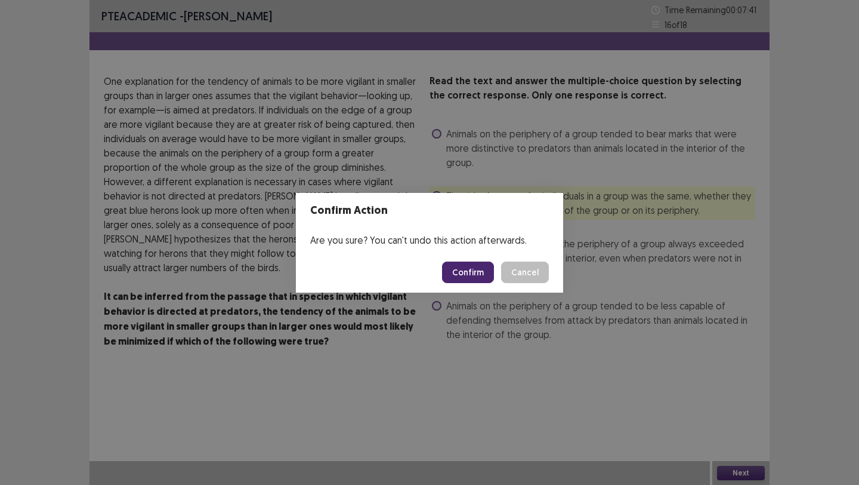
click at [489, 269] on button "Confirm" at bounding box center [468, 271] width 52 height 21
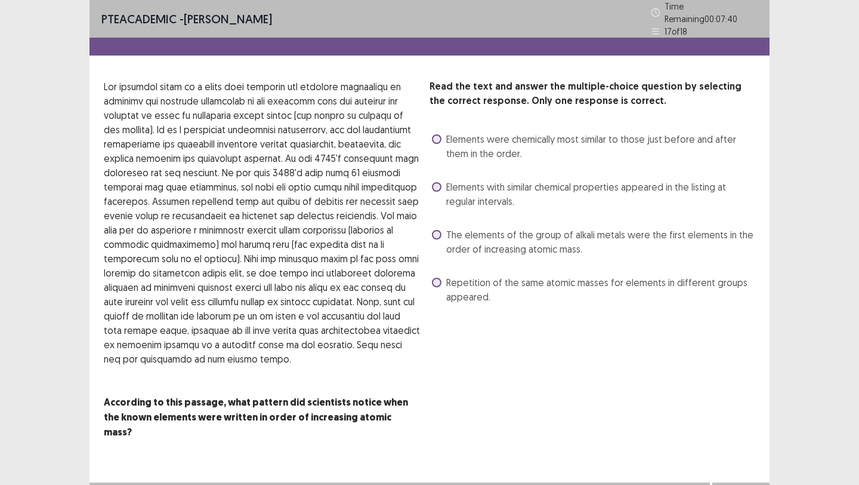
click at [442, 227] on label "The elements of the group of alkali metals were the first elements in the order…" at bounding box center [593, 241] width 323 height 29
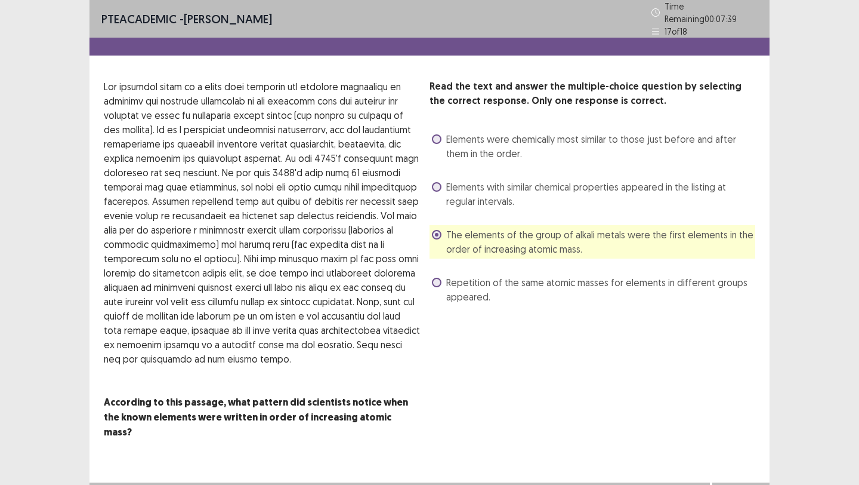
click at [736, 484] on div "Next" at bounding box center [741, 494] width 57 height 24
click at [736, 484] on button "Next" at bounding box center [741, 494] width 48 height 14
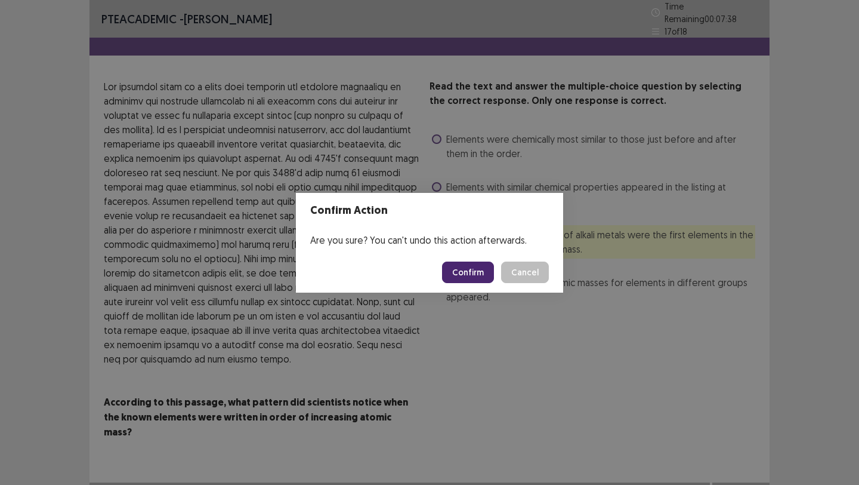
click at [458, 261] on button "Confirm" at bounding box center [468, 271] width 52 height 21
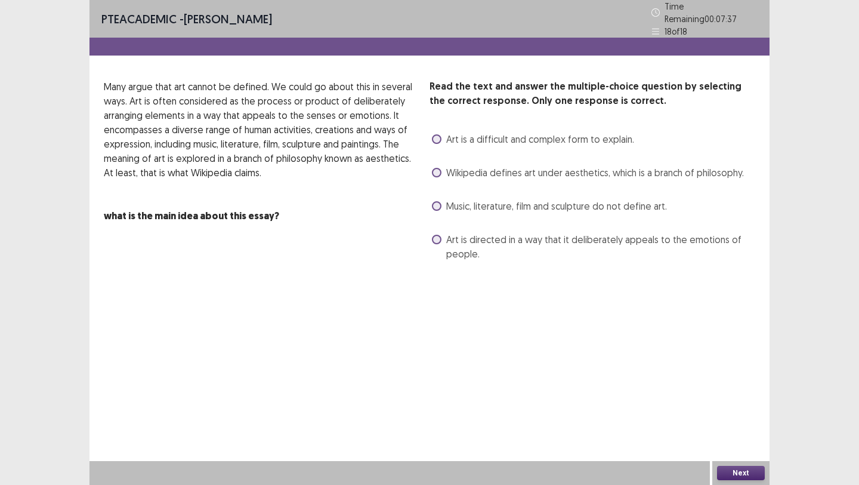
click at [433, 168] on span at bounding box center [437, 173] width 10 height 10
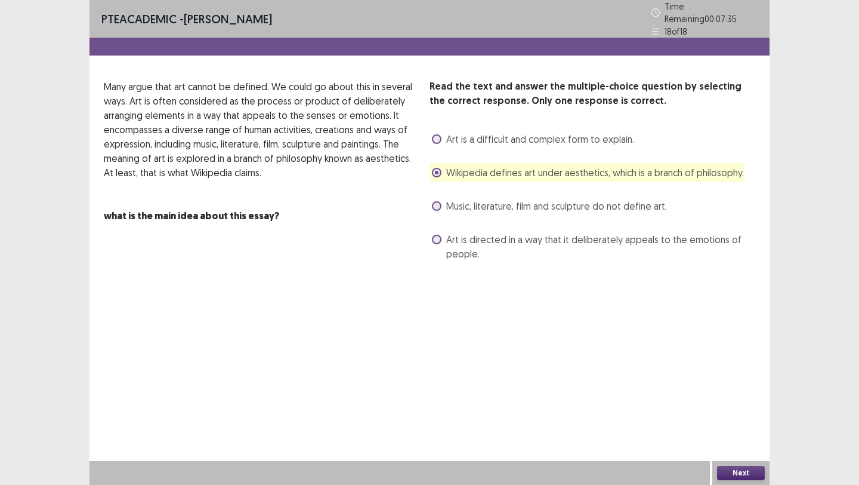
click at [743, 479] on button "Next" at bounding box center [741, 473] width 48 height 14
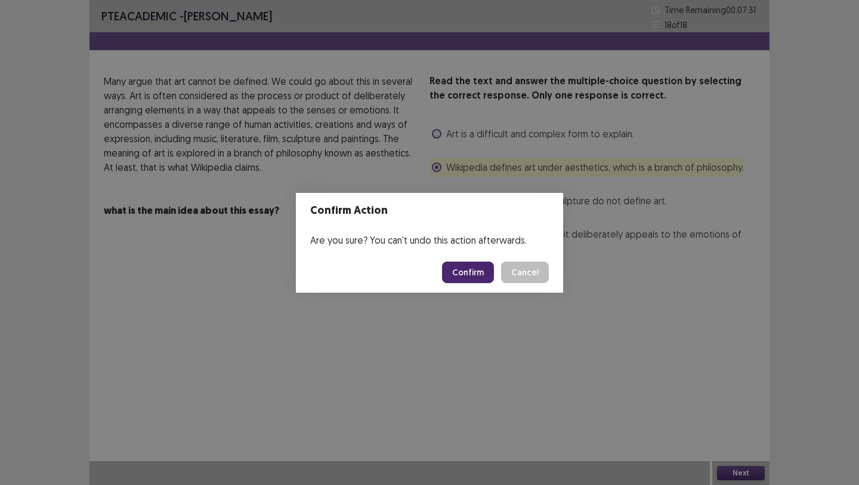
click at [532, 278] on button "Cancel" at bounding box center [525, 271] width 48 height 21
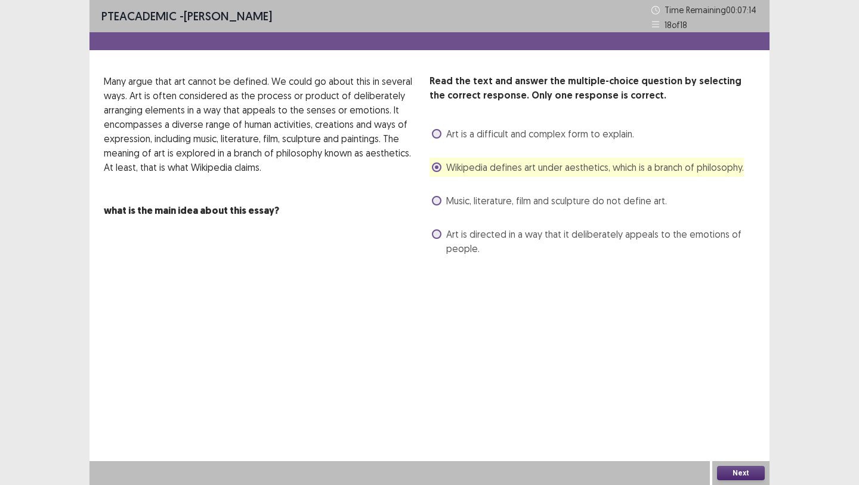
click at [491, 240] on span "Art is directed in a way that it deliberately appeals to the emotions of people." at bounding box center [600, 241] width 309 height 29
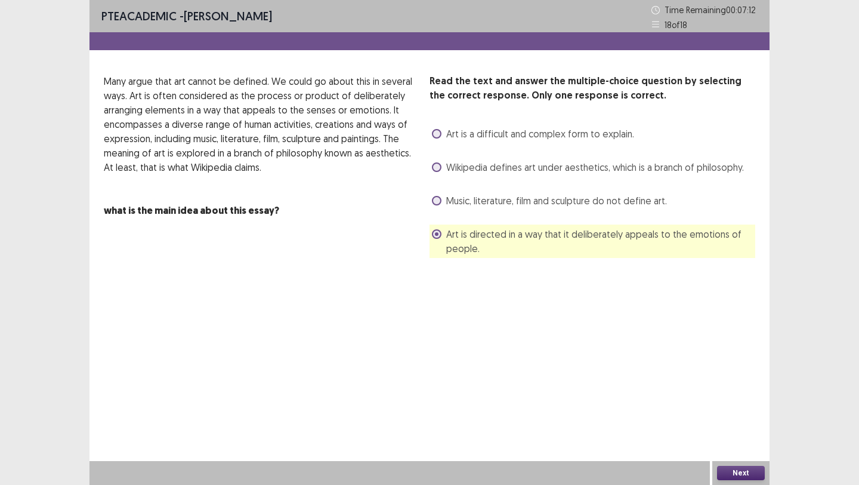
click at [741, 471] on button "Next" at bounding box center [741, 473] width 48 height 14
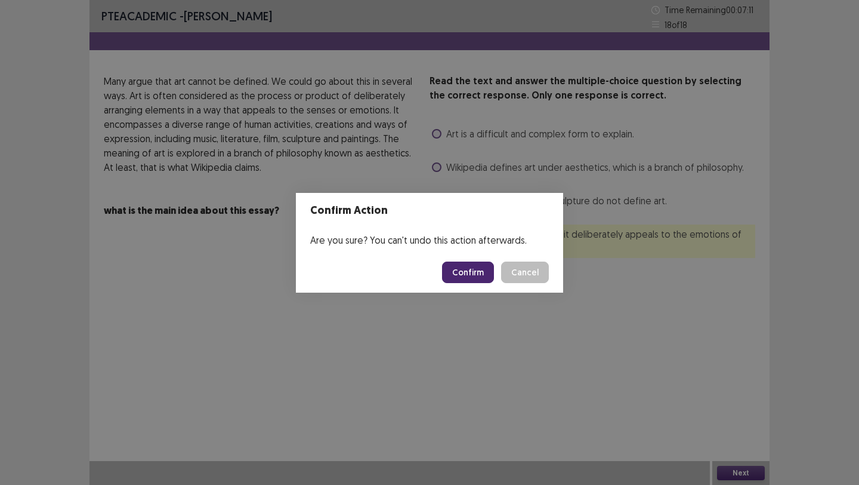
click at [492, 272] on button "Confirm" at bounding box center [468, 271] width 52 height 21
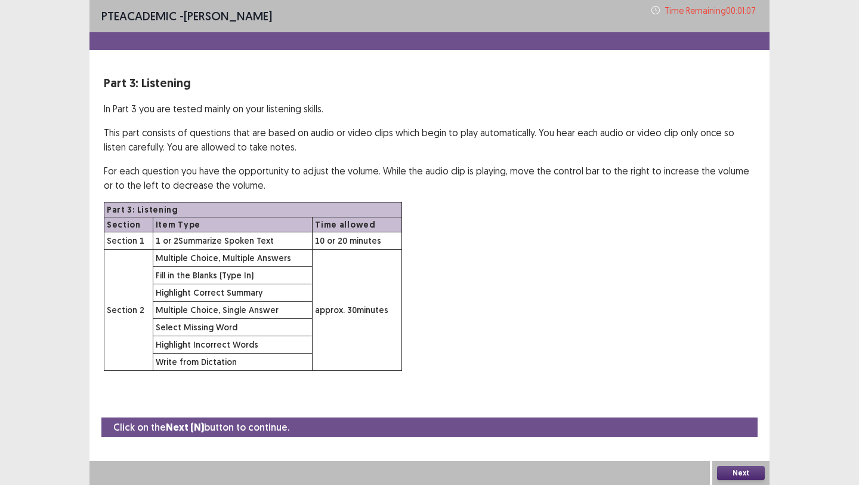
click at [736, 467] on button "Next" at bounding box center [741, 473] width 48 height 14
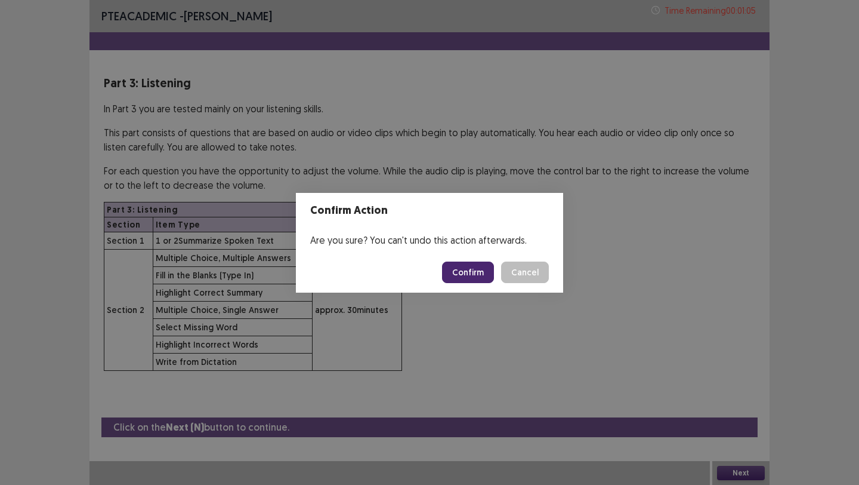
click at [471, 272] on button "Confirm" at bounding box center [468, 271] width 52 height 21
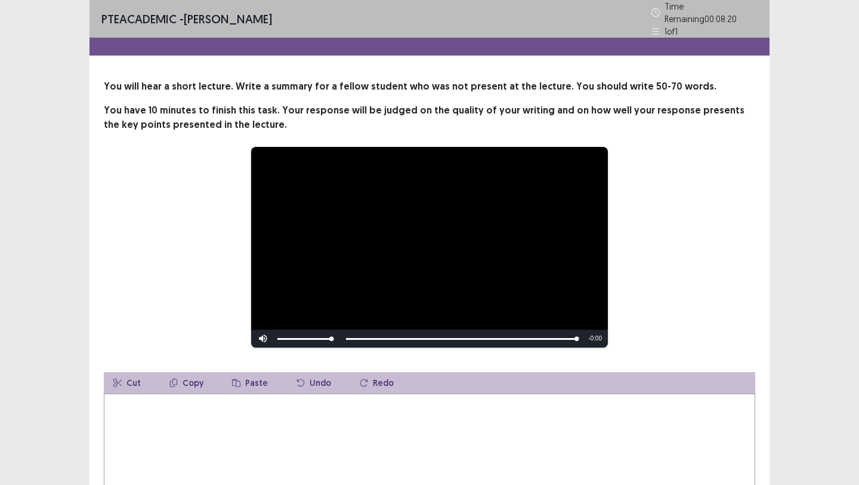
click at [343, 448] on textarea at bounding box center [430, 458] width 652 height 131
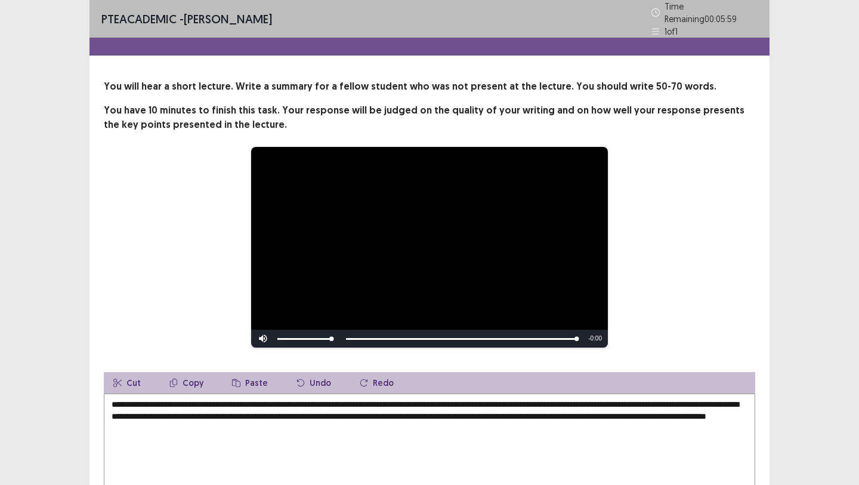
scroll to position [109, 0]
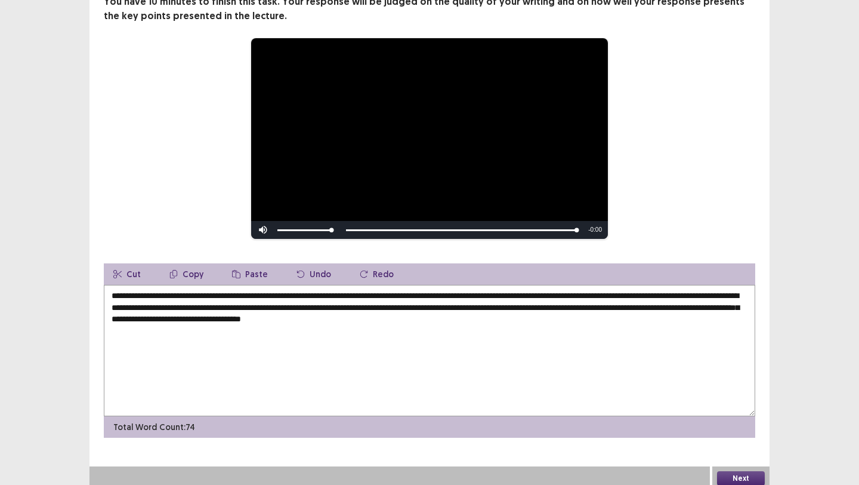
drag, startPoint x: 138, startPoint y: 313, endPoint x: 216, endPoint y: 311, distance: 78.2
click at [216, 311] on textarea "**********" at bounding box center [430, 350] width 652 height 131
click at [485, 310] on textarea "**********" at bounding box center [430, 350] width 652 height 131
type textarea "**********"
click at [742, 471] on button "Next" at bounding box center [741, 478] width 48 height 14
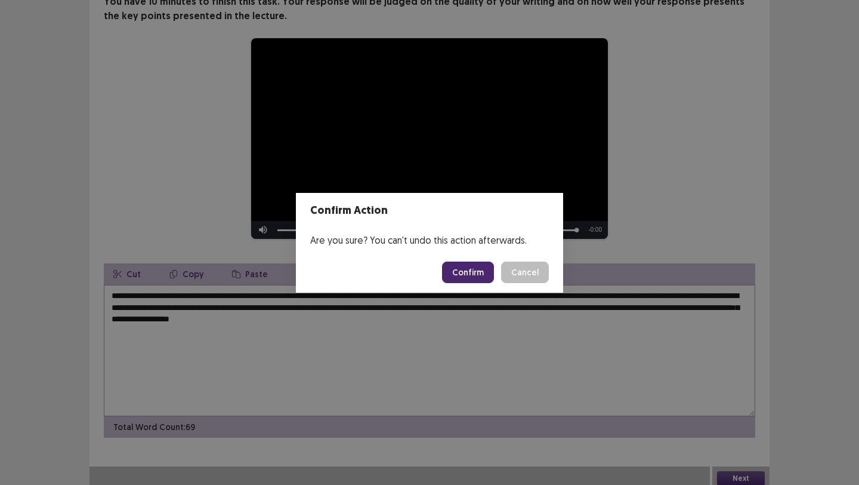
click at [476, 276] on button "Confirm" at bounding box center [468, 271] width 52 height 21
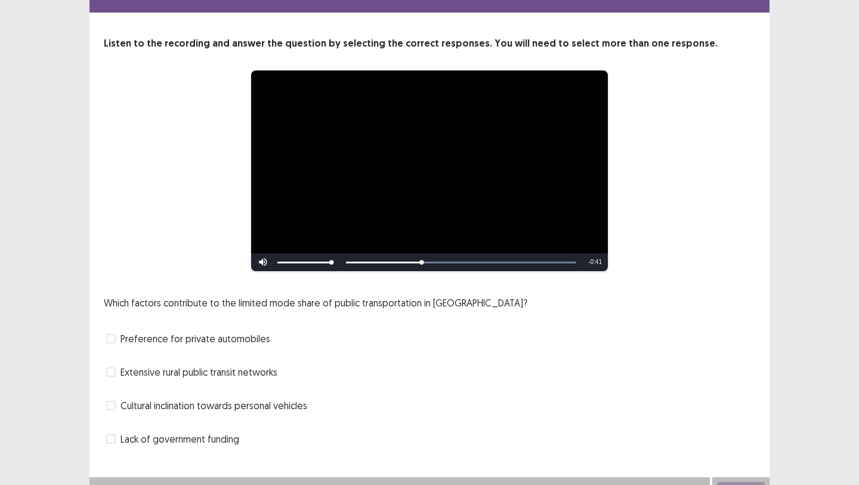
scroll to position [47, 0]
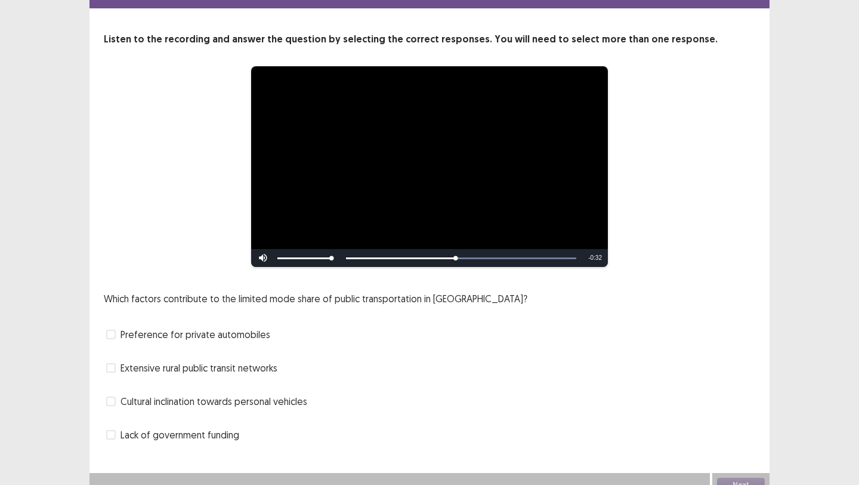
click at [246, 331] on span "Preference for private automobiles" at bounding box center [196, 334] width 150 height 14
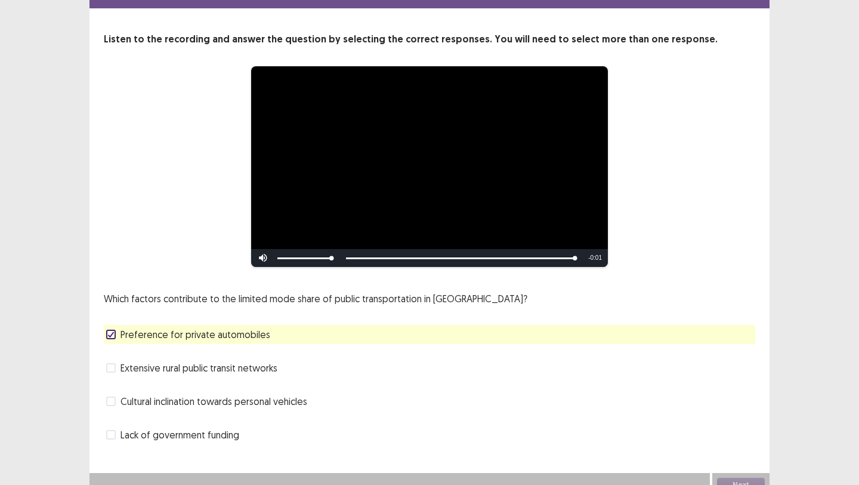
scroll to position [54, 0]
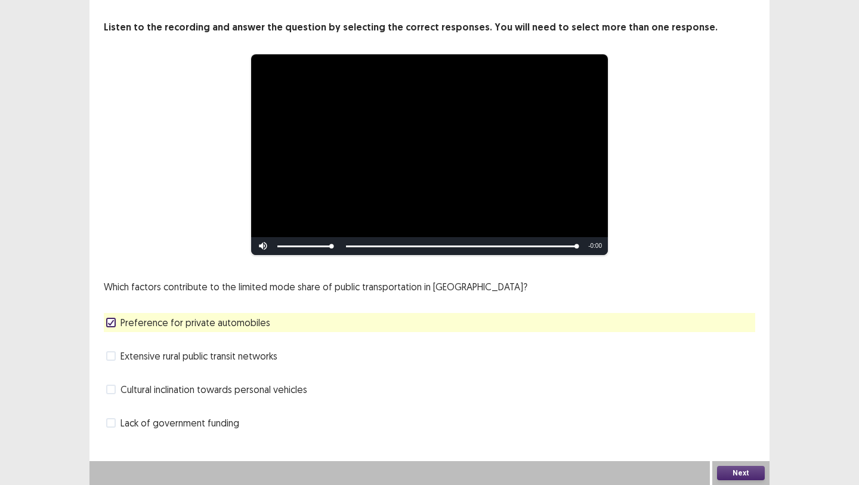
click at [736, 474] on button "Next" at bounding box center [741, 473] width 48 height 14
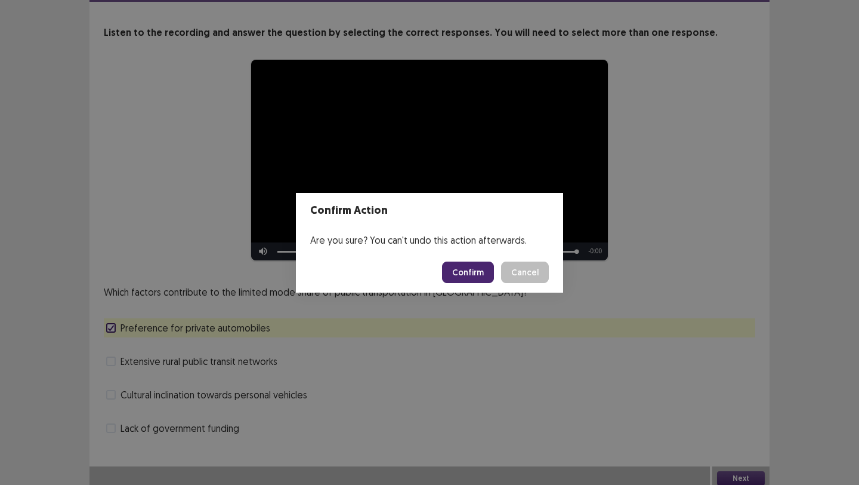
click at [477, 268] on button "Confirm" at bounding box center [468, 271] width 52 height 21
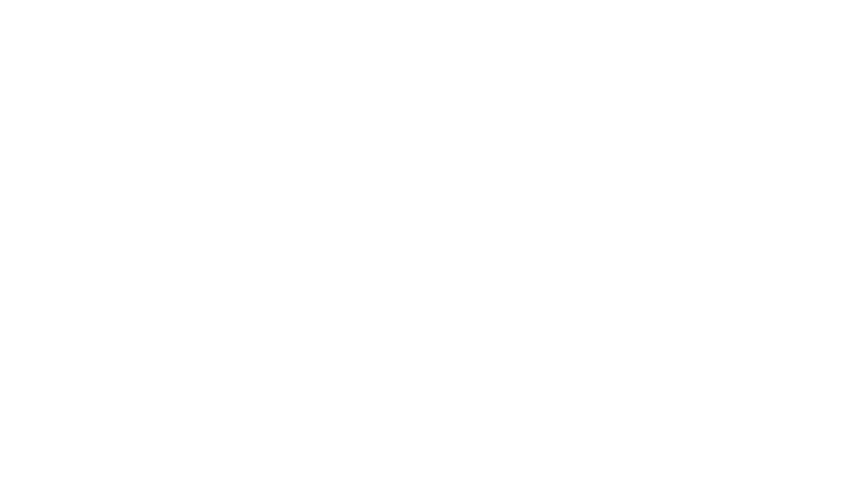
scroll to position [0, 0]
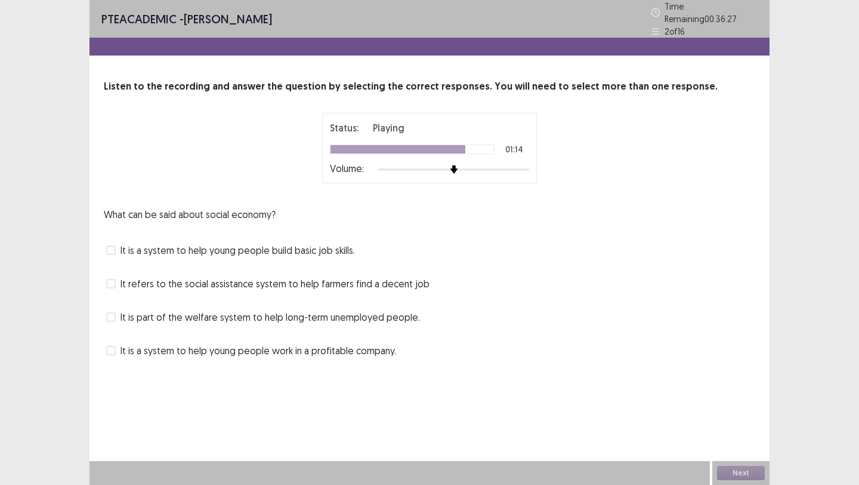
click at [334, 248] on span "It is a system to help young people build basic job skills." at bounding box center [238, 250] width 235 height 14
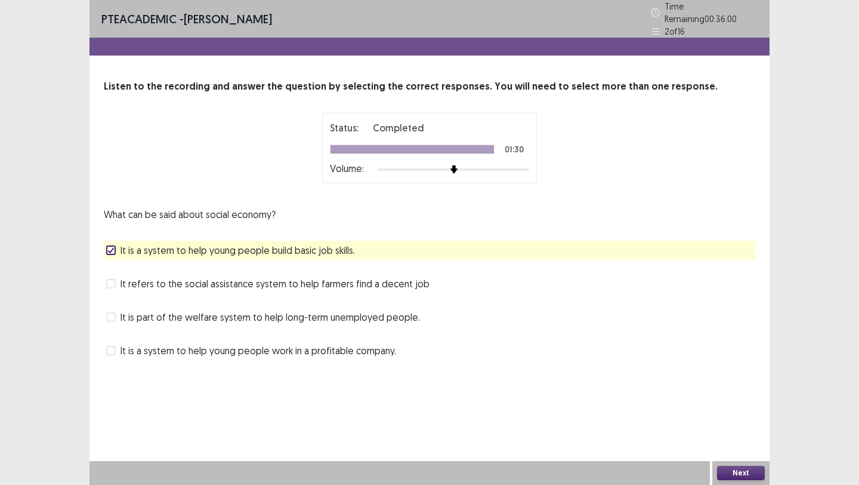
click at [350, 276] on span "It refers to the social assistance system to help farmers find a decent job" at bounding box center [275, 283] width 309 height 14
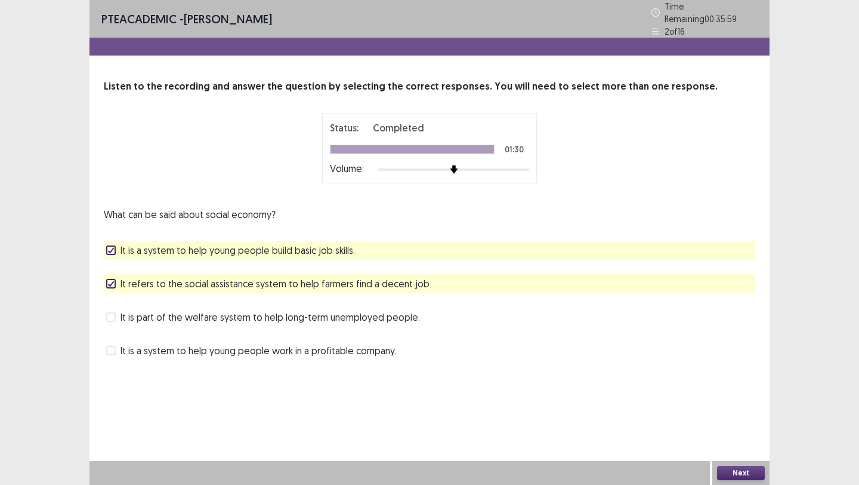
click at [730, 469] on button "Next" at bounding box center [741, 473] width 48 height 14
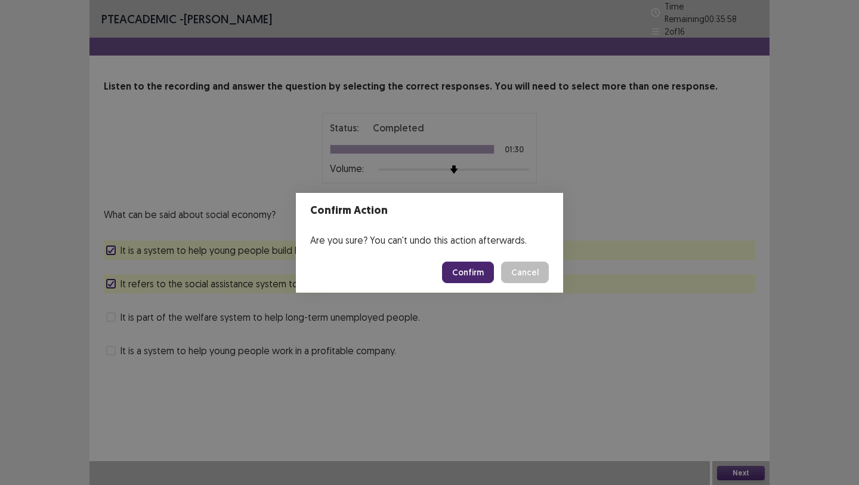
click at [473, 272] on button "Confirm" at bounding box center [468, 271] width 52 height 21
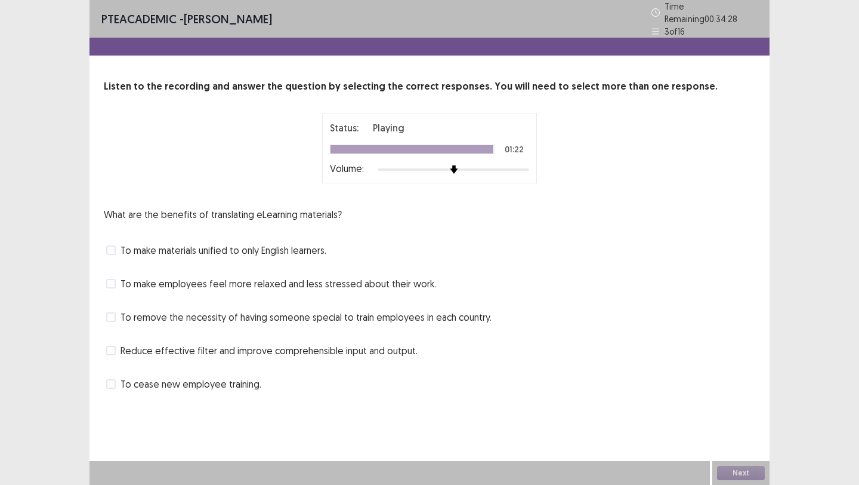
click at [229, 377] on span "To cease new employee training." at bounding box center [191, 384] width 141 height 14
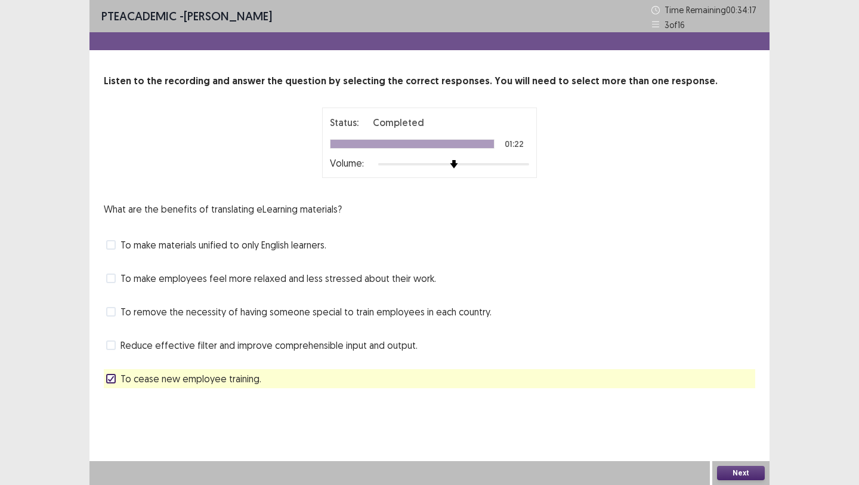
click at [284, 315] on span "To remove the necessity of having someone special to train employees in each co…" at bounding box center [306, 311] width 371 height 14
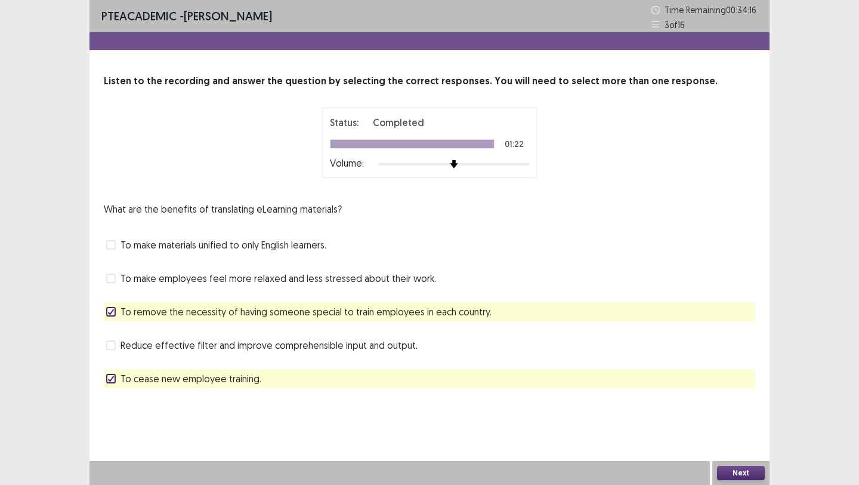
click at [299, 315] on span "To remove the necessity of having someone special to train employees in each co…" at bounding box center [306, 311] width 371 height 14
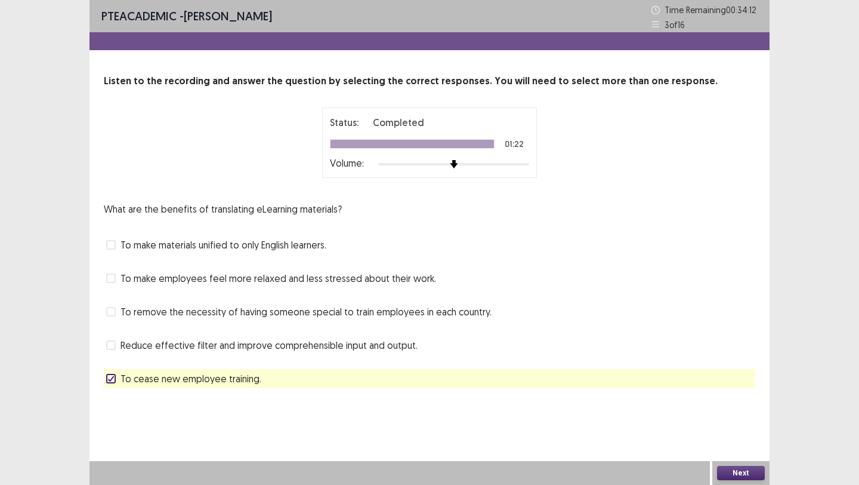
click at [727, 469] on button "Next" at bounding box center [741, 473] width 48 height 14
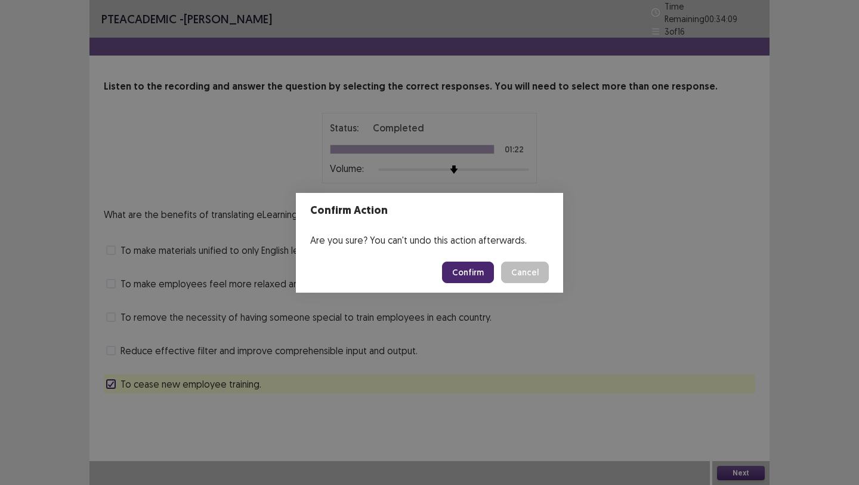
click at [524, 270] on button "Cancel" at bounding box center [525, 271] width 48 height 21
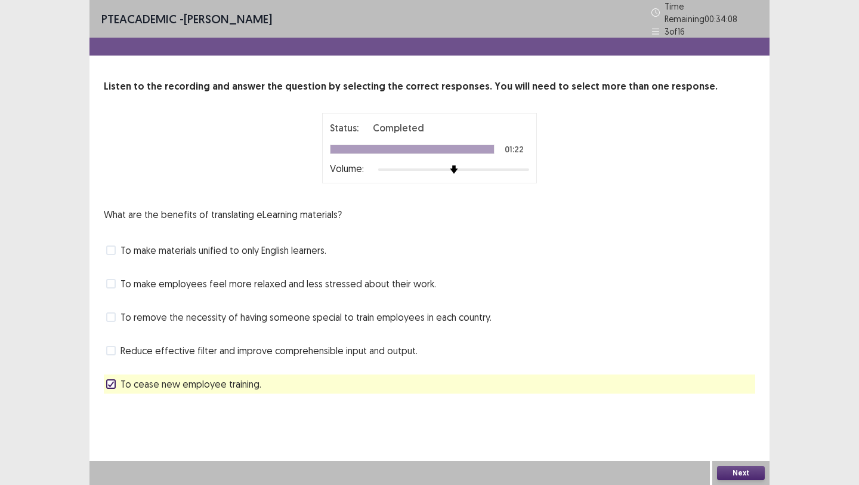
click at [341, 343] on span "Reduce effective filter and improve comprehensible input and output." at bounding box center [269, 350] width 297 height 14
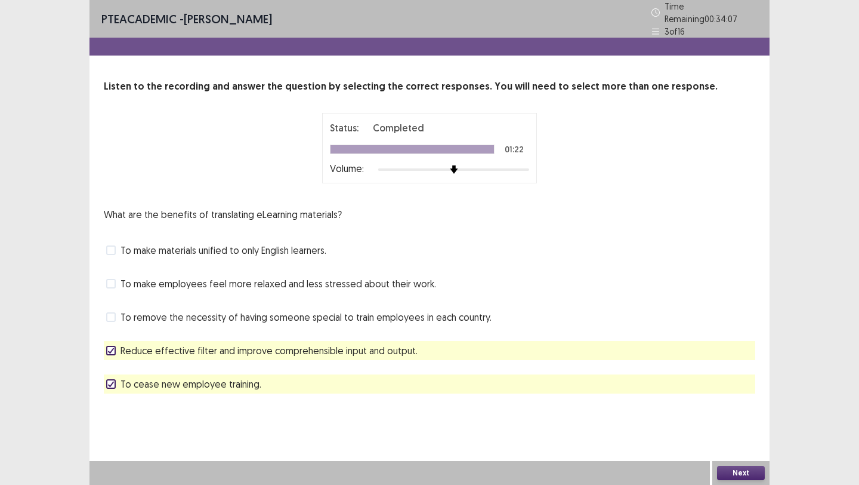
click at [735, 466] on button "Next" at bounding box center [741, 473] width 48 height 14
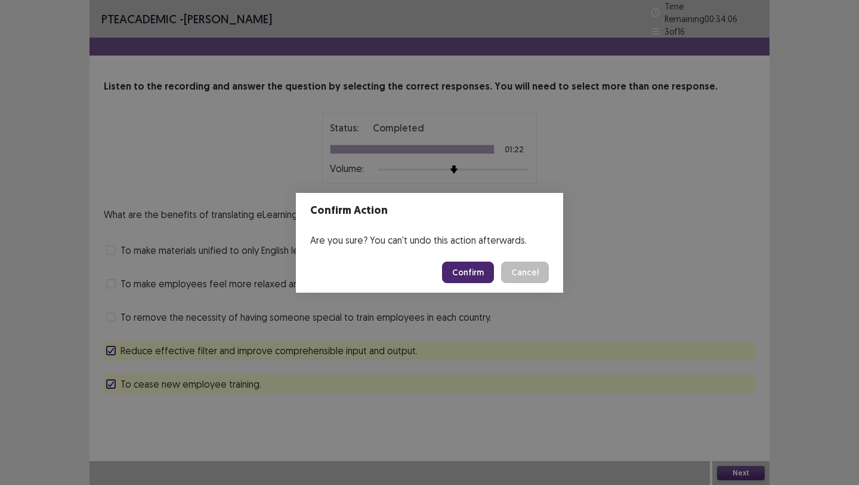
click at [490, 277] on button "Confirm" at bounding box center [468, 271] width 52 height 21
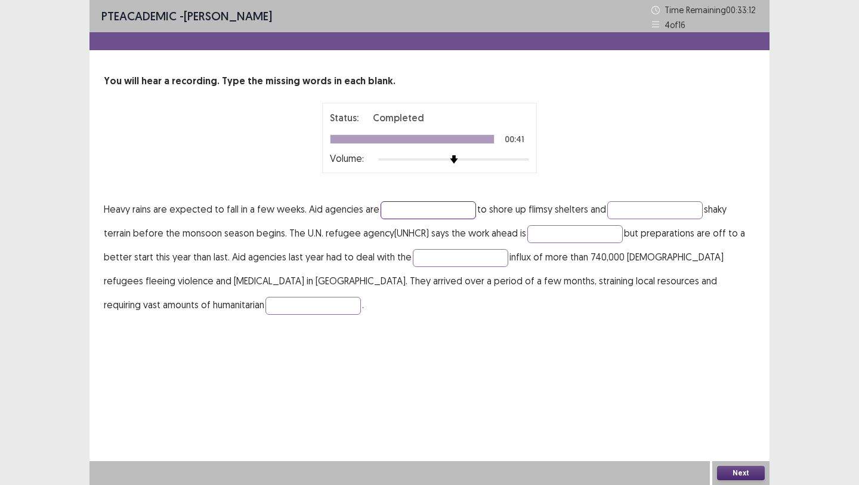
click at [445, 214] on input "text" at bounding box center [428, 210] width 95 height 18
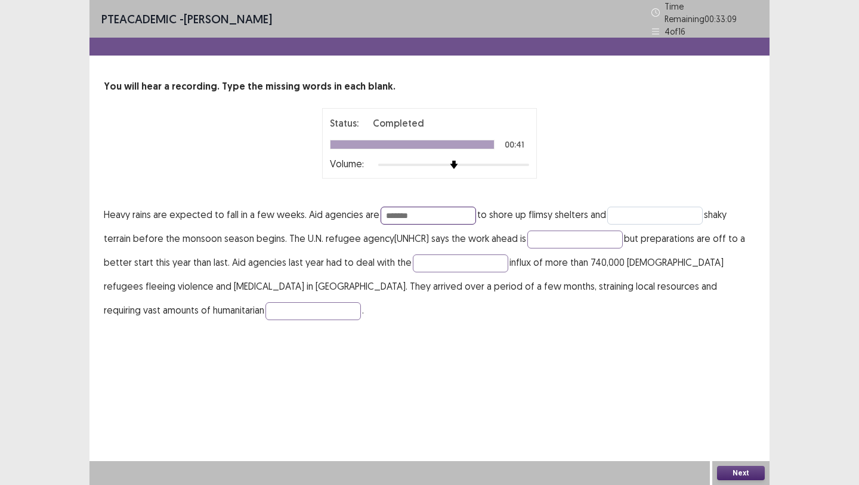
type input "*******"
click at [663, 209] on input "text" at bounding box center [655, 216] width 95 height 18
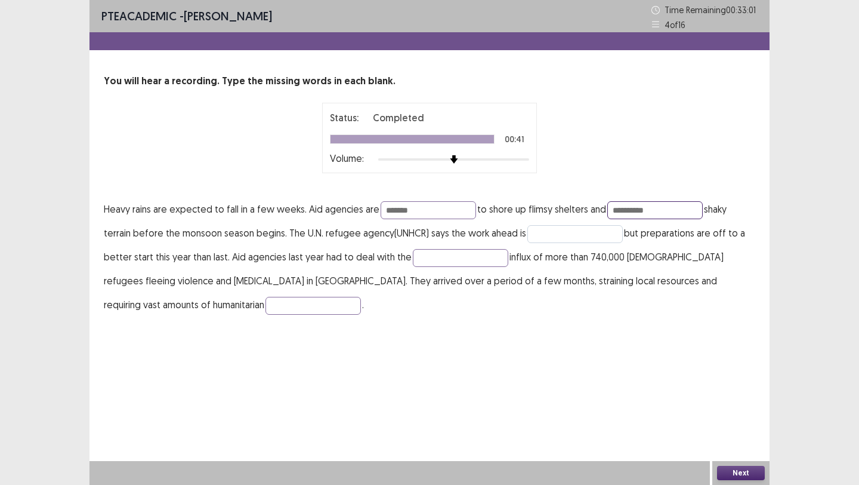
type input "**********"
click at [594, 233] on input "text" at bounding box center [575, 234] width 95 height 18
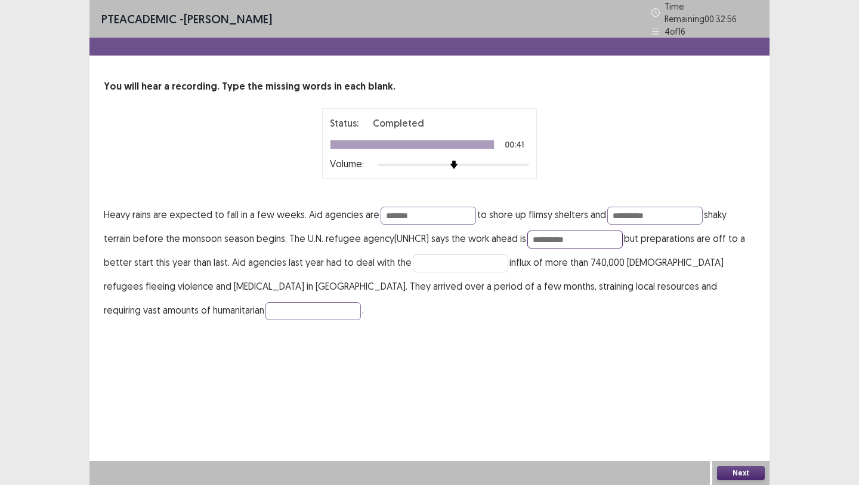
type input "**********"
click at [458, 260] on input "text" at bounding box center [460, 263] width 95 height 18
type input "*******"
click at [266, 306] on input "text" at bounding box center [313, 311] width 95 height 18
type input "**********"
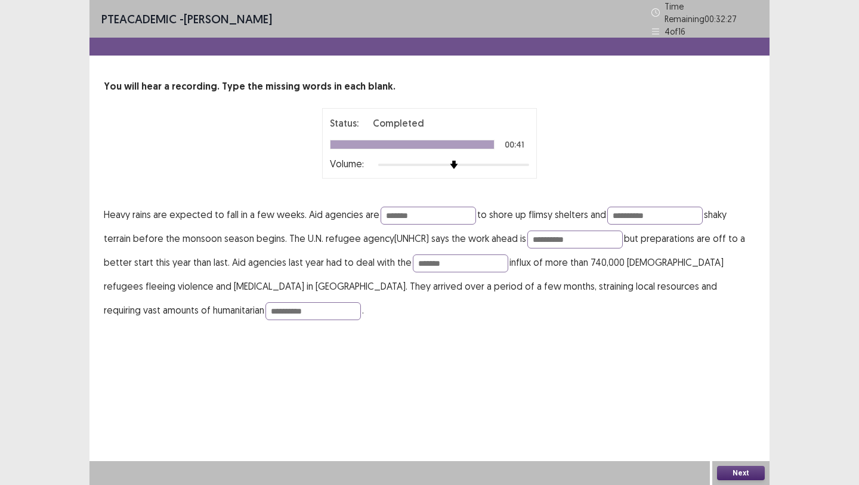
click at [741, 473] on button "Next" at bounding box center [741, 473] width 48 height 14
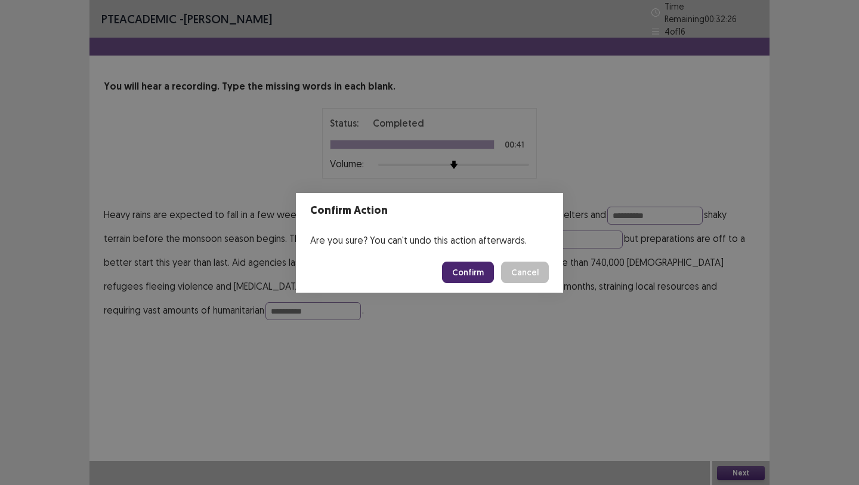
click at [480, 270] on button "Confirm" at bounding box center [468, 271] width 52 height 21
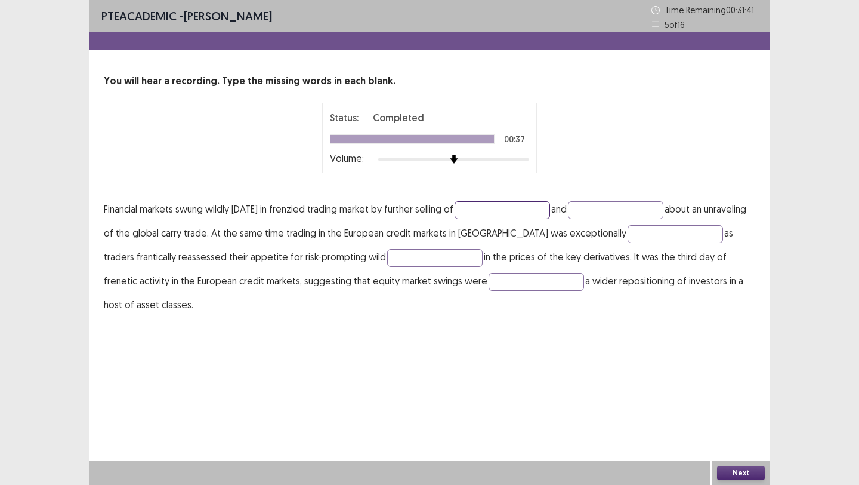
click at [530, 203] on input "text" at bounding box center [502, 210] width 95 height 18
type input "*********"
click at [639, 211] on input "text" at bounding box center [615, 210] width 95 height 18
type input "****"
click at [411, 253] on input "text" at bounding box center [434, 258] width 95 height 18
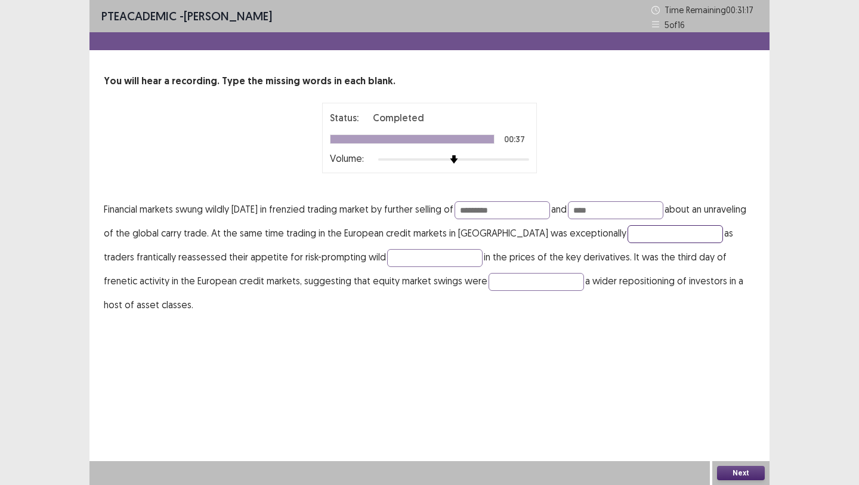
click at [644, 235] on input "text" at bounding box center [675, 234] width 95 height 18
type input "*****"
click at [424, 258] on input "text" at bounding box center [434, 258] width 95 height 18
type input "******"
click at [489, 288] on input "text" at bounding box center [536, 282] width 95 height 18
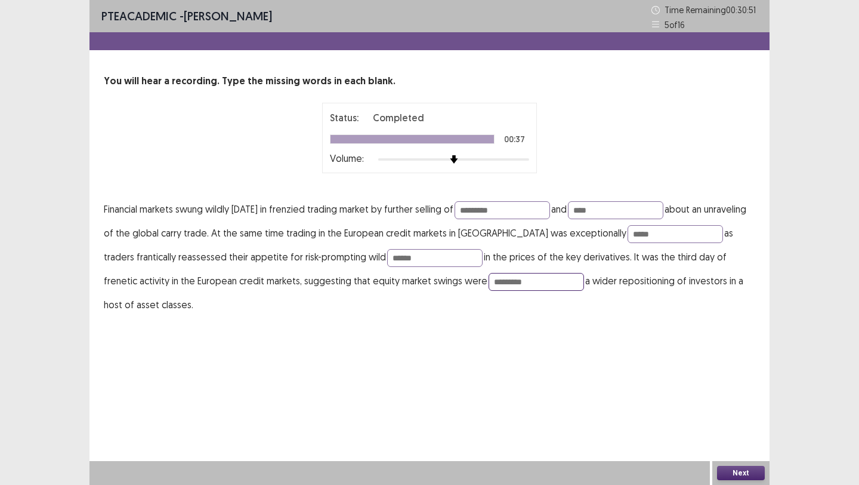
type input "*********"
click at [735, 468] on button "Next" at bounding box center [741, 473] width 48 height 14
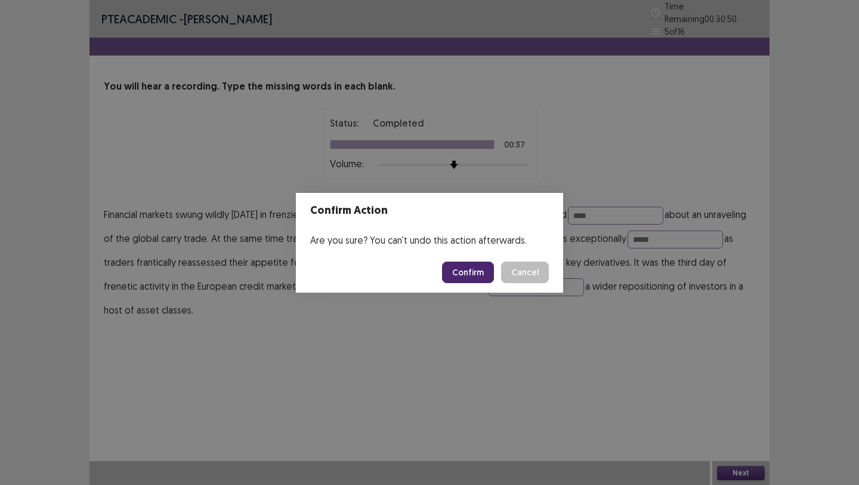
click at [467, 272] on button "Confirm" at bounding box center [468, 271] width 52 height 21
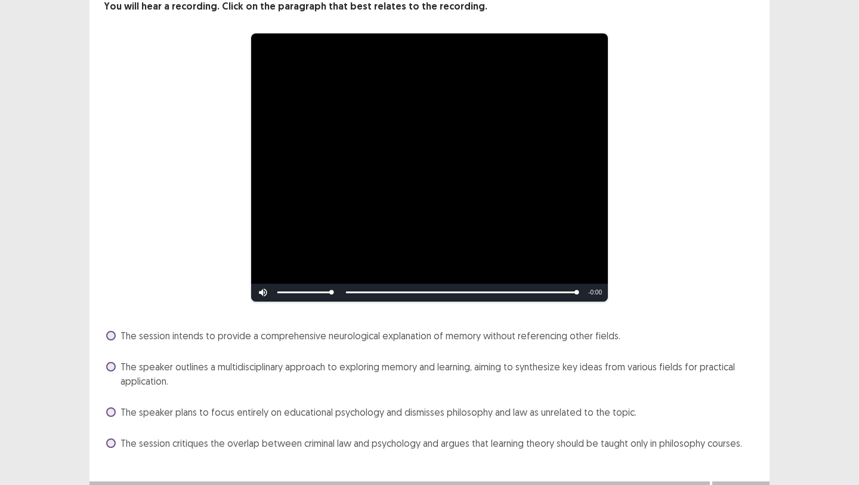
scroll to position [68, 0]
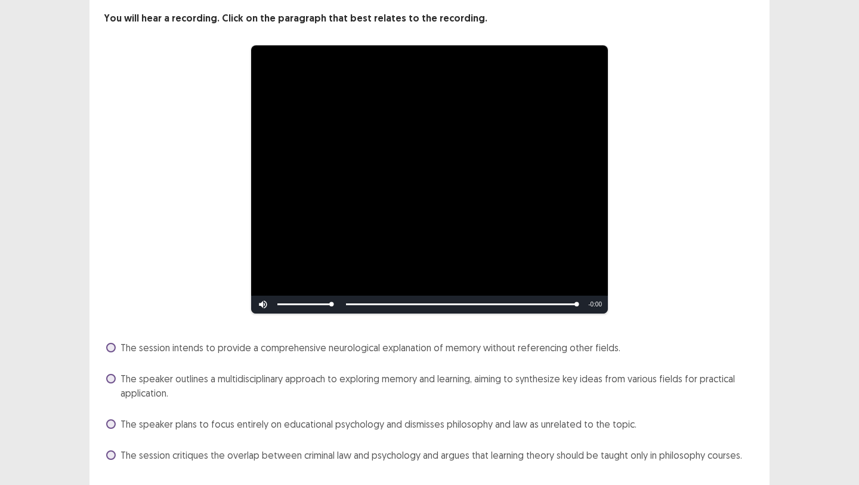
click at [334, 369] on div "The speaker outlines a multidisciplinary approach to exploring memory and learn…" at bounding box center [430, 385] width 652 height 33
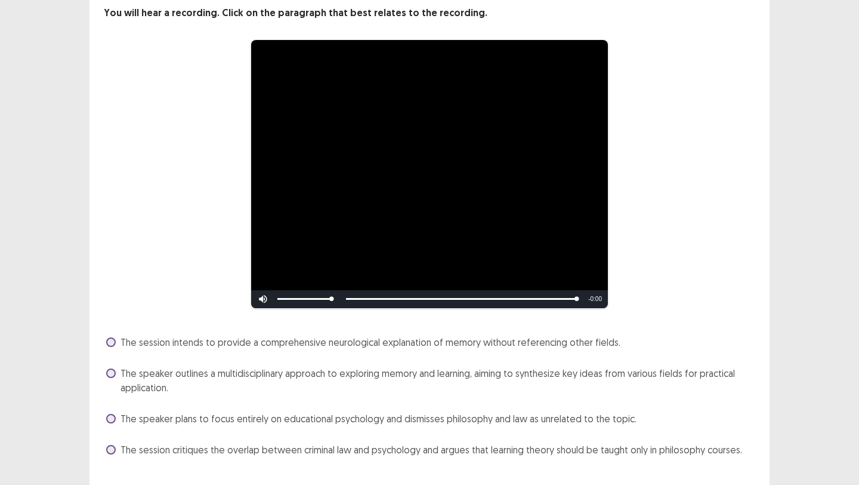
click at [319, 374] on span "The speaker outlines a multidisciplinary approach to exploring memory and learn…" at bounding box center [438, 380] width 635 height 29
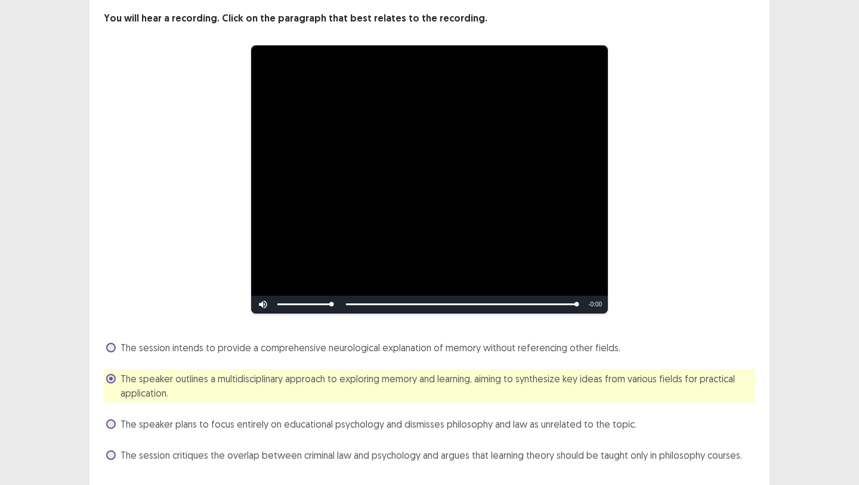
scroll to position [94, 0]
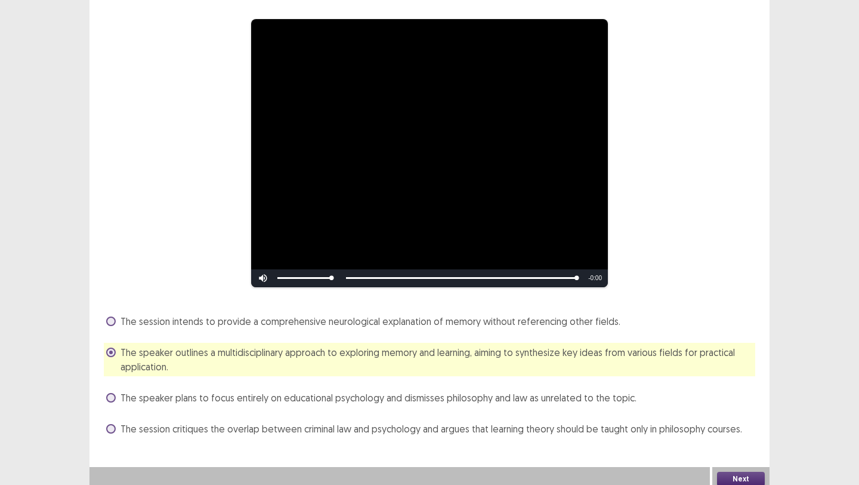
click at [736, 476] on button "Next" at bounding box center [741, 479] width 48 height 14
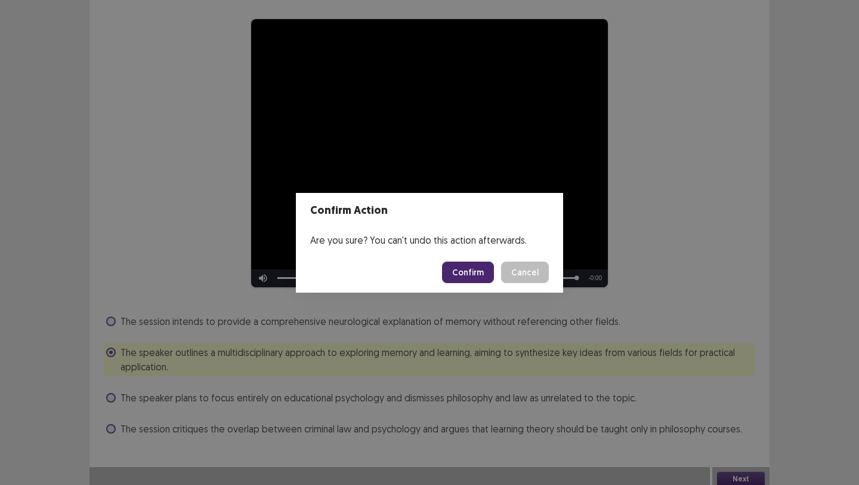
click at [488, 264] on button "Confirm" at bounding box center [468, 271] width 52 height 21
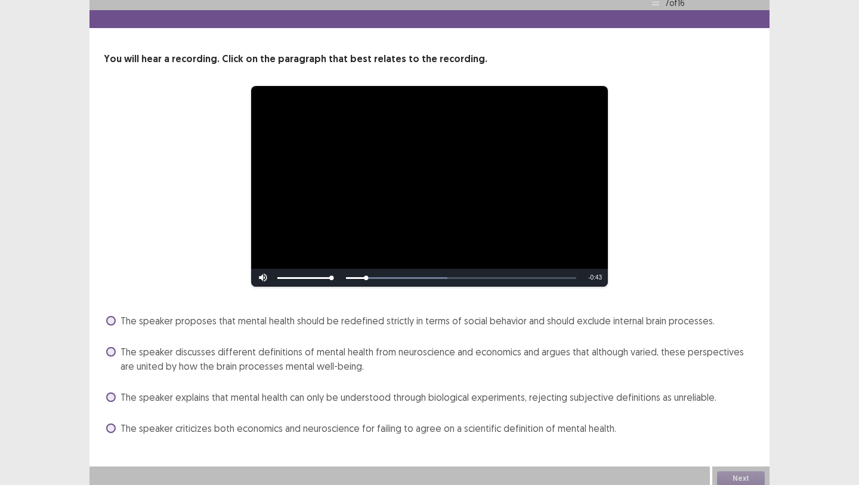
scroll to position [27, 0]
click at [322, 359] on span "The speaker discusses different definitions of mental health from neuroscience …" at bounding box center [438, 358] width 635 height 29
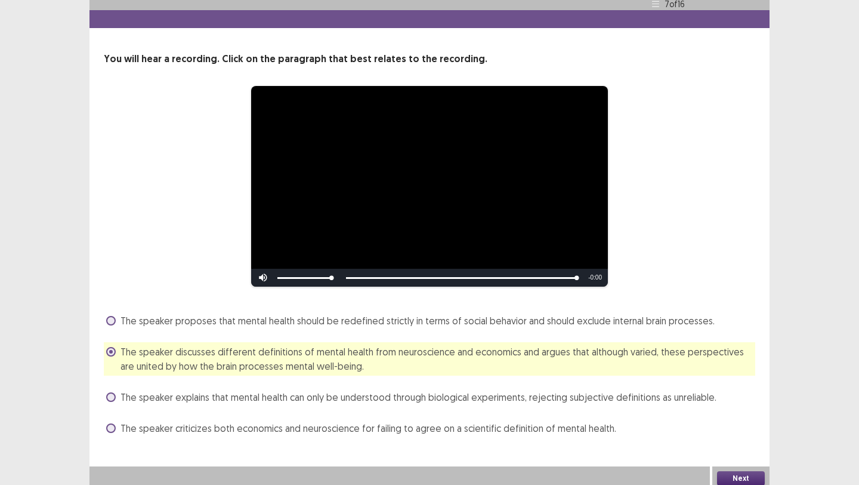
click at [725, 471] on button "Next" at bounding box center [741, 478] width 48 height 14
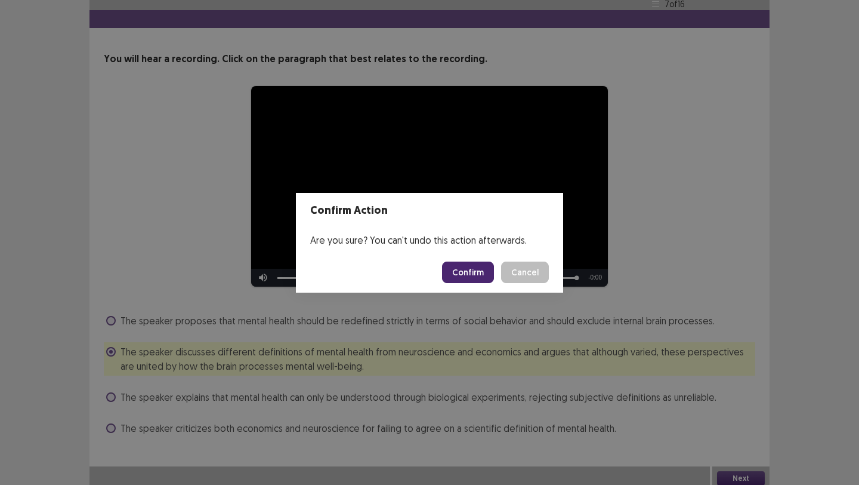
click at [473, 272] on button "Confirm" at bounding box center [468, 271] width 52 height 21
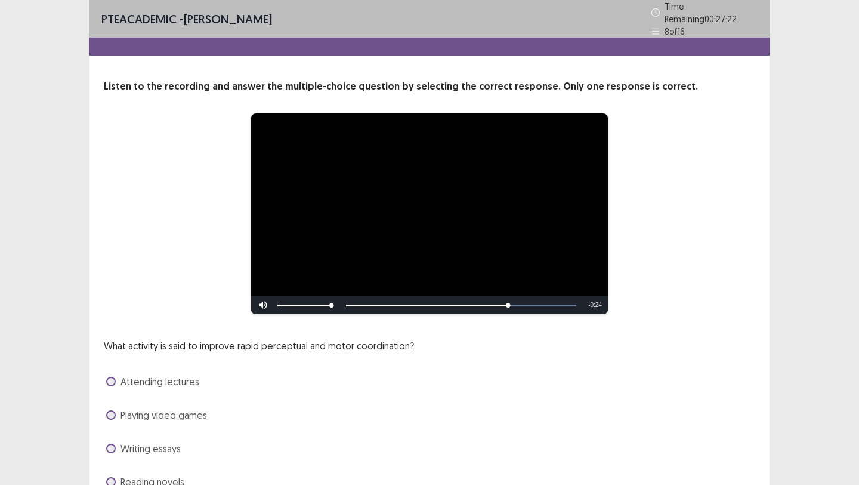
scroll to position [38, 0]
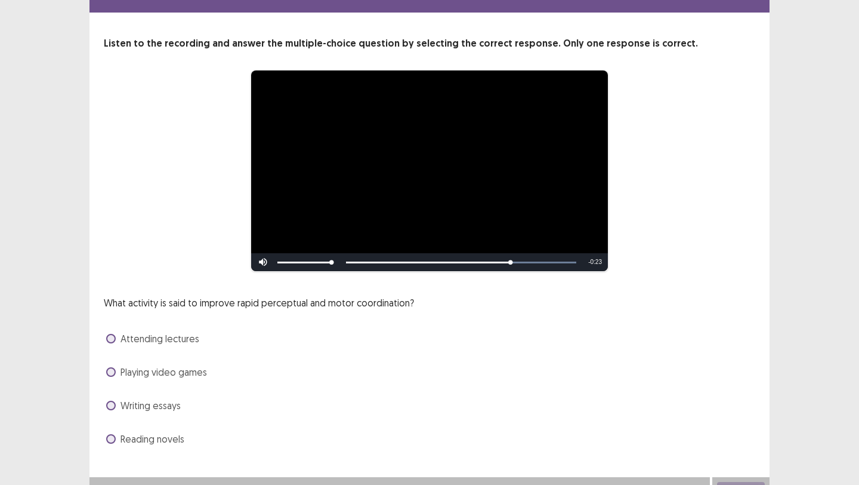
click at [225, 371] on div "Playing video games" at bounding box center [430, 371] width 652 height 19
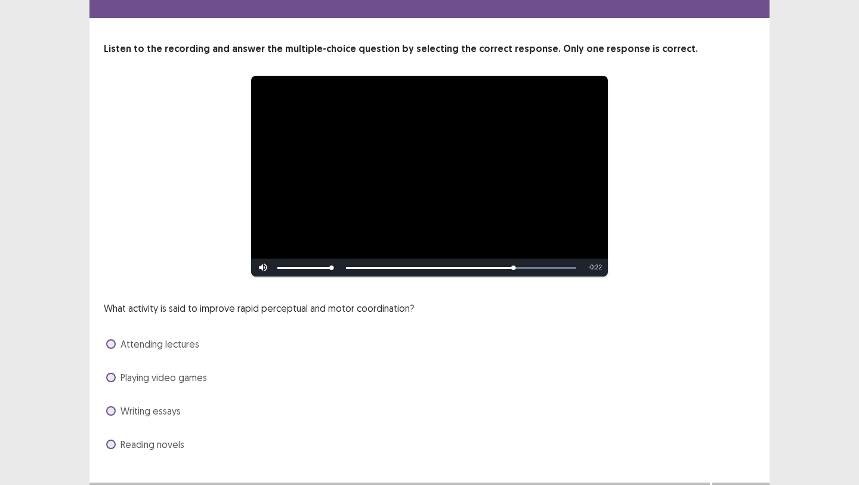
click at [190, 374] on span "Playing video games" at bounding box center [164, 377] width 87 height 14
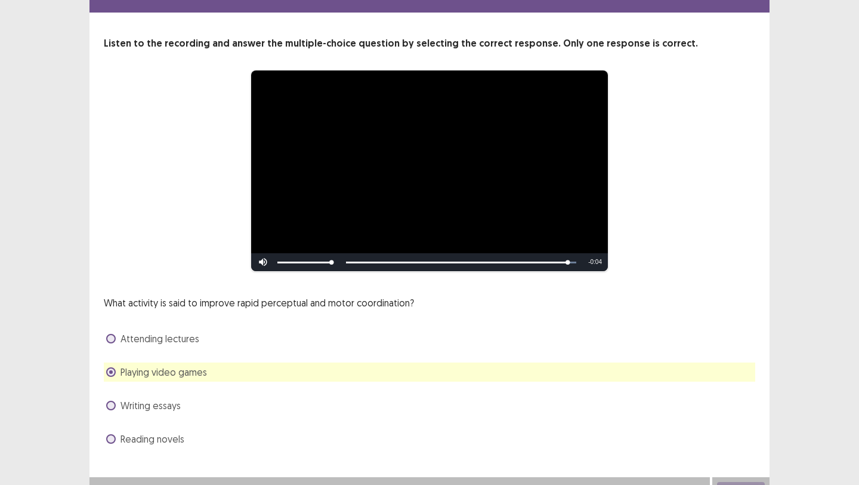
click at [522, 263] on div "Skip Backward Skip Forward Mute Current Time 1:14 / Duration 1:18 Loaded : 100.…" at bounding box center [429, 262] width 357 height 18
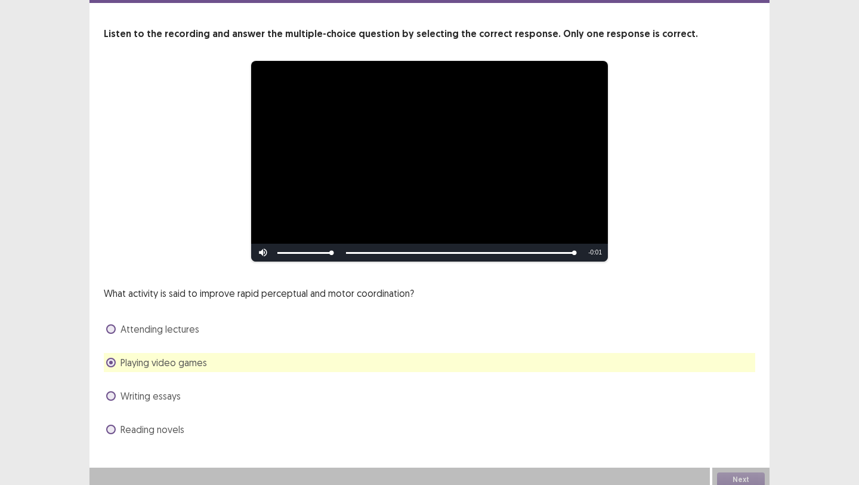
scroll to position [54, 0]
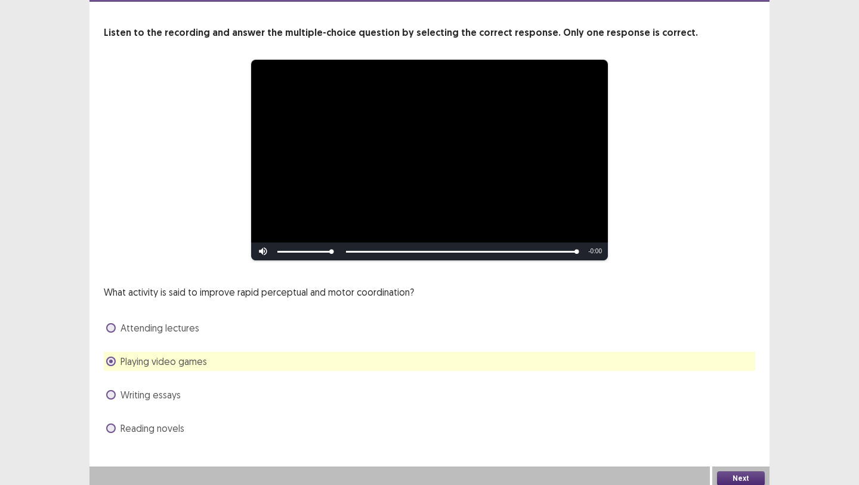
click at [725, 471] on button "Next" at bounding box center [741, 478] width 48 height 14
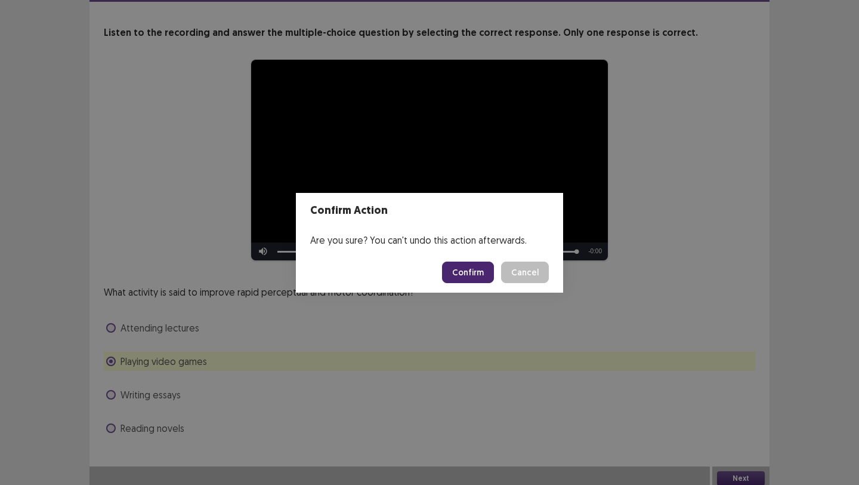
click at [479, 270] on button "Confirm" at bounding box center [468, 271] width 52 height 21
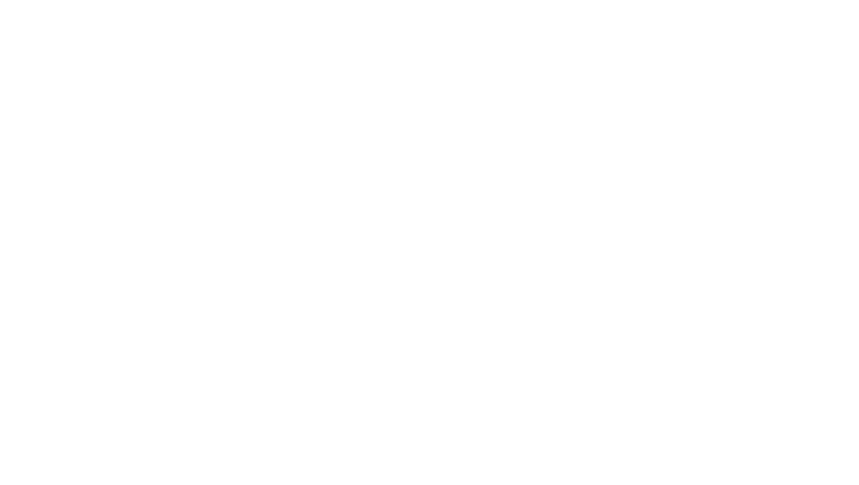
scroll to position [0, 0]
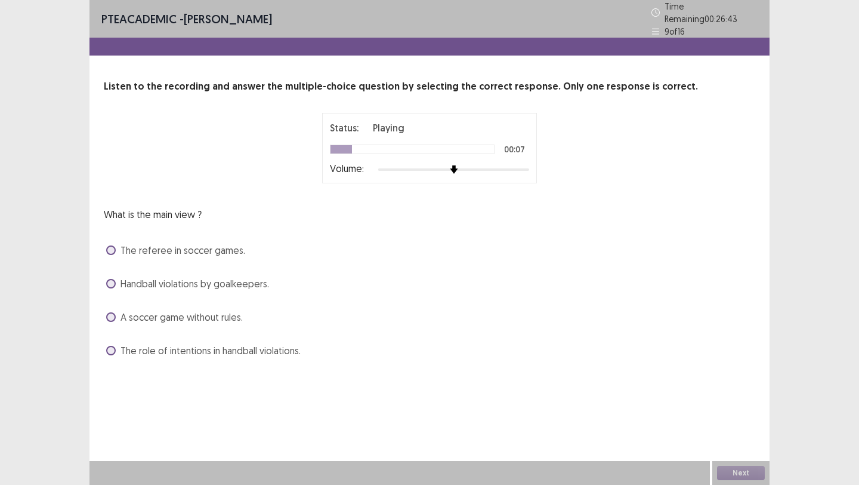
click at [230, 276] on span "Handball violations by goalkeepers." at bounding box center [195, 283] width 149 height 14
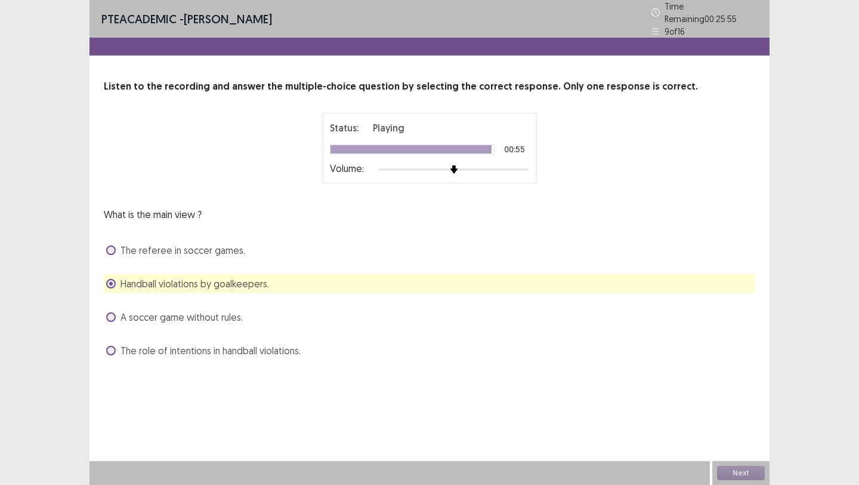
click at [236, 344] on span "The role of intentions in handball violations." at bounding box center [211, 350] width 180 height 14
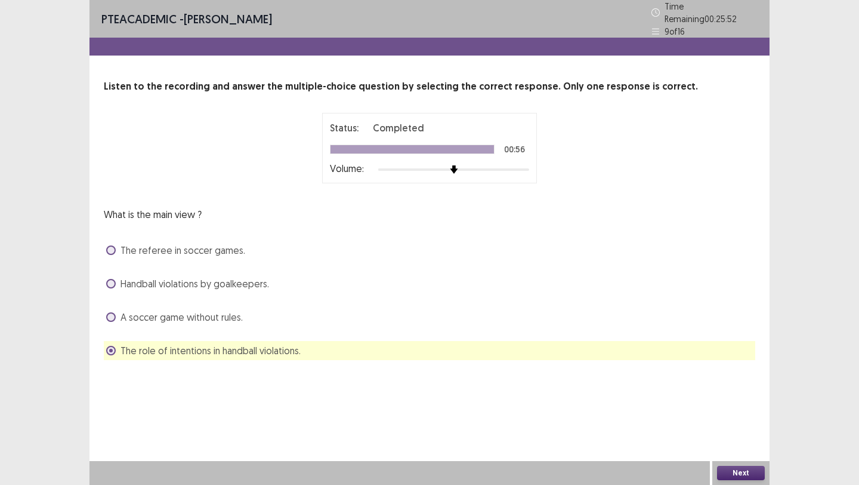
click at [741, 471] on button "Next" at bounding box center [741, 473] width 48 height 14
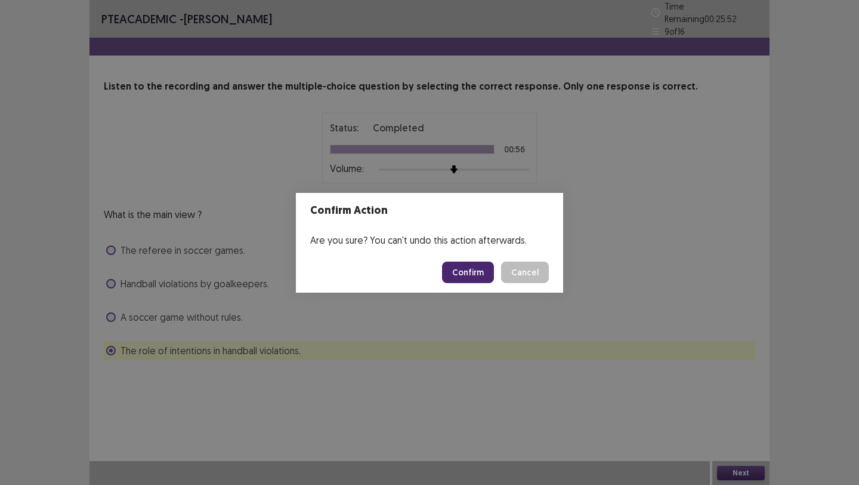
click at [457, 271] on button "Confirm" at bounding box center [468, 271] width 52 height 21
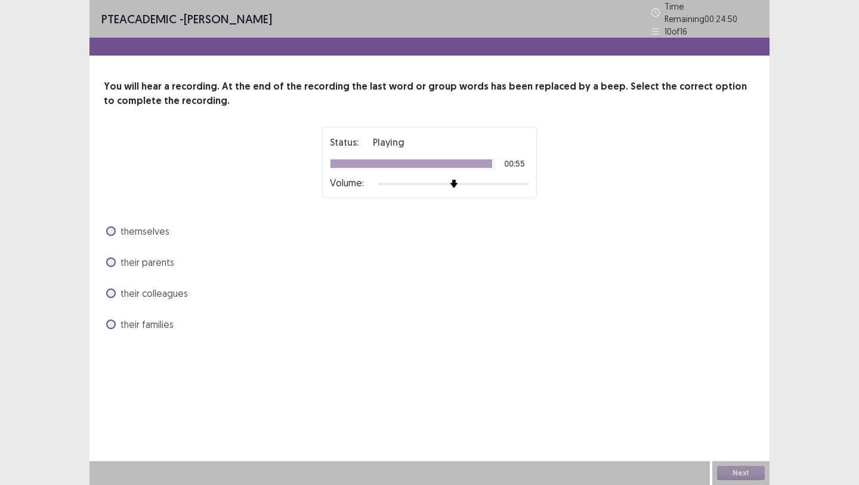
click at [110, 224] on label "themselves" at bounding box center [137, 231] width 63 height 14
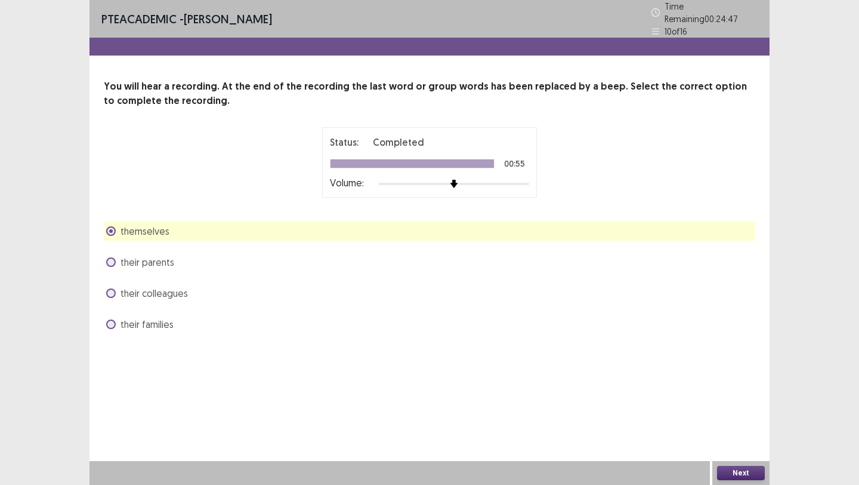
click at [740, 467] on button "Next" at bounding box center [741, 473] width 48 height 14
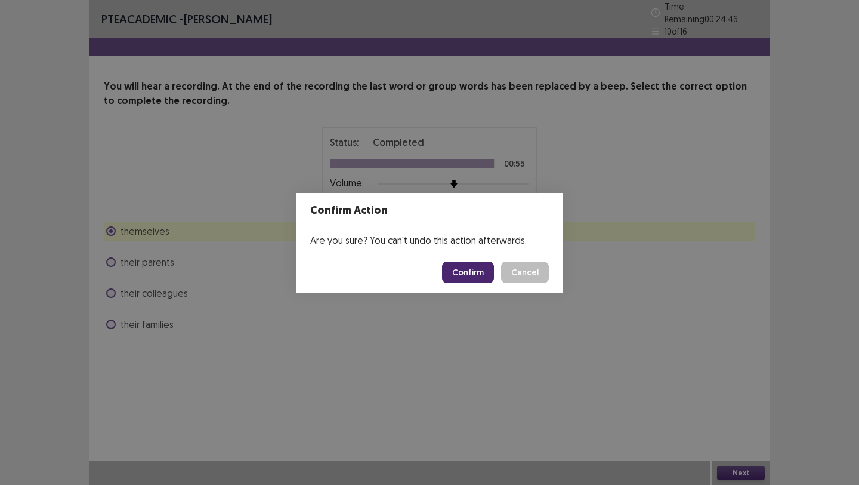
click at [466, 272] on button "Confirm" at bounding box center [468, 271] width 52 height 21
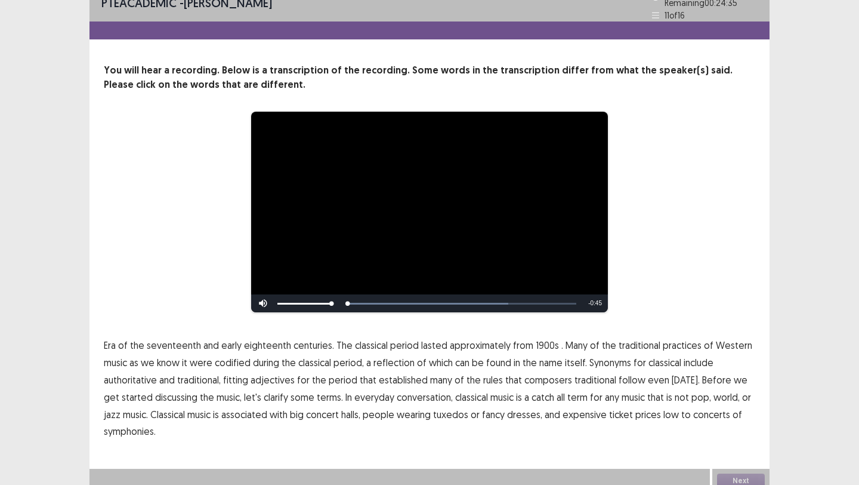
scroll to position [19, 0]
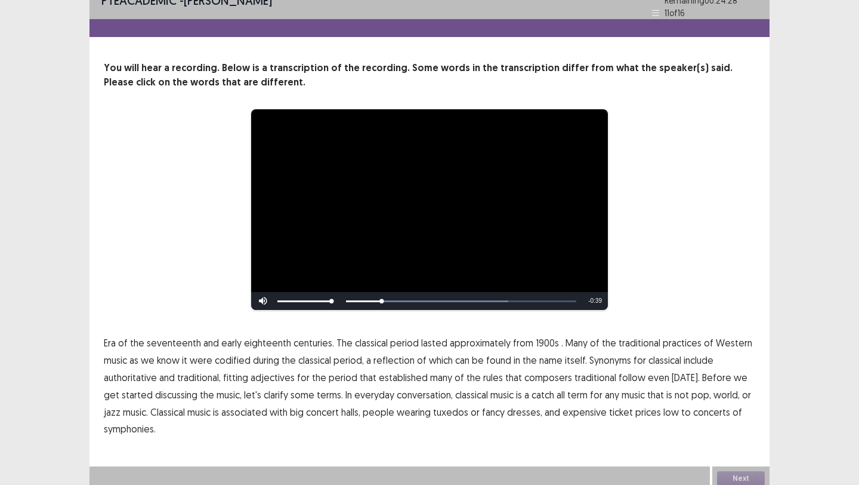
click at [541, 339] on span "1900s" at bounding box center [547, 342] width 23 height 14
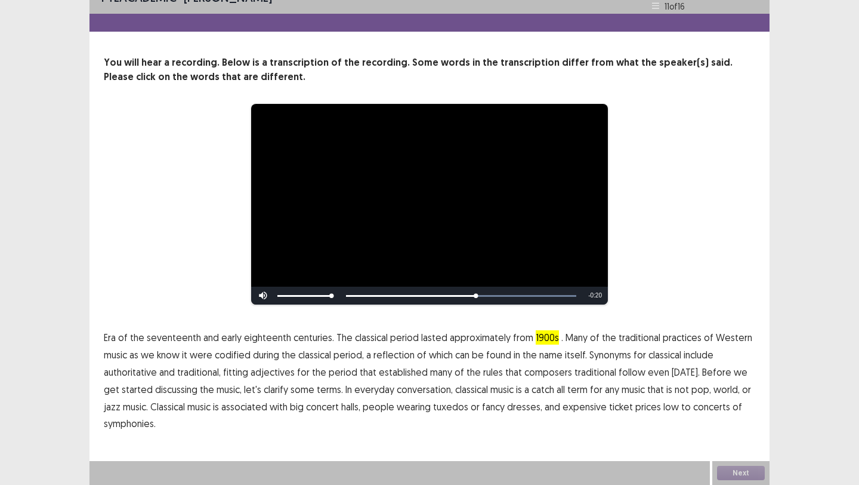
click at [588, 372] on span "traditional" at bounding box center [596, 372] width 42 height 14
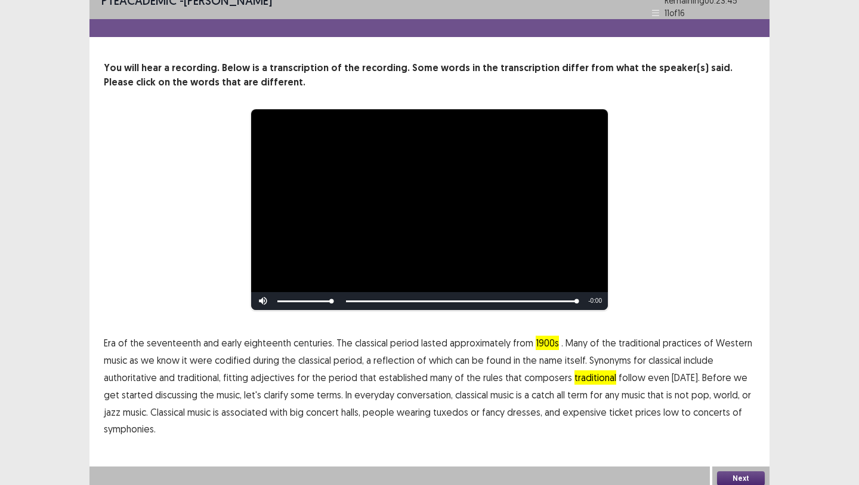
click at [726, 471] on button "Next" at bounding box center [741, 478] width 48 height 14
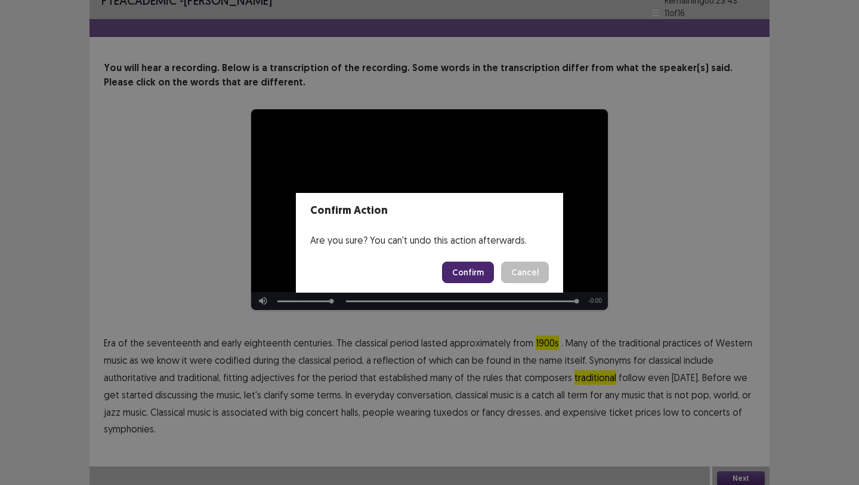
click at [469, 270] on button "Confirm" at bounding box center [468, 271] width 52 height 21
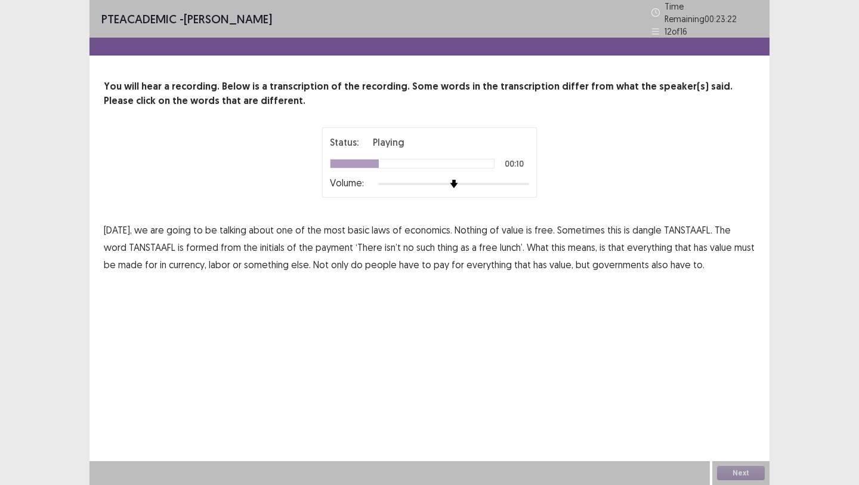
click at [636, 226] on span "dangle" at bounding box center [647, 230] width 29 height 14
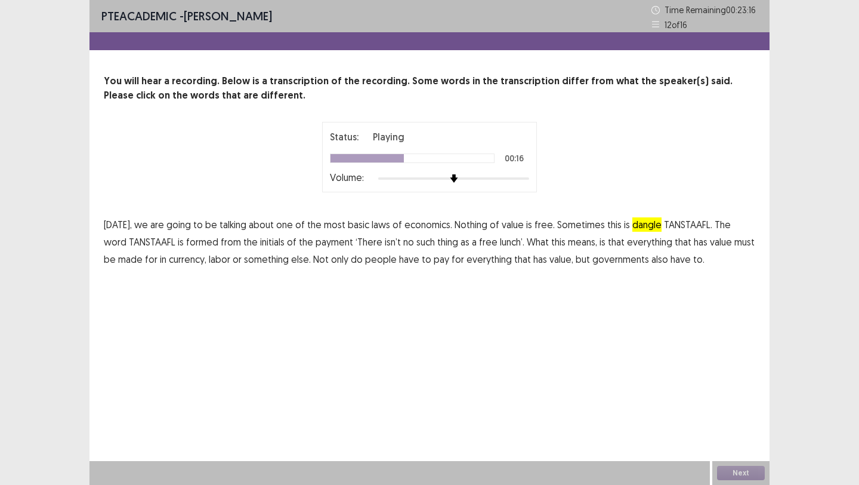
click at [316, 242] on span "payment" at bounding box center [335, 242] width 38 height 14
click at [385, 242] on span "isn’t" at bounding box center [393, 242] width 16 height 14
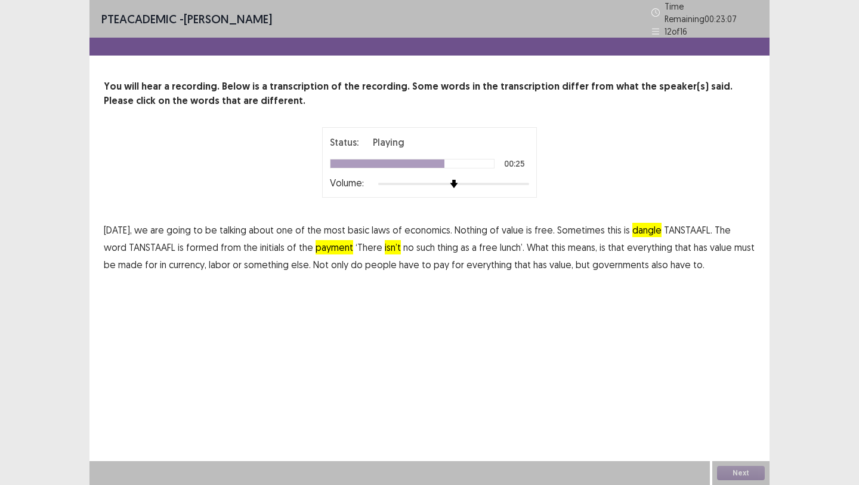
click at [118, 260] on span "made" at bounding box center [130, 264] width 24 height 14
click at [723, 474] on button "Next" at bounding box center [741, 473] width 48 height 14
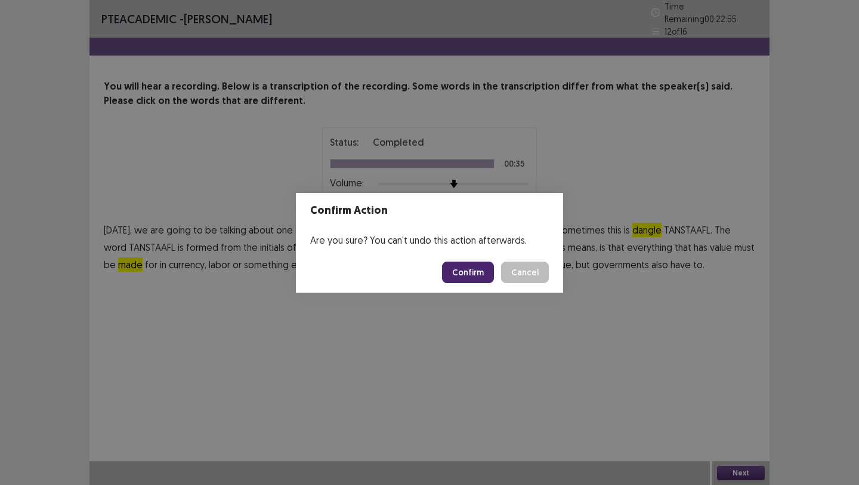
click at [460, 272] on button "Confirm" at bounding box center [468, 271] width 52 height 21
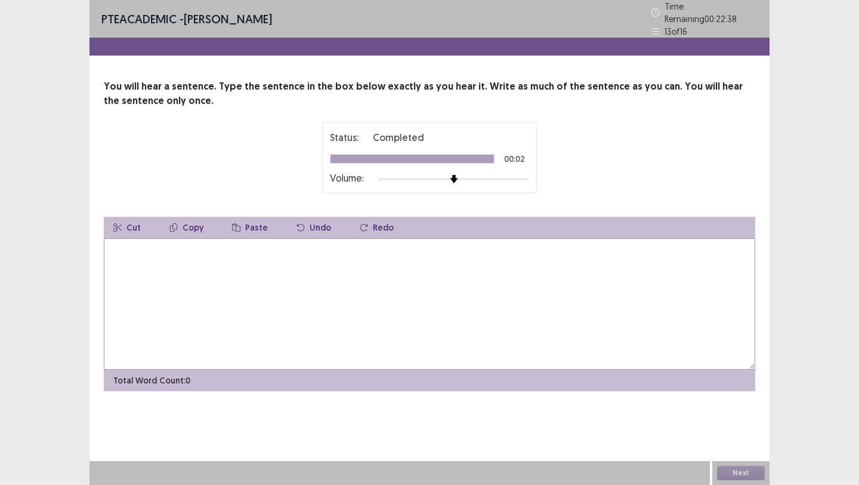
click at [267, 288] on textarea at bounding box center [430, 303] width 652 height 131
type textarea "**********"
click at [723, 473] on button "Next" at bounding box center [741, 473] width 48 height 14
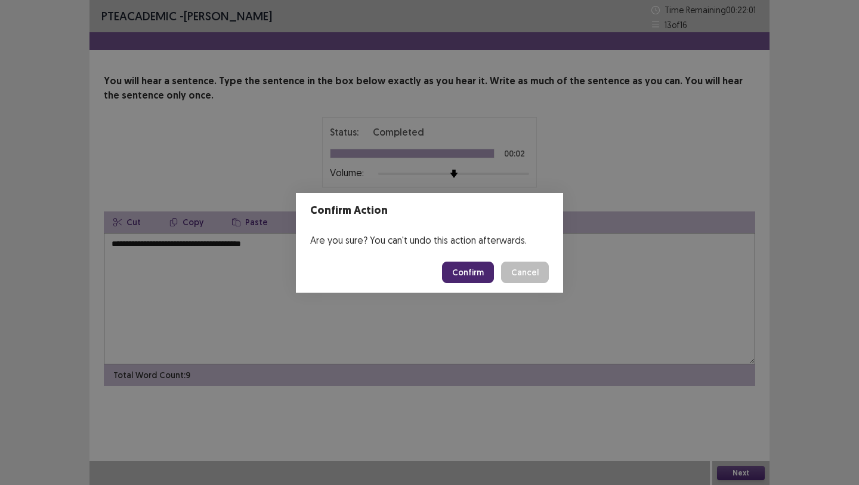
click at [547, 272] on button "Cancel" at bounding box center [525, 271] width 48 height 21
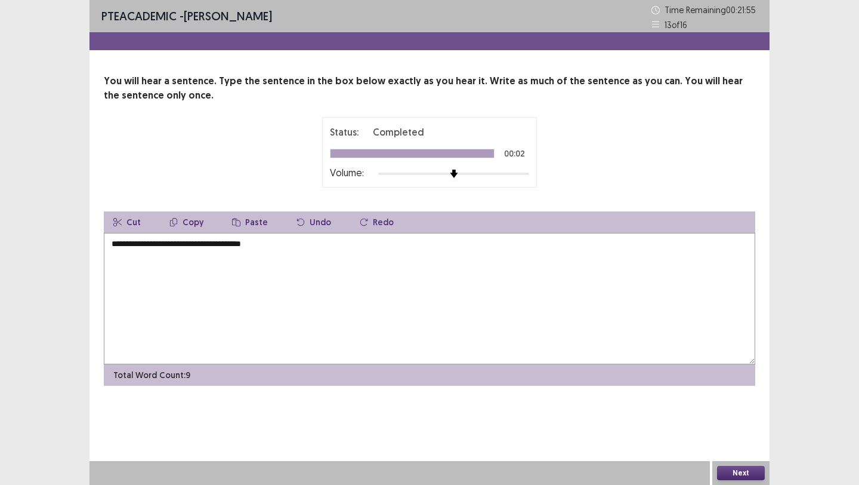
click at [181, 246] on textarea "**********" at bounding box center [430, 298] width 652 height 131
type textarea "**********"
click at [756, 475] on button "Next" at bounding box center [741, 473] width 48 height 14
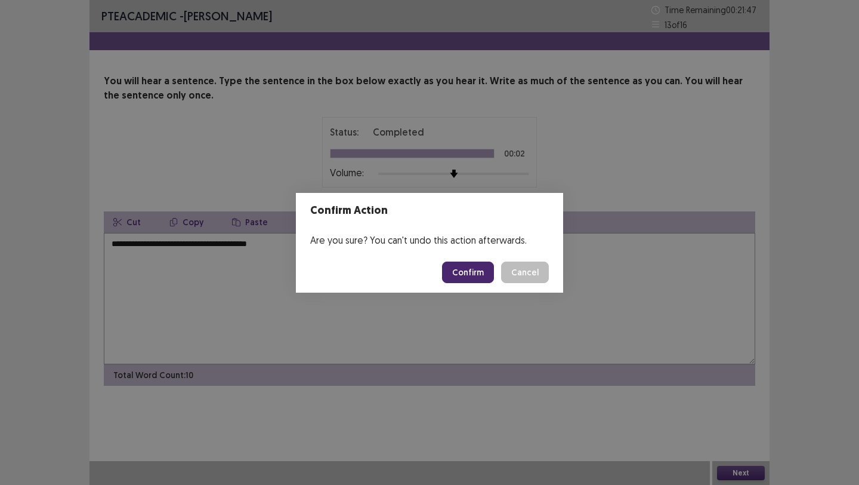
click at [489, 262] on button "Confirm" at bounding box center [468, 271] width 52 height 21
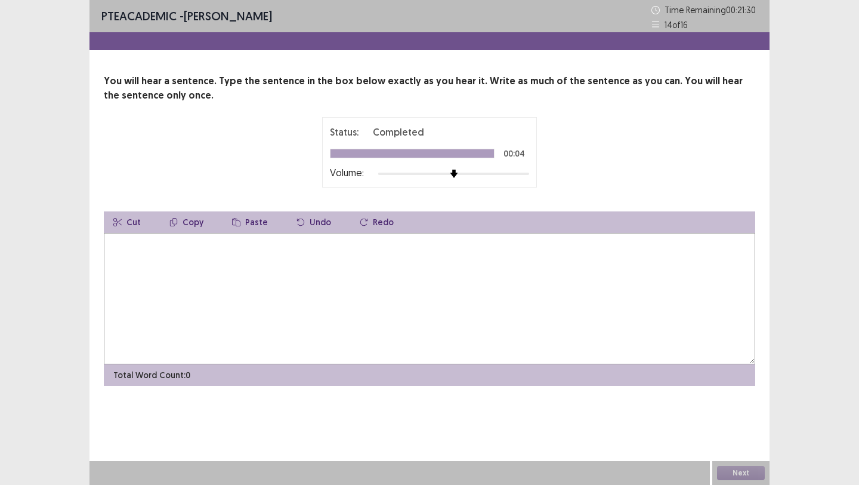
click at [526, 291] on textarea at bounding box center [430, 298] width 652 height 131
click at [220, 246] on textarea "**********" at bounding box center [430, 298] width 652 height 131
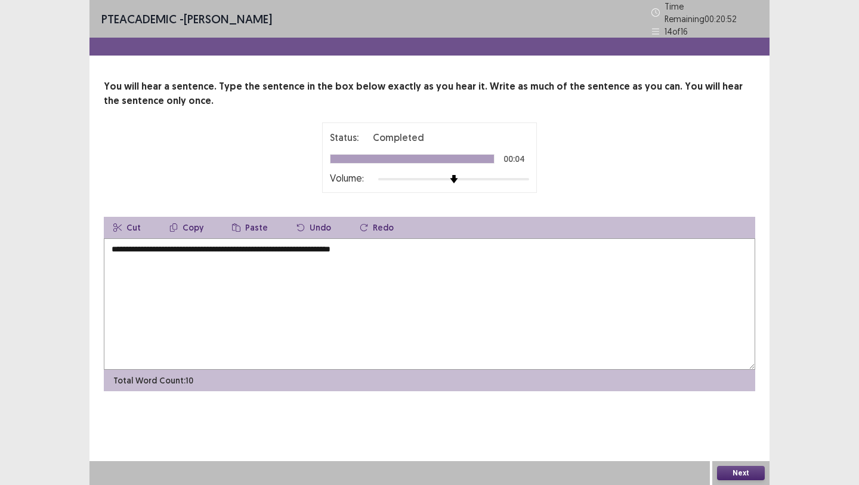
click at [411, 240] on textarea "**********" at bounding box center [430, 303] width 652 height 131
type textarea "**********"
click at [731, 472] on button "Next" at bounding box center [741, 473] width 48 height 14
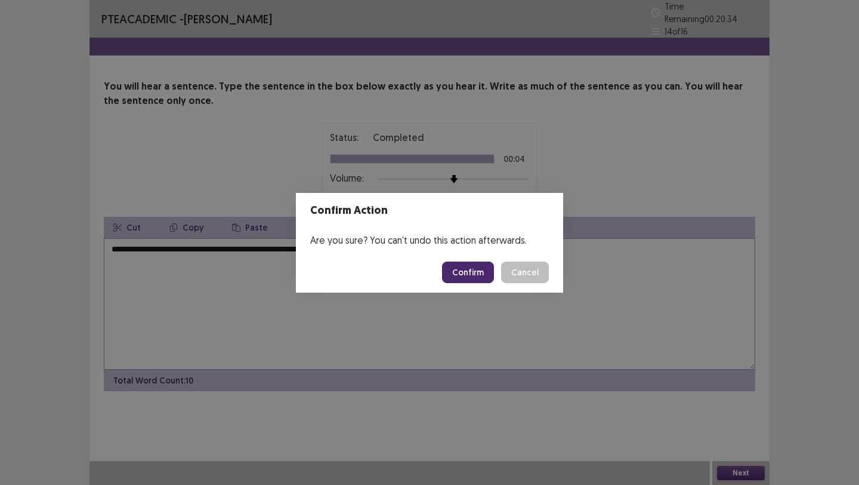
click at [469, 277] on button "Confirm" at bounding box center [468, 271] width 52 height 21
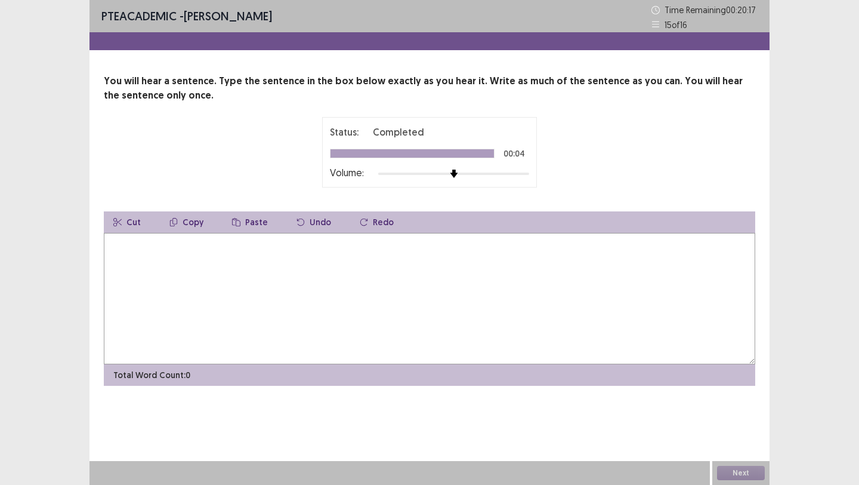
click at [468, 332] on textarea at bounding box center [430, 298] width 652 height 131
click at [125, 245] on textarea "**********" at bounding box center [430, 298] width 652 height 131
type textarea "**********"
click at [732, 476] on button "Next" at bounding box center [741, 473] width 48 height 14
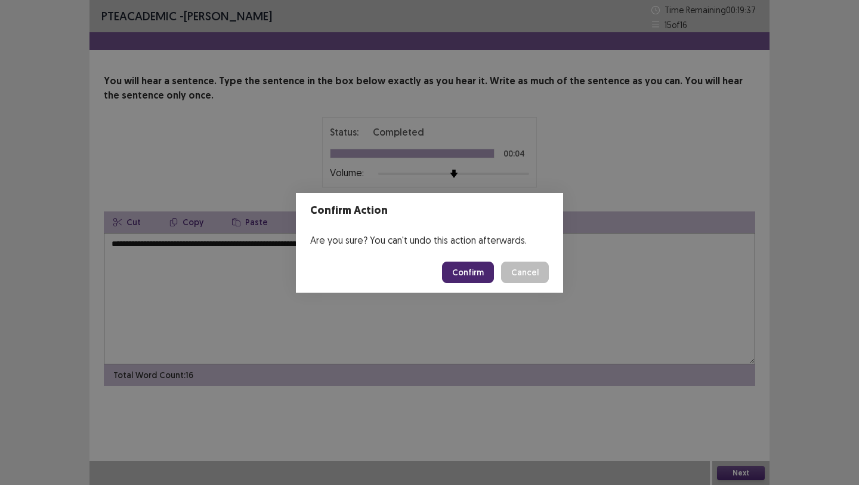
click at [472, 269] on button "Confirm" at bounding box center [468, 271] width 52 height 21
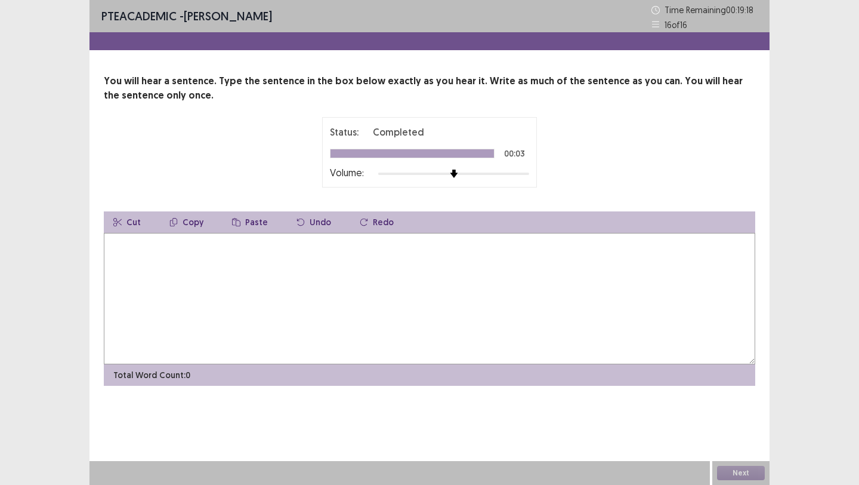
click at [520, 318] on textarea at bounding box center [430, 298] width 652 height 131
click at [173, 247] on textarea "**********" at bounding box center [430, 298] width 652 height 131
click at [282, 246] on textarea "**********" at bounding box center [430, 298] width 652 height 131
click at [276, 251] on textarea "**********" at bounding box center [430, 298] width 652 height 131
click at [278, 240] on textarea "**********" at bounding box center [430, 298] width 652 height 131
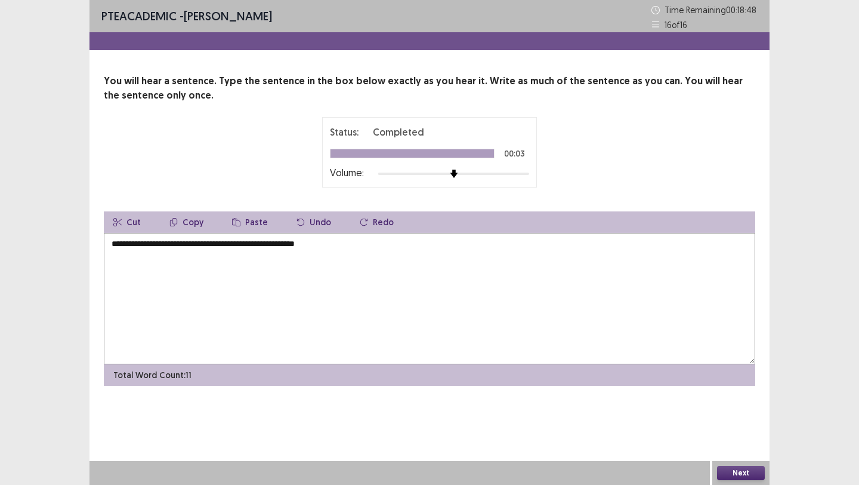
click at [314, 242] on textarea "**********" at bounding box center [430, 298] width 652 height 131
click at [188, 244] on textarea "**********" at bounding box center [430, 298] width 652 height 131
type textarea "**********"
click at [743, 471] on button "Next" at bounding box center [741, 473] width 48 height 14
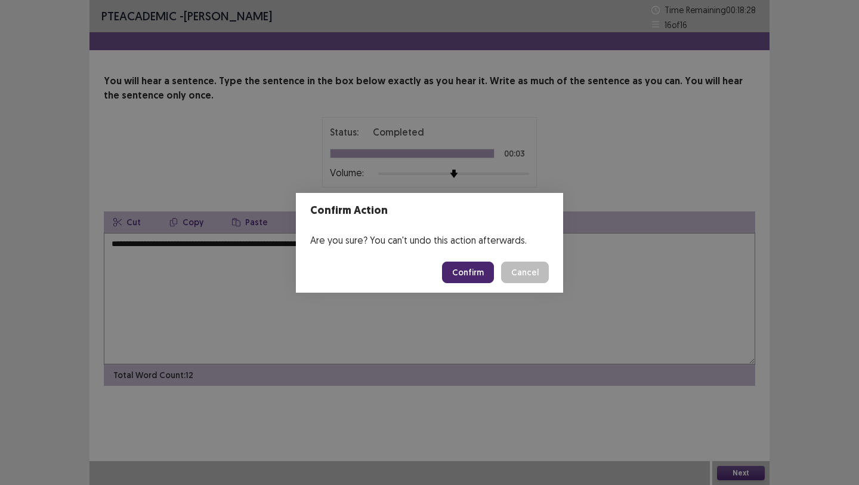
click at [477, 280] on button "Confirm" at bounding box center [468, 271] width 52 height 21
